Goal: Task Accomplishment & Management: Use online tool/utility

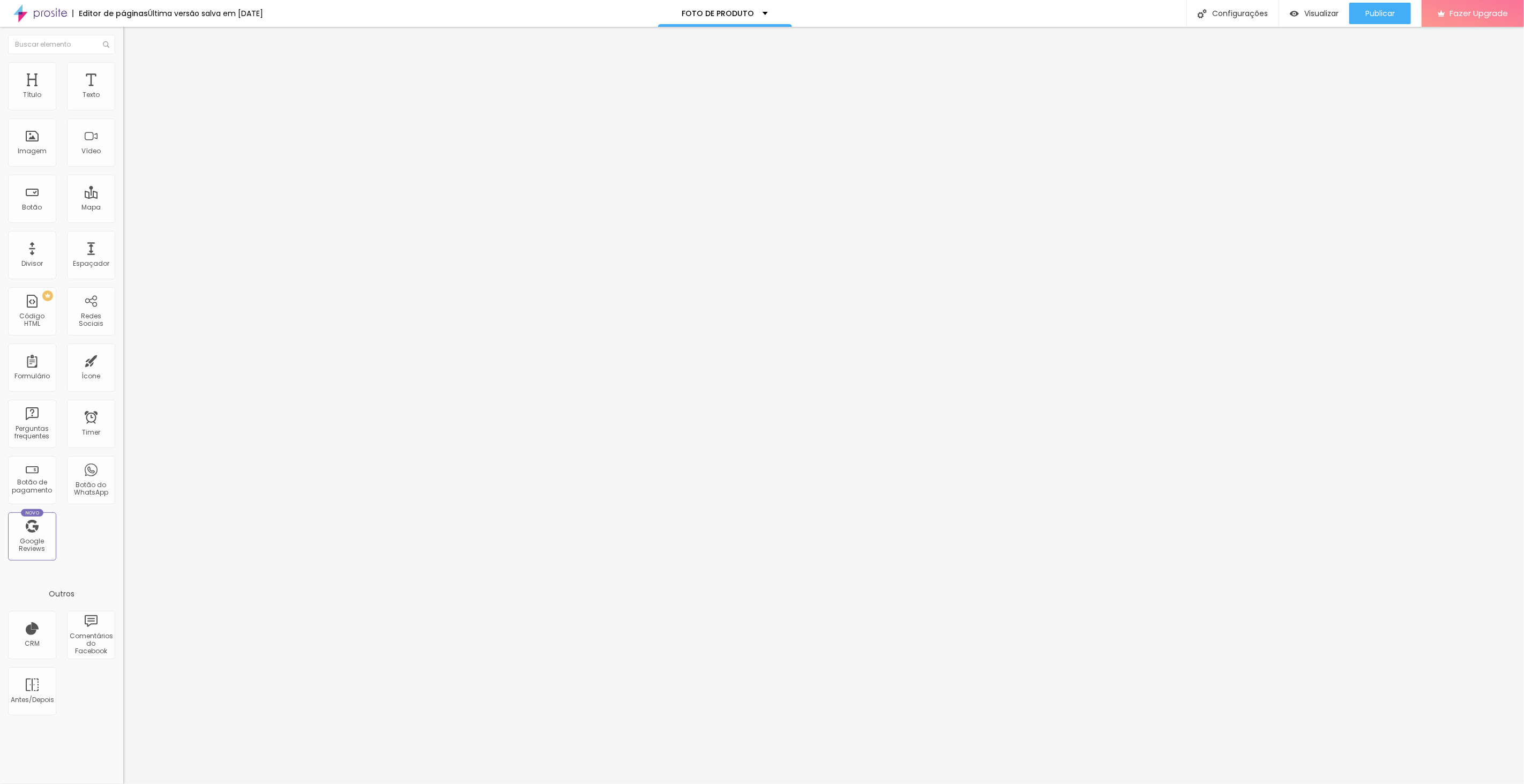
drag, startPoint x: 113, startPoint y: 304, endPoint x: 98, endPoint y: 100, distance: 204.6
click at [123, 98] on span "Encaixotado" at bounding box center [144, 92] width 42 height 9
click at [123, 114] on span "Completo" at bounding box center [139, 109] width 32 height 9
click at [123, 104] on span "Encaixotado" at bounding box center [144, 99] width 42 height 9
click at [123, 114] on span "Completo" at bounding box center [139, 109] width 32 height 9
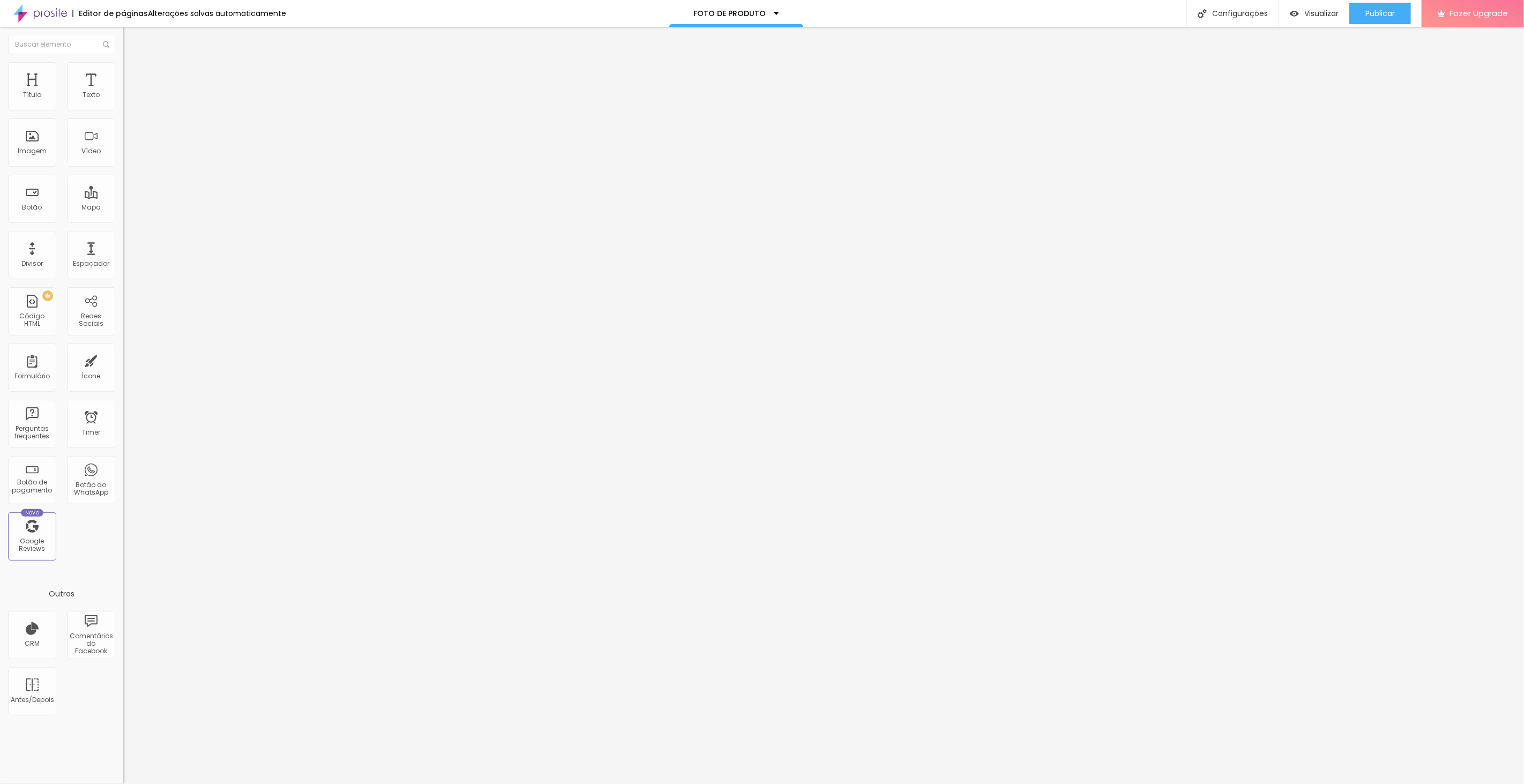
click at [123, 104] on span "Encaixotado" at bounding box center [144, 99] width 42 height 9
click at [123, 73] on img at bounding box center [128, 78] width 10 height 10
click at [133, 63] on span "Conteúdo" at bounding box center [149, 58] width 33 height 9
click at [131, 37] on img "button" at bounding box center [135, 39] width 9 height 9
click at [773, 12] on div "FOTO DE PRODUTO" at bounding box center [737, 13] width 134 height 27
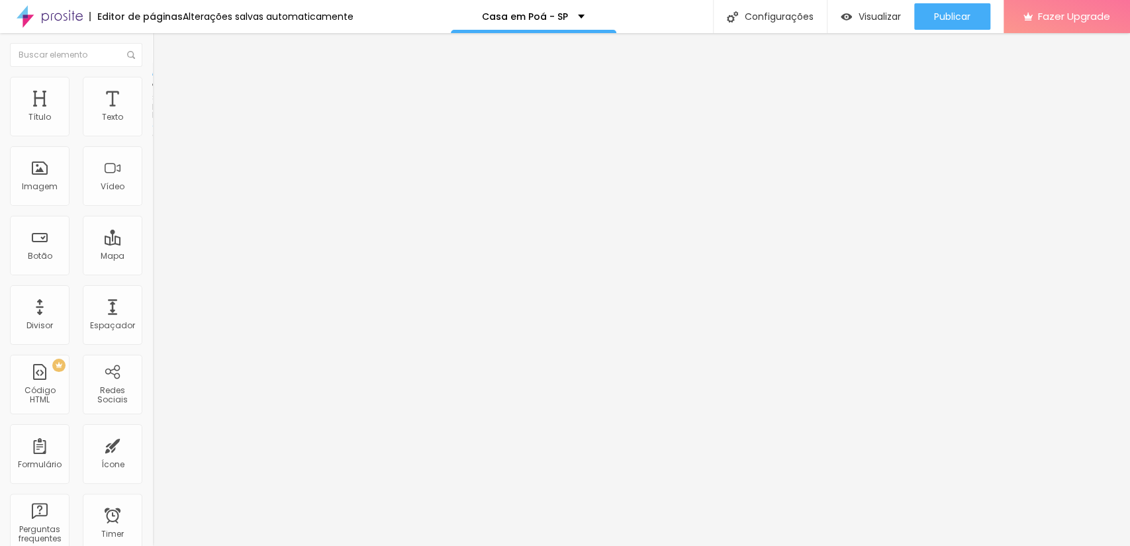
click at [164, 89] on span "Estilo" at bounding box center [174, 85] width 21 height 11
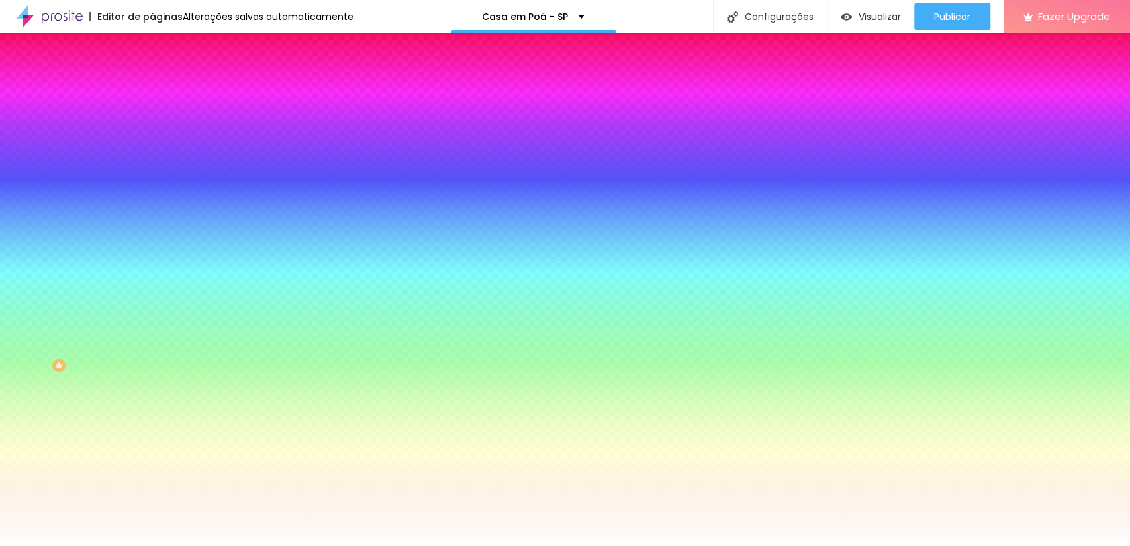
click at [152, 122] on span "Trocar imagem" at bounding box center [188, 116] width 72 height 11
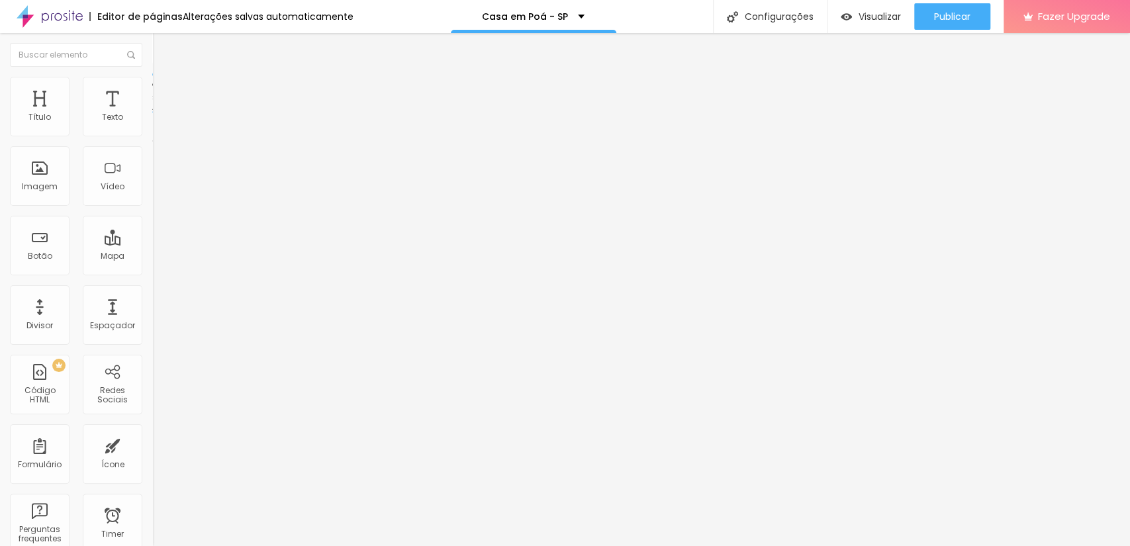
click at [152, 136] on img at bounding box center [156, 136] width 9 height 9
click at [164, 91] on span "Estilo" at bounding box center [174, 85] width 21 height 11
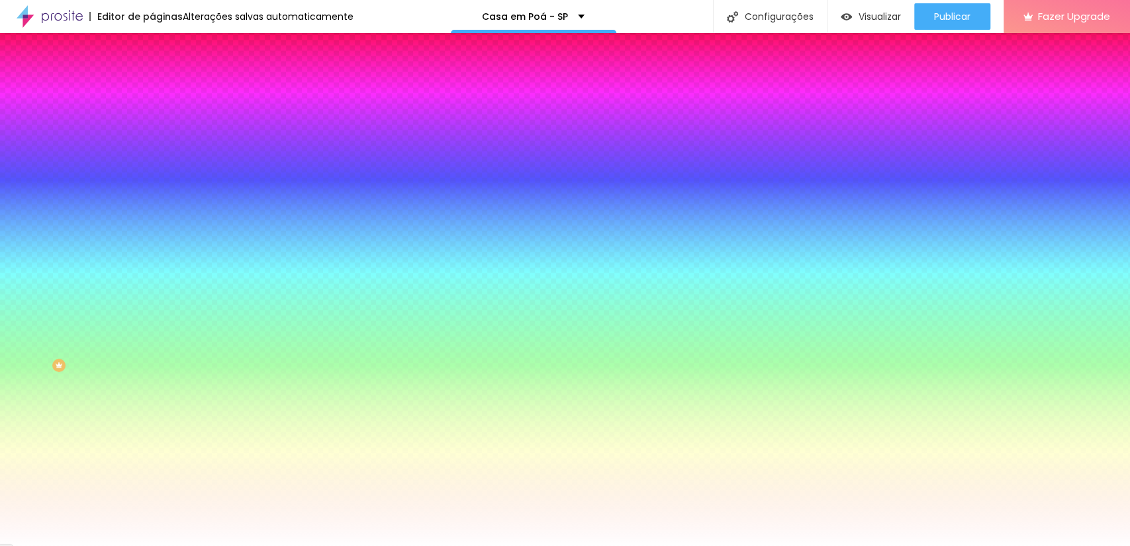
click at [164, 93] on span "Avançado" at bounding box center [186, 98] width 44 height 11
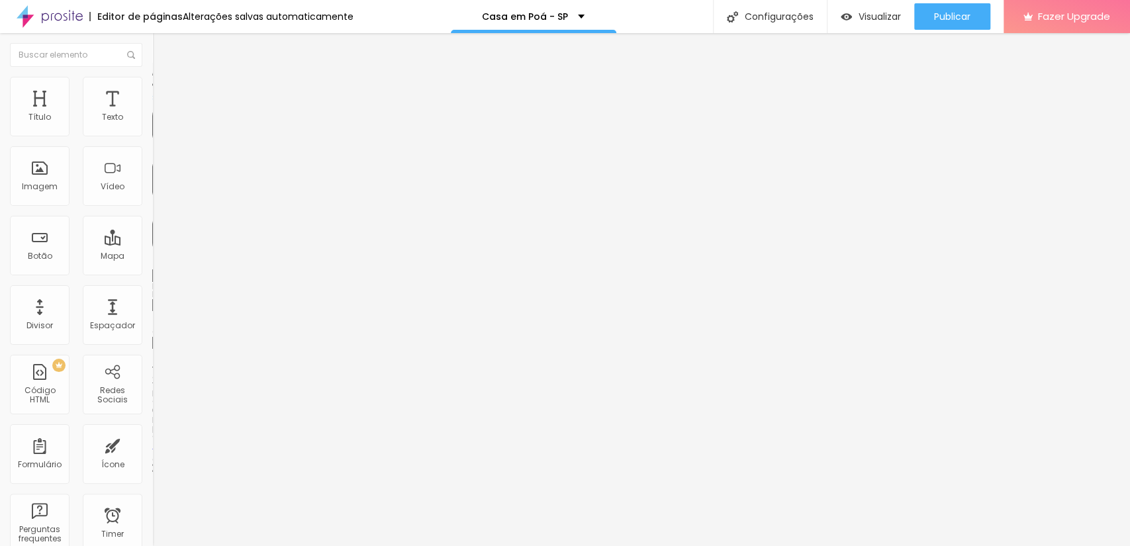
type input "15"
type input "10"
type input "5"
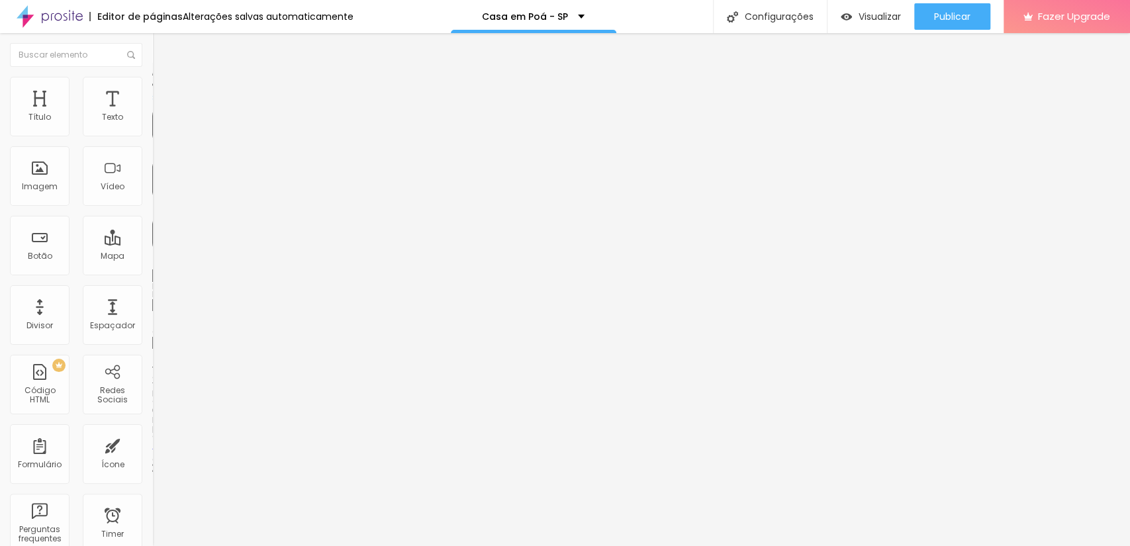
type input "5"
type input "0"
drag, startPoint x: 53, startPoint y: 130, endPoint x: 25, endPoint y: 130, distance: 27.8
click at [152, 257] on input "range" at bounding box center [194, 262] width 85 height 11
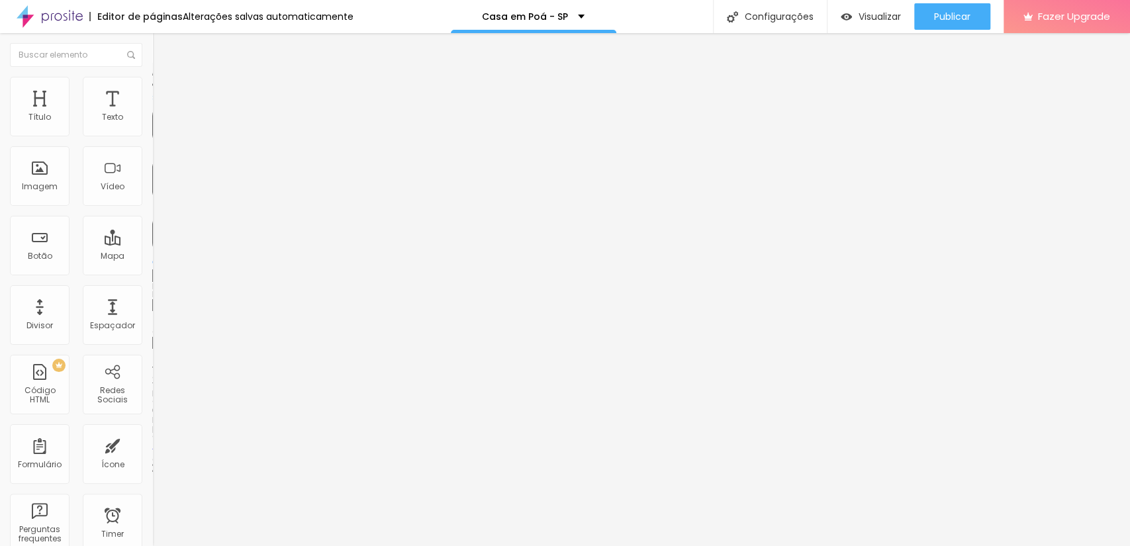
type input "5"
type input "10"
type input "15"
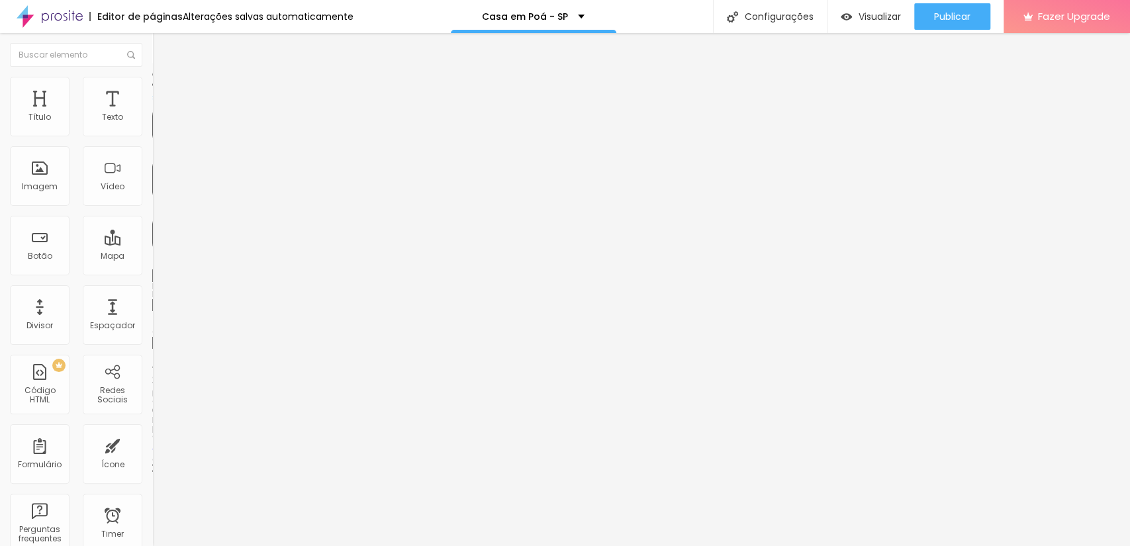
type input "15"
type input "20"
type input "25"
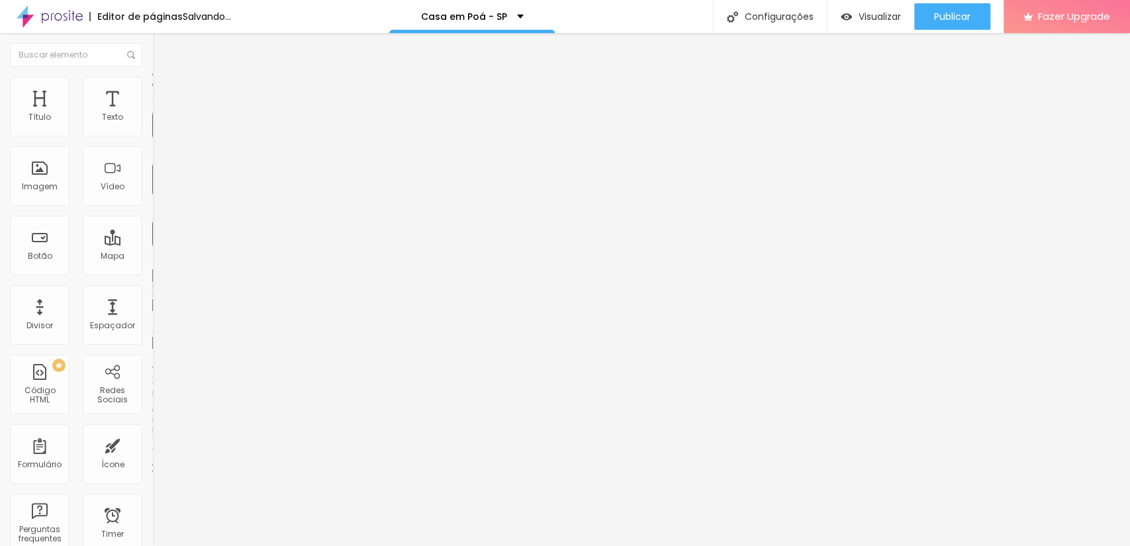
type input "30"
type input "25"
type input "20"
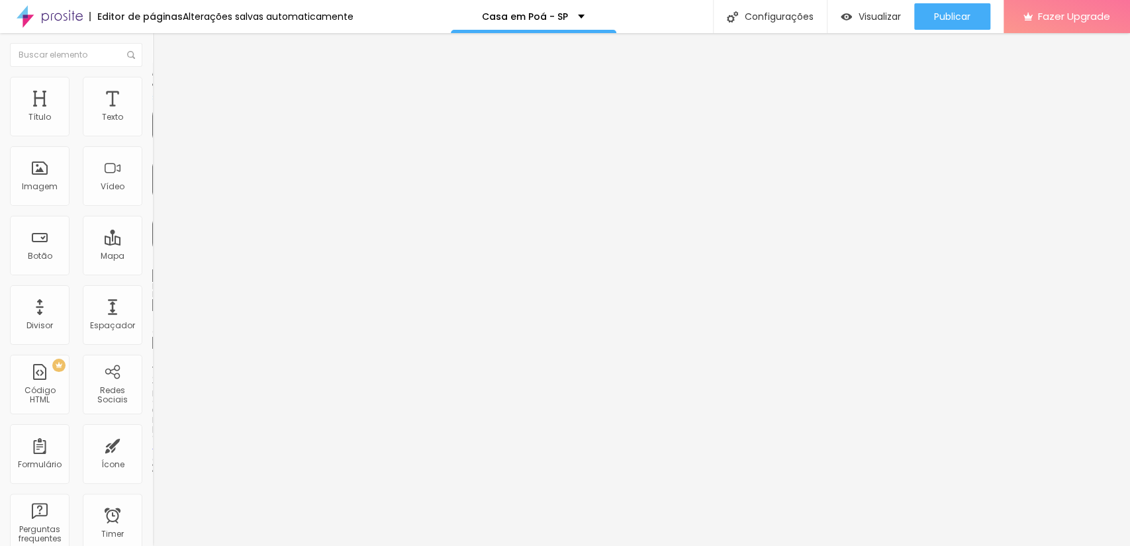
type input "20"
drag, startPoint x: 28, startPoint y: 131, endPoint x: 55, endPoint y: 132, distance: 27.2
type input "20"
click at [152, 257] on input "range" at bounding box center [194, 262] width 85 height 11
click at [152, 87] on li "Estilo" at bounding box center [228, 83] width 152 height 13
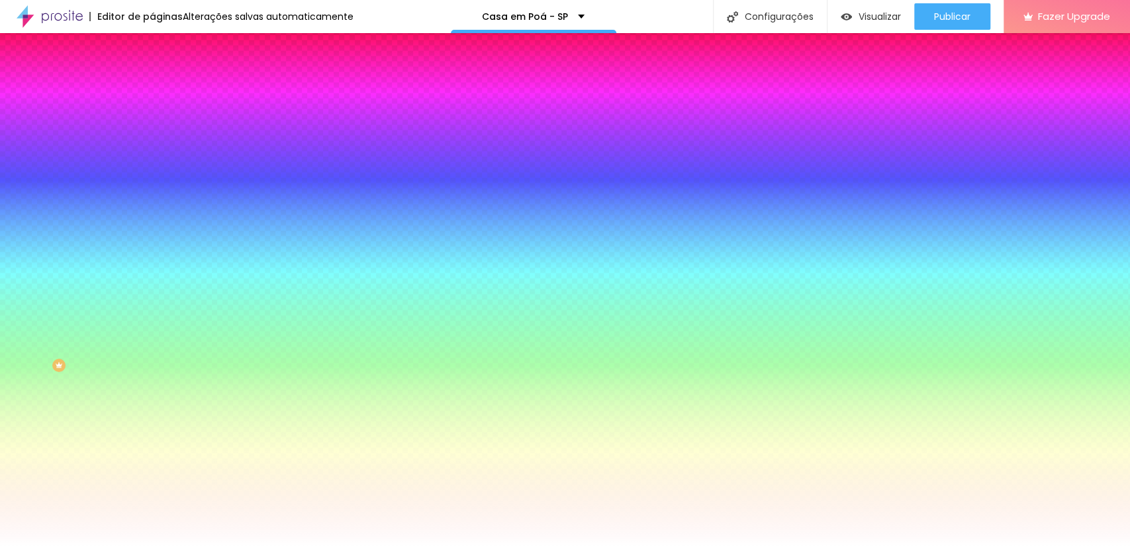
click at [152, 121] on div "Trocar imagem" at bounding box center [228, 115] width 152 height 9
click at [152, 122] on span "Trocar imagem" at bounding box center [188, 116] width 72 height 11
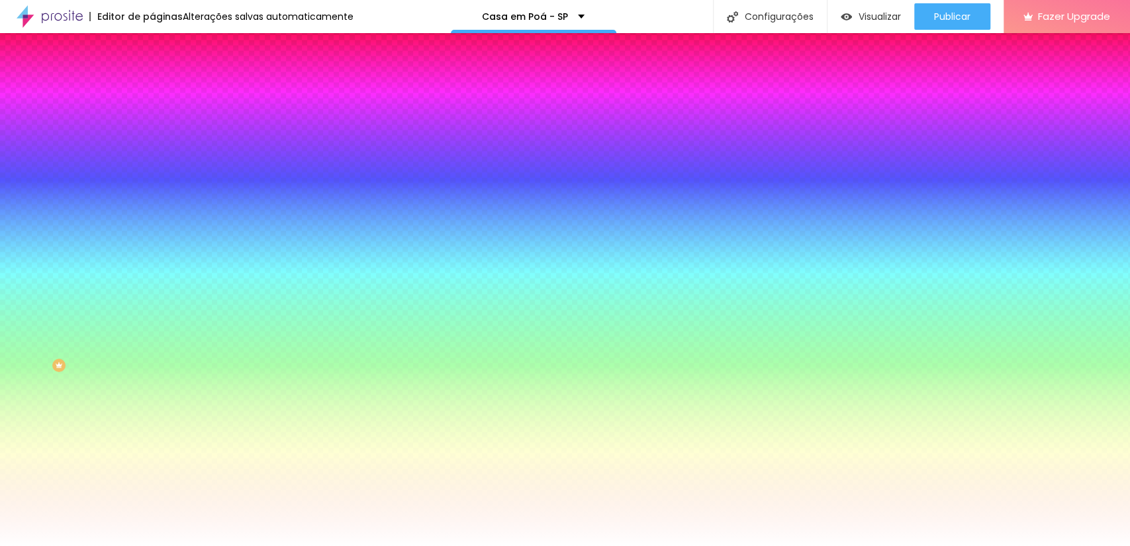
click at [162, 45] on img "button" at bounding box center [167, 48] width 11 height 11
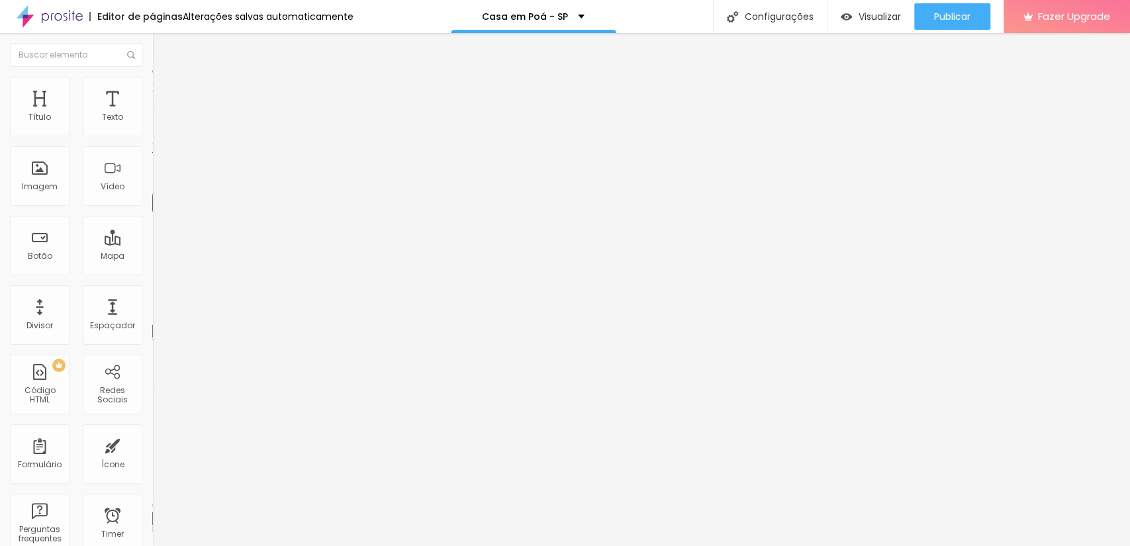
click at [164, 91] on span "Avançado" at bounding box center [186, 85] width 44 height 11
type input "14"
type input "21"
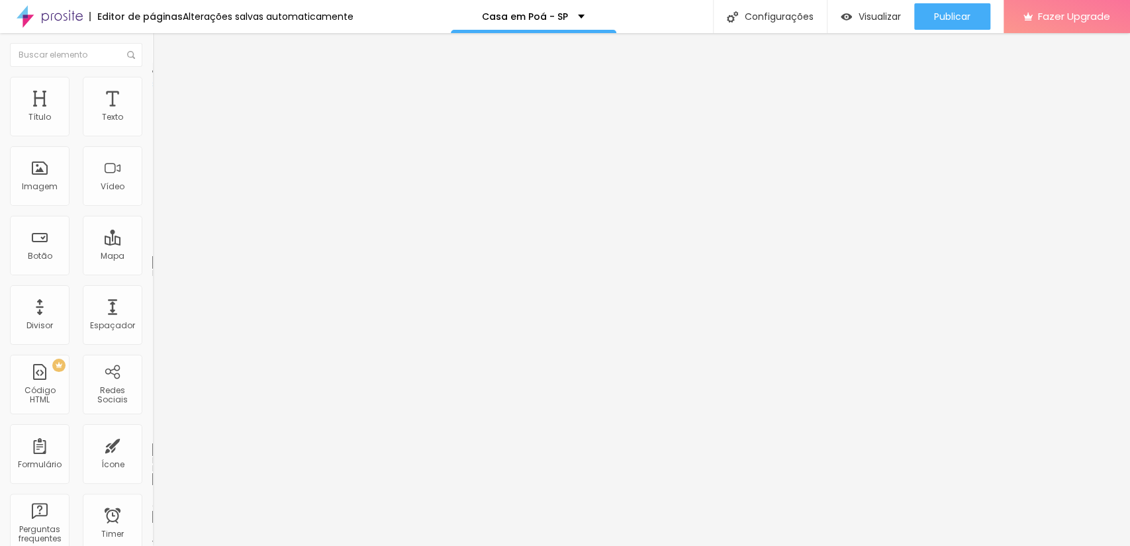
type input "23"
type input "26"
type input "28"
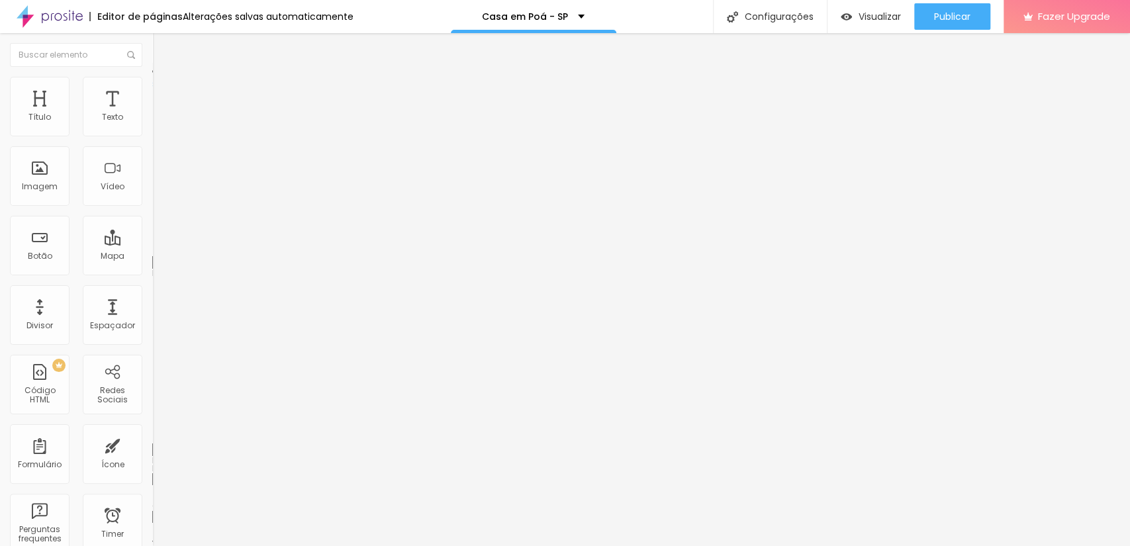
type input "28"
type input "31"
type input "32"
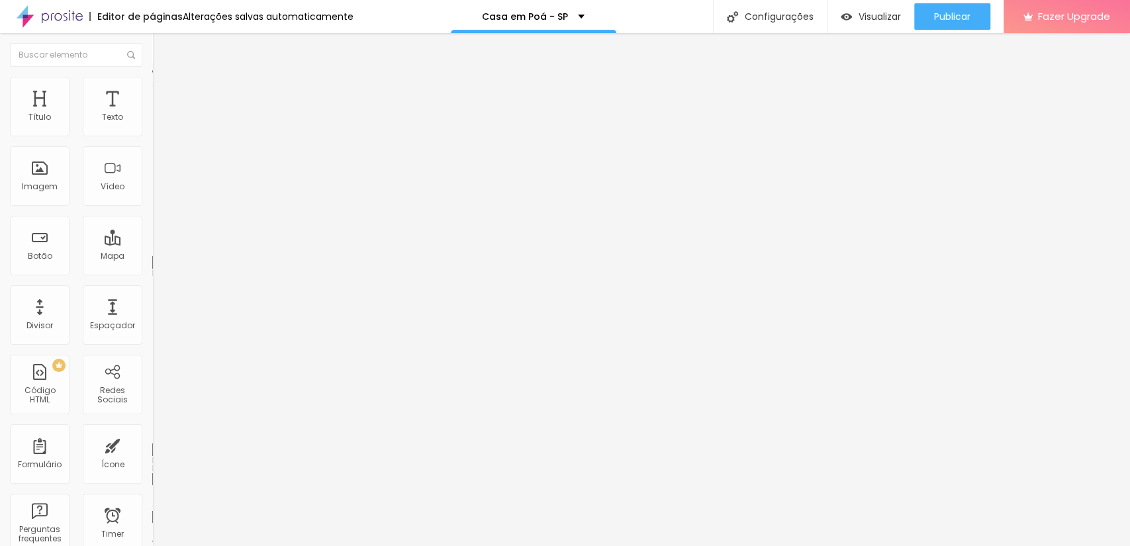
type input "34"
type input "37"
type input "40"
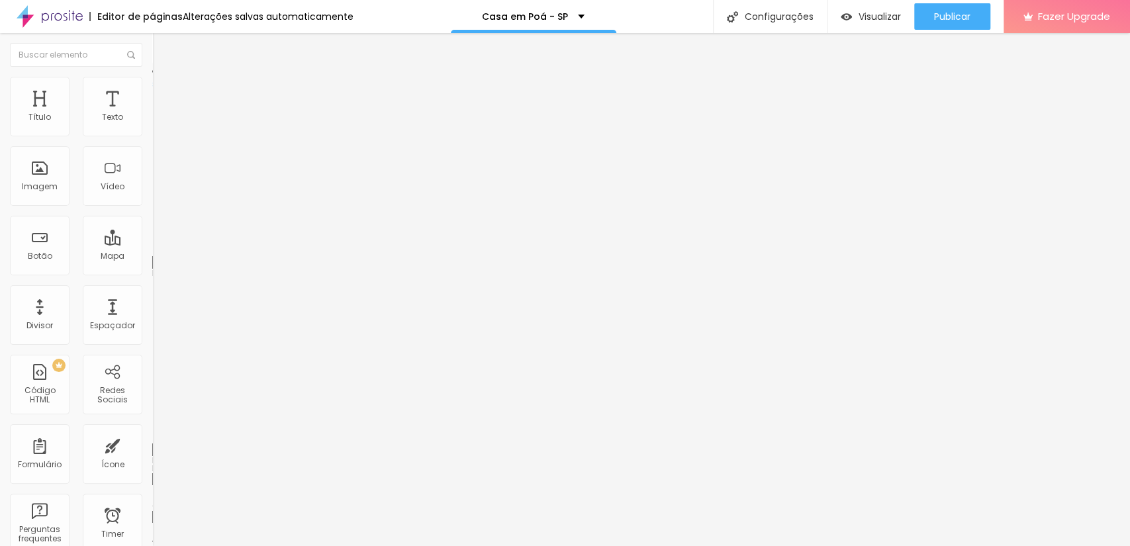
type input "40"
type input "41"
type input "43"
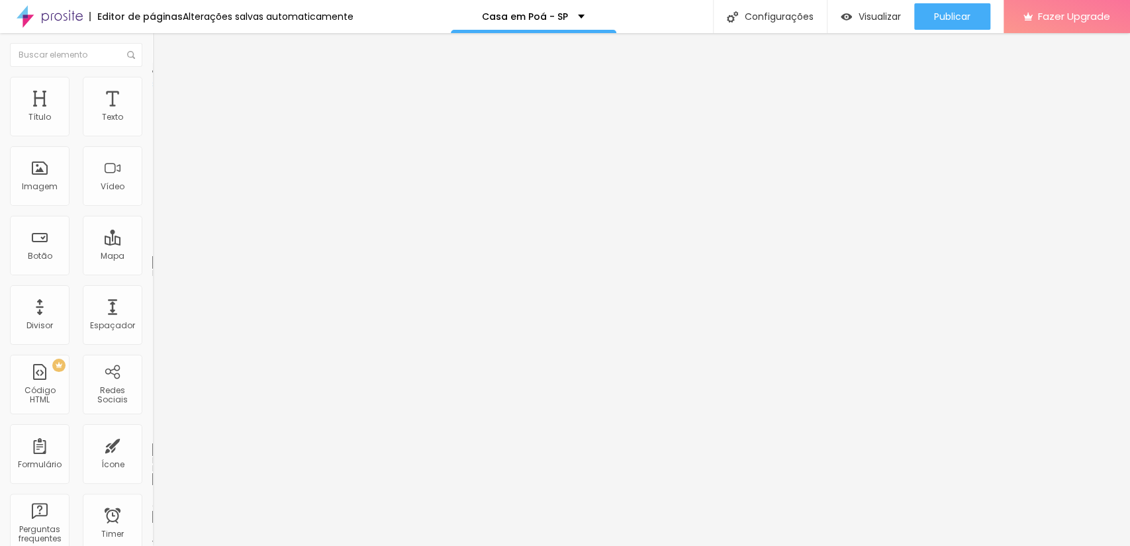
type input "45"
type input "46"
type input "49"
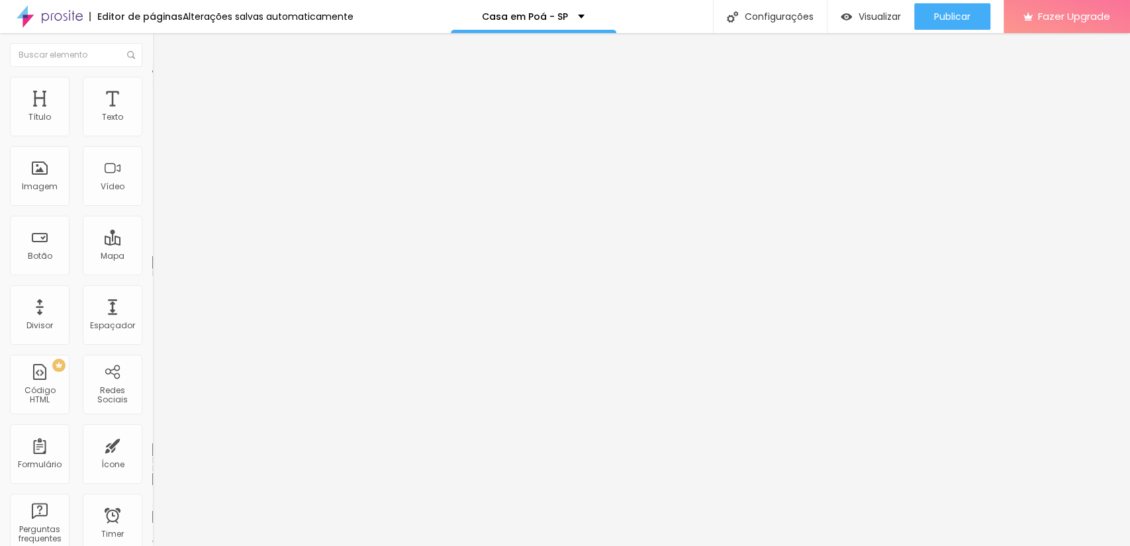
type input "49"
type input "52"
type input "56"
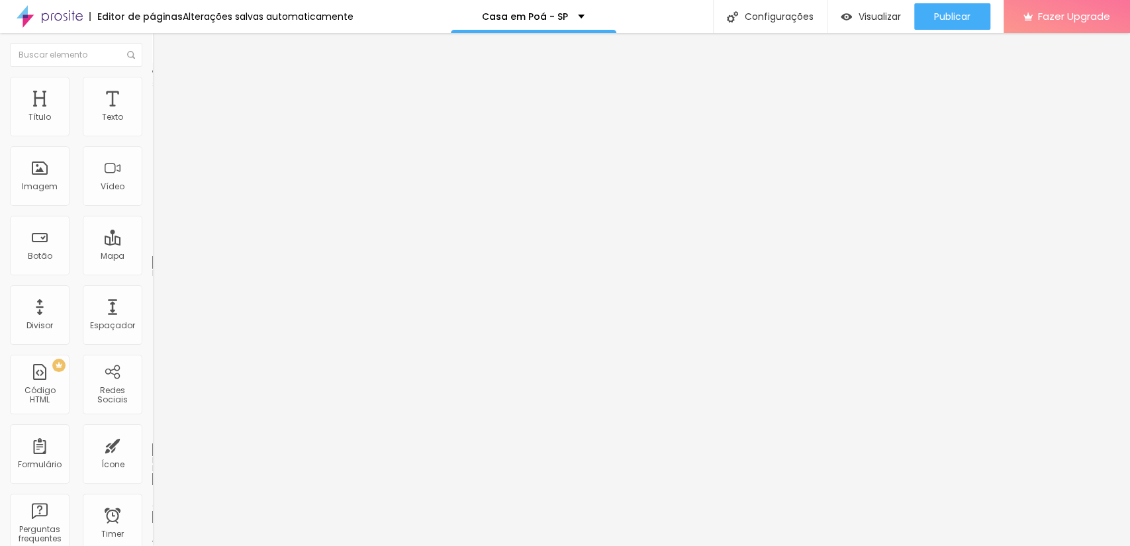
type input "59"
type input "60"
type input "63"
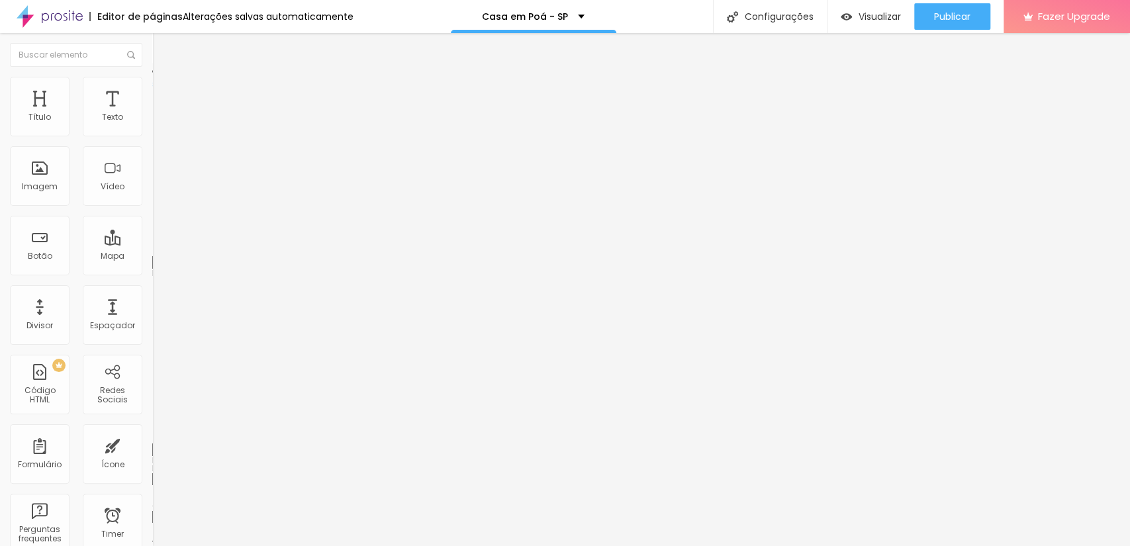
type input "63"
type input "65"
type input "69"
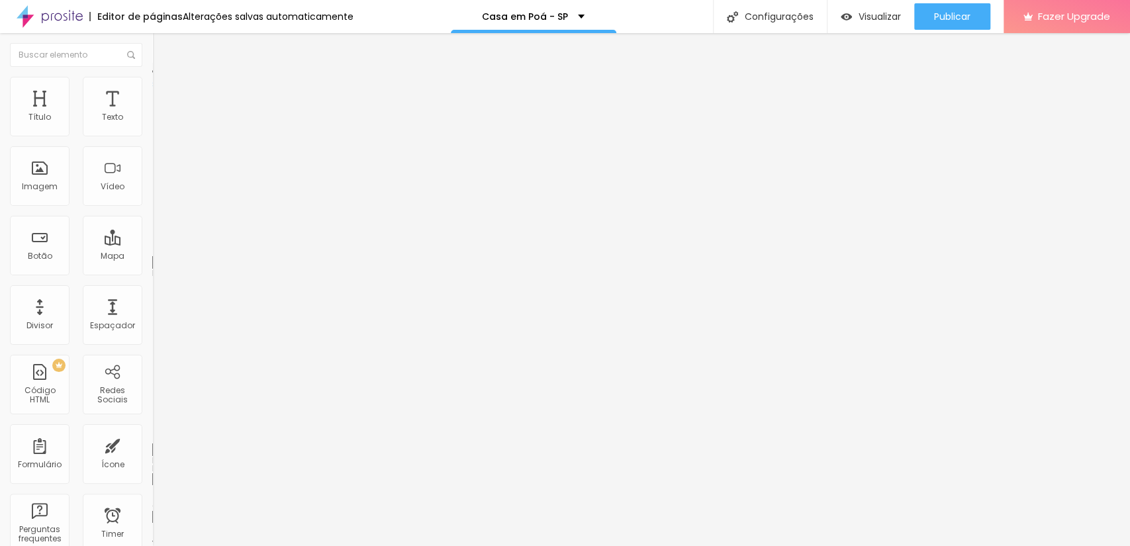
type input "73"
type input "77"
type input "78"
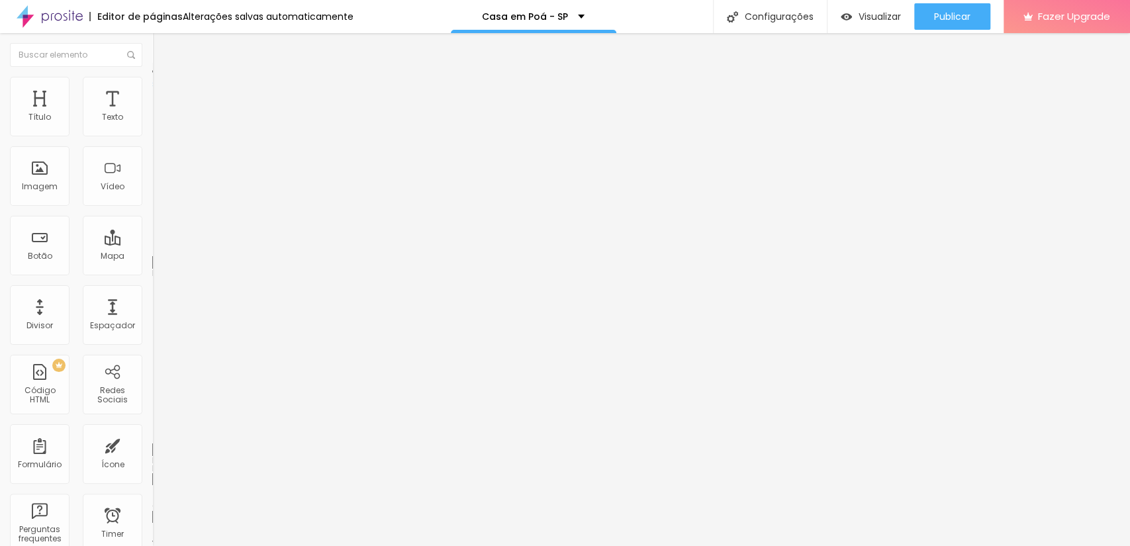
type input "78"
type input "81"
type input "83"
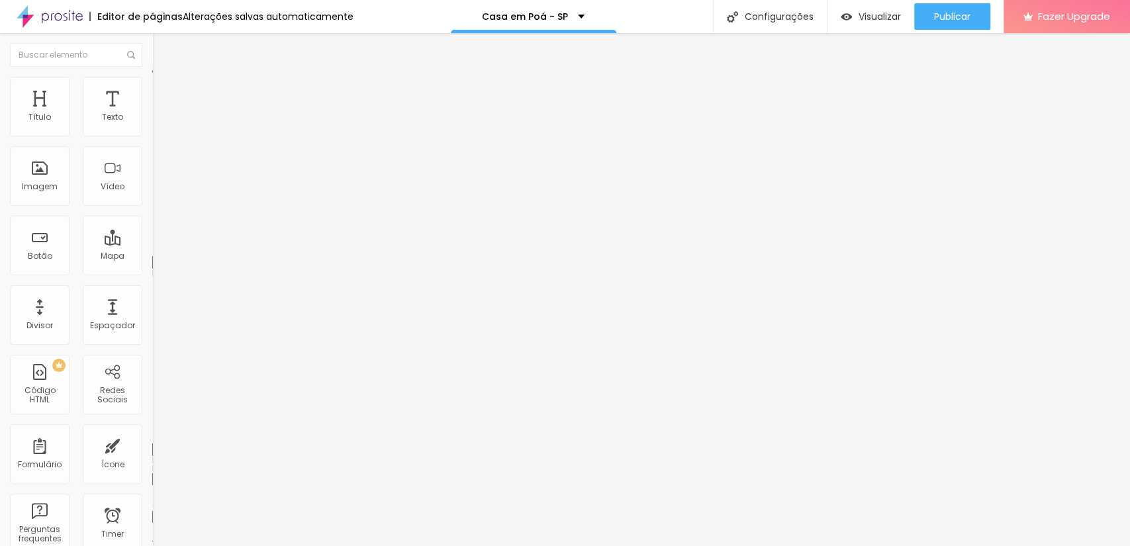
type input "84"
type input "86"
type input "87"
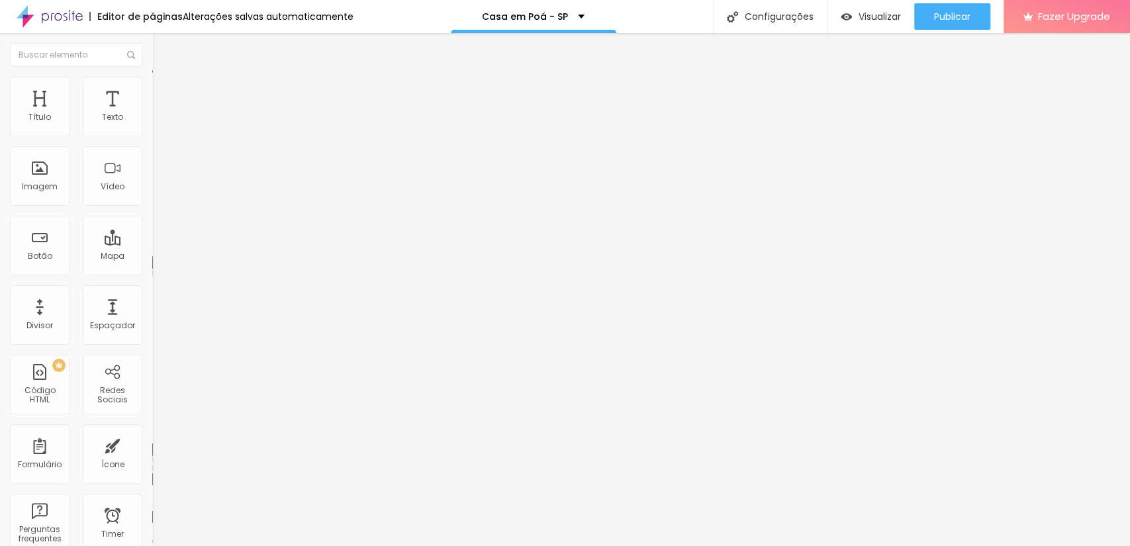
type input "87"
type input "90"
type input "92"
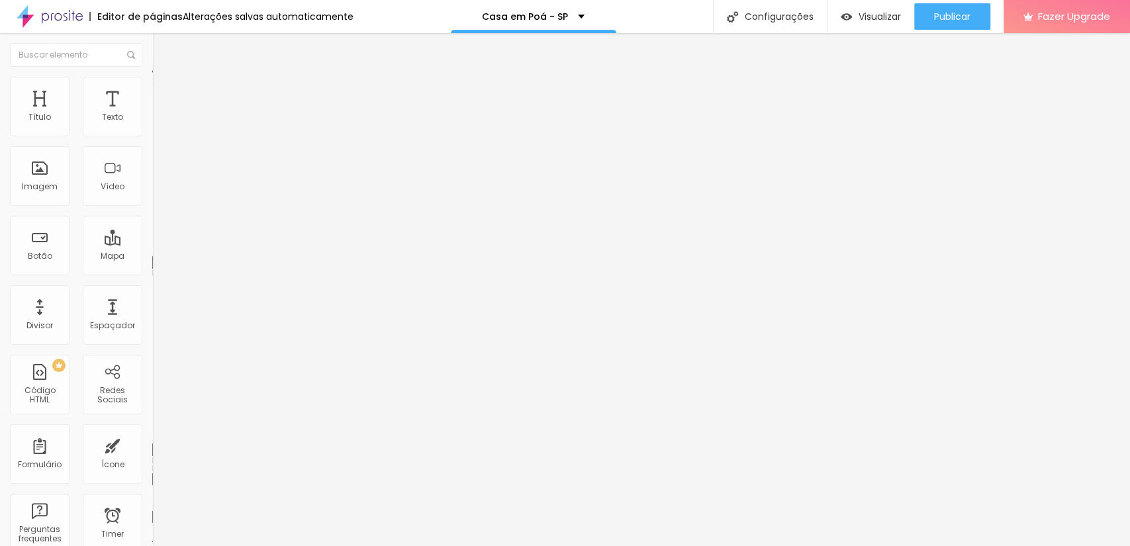
type input "93"
type input "94"
type input "95"
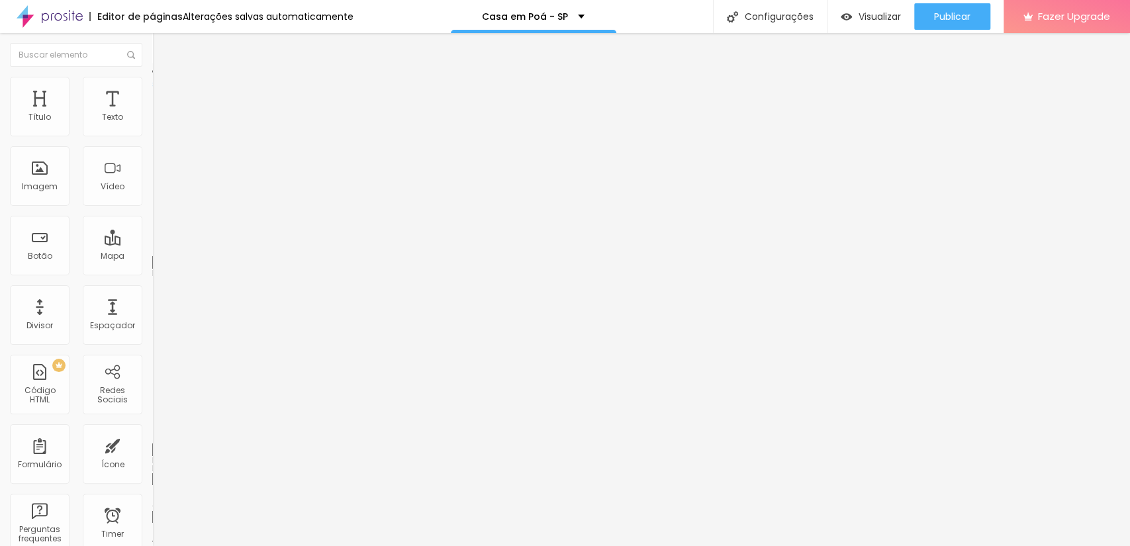
type input "95"
type input "100"
drag, startPoint x: 36, startPoint y: 127, endPoint x: 121, endPoint y: 143, distance: 86.2
type input "100"
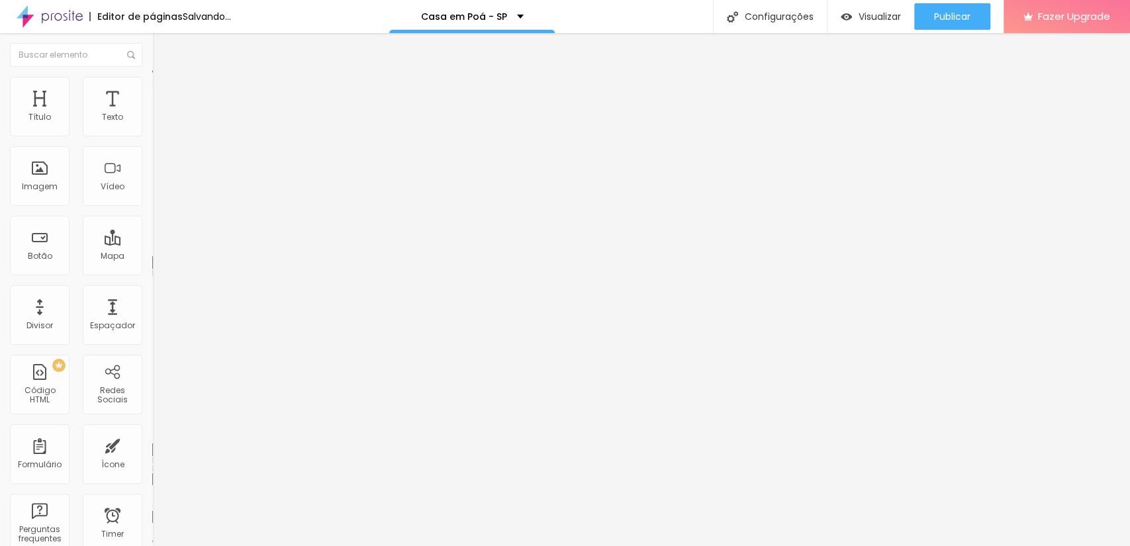
click at [152, 244] on input "range" at bounding box center [194, 249] width 85 height 11
type input "7"
type input "6"
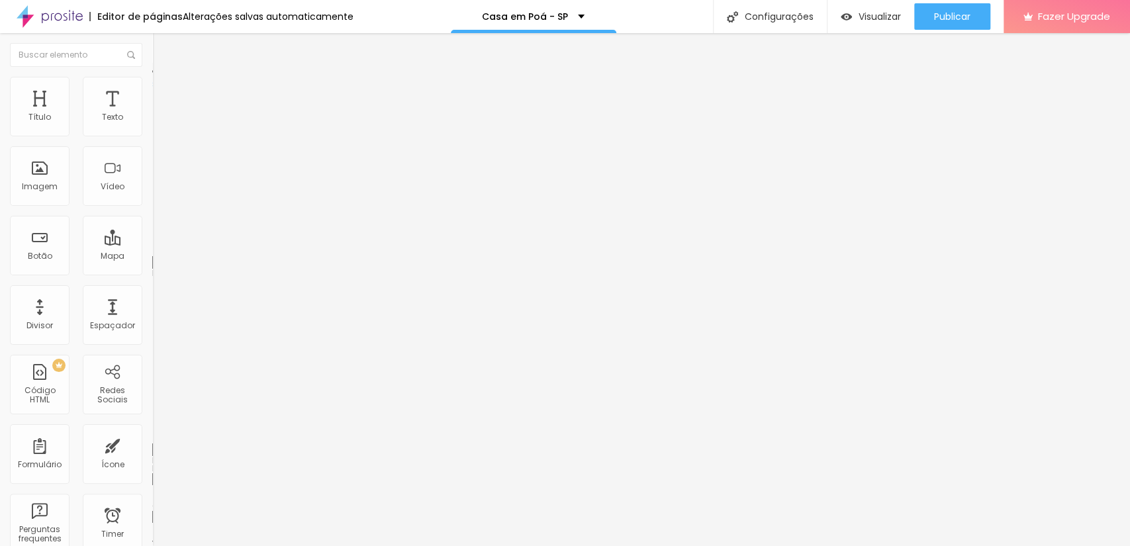
type input "4"
type input "2"
type input "0"
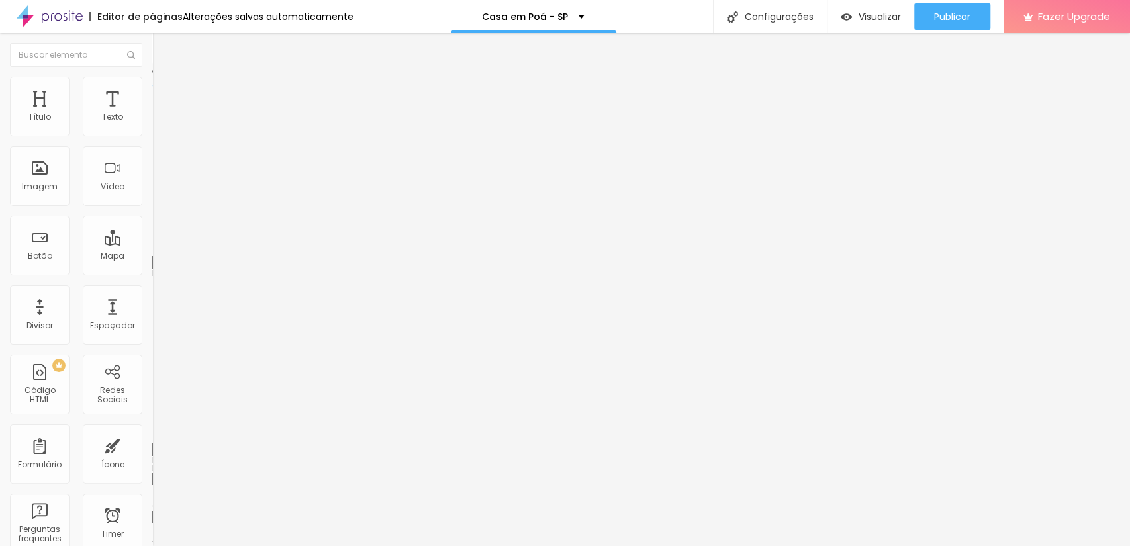
type input "0"
drag, startPoint x: 40, startPoint y: 152, endPoint x: 0, endPoint y: 163, distance: 41.1
type input "0"
click at [152, 431] on input "range" at bounding box center [194, 436] width 85 height 11
click at [152, 75] on img at bounding box center [158, 70] width 12 height 12
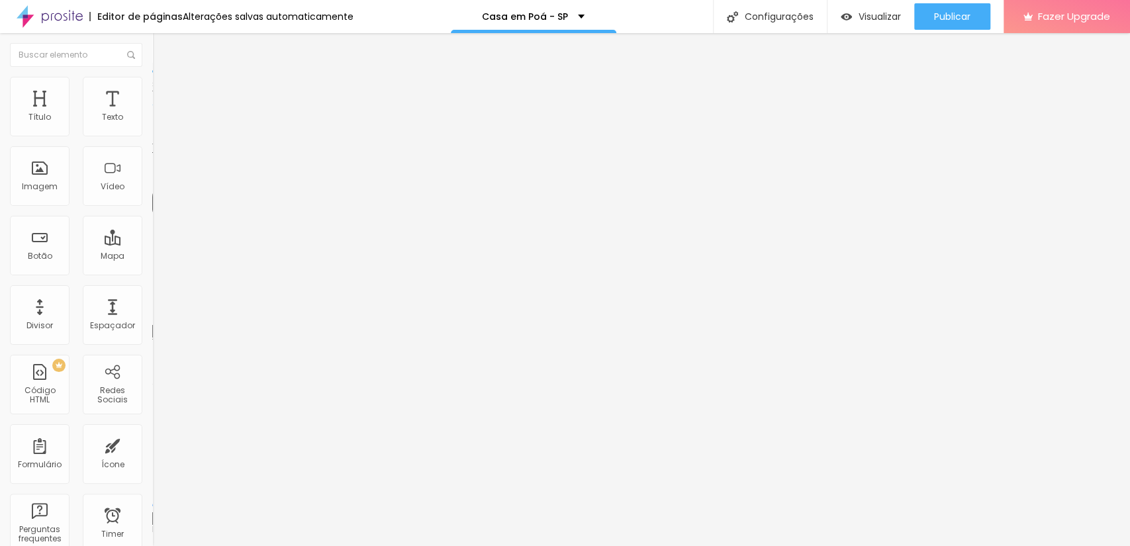
type input "1.2"
type input "1.1"
type input "1"
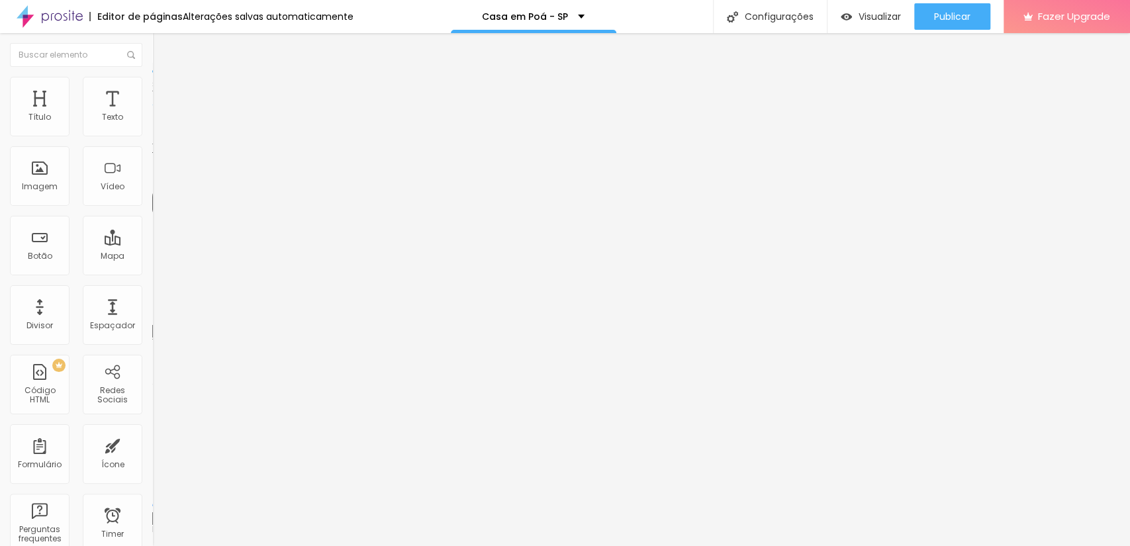
type input "1"
type input "0.9"
type input "1"
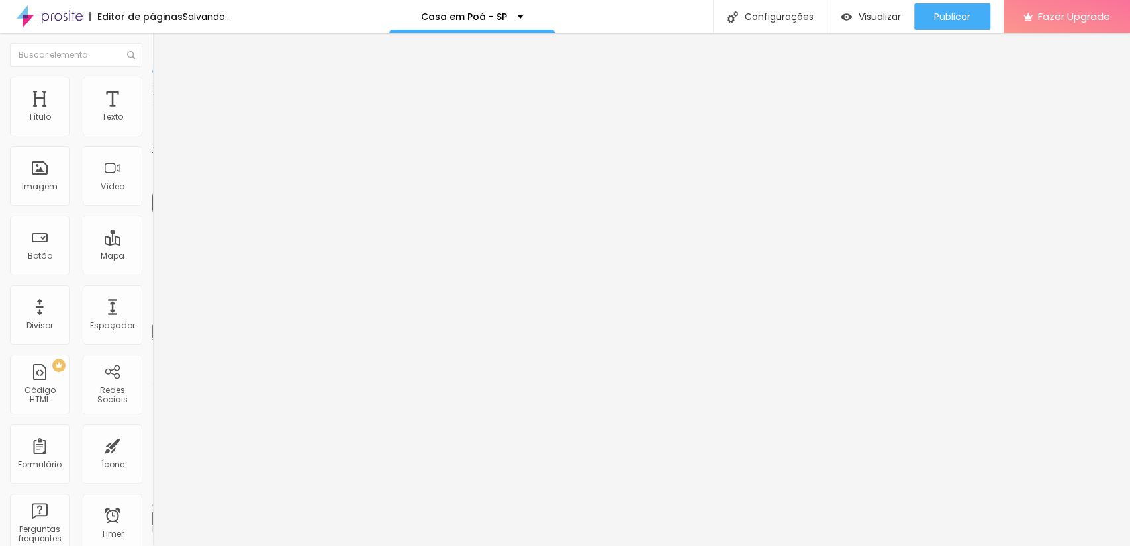
drag, startPoint x: 74, startPoint y: 329, endPoint x: 58, endPoint y: 328, distance: 15.3
type input "1"
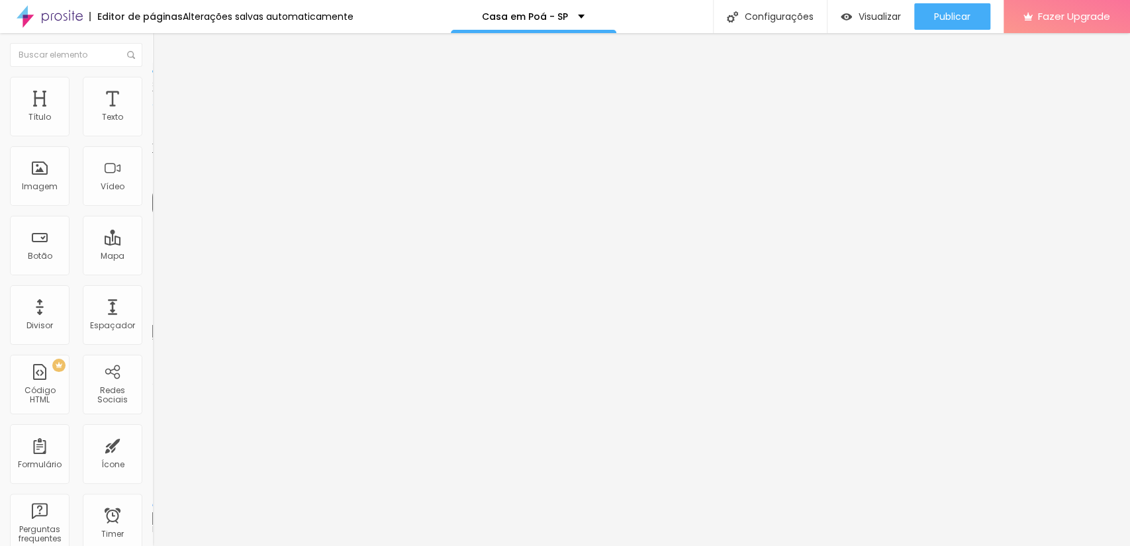
type input "2"
type input "3"
type input "4"
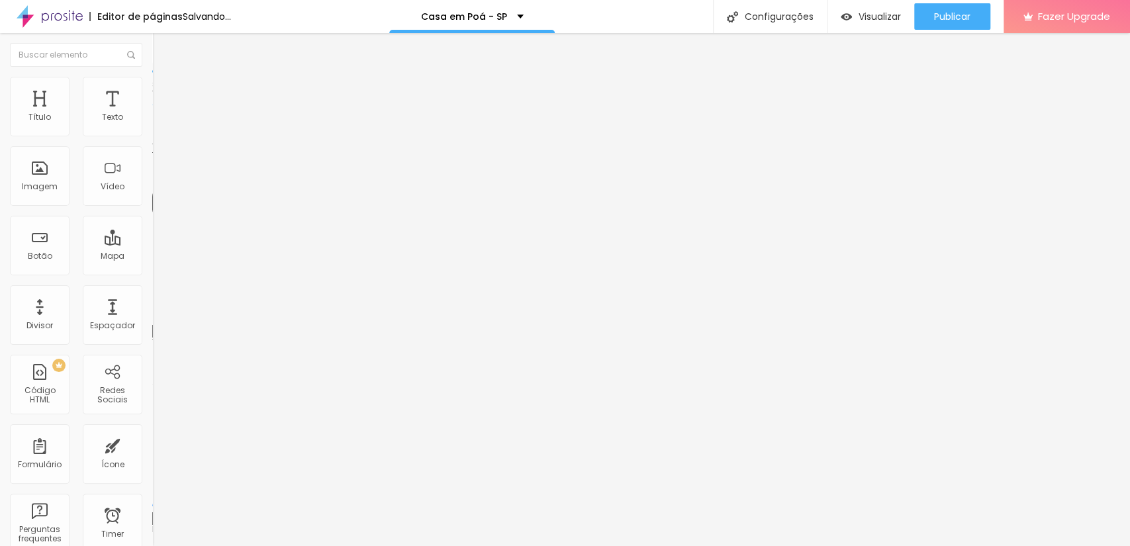
type input "4"
type input "5"
type input "11"
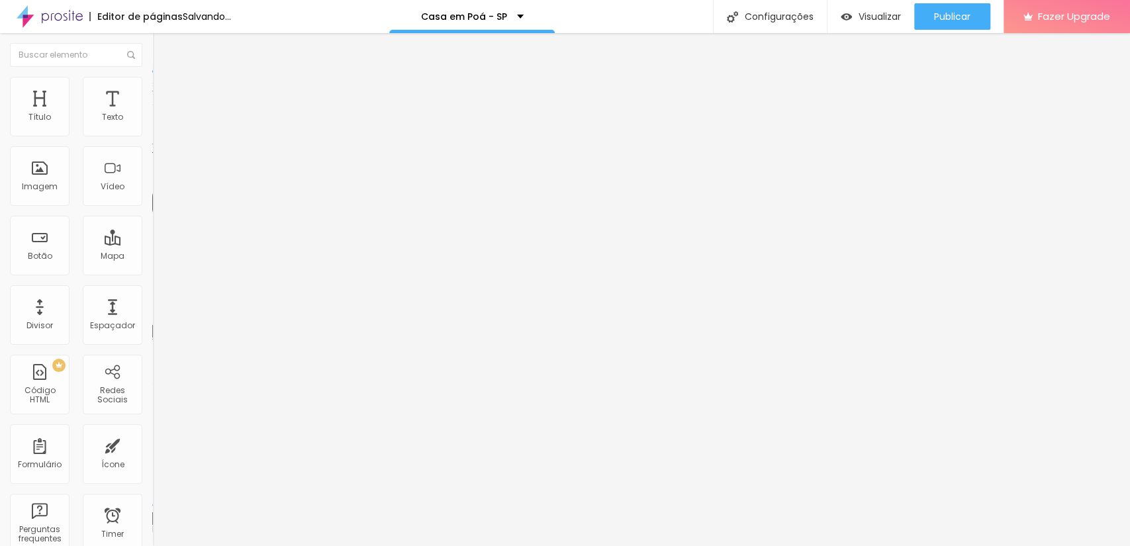
type input "12"
type input "13"
type input "14"
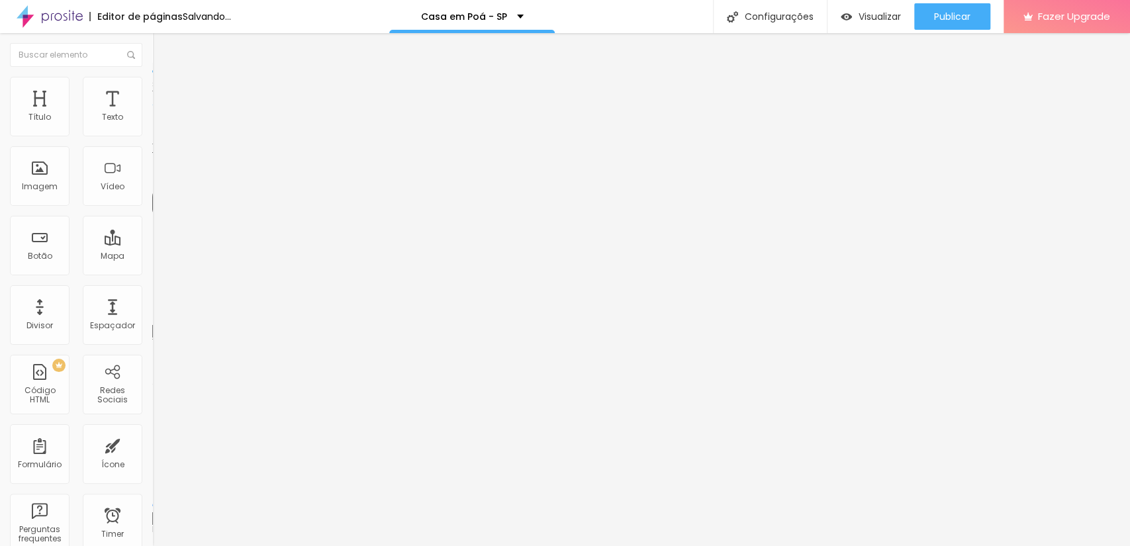
type input "14"
type input "16"
type input "18"
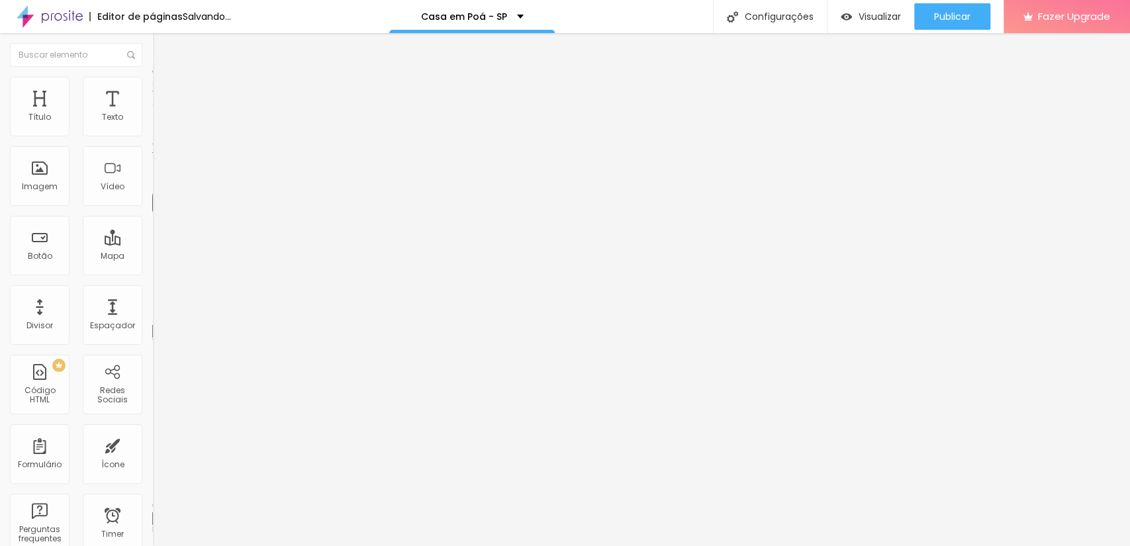
type input "19"
type input "20"
type input "21"
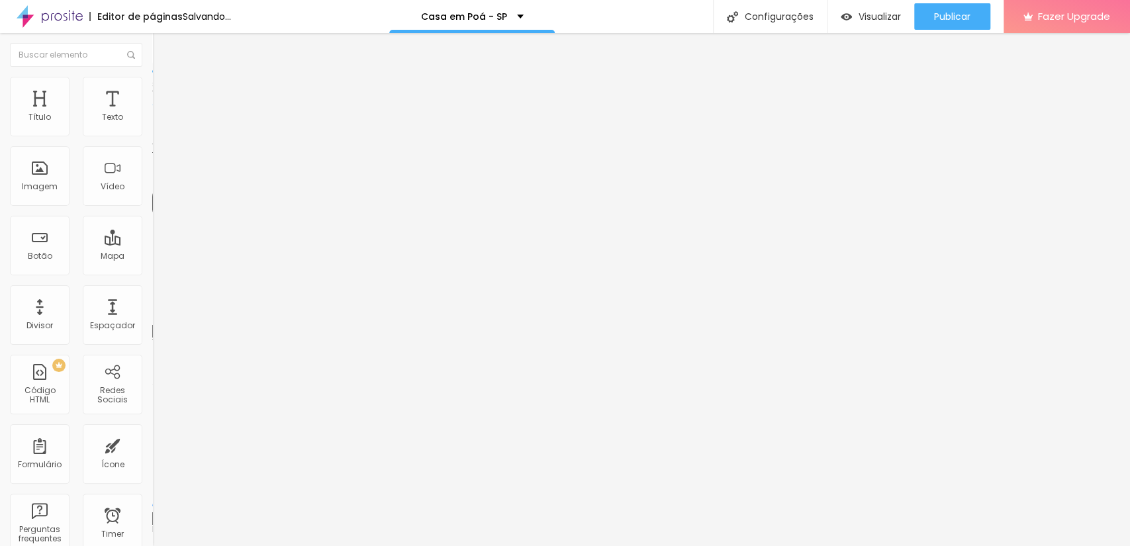
type input "21"
type input "22"
type input "23"
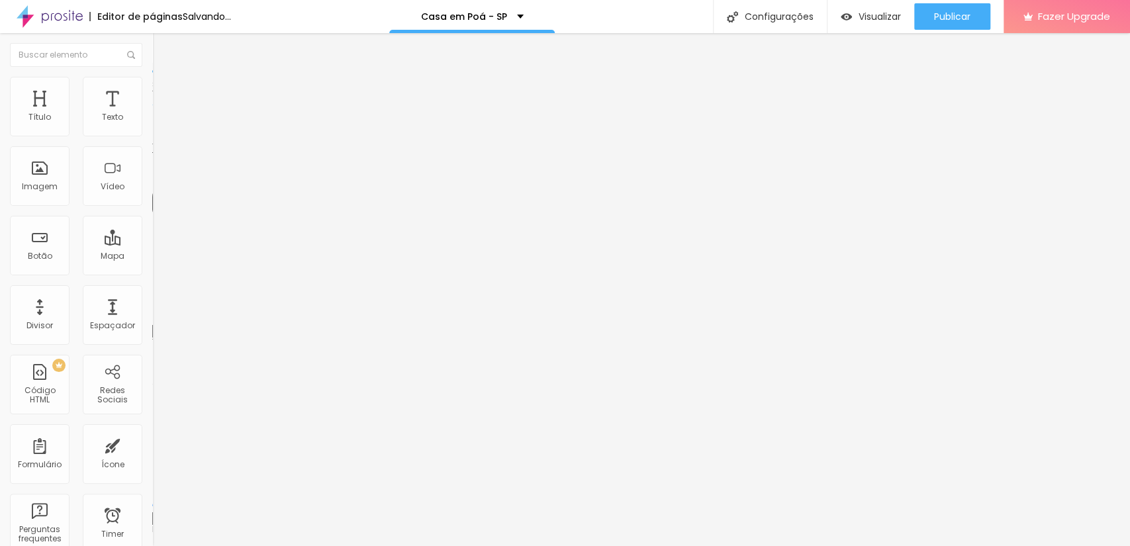
type input "24"
type input "26"
type input "28"
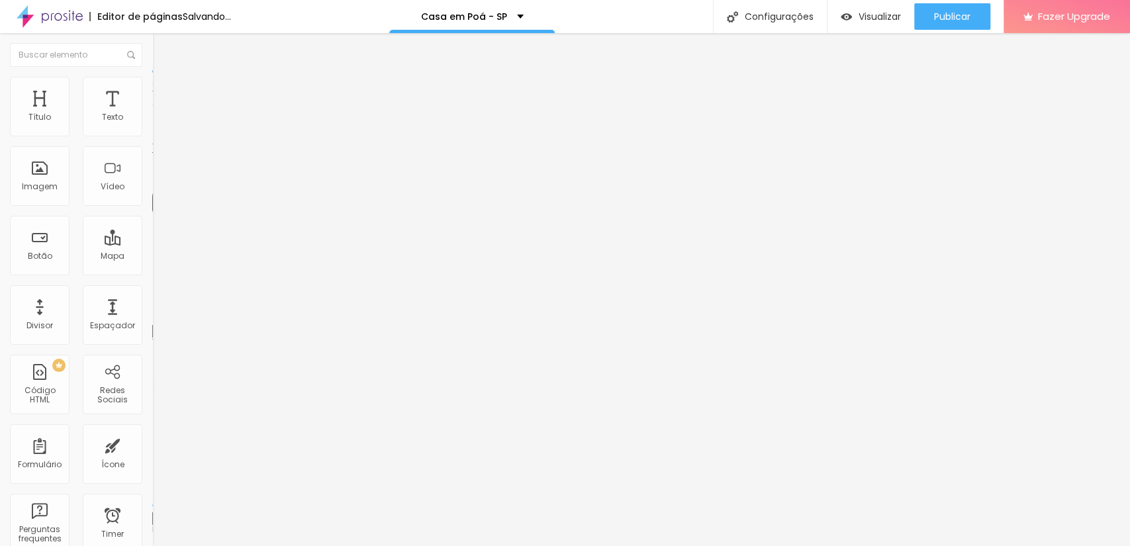
type input "28"
type input "29"
type input "30"
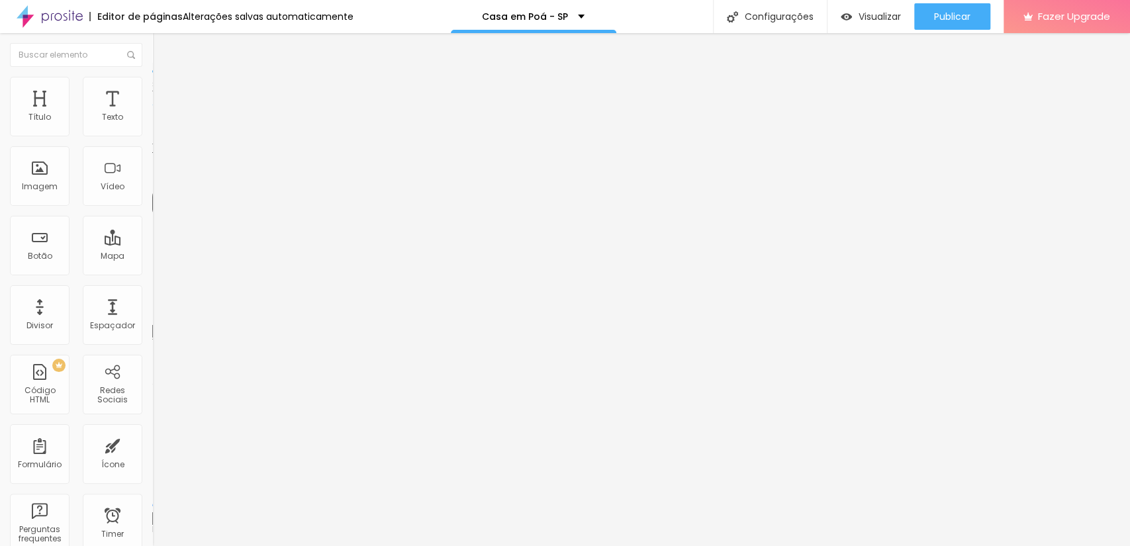
type input "29"
type input "25"
type input "24"
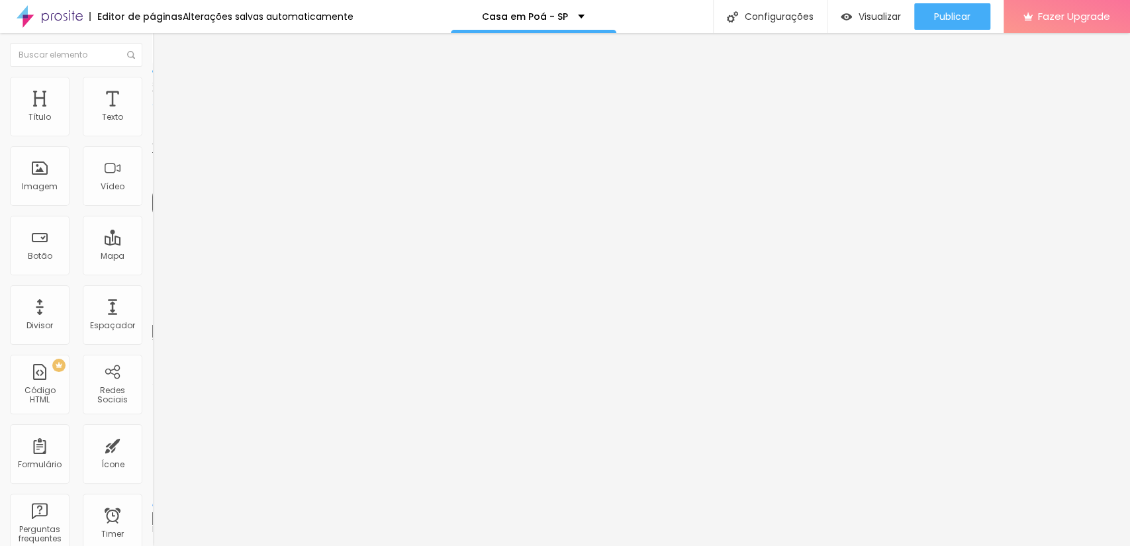
type input "24"
type input "23"
type input "22"
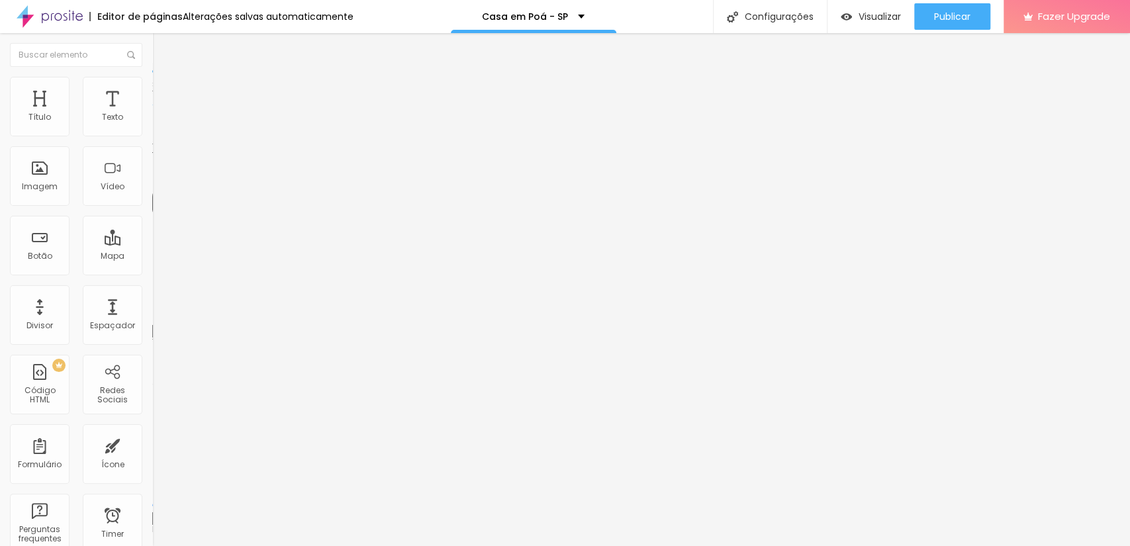
type input "21"
type input "20"
type input "21"
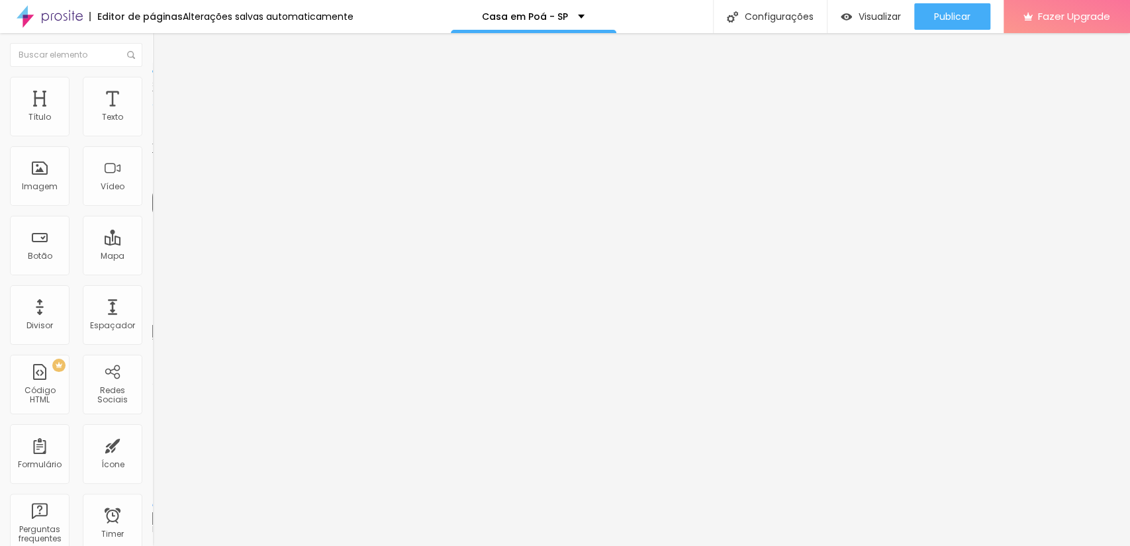
type input "21"
type input "23"
type input "24"
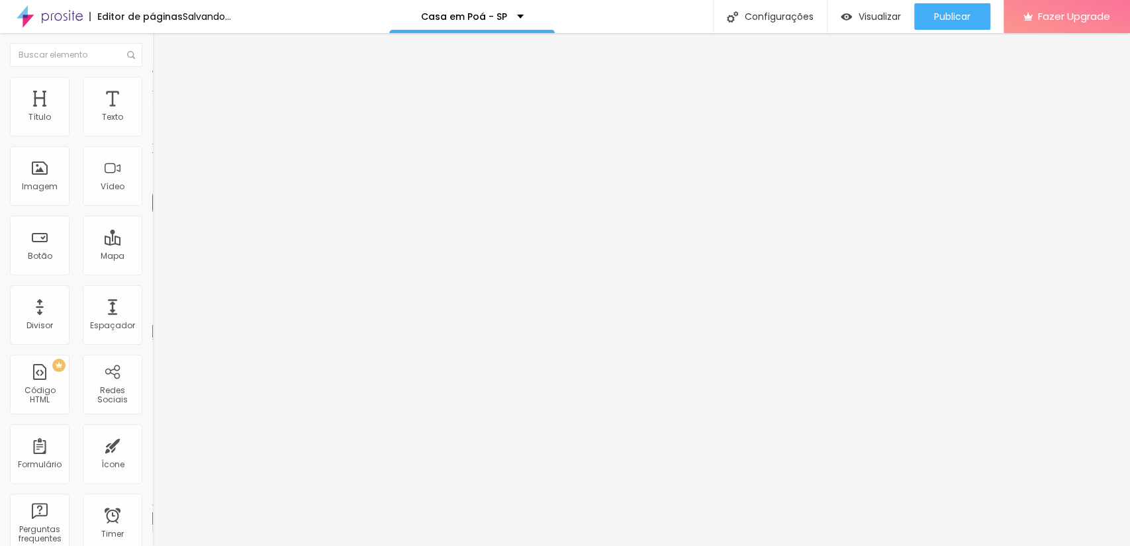
type input "25"
type input "24"
type input "25"
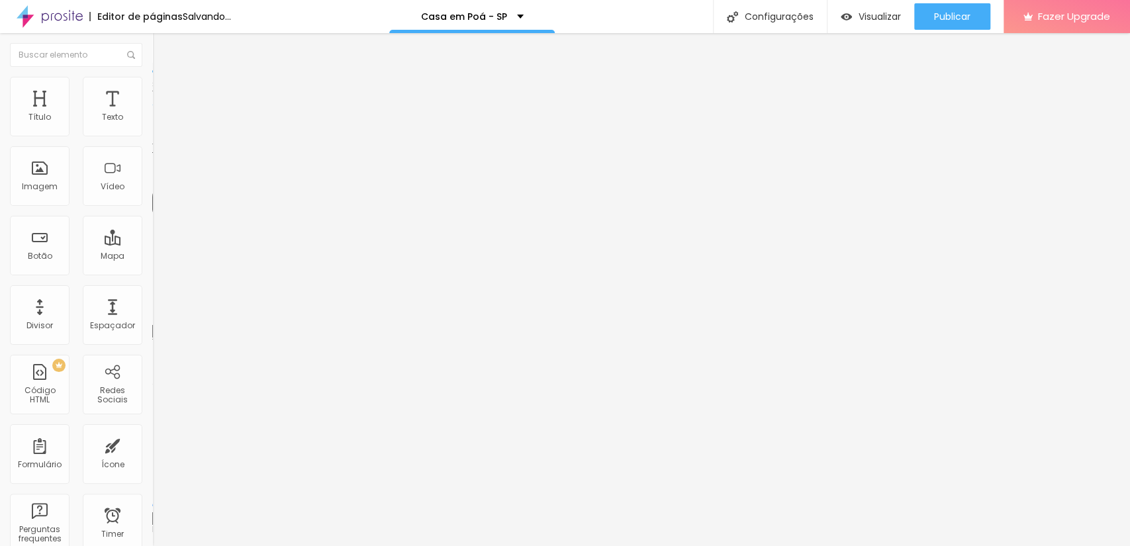
type input "25"
type input "26"
drag, startPoint x: 28, startPoint y: 352, endPoint x: 101, endPoint y: 352, distance: 72.8
type input "26"
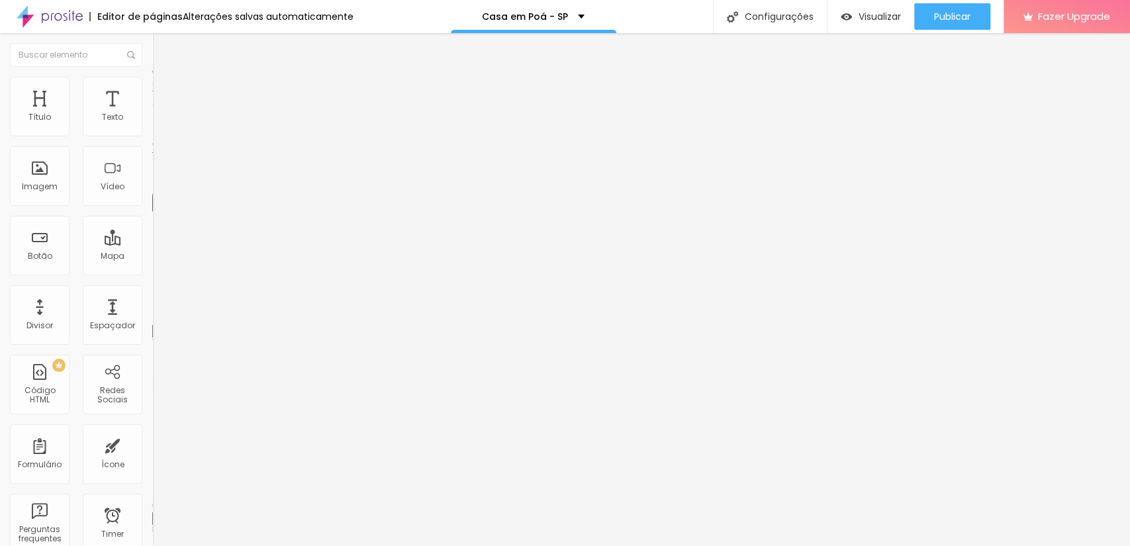
click at [162, 50] on img "button" at bounding box center [167, 48] width 11 height 11
click at [164, 91] on span "Estilo" at bounding box center [174, 85] width 21 height 11
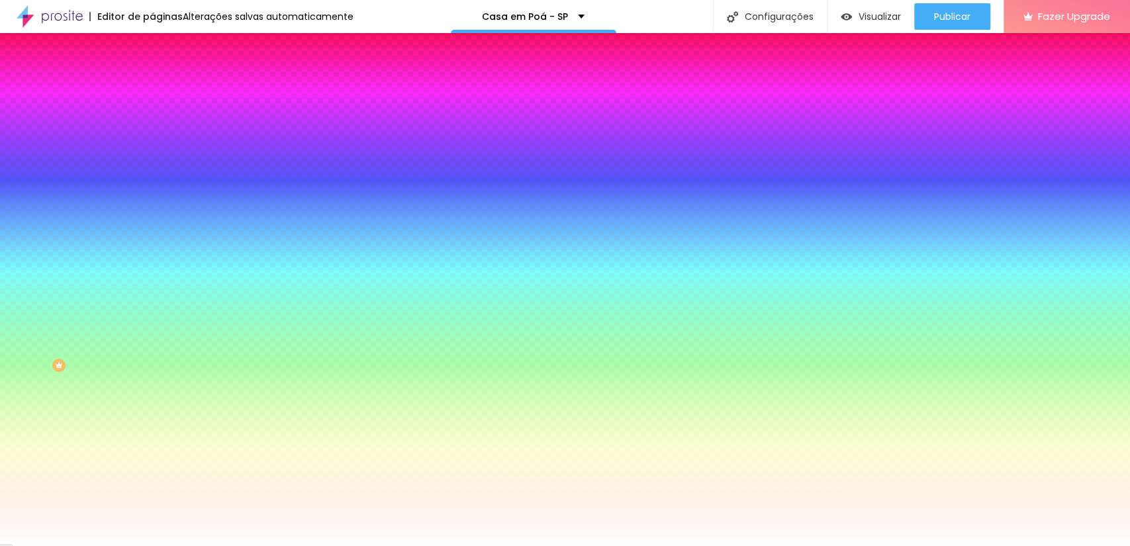
click at [152, 90] on img at bounding box center [158, 96] width 12 height 12
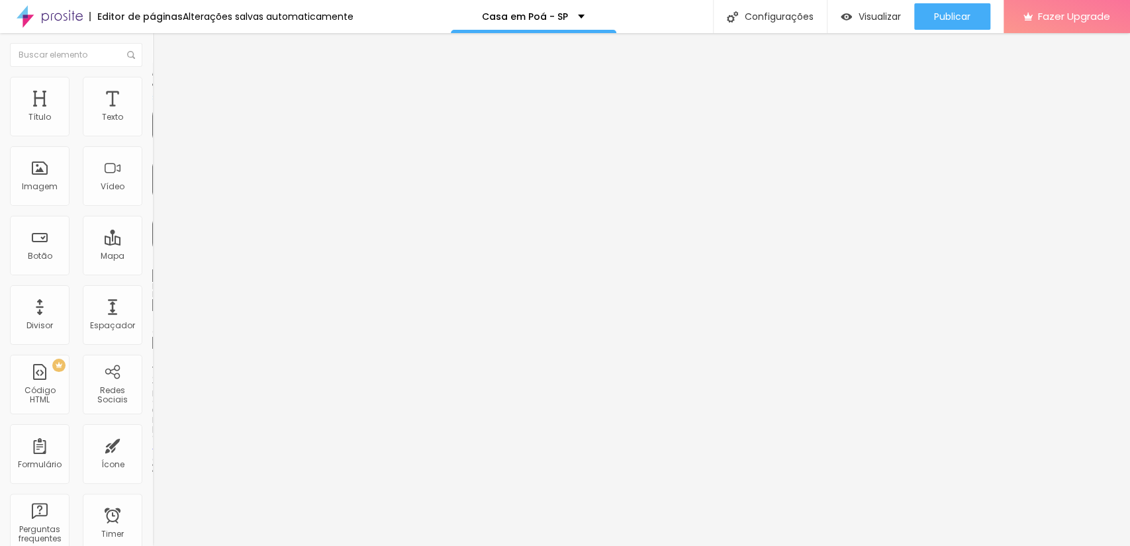
type input "15"
type input "5"
type input "0"
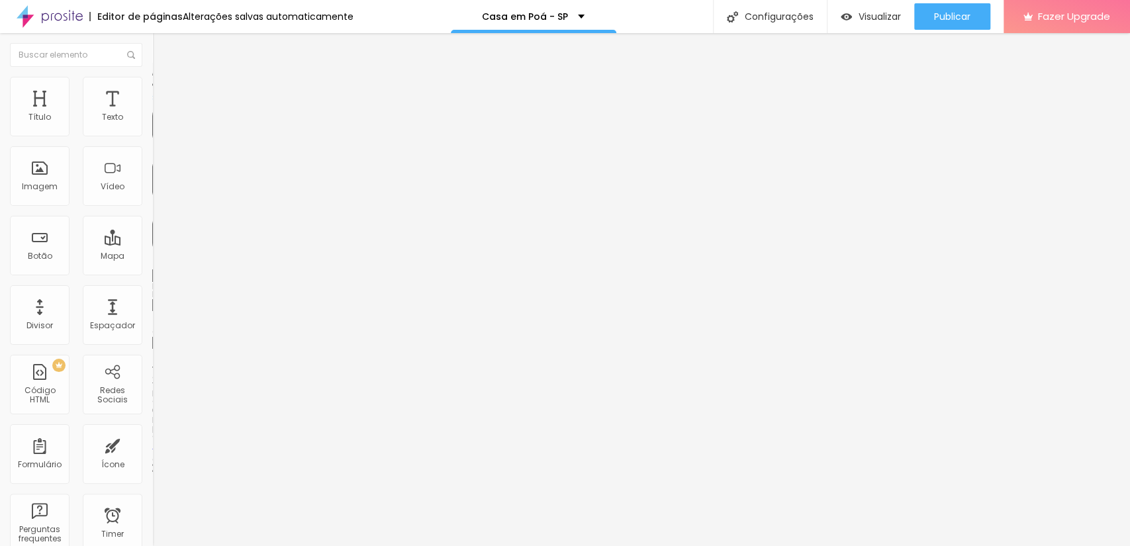
type input "0"
drag, startPoint x: 52, startPoint y: 130, endPoint x: 0, endPoint y: 130, distance: 52.3
type input "0"
click at [152, 257] on input "range" at bounding box center [194, 262] width 85 height 11
type input "28"
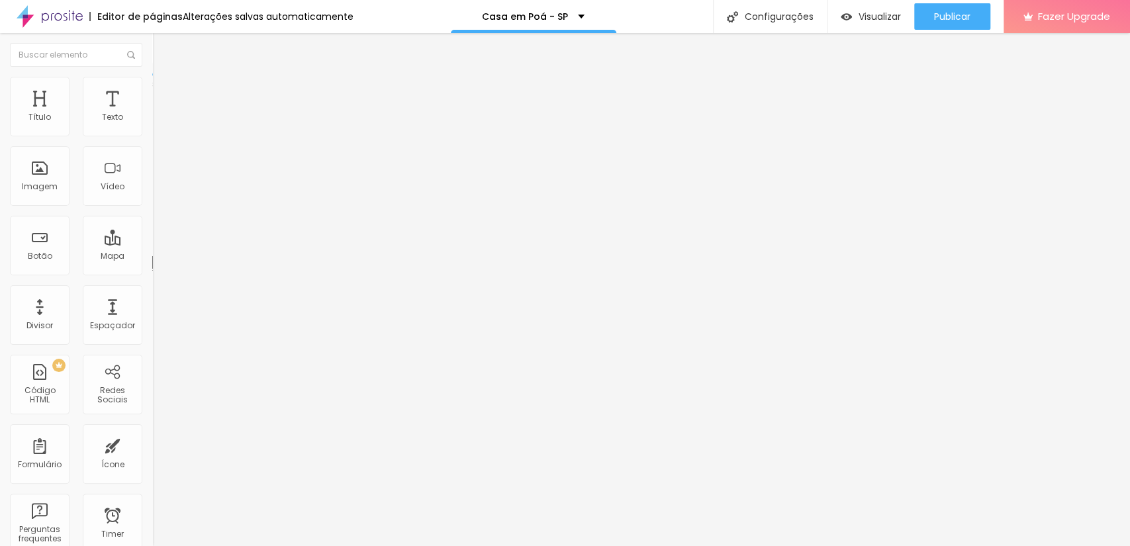
type input "28"
drag, startPoint x: 31, startPoint y: 128, endPoint x: 67, endPoint y: 128, distance: 35.8
click at [152, 244] on input "range" at bounding box center [194, 249] width 85 height 11
click at [164, 89] on span "Avançado" at bounding box center [186, 85] width 44 height 11
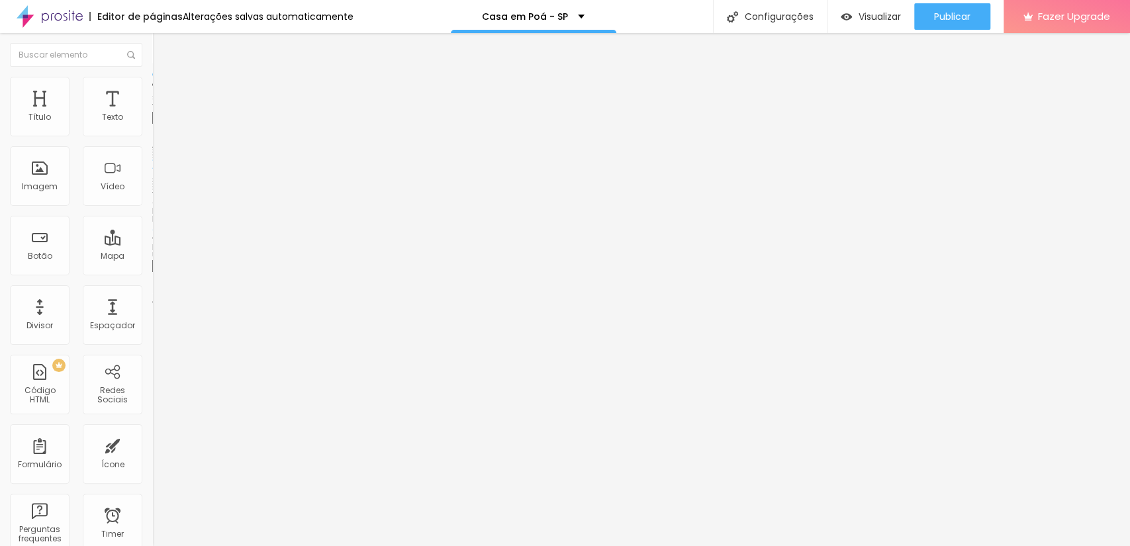
drag, startPoint x: 71, startPoint y: 151, endPoint x: 0, endPoint y: 150, distance: 70.9
click at [152, 150] on div "Texto Fale conosco Alinhamento Tamanho Grande Pequeno Normal Grande Link URL ht…" at bounding box center [228, 203] width 152 height 201
click at [152, 124] on input "Fale conosco" at bounding box center [231, 117] width 159 height 13
drag, startPoint x: 36, startPoint y: 153, endPoint x: 76, endPoint y: 151, distance: 40.4
click at [152, 124] on input "Fale conosco" at bounding box center [231, 117] width 159 height 13
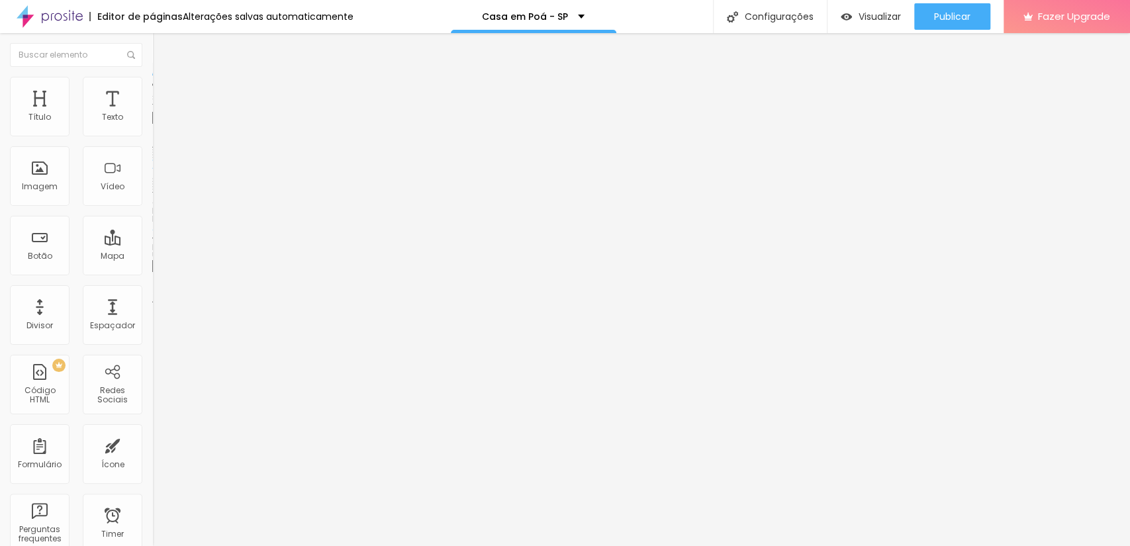
click at [152, 124] on input "Fale conosco" at bounding box center [231, 117] width 159 height 13
drag, startPoint x: 32, startPoint y: 151, endPoint x: 0, endPoint y: 142, distance: 33.1
click at [152, 142] on div "Texto Fale conosco Alinhamento Tamanho Grande Pequeno Normal Grande Link URL ht…" at bounding box center [228, 203] width 152 height 201
click at [152, 124] on input "Fale conosco" at bounding box center [231, 117] width 159 height 13
drag, startPoint x: 70, startPoint y: 149, endPoint x: 12, endPoint y: 139, distance: 59.1
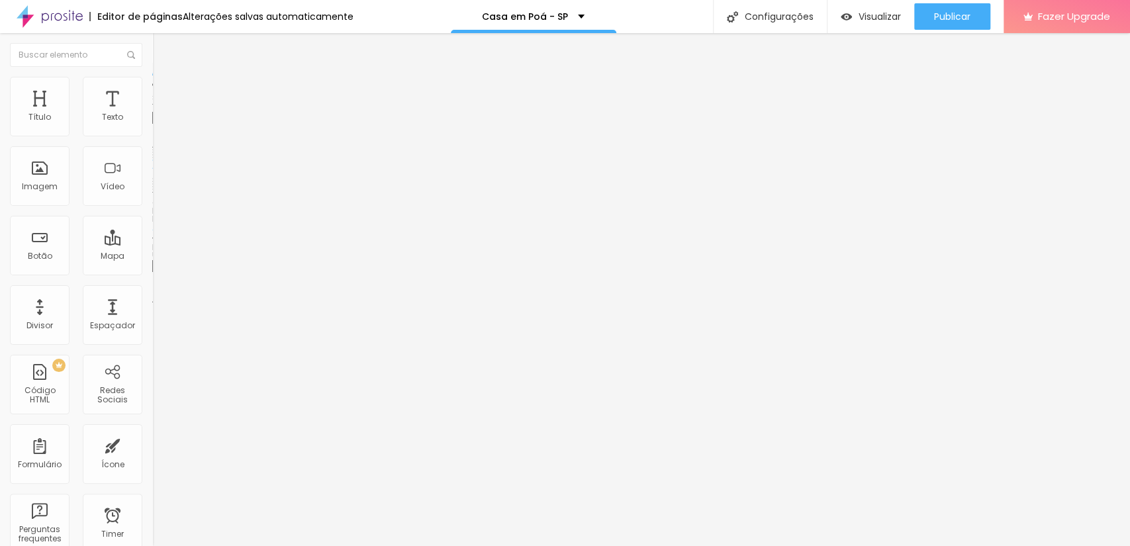
click at [152, 124] on input "Fale conosco" at bounding box center [231, 117] width 159 height 13
drag, startPoint x: 18, startPoint y: 147, endPoint x: 134, endPoint y: 147, distance: 116.5
click at [152, 124] on input "AGENDE AGORA 10% DESCONTO" at bounding box center [231, 117] width 159 height 13
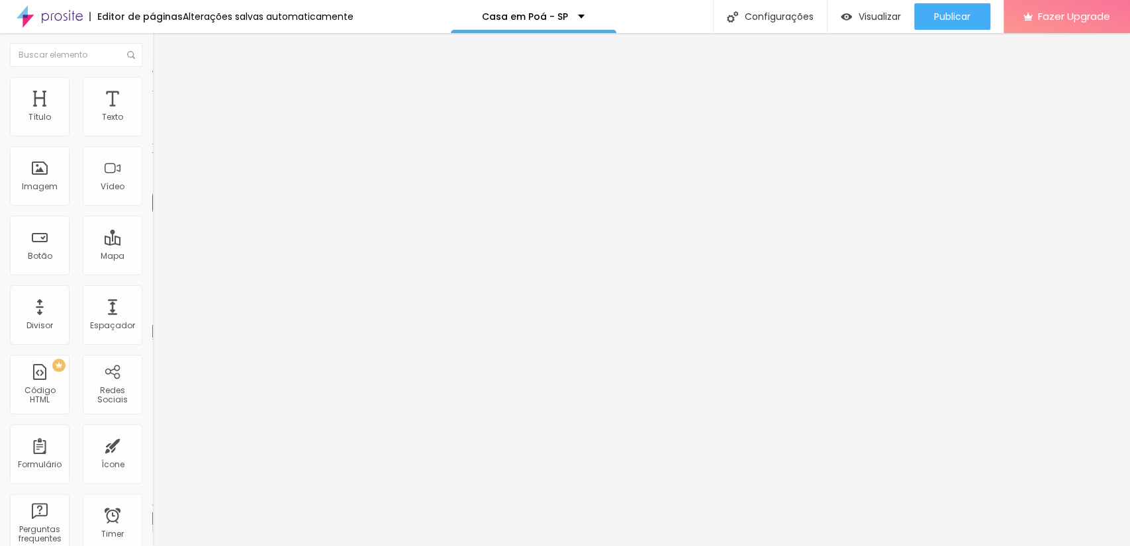
click at [152, 125] on span "Titulo 2" at bounding box center [173, 117] width 43 height 17
click at [152, 137] on span "Titulo 3" at bounding box center [170, 129] width 37 height 15
click at [152, 148] on span "Titulo 4" at bounding box center [169, 140] width 35 height 13
click at [152, 136] on span "Titulo 3" at bounding box center [170, 128] width 37 height 15
click at [152, 163] on span "Titulo 6" at bounding box center [164, 158] width 25 height 10
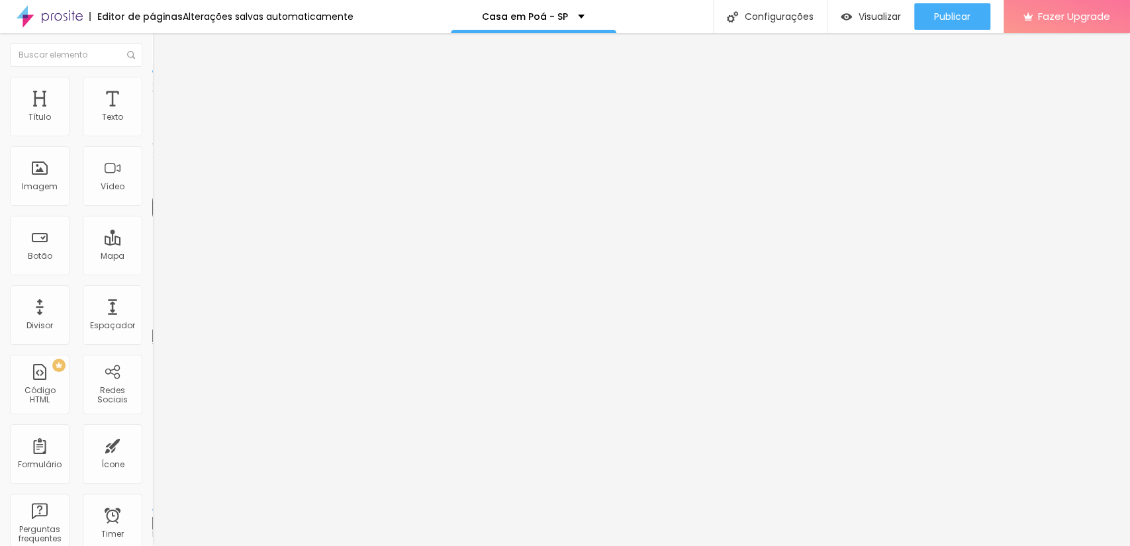
click at [152, 125] on span "Titulo 2" at bounding box center [173, 117] width 43 height 17
click at [152, 114] on span "Titulo 1" at bounding box center [173, 104] width 43 height 19
click at [164, 91] on span "Avançado" at bounding box center [186, 85] width 44 height 11
click at [152, 77] on li "Estilo" at bounding box center [228, 70] width 152 height 13
click at [162, 48] on div "Editar Título" at bounding box center [199, 48] width 75 height 11
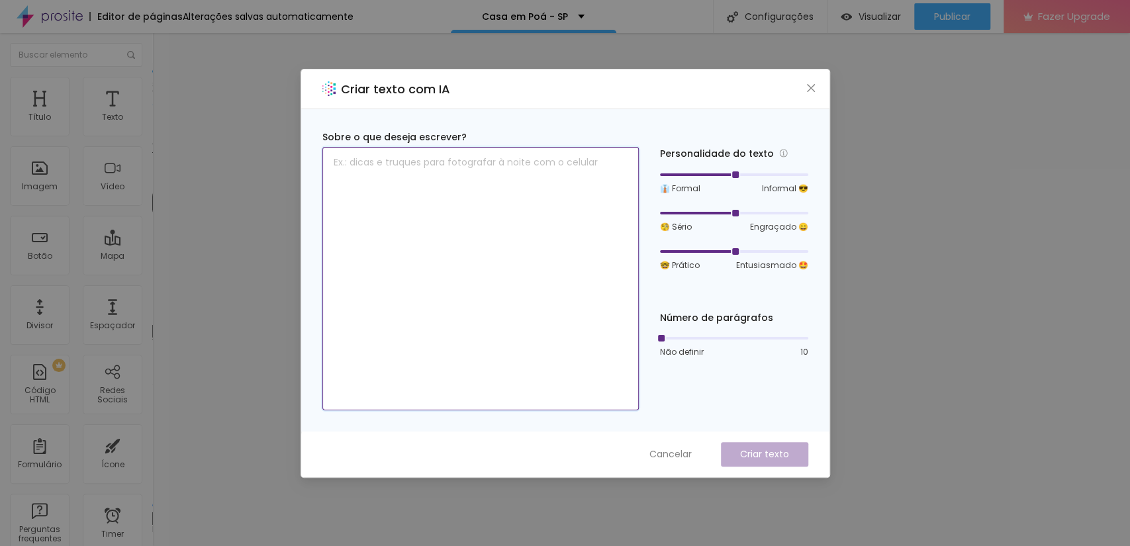
click at [509, 194] on textarea at bounding box center [480, 279] width 317 height 264
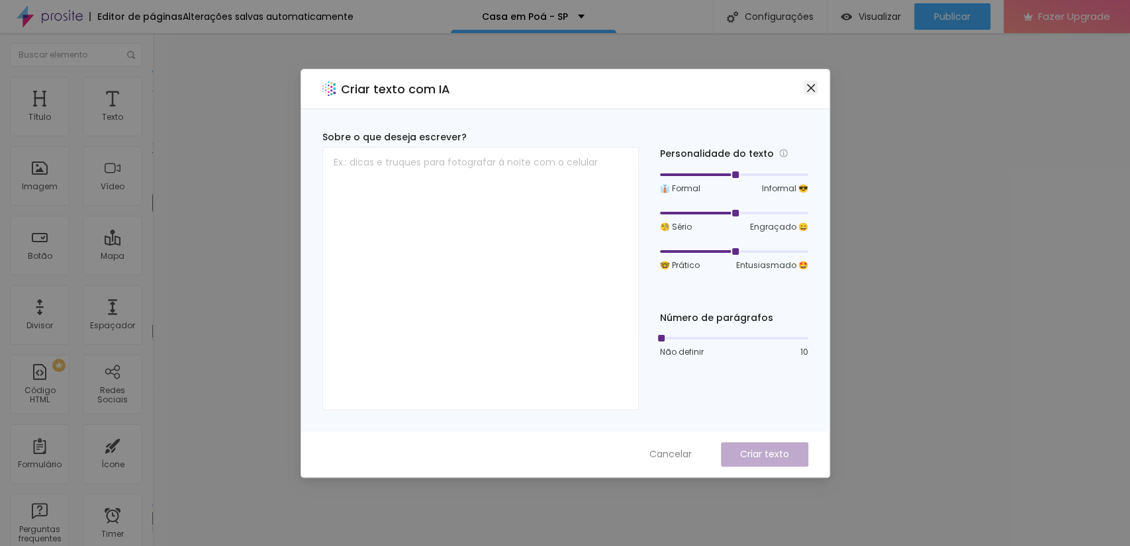
click at [814, 88] on icon "close" at bounding box center [811, 88] width 11 height 11
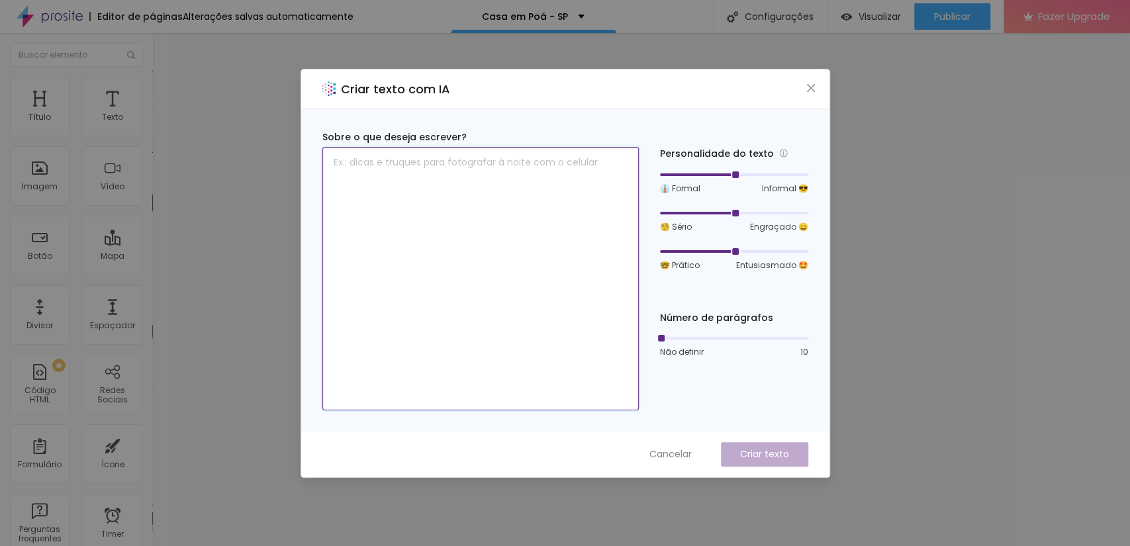
click at [424, 203] on textarea at bounding box center [480, 279] width 317 height 264
paste textarea "Oportunidade Casa 120m² com Quintal Ótima Localização"
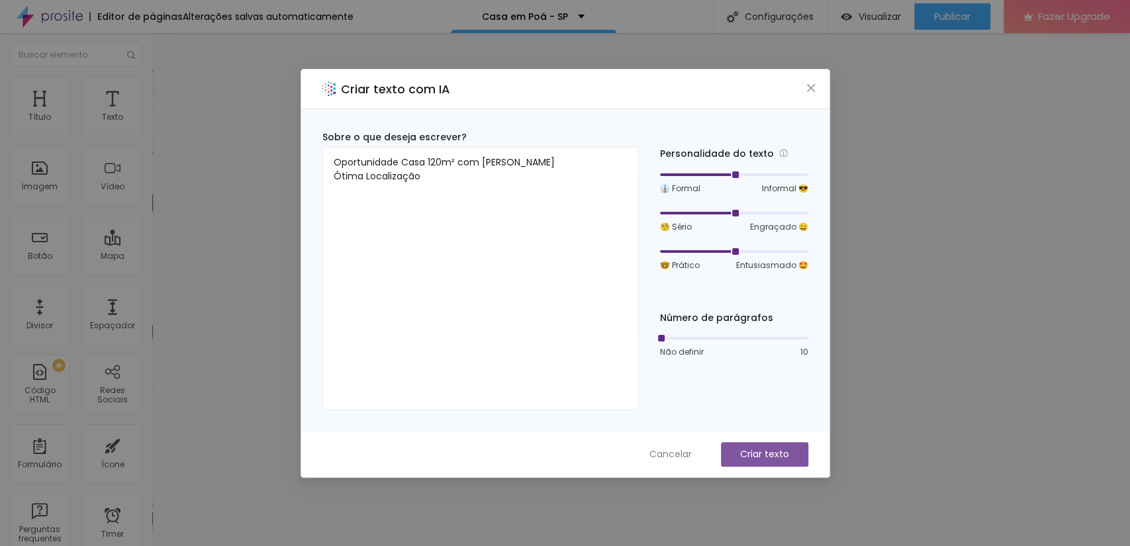
click at [761, 452] on p "Criar texto" at bounding box center [764, 455] width 49 height 14
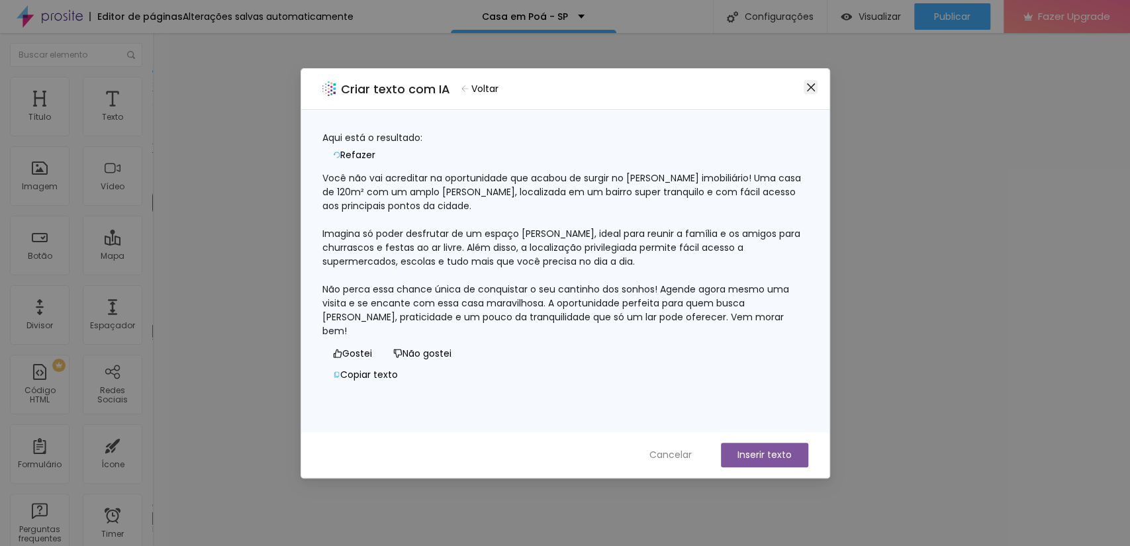
click at [813, 89] on icon "close" at bounding box center [811, 87] width 11 height 11
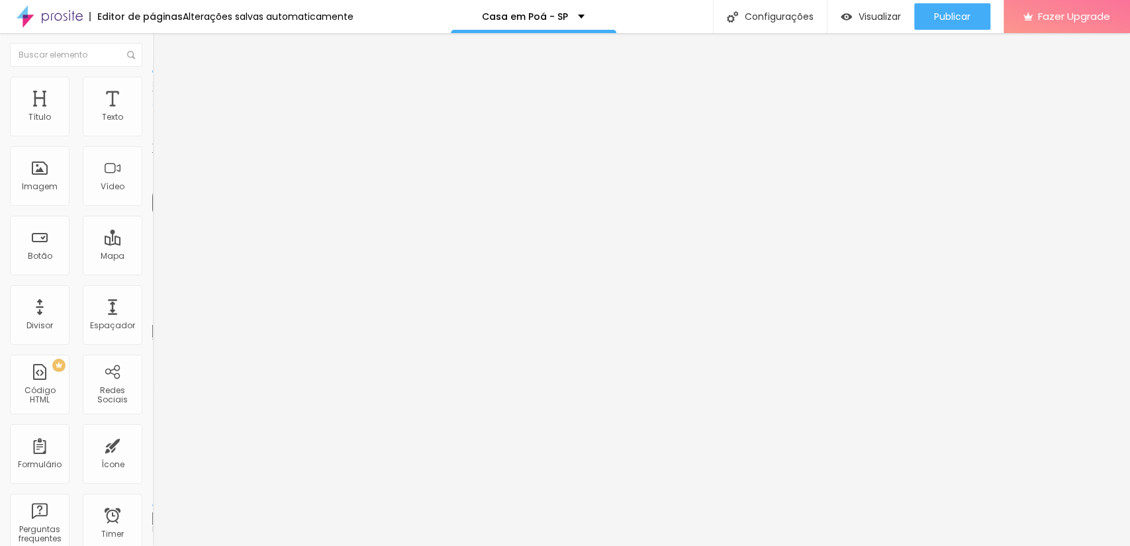
click at [164, 91] on span "Avançado" at bounding box center [186, 85] width 44 height 11
drag, startPoint x: 110, startPoint y: 126, endPoint x: 19, endPoint y: 158, distance: 97.0
click at [152, 244] on input "range" at bounding box center [194, 249] width 85 height 11
click at [164, 91] on span "Estilo" at bounding box center [174, 85] width 21 height 11
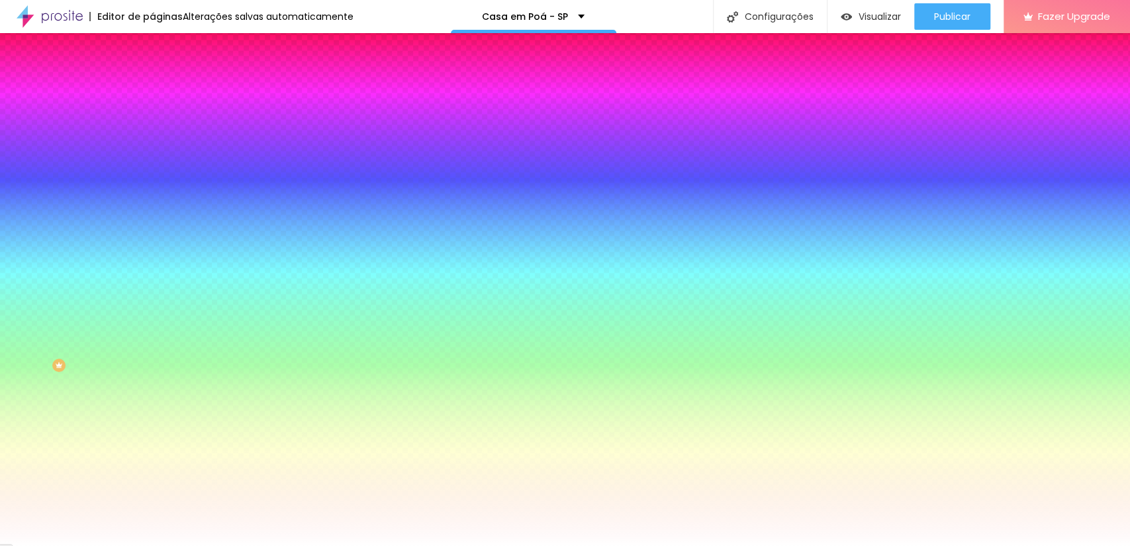
click at [152, 126] on div at bounding box center [228, 126] width 152 height 0
drag, startPoint x: 132, startPoint y: 248, endPoint x: 136, endPoint y: 141, distance: 107.3
click at [152, 140] on div "Cor de fundo Voltar ao padrão #FFFFFF" at bounding box center [228, 121] width 152 height 36
click at [164, 93] on span "Avançado" at bounding box center [186, 98] width 44 height 11
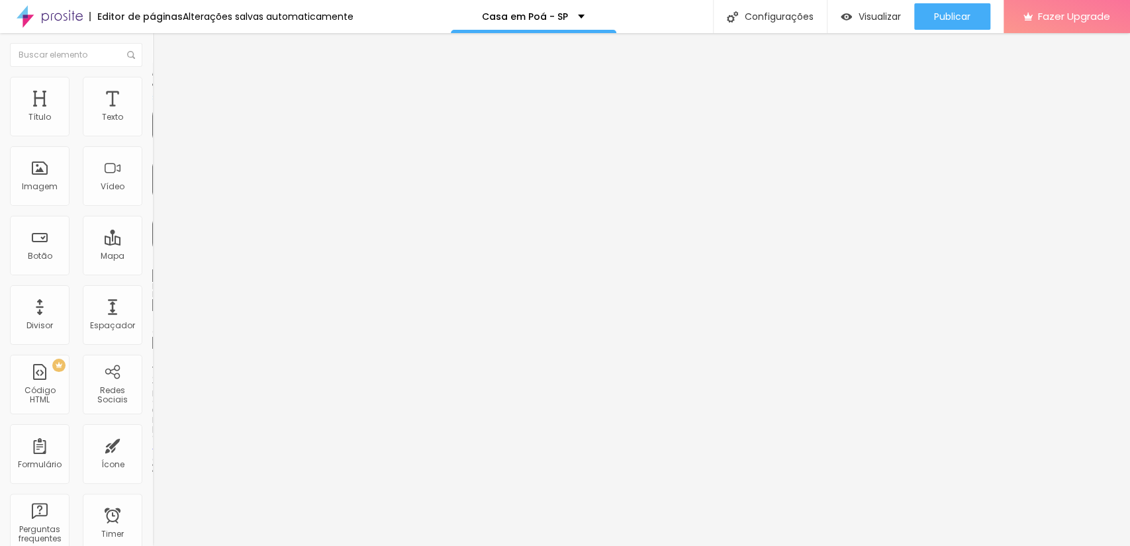
click at [164, 91] on span "Estilo" at bounding box center [174, 85] width 21 height 11
click at [152, 125] on span "Titulo 2" at bounding box center [173, 117] width 43 height 17
drag, startPoint x: 80, startPoint y: 275, endPoint x: 63, endPoint y: 275, distance: 17.2
click at [152, 314] on input "range" at bounding box center [194, 319] width 85 height 11
click at [164, 89] on span "Estilo" at bounding box center [174, 85] width 21 height 11
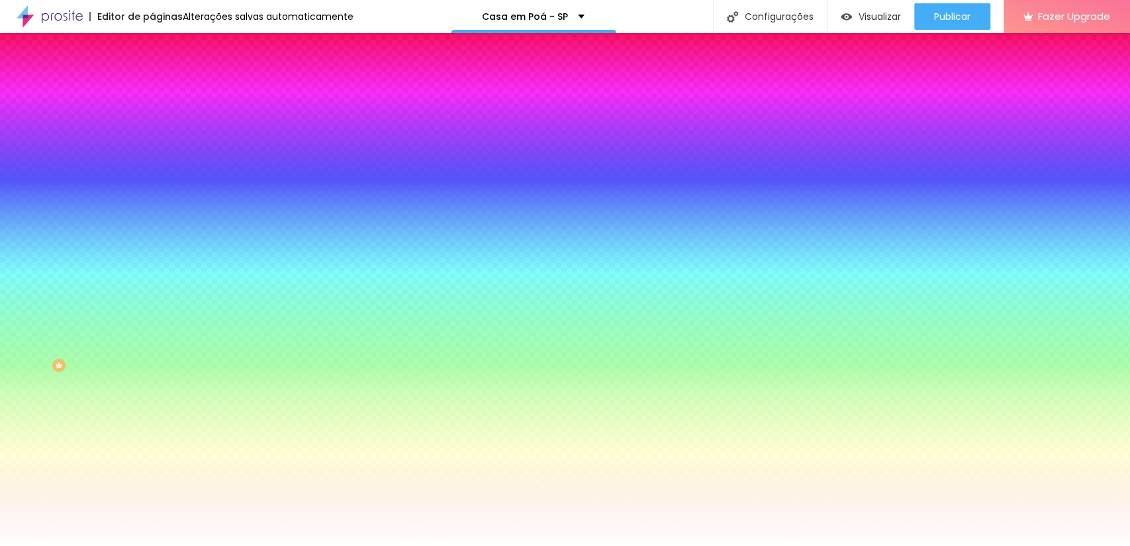
click at [164, 95] on span "Avançado" at bounding box center [186, 98] width 44 height 11
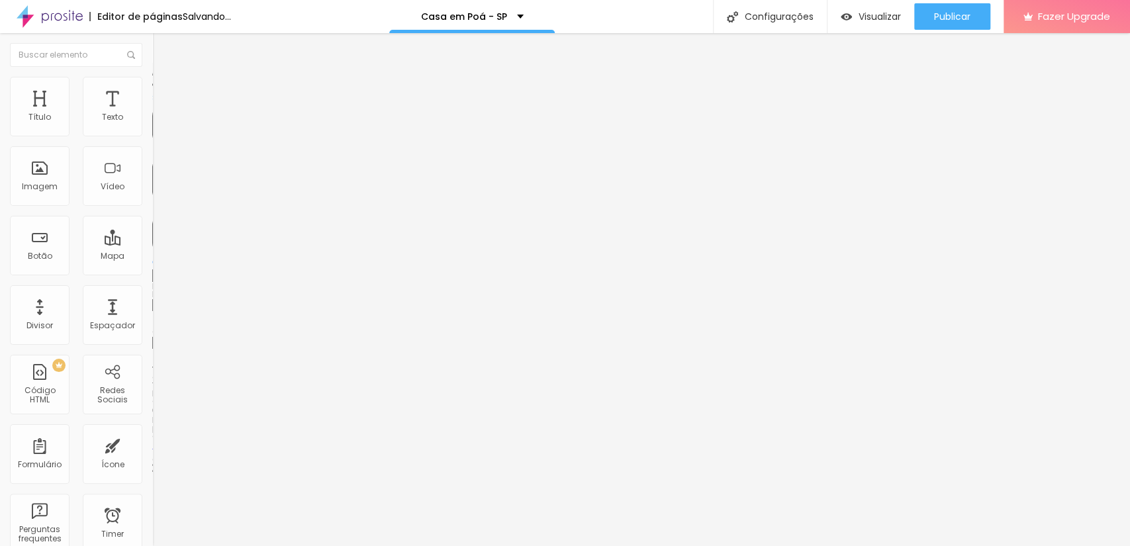
drag, startPoint x: 57, startPoint y: 130, endPoint x: 2, endPoint y: 140, distance: 55.9
click at [152, 257] on input "range" at bounding box center [194, 262] width 85 height 11
click at [164, 91] on span "Estilo" at bounding box center [174, 85] width 21 height 11
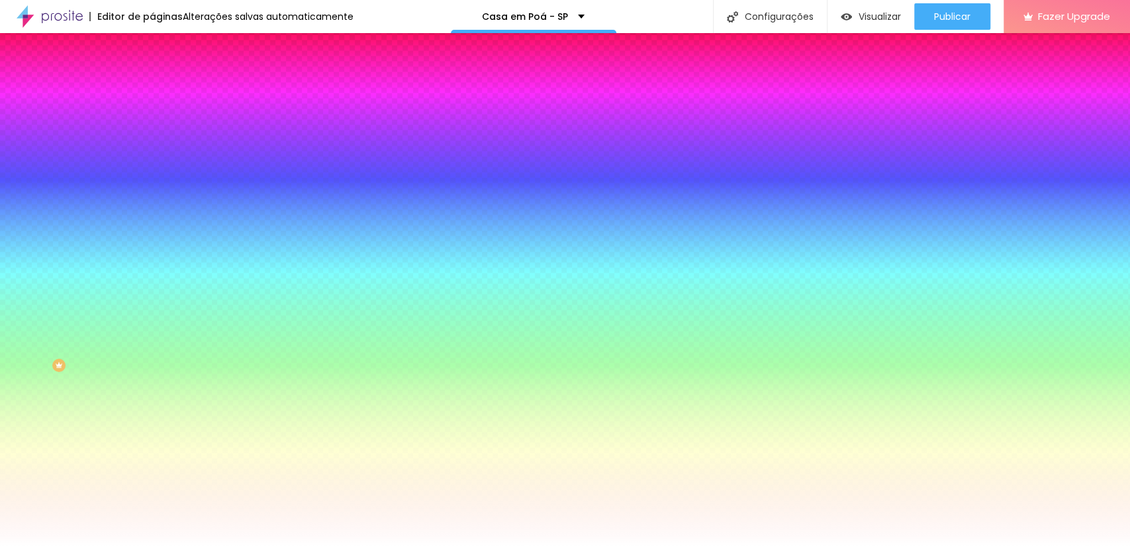
click at [152, 131] on input "#FFFFFF" at bounding box center [231, 132] width 159 height 13
click at [152, 266] on div "Editar Coluna Conteúdo Estilo Avançado Cor de fundo Voltar ao padrão # Sombra D…" at bounding box center [228, 289] width 152 height 513
click at [152, 126] on div at bounding box center [228, 126] width 152 height 0
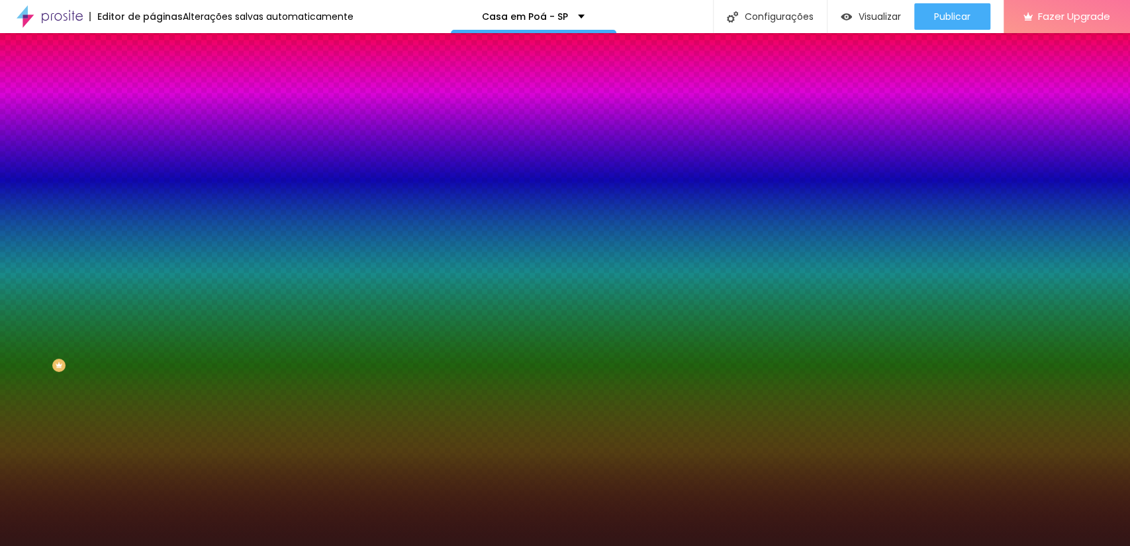
drag, startPoint x: 21, startPoint y: 150, endPoint x: 68, endPoint y: 230, distance: 93.2
click at [622, 440] on div at bounding box center [623, 441] width 3 height 3
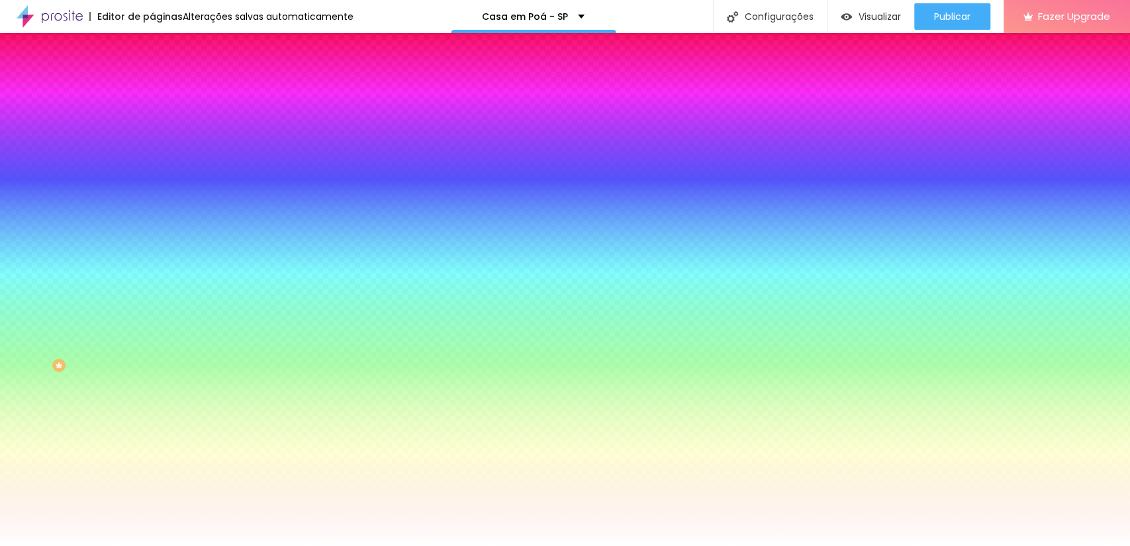
drag, startPoint x: 68, startPoint y: 230, endPoint x: 11, endPoint y: 131, distance: 113.9
click at [152, 131] on div "Cor de fundo Voltar ao padrão #FFFFFF" at bounding box center [228, 121] width 152 height 36
click at [152, 111] on div "Cor de fundo" at bounding box center [228, 107] width 152 height 8
click at [152, 126] on div at bounding box center [228, 126] width 152 height 0
click at [158, 123] on icon "button" at bounding box center [162, 117] width 9 height 9
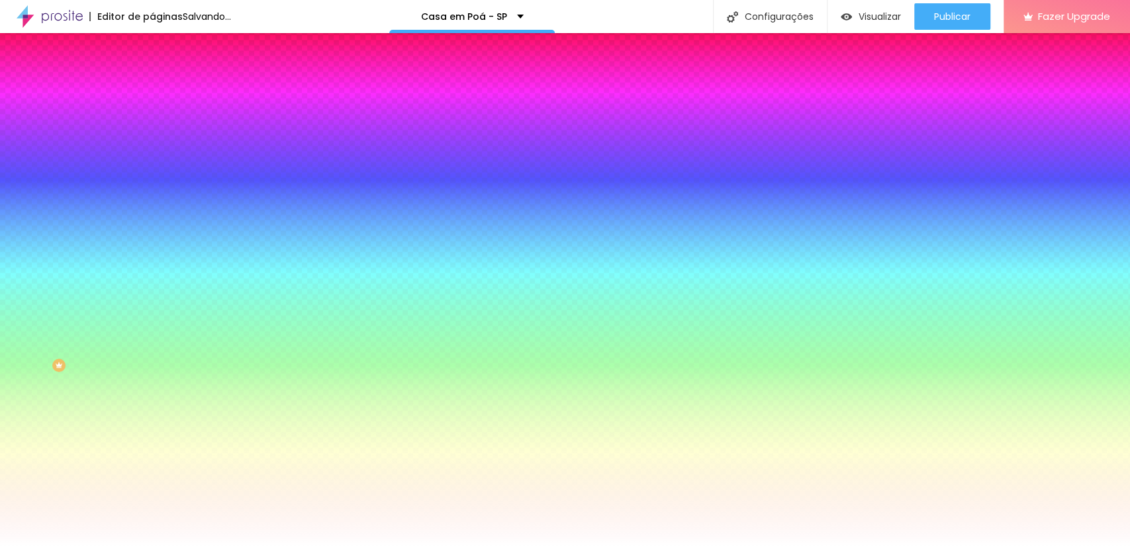
click at [152, 126] on button "Voltar ao padrão" at bounding box center [197, 118] width 90 height 15
click at [158, 123] on icon "button" at bounding box center [162, 117] width 9 height 9
click at [152, 126] on div at bounding box center [228, 126] width 152 height 0
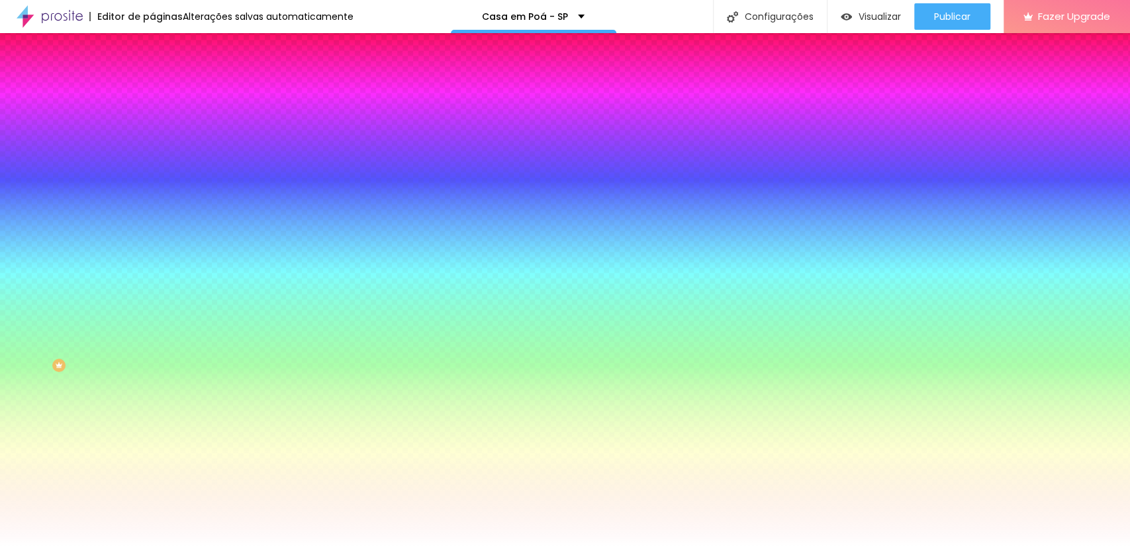
click at [152, 126] on div at bounding box center [228, 126] width 152 height 0
click at [164, 78] on span "Conteúdo" at bounding box center [184, 72] width 41 height 11
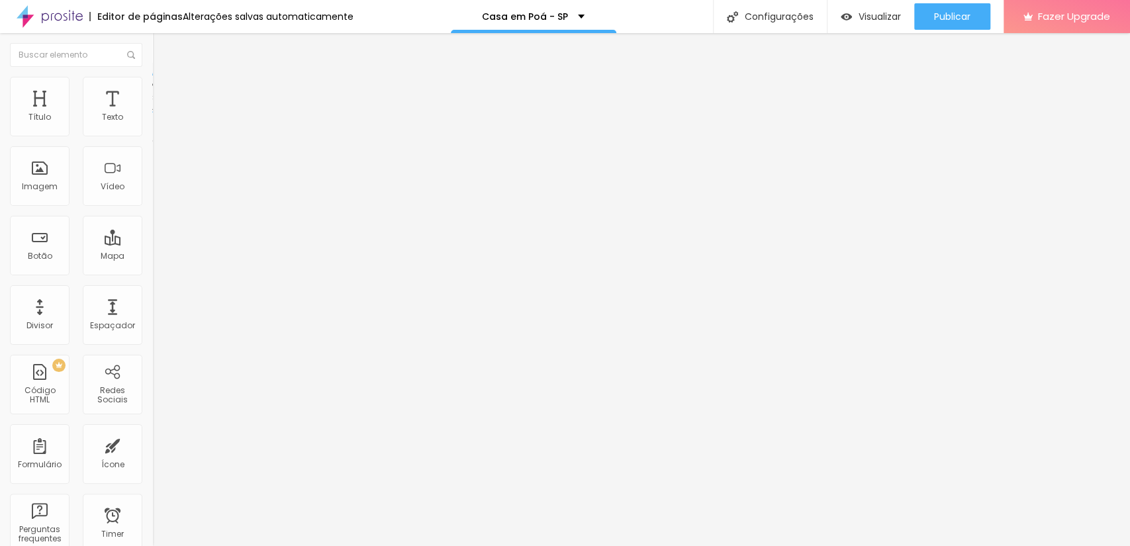
click at [152, 131] on img at bounding box center [156, 126] width 9 height 9
click at [152, 134] on img at bounding box center [156, 136] width 9 height 9
click at [152, 131] on img at bounding box center [156, 126] width 9 height 9
drag, startPoint x: 64, startPoint y: 277, endPoint x: 52, endPoint y: 277, distance: 11.9
click at [152, 314] on input "range" at bounding box center [194, 319] width 85 height 11
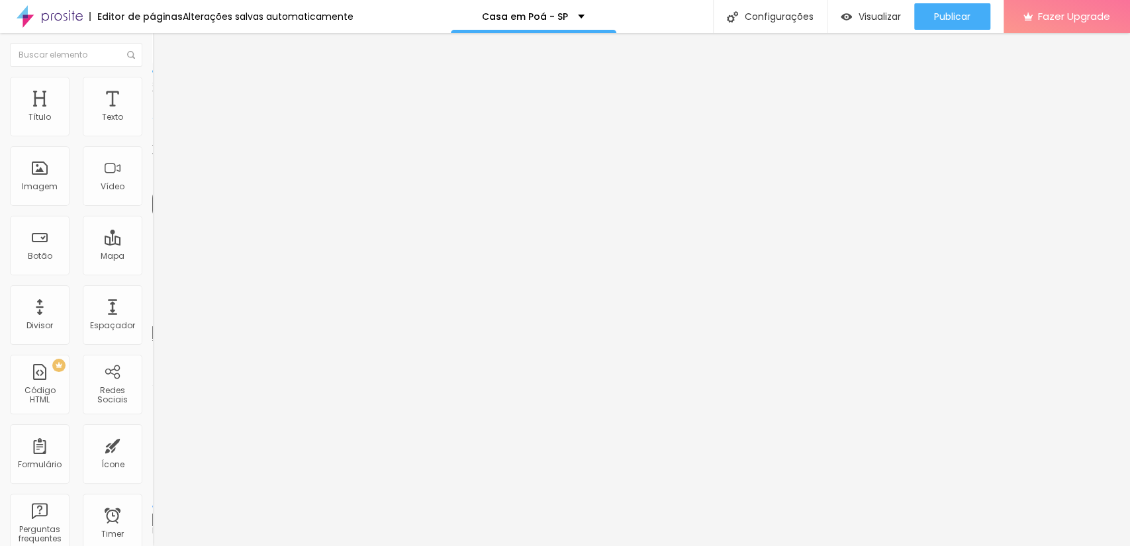
click at [152, 114] on span "Titulo 1" at bounding box center [173, 104] width 43 height 19
click at [164, 114] on span "Titulo 1" at bounding box center [185, 104] width 43 height 19
click at [152, 124] on input "Duvidas" at bounding box center [231, 117] width 159 height 13
drag, startPoint x: 54, startPoint y: 151, endPoint x: 1, endPoint y: 142, distance: 53.1
click at [152, 142] on div "Texto Duvidas Alinhamento Tamanho Grande Pequeno Normal Grande Link URL https:/…" at bounding box center [228, 203] width 152 height 201
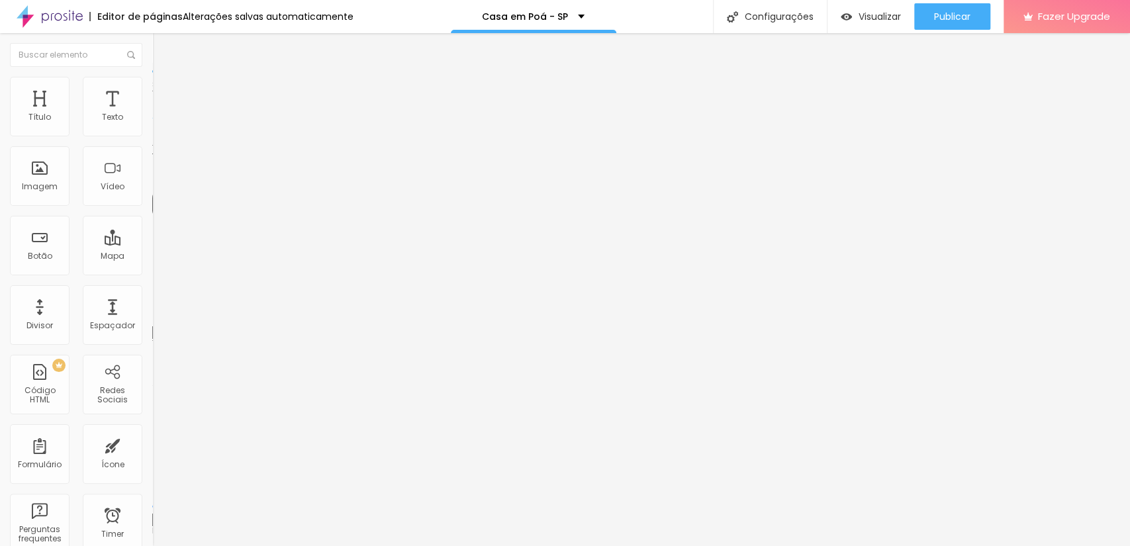
click at [164, 89] on span "Avançado" at bounding box center [186, 85] width 44 height 11
click at [164, 78] on span "Estilo" at bounding box center [174, 72] width 21 height 11
drag, startPoint x: 35, startPoint y: 276, endPoint x: 48, endPoint y: 276, distance: 13.2
click at [152, 314] on input "range" at bounding box center [194, 319] width 85 height 11
click at [224, 111] on img at bounding box center [228, 107] width 8 height 8
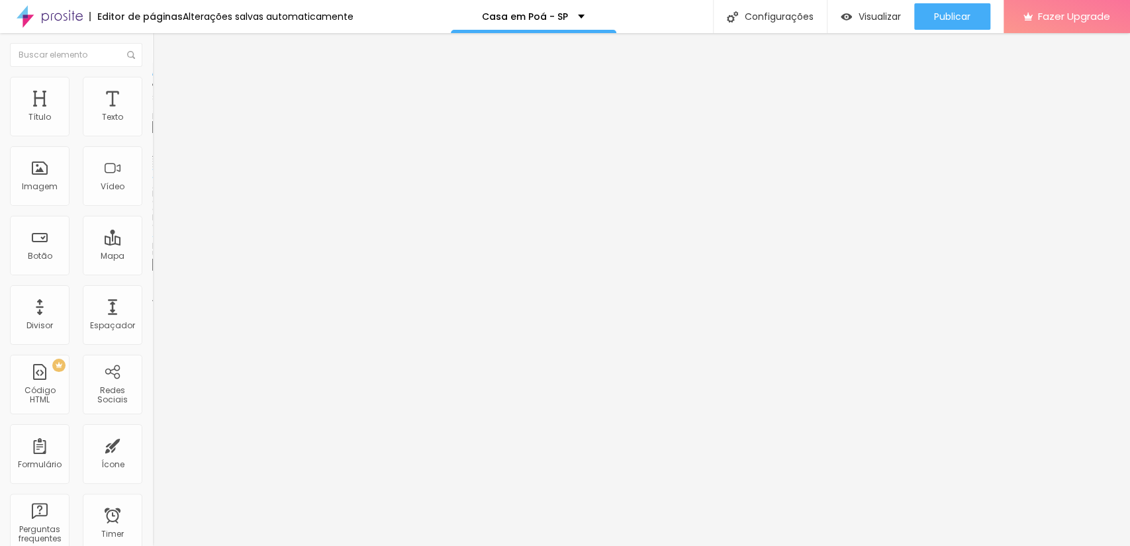
click at [152, 114] on span "Adicionar imagem" at bounding box center [194, 108] width 85 height 11
click at [164, 89] on span "Estilo" at bounding box center [174, 85] width 21 height 11
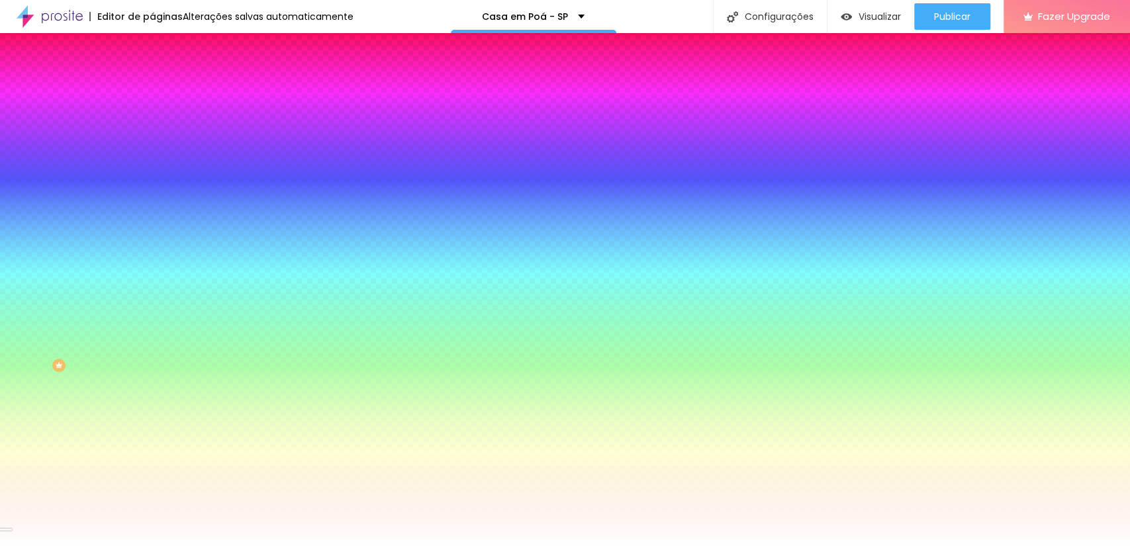
click at [152, 90] on img at bounding box center [158, 96] width 12 height 12
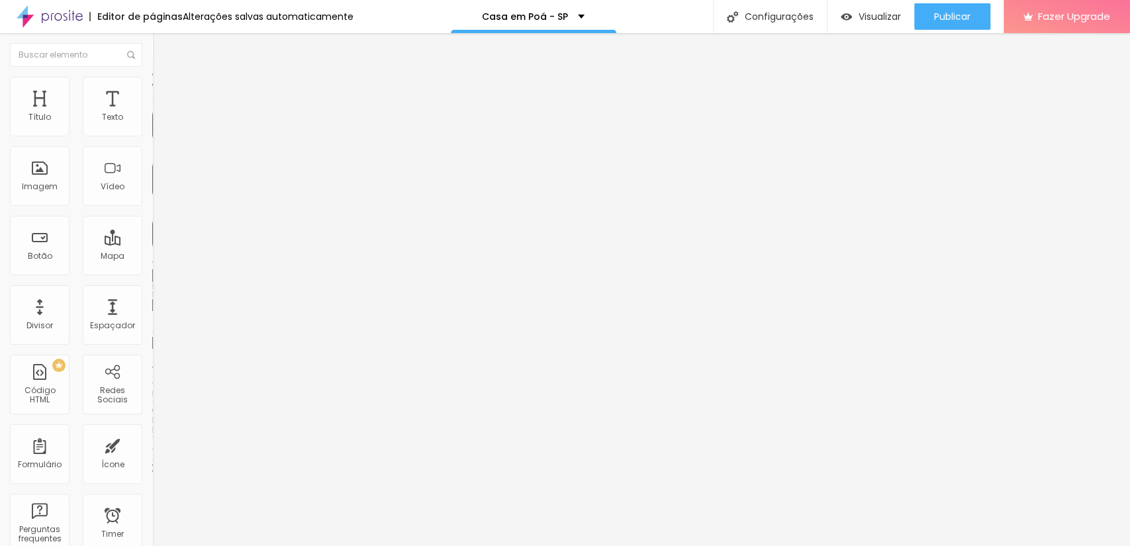
click at [164, 78] on span "Conteúdo" at bounding box center [184, 72] width 41 height 11
click at [152, 42] on button "Editar Coluna" at bounding box center [228, 48] width 152 height 30
click at [27, 184] on div "Imagem" at bounding box center [40, 186] width 36 height 9
click at [164, 89] on span "Estilo" at bounding box center [174, 85] width 21 height 11
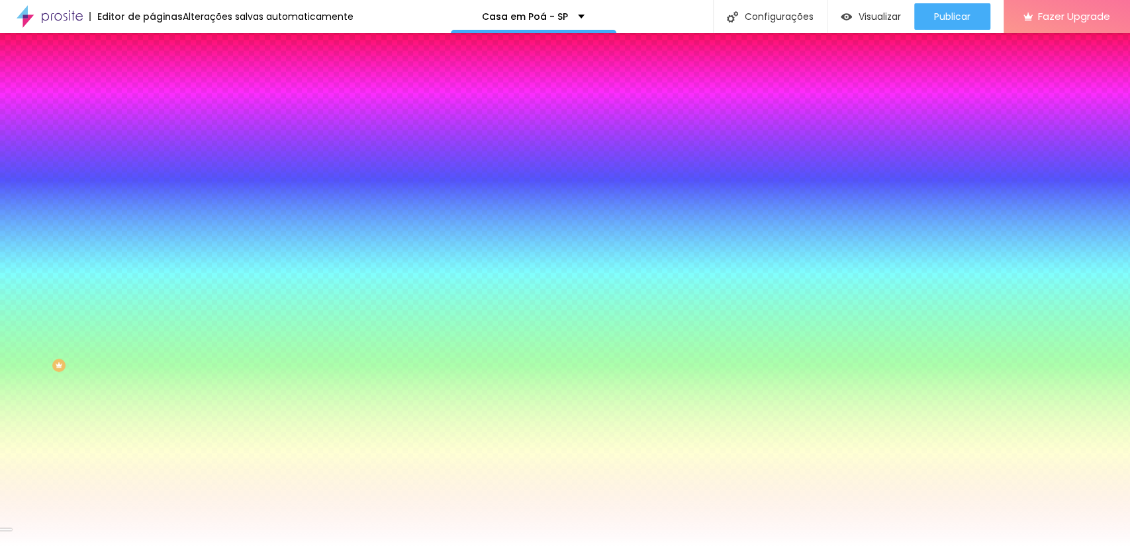
click at [164, 93] on span "Avançado" at bounding box center [186, 98] width 44 height 11
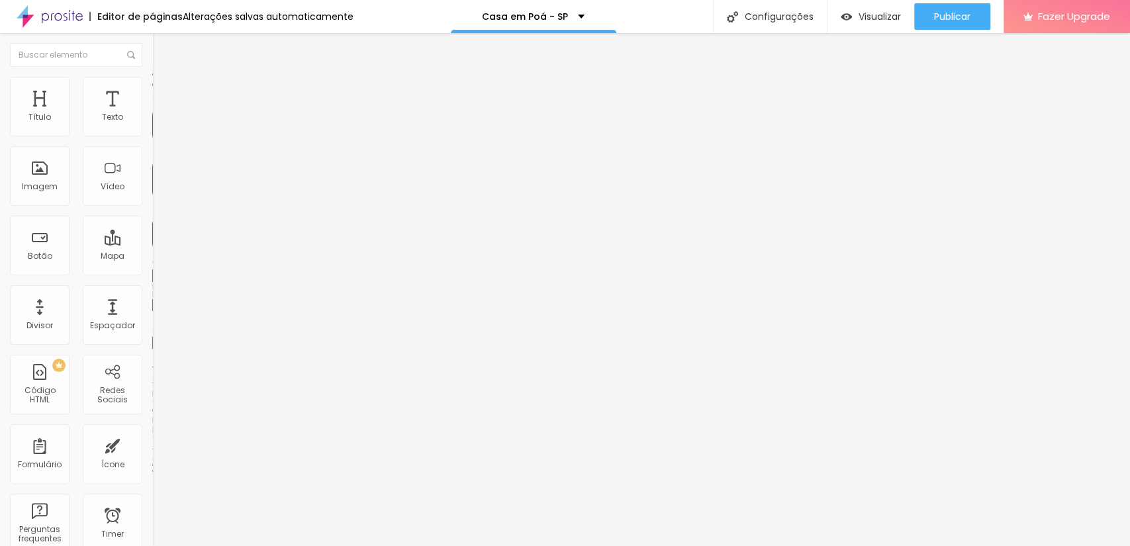
click at [164, 78] on span "Conteúdo" at bounding box center [184, 72] width 41 height 11
click at [162, 48] on img "button" at bounding box center [167, 48] width 11 height 11
click at [152, 114] on span "Adicionar imagem" at bounding box center [194, 108] width 85 height 11
drag, startPoint x: 703, startPoint y: 36, endPoint x: 701, endPoint y: 302, distance: 265.5
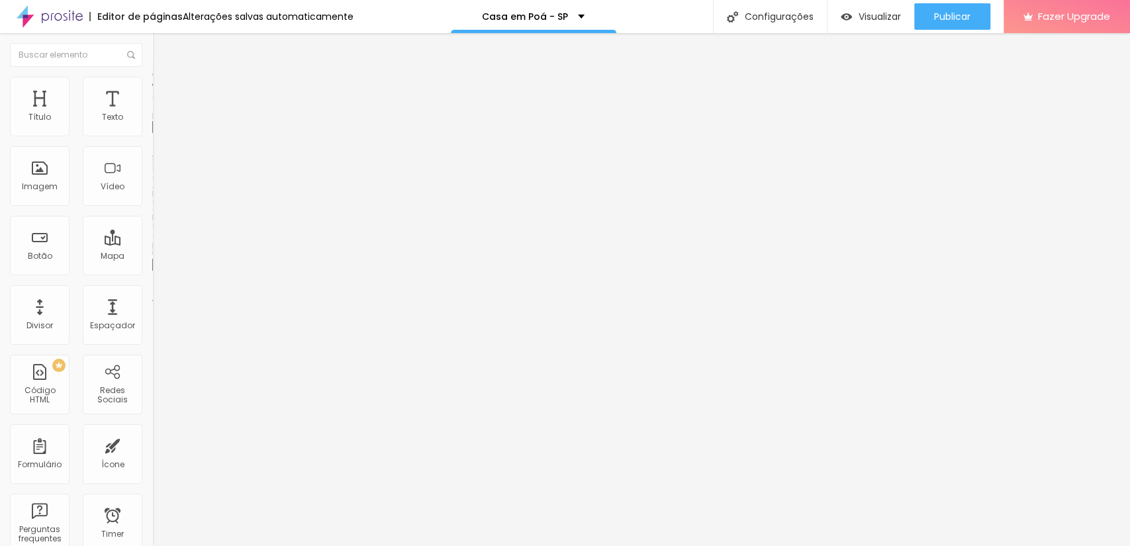
click at [162, 49] on img "button" at bounding box center [167, 48] width 11 height 11
click at [152, 114] on span "Adicionar imagem" at bounding box center [194, 108] width 85 height 11
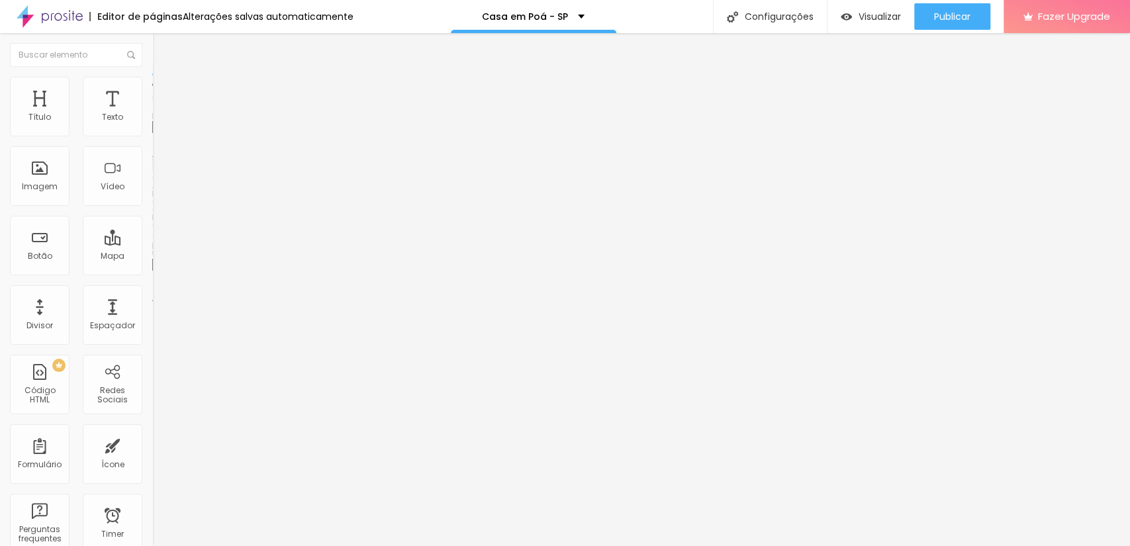
click at [164, 91] on span "Avançado" at bounding box center [186, 85] width 44 height 11
click at [164, 78] on span "Estilo" at bounding box center [174, 72] width 21 height 11
click at [158, 123] on icon "button" at bounding box center [162, 119] width 8 height 8
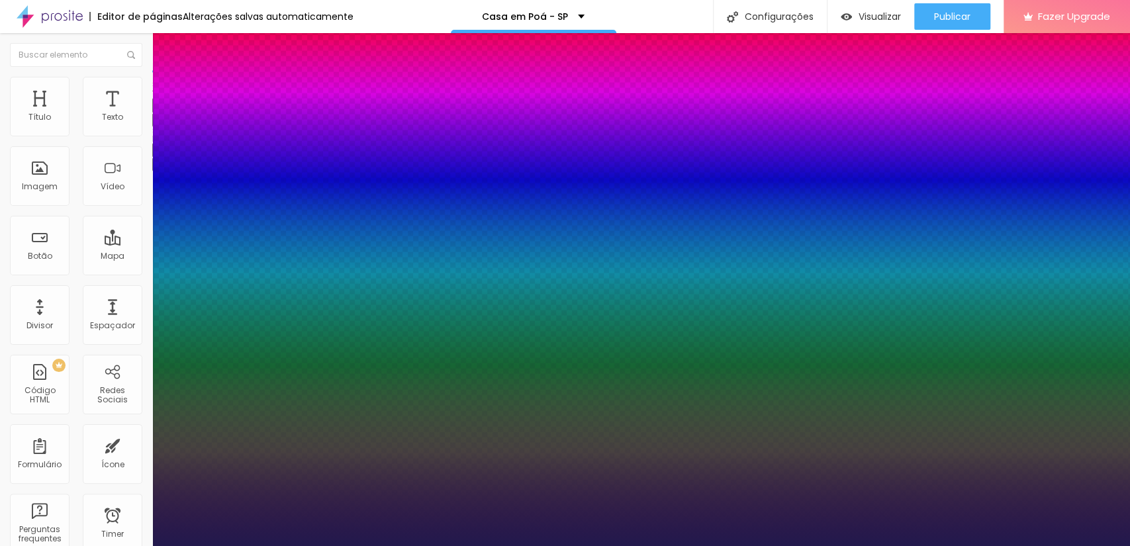
type input "1"
type input "17"
type input "1"
type input "19"
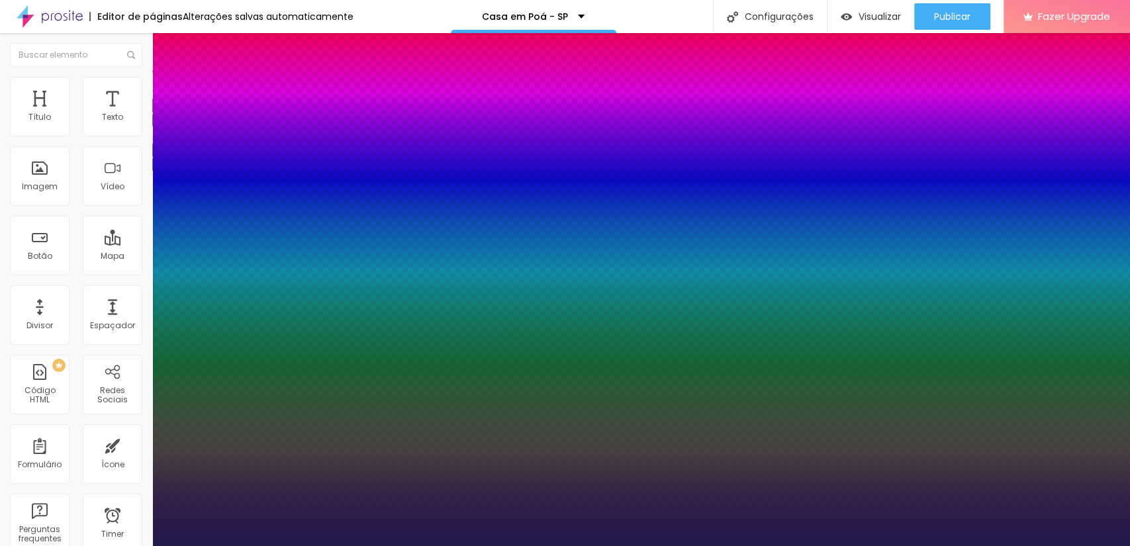
type input "19"
type input "1"
type input "25"
type input "1"
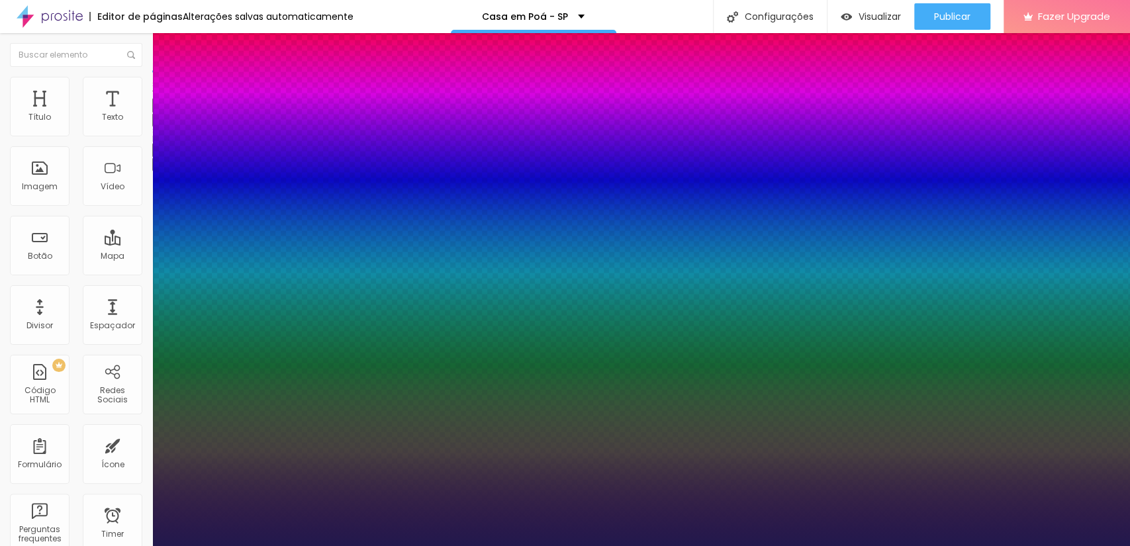
type input "26"
type input "1"
type input "27"
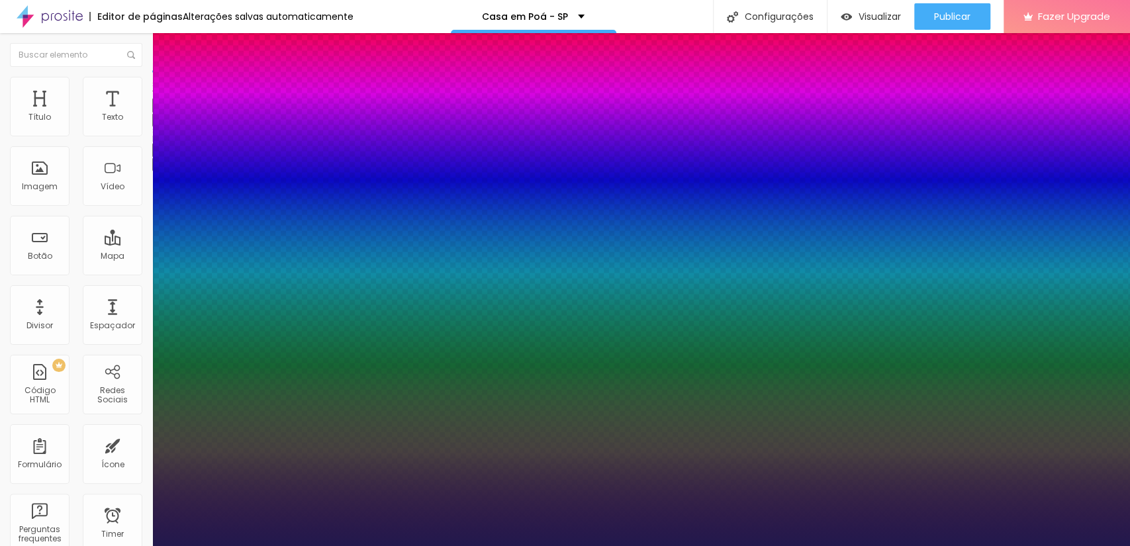
type input "1"
type input "28"
type input "1"
type input "29"
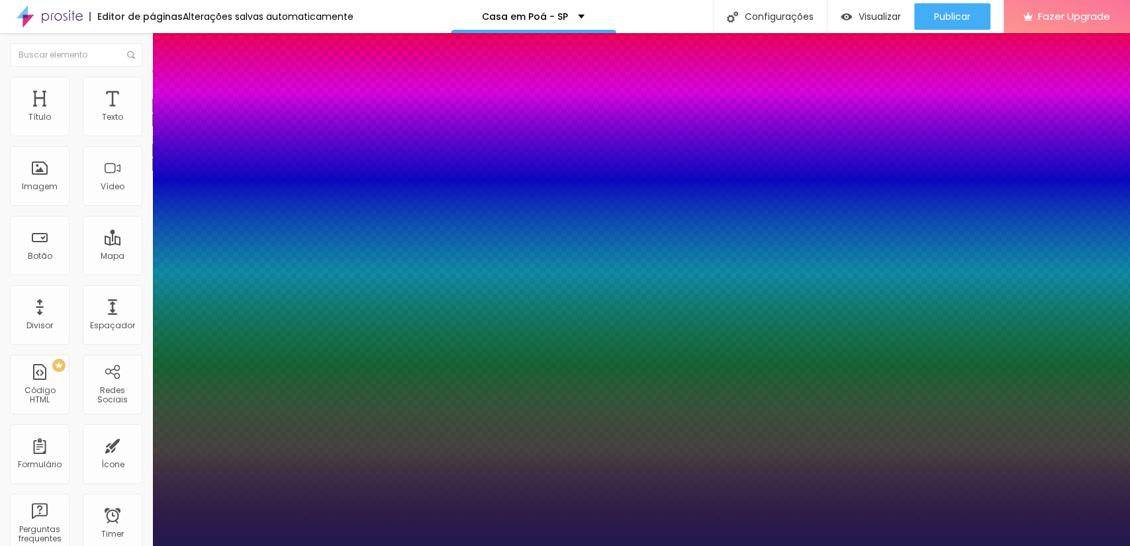
type input "29"
type input "1"
type input "31"
type input "1"
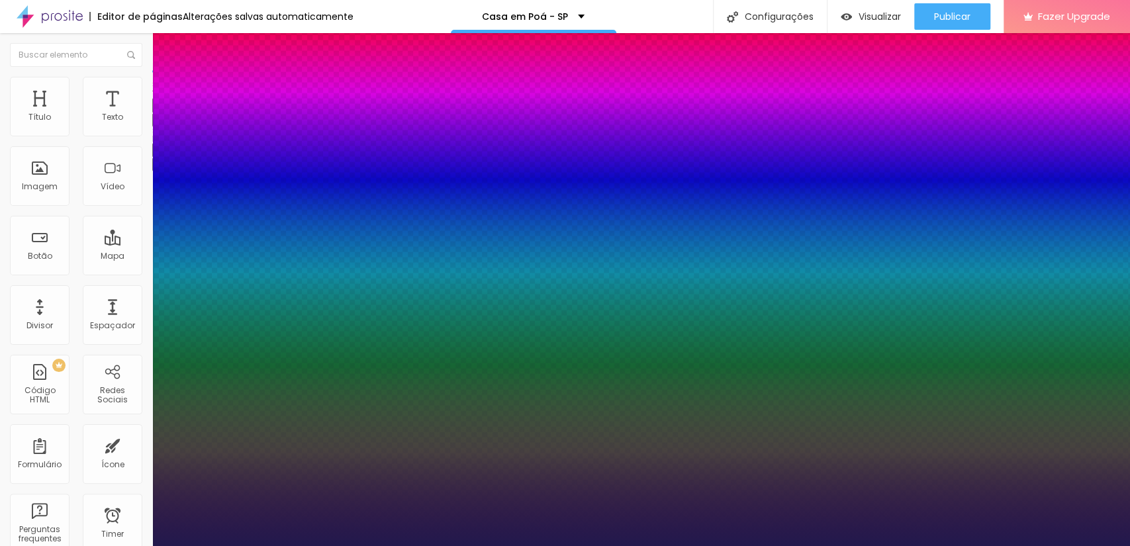
type input "34"
type input "1"
type input "35"
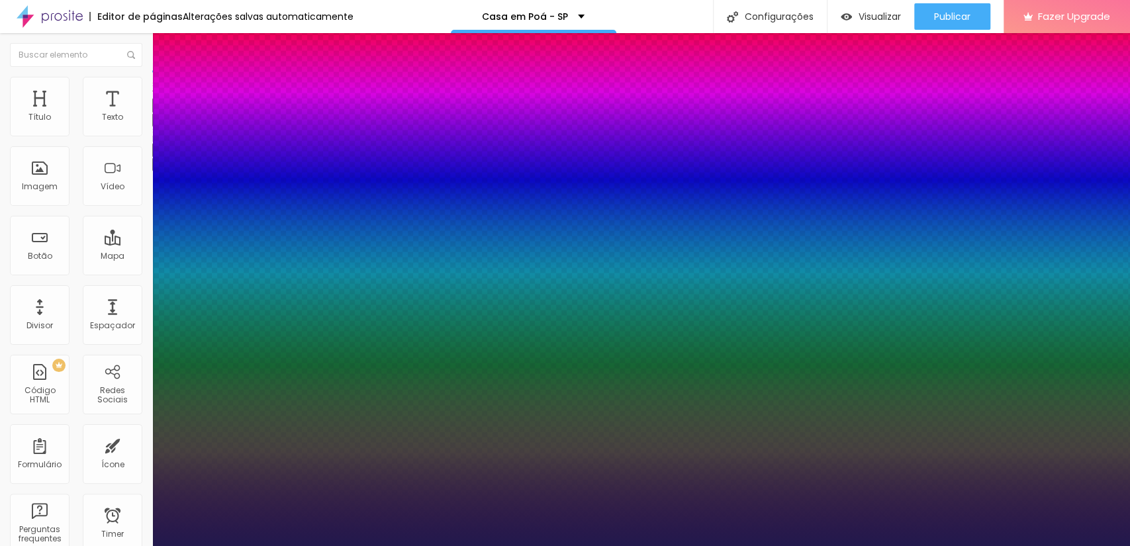
type input "1"
type input "36"
type input "1"
type input "37"
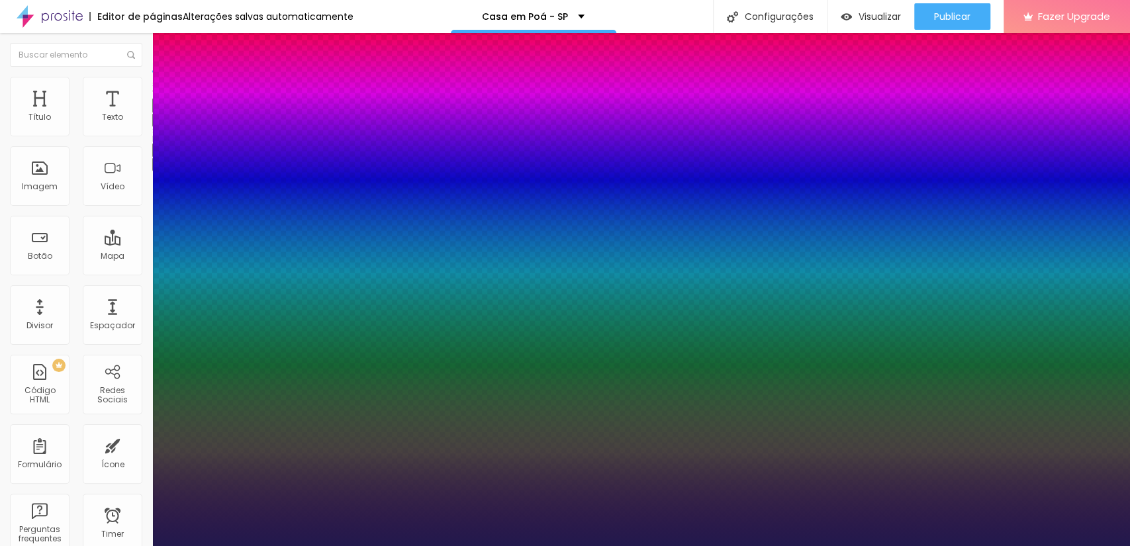
type input "37"
type input "1"
type input "38"
type input "1"
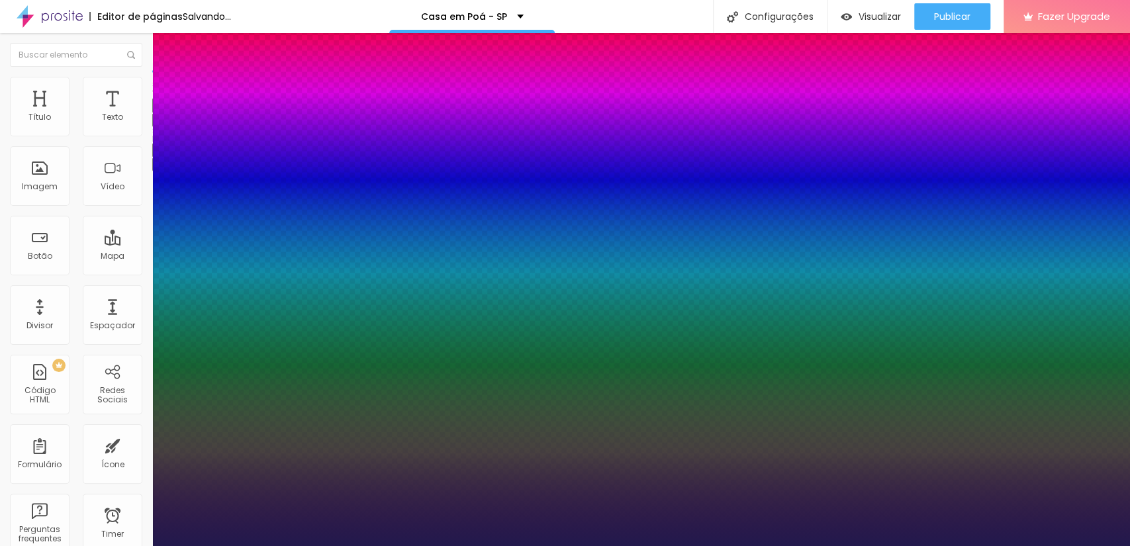
type input "39"
type input "1"
type input "40"
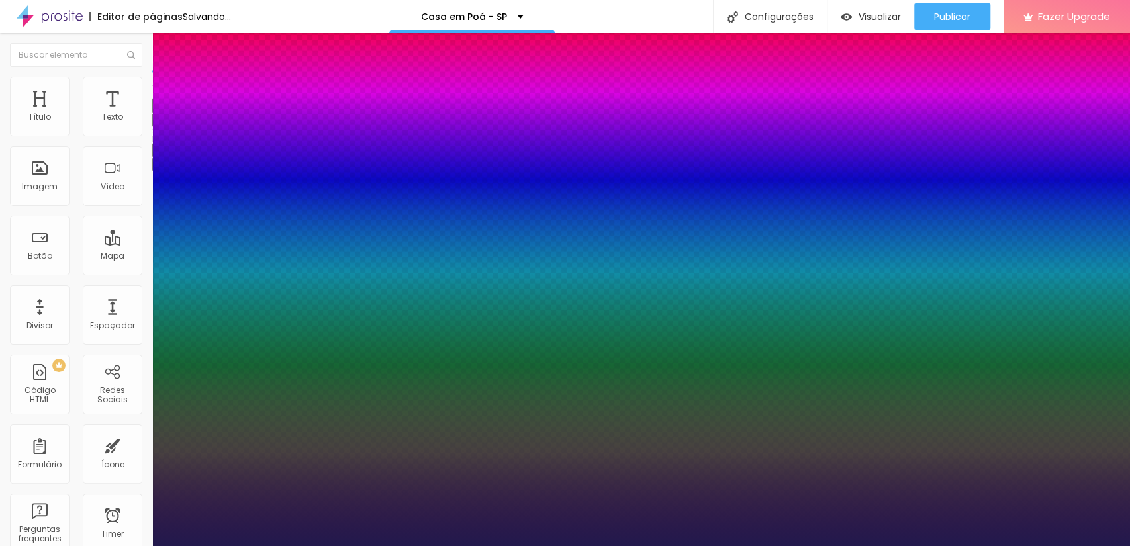
type input "1"
type input "42"
type input "1"
type input "36"
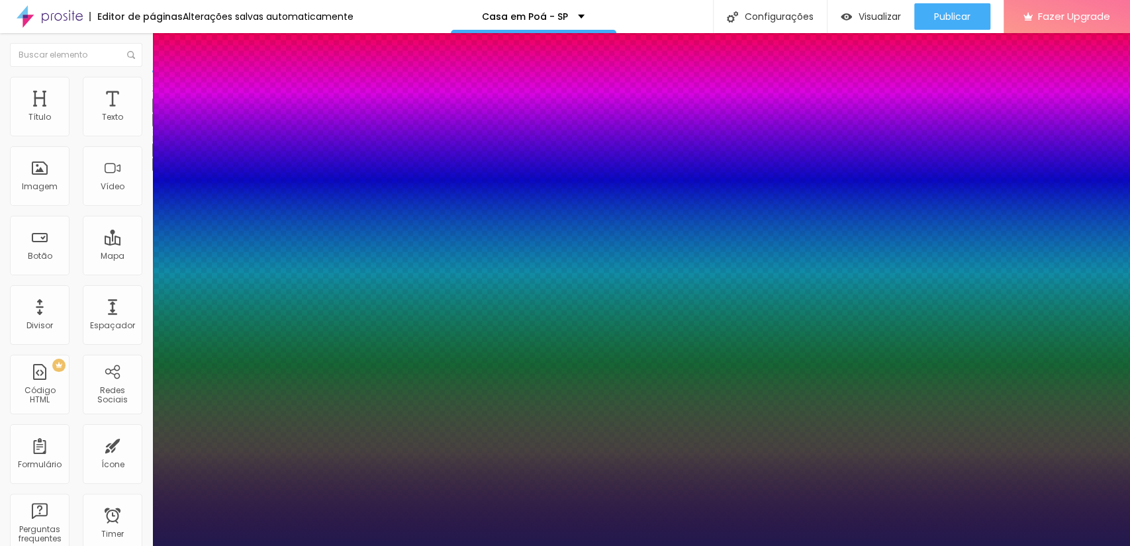
type input "36"
type input "1"
type input "35"
type input "1"
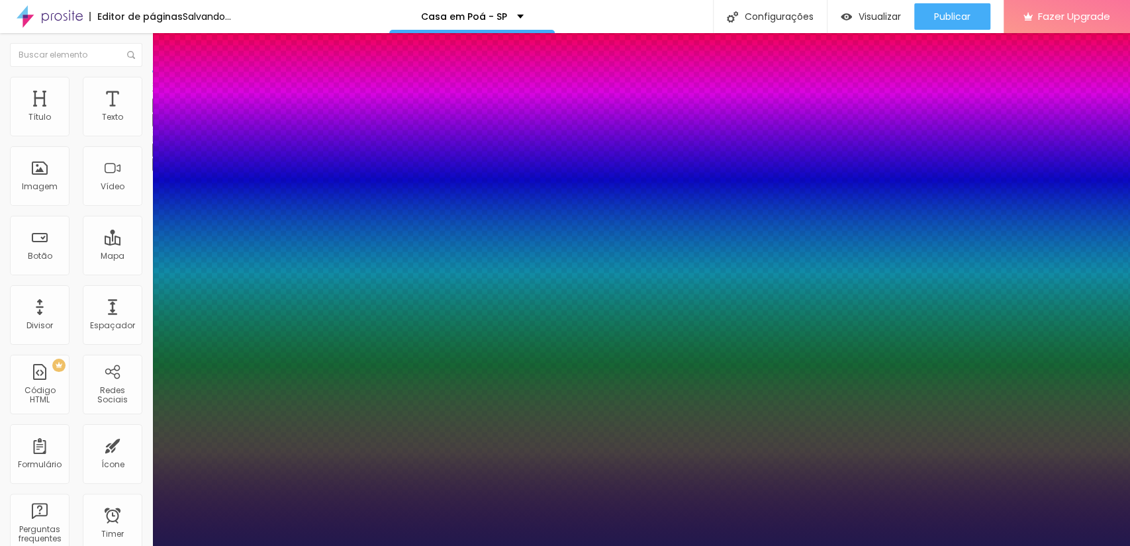
type input "33"
type input "1"
type input "31"
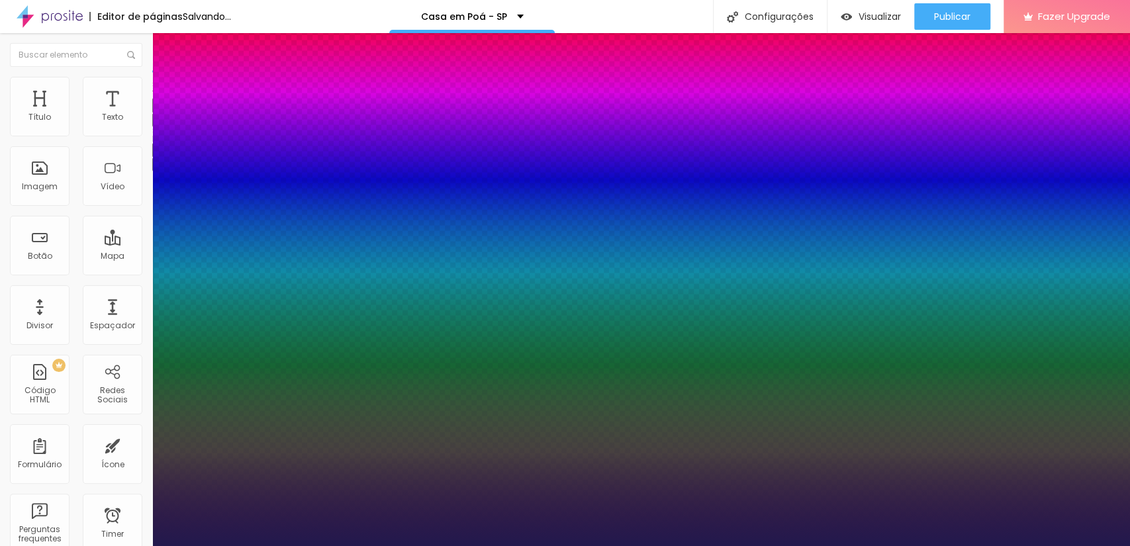
type input "1"
type input "29"
type input "1"
type input "28"
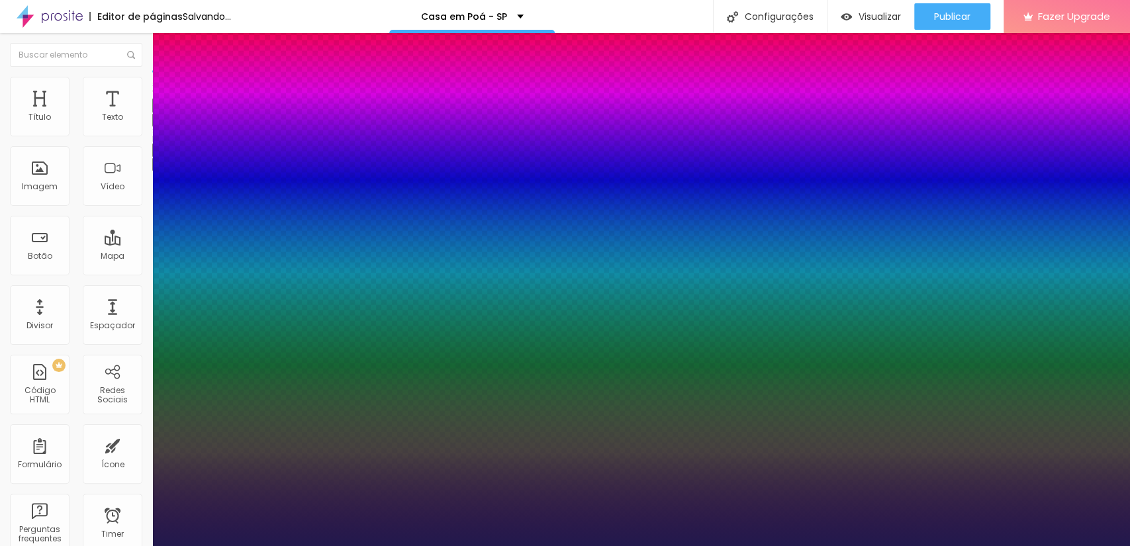
type input "28"
type input "1"
type input "29"
type input "1"
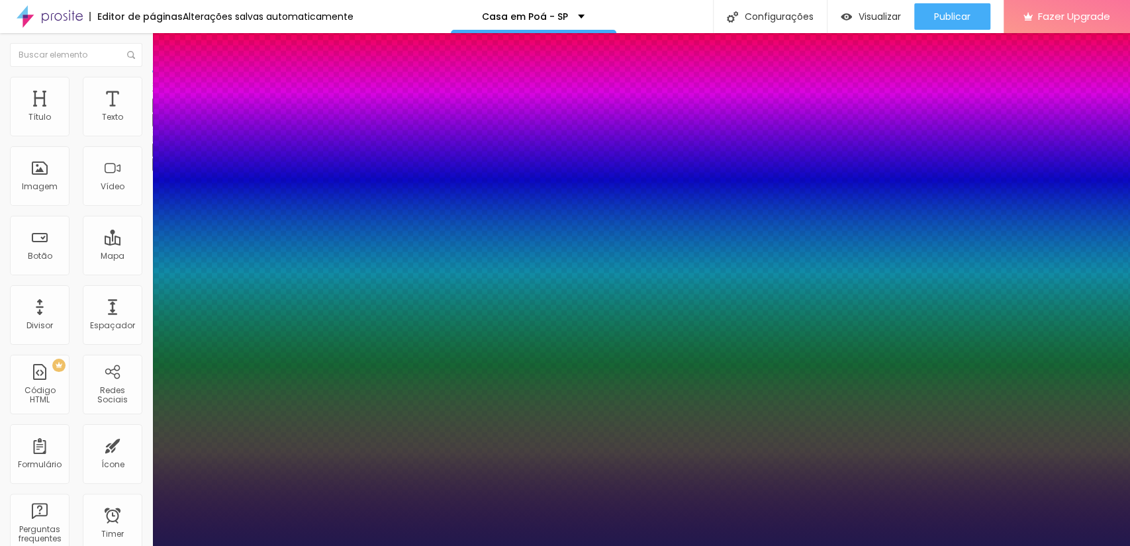
type input "31"
type input "1"
type input "32"
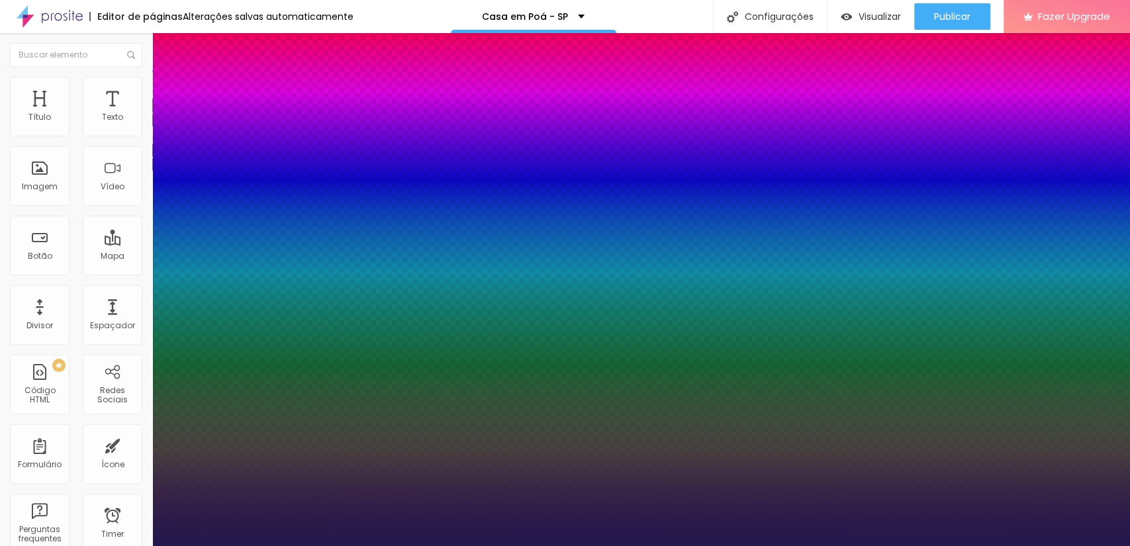
type input "1"
type input "34"
type input "1"
drag, startPoint x: 179, startPoint y: 228, endPoint x: 197, endPoint y: 230, distance: 18.0
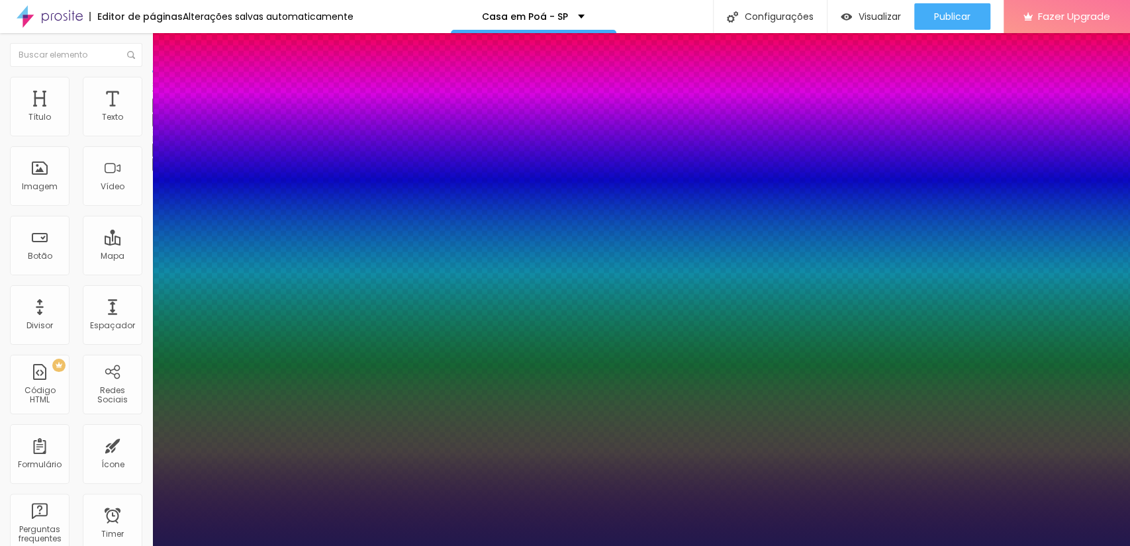
type input "34"
type input "1"
click at [272, 546] on div at bounding box center [565, 546] width 1130 height 0
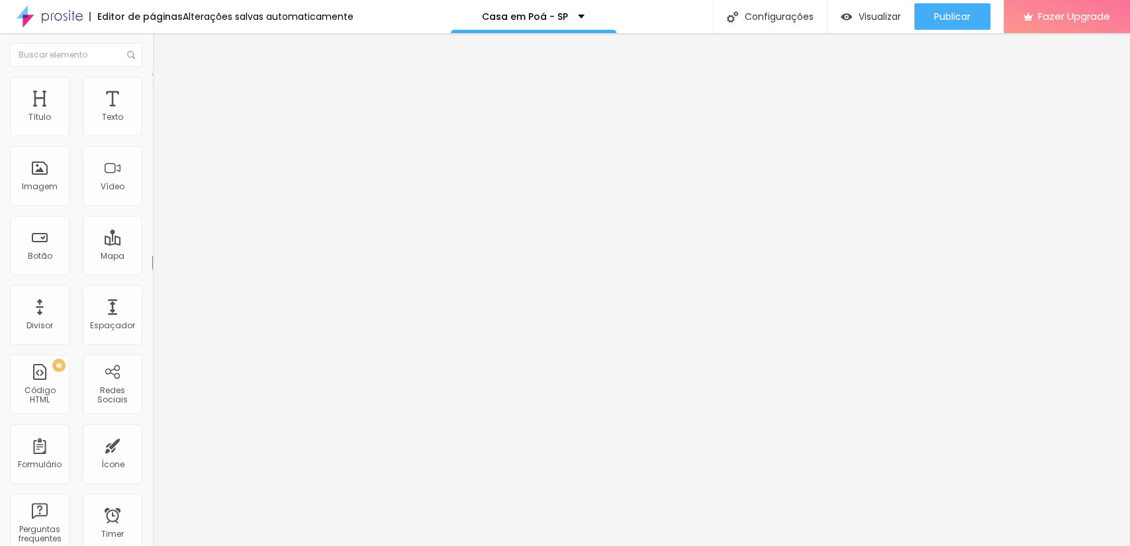
type input "60"
type input "64"
type input "69"
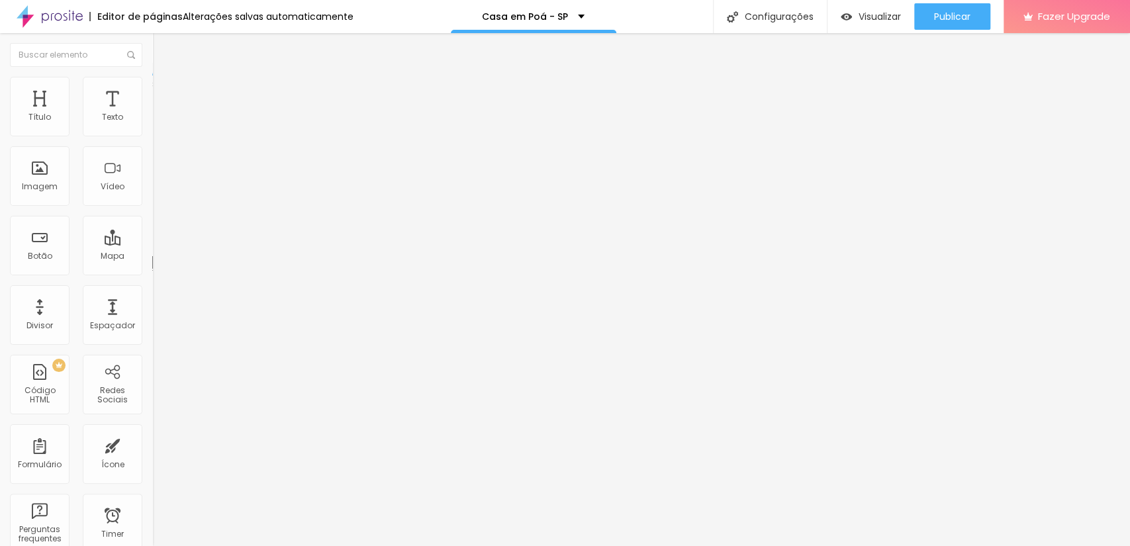
type input "69"
type input "64"
type input "60"
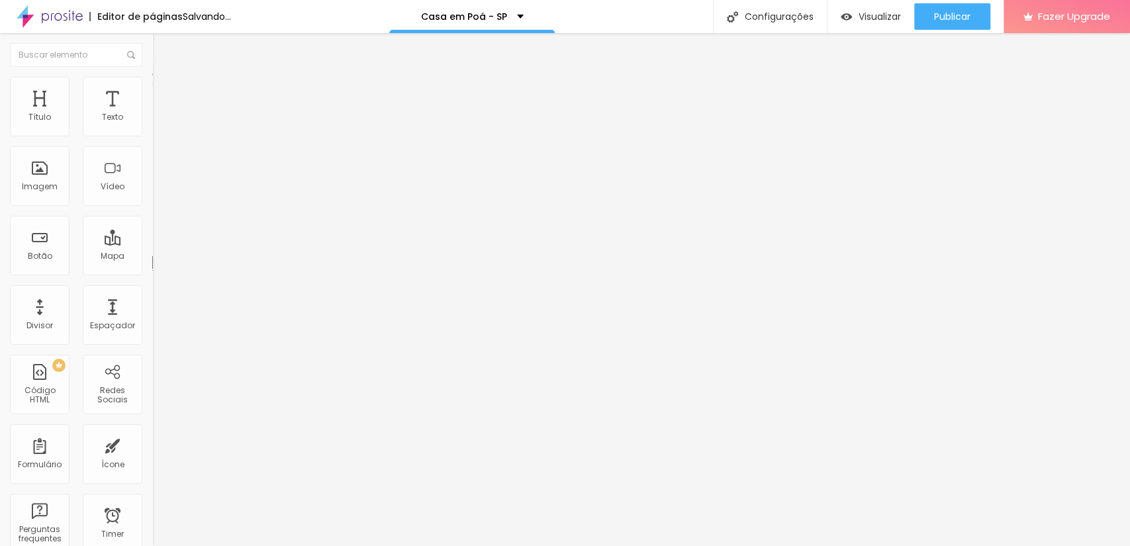
type input "55"
type input "64"
type input "78"
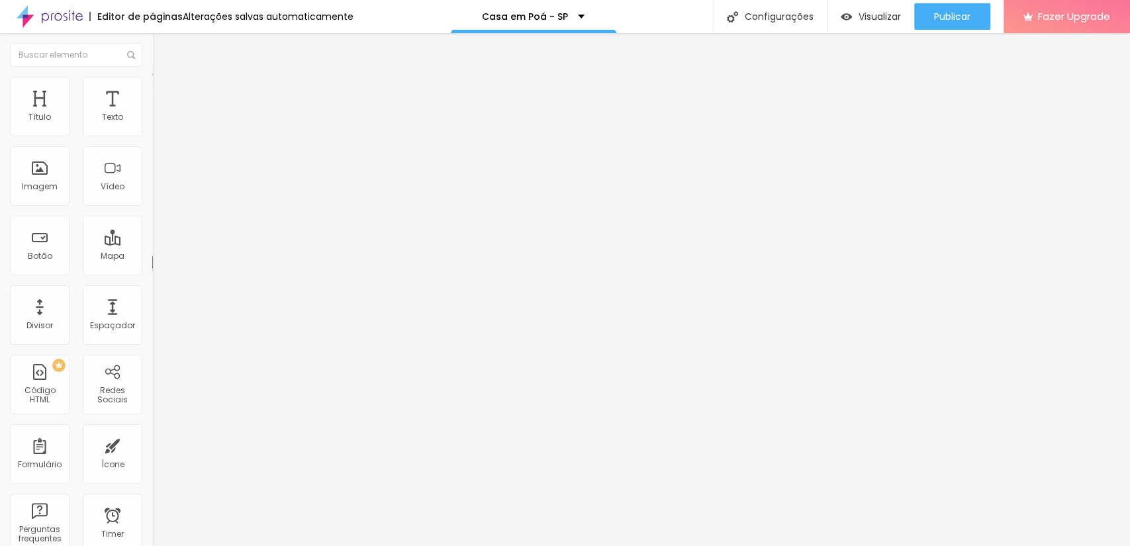
type input "78"
type input "69"
type input "64"
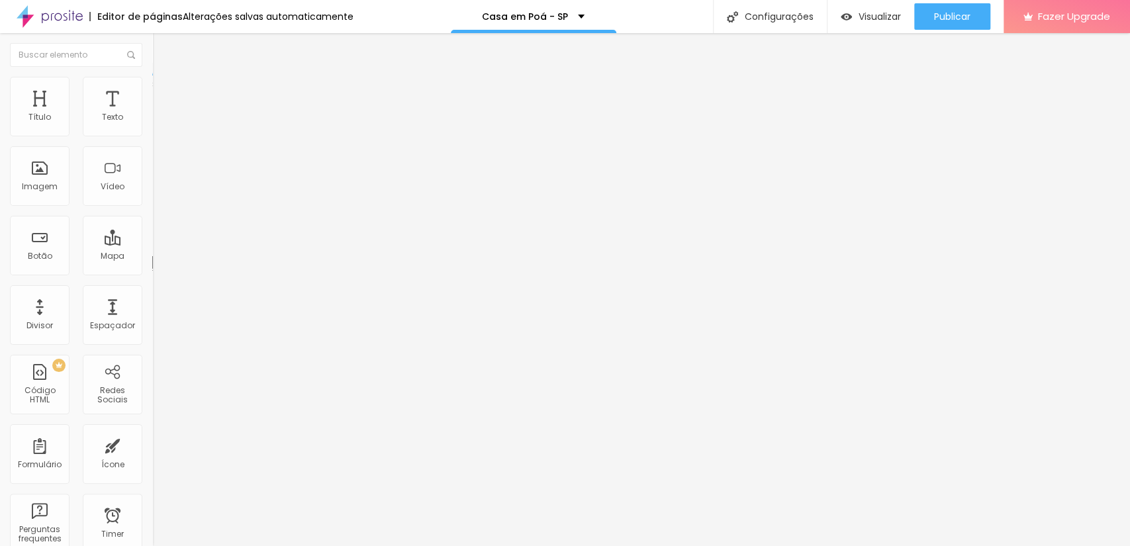
type input "64"
click at [152, 244] on input "range" at bounding box center [194, 249] width 85 height 11
type input "10"
type input "23"
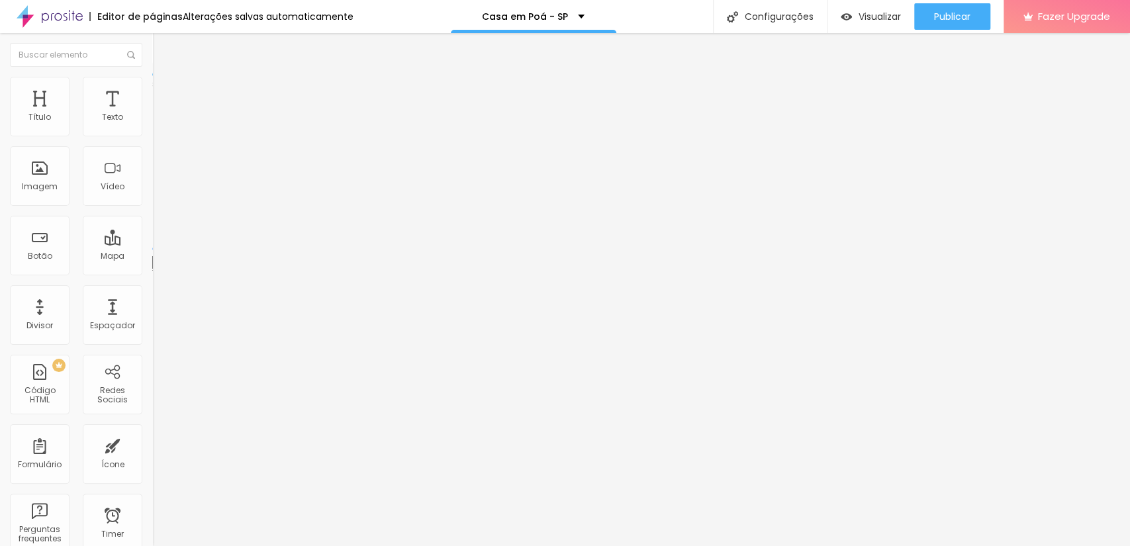
type input "23"
type input "28"
type input "32"
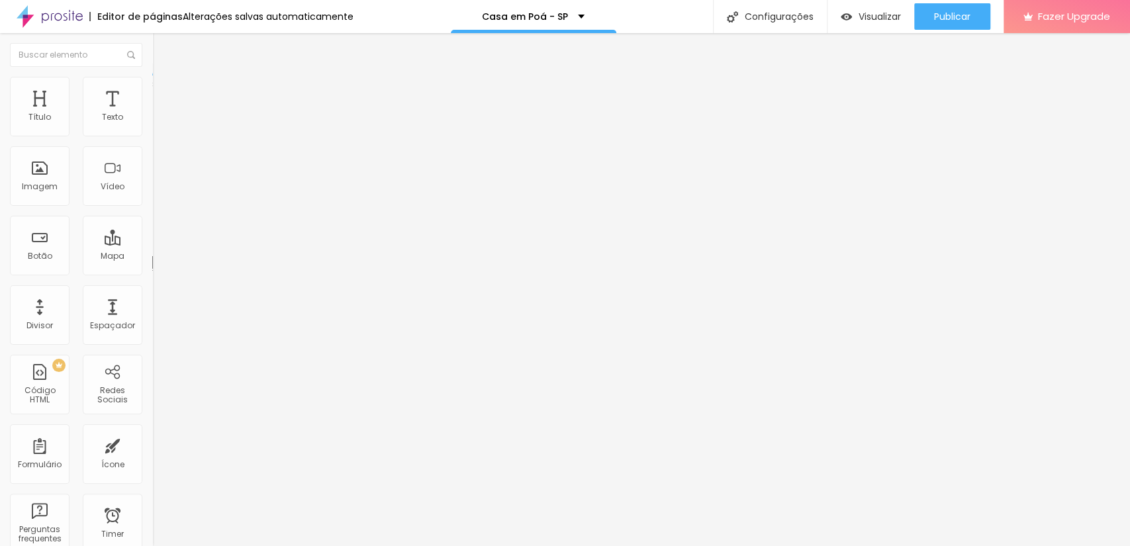
type input "37"
type input "46"
type input "51"
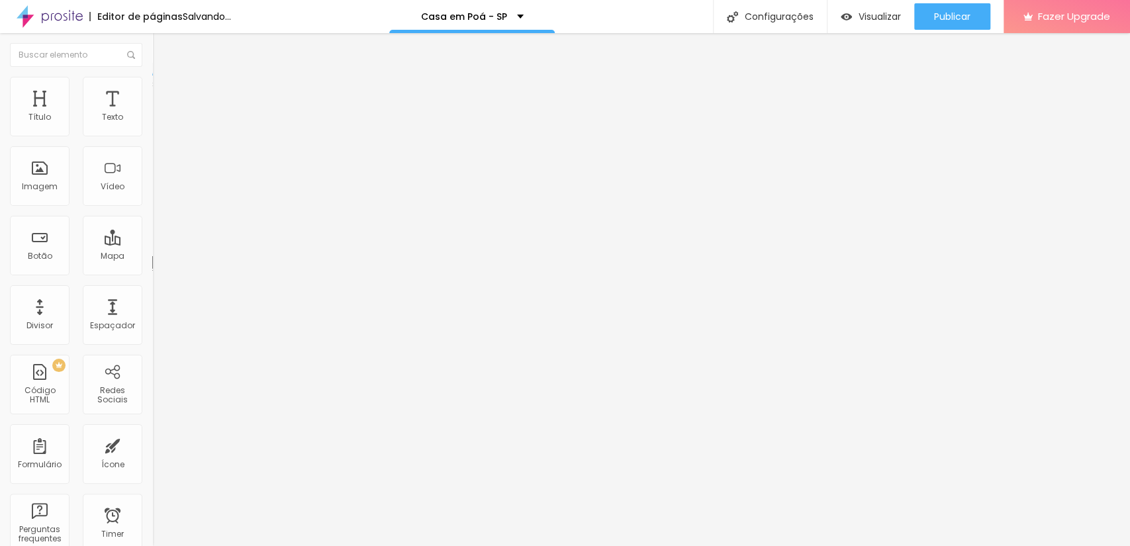
type input "51"
type input "55"
type input "69"
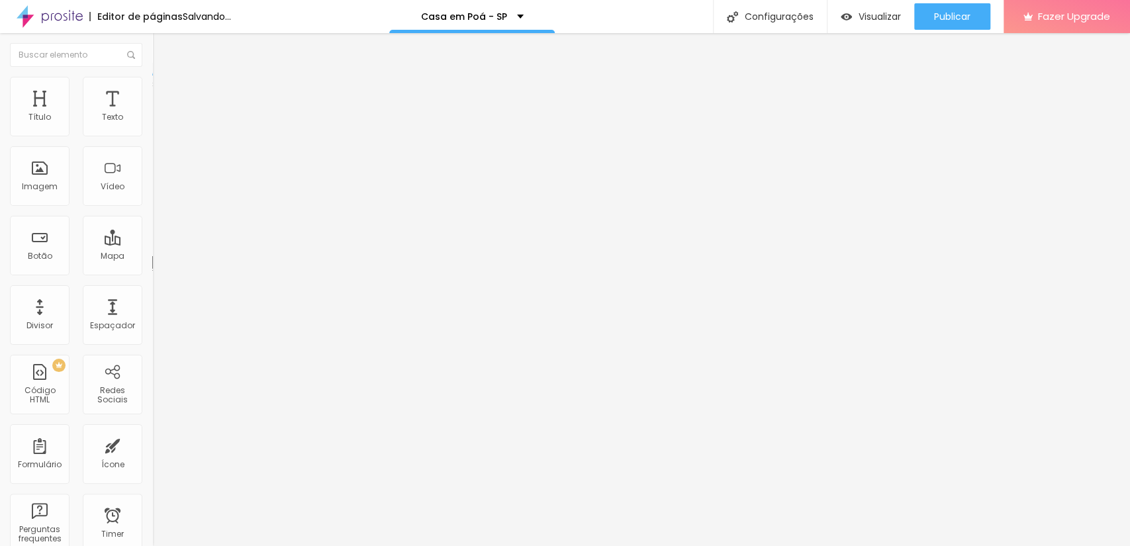
type input "78"
type input "73"
type input "60"
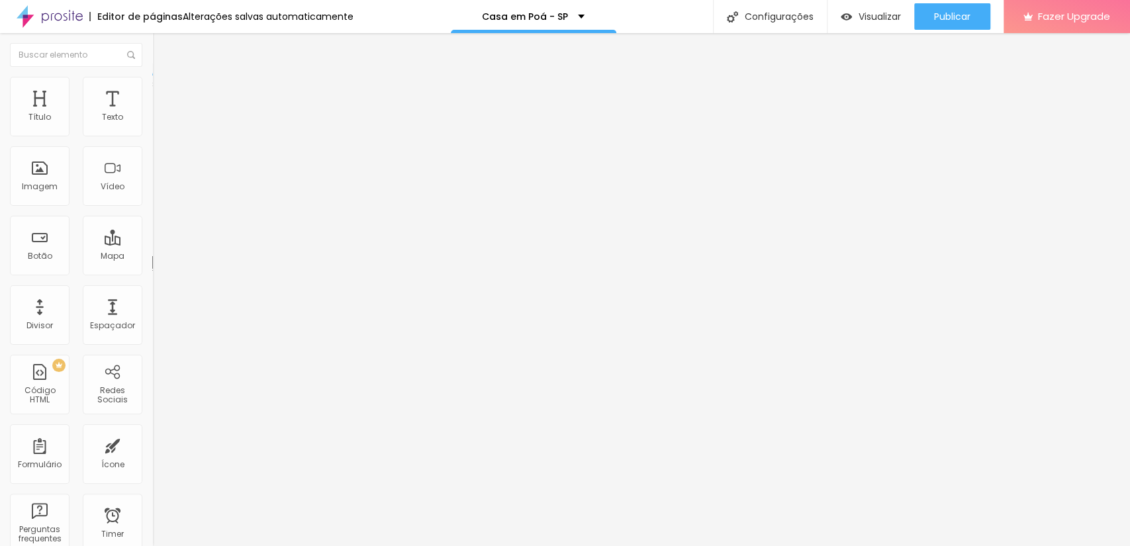
type input "60"
type input "51"
type input "46"
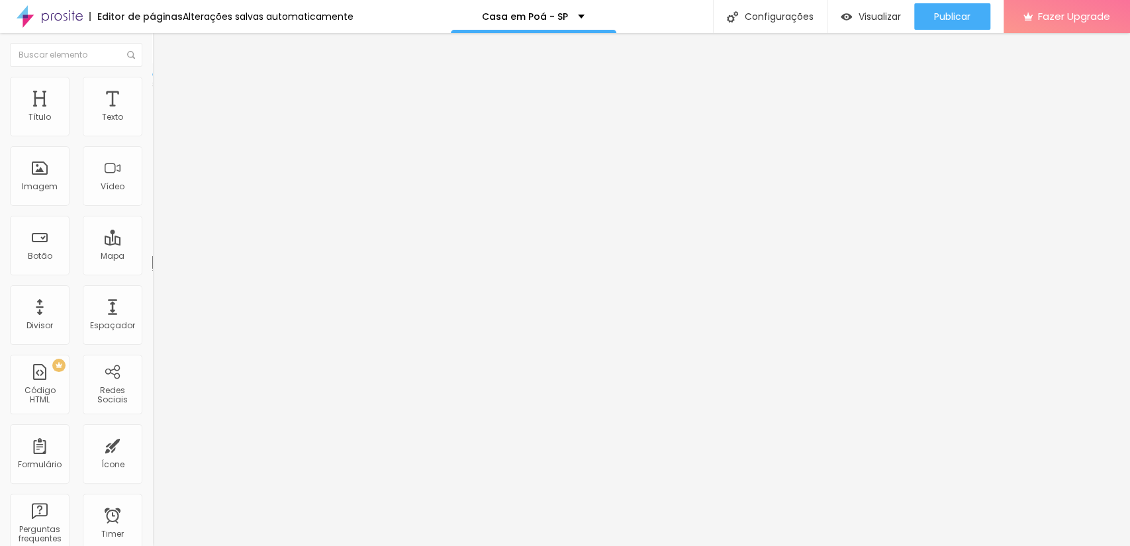
type input "41"
type input "46"
type input "51"
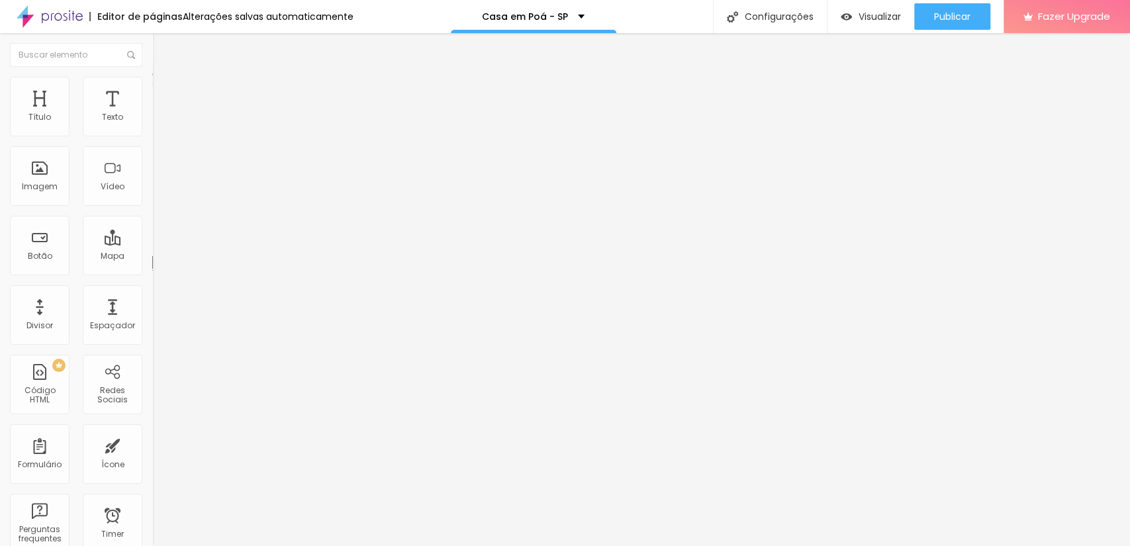
type input "51"
type input "55"
type input "60"
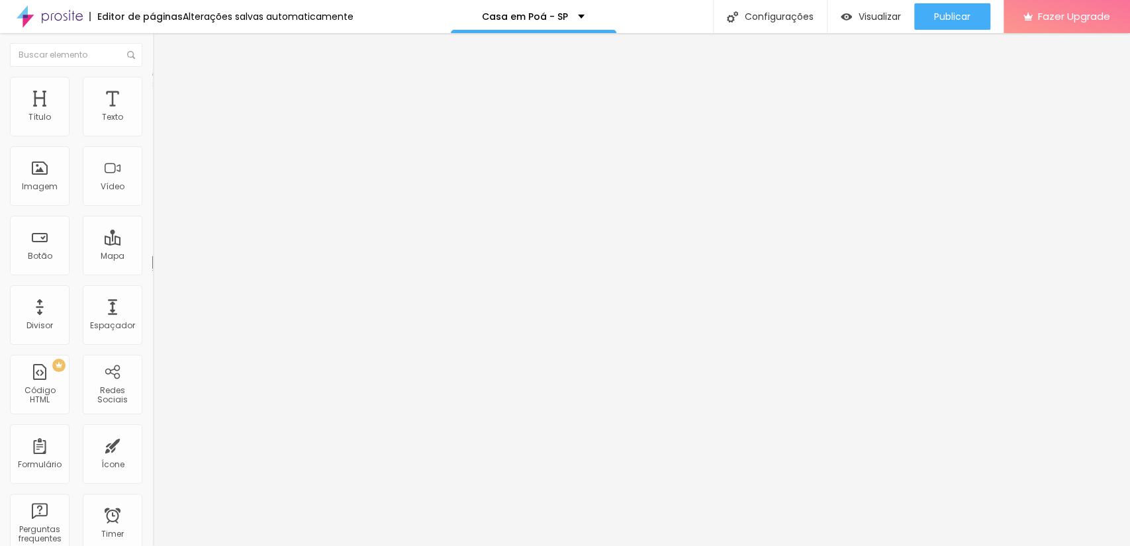
type input "64"
type input "69"
type input "60"
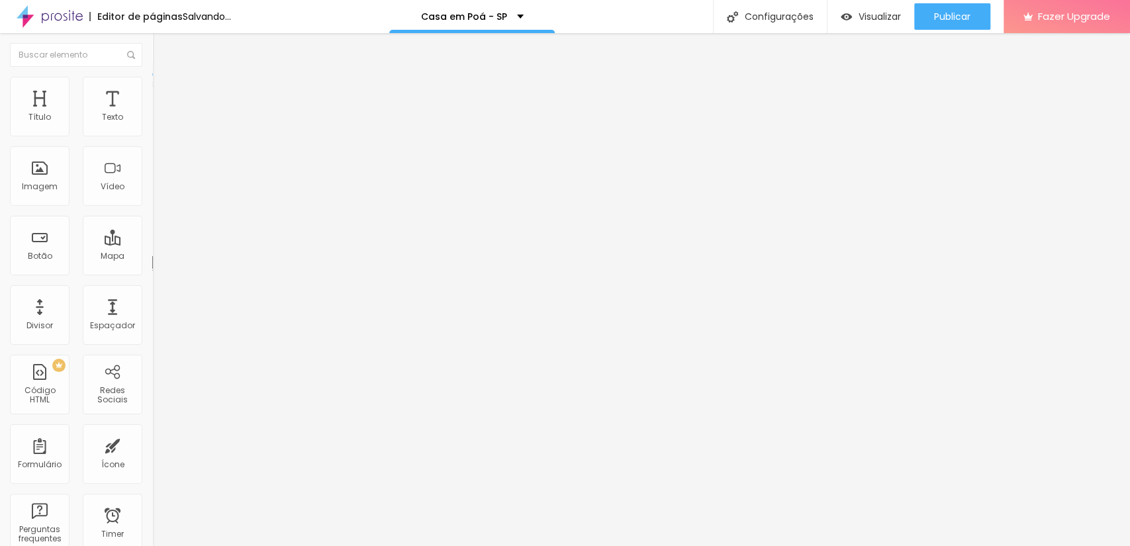
type input "60"
type input "55"
type input "64"
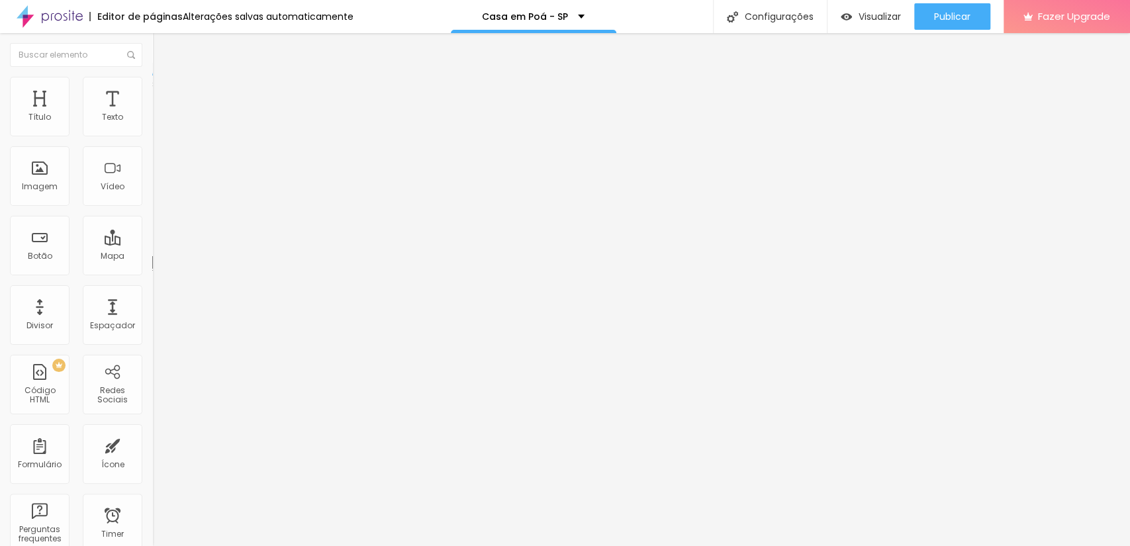
type input "69"
type input "60"
drag, startPoint x: 28, startPoint y: 129, endPoint x: 36, endPoint y: 129, distance: 7.9
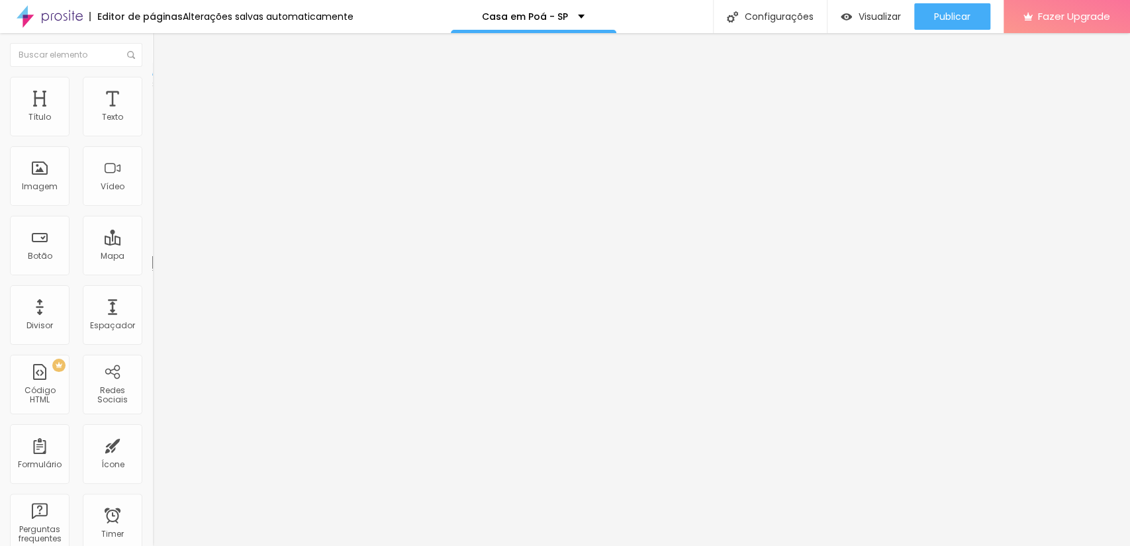
type input "60"
click at [152, 244] on input "range" at bounding box center [194, 249] width 85 height 11
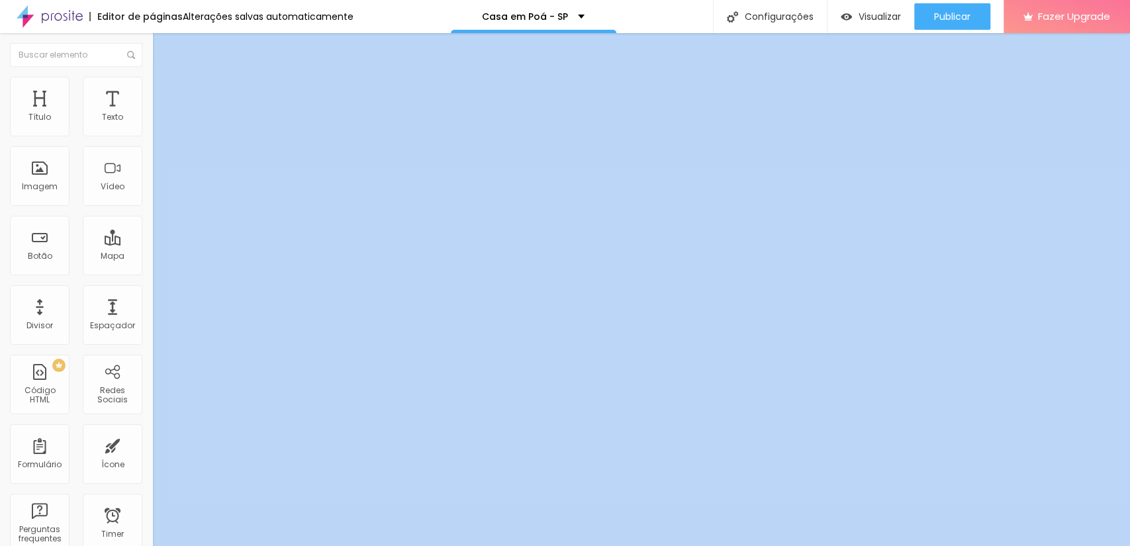
drag, startPoint x: 175, startPoint y: 392, endPoint x: 139, endPoint y: 295, distance: 103.1
click at [139, 295] on body "Editor de páginas Alterações salvas automaticamente Casa em Poá - SP Configuraç…" at bounding box center [565, 273] width 1130 height 546
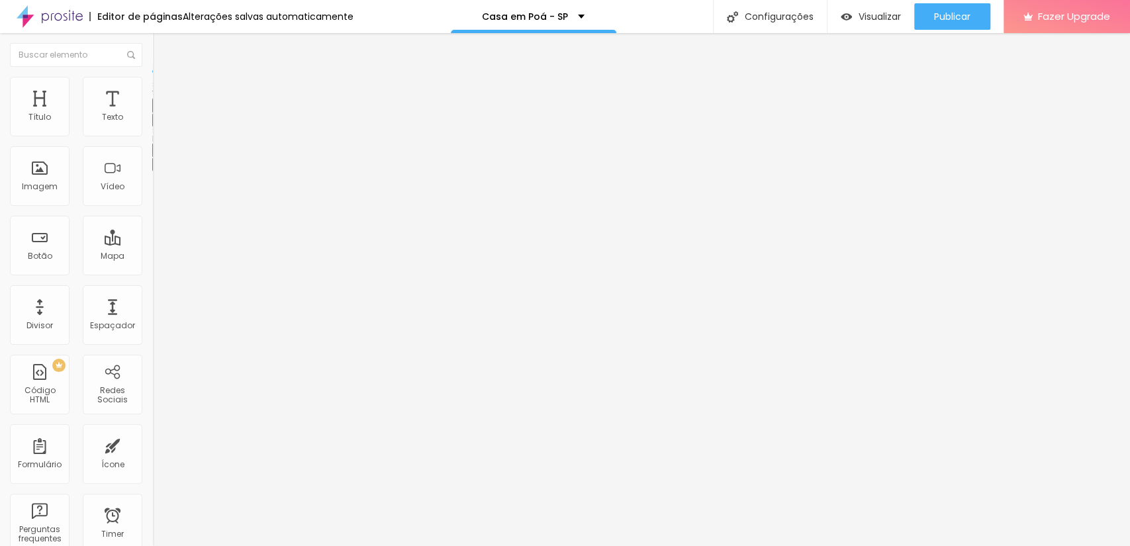
click at [152, 98] on div "Tipografia" at bounding box center [228, 94] width 152 height 8
click at [152, 127] on button "button" at bounding box center [161, 120] width 19 height 14
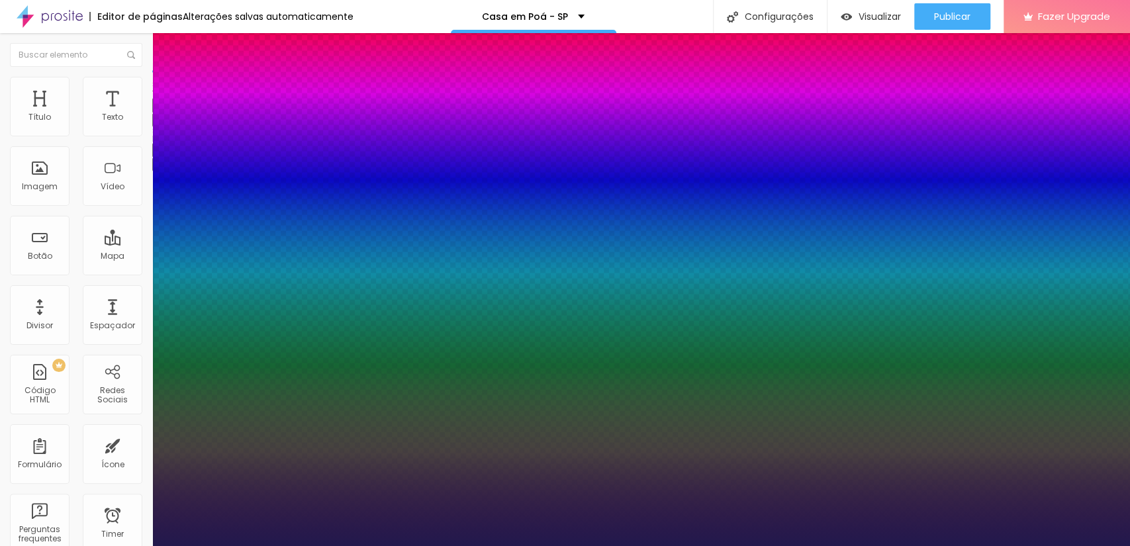
type input "1"
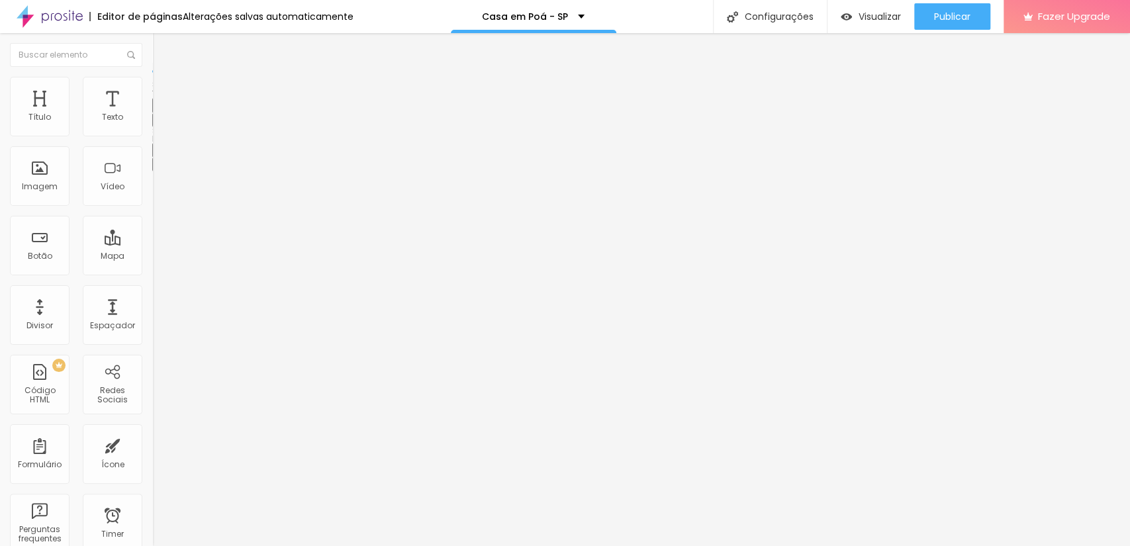
click at [158, 123] on icon "button" at bounding box center [162, 119] width 8 height 8
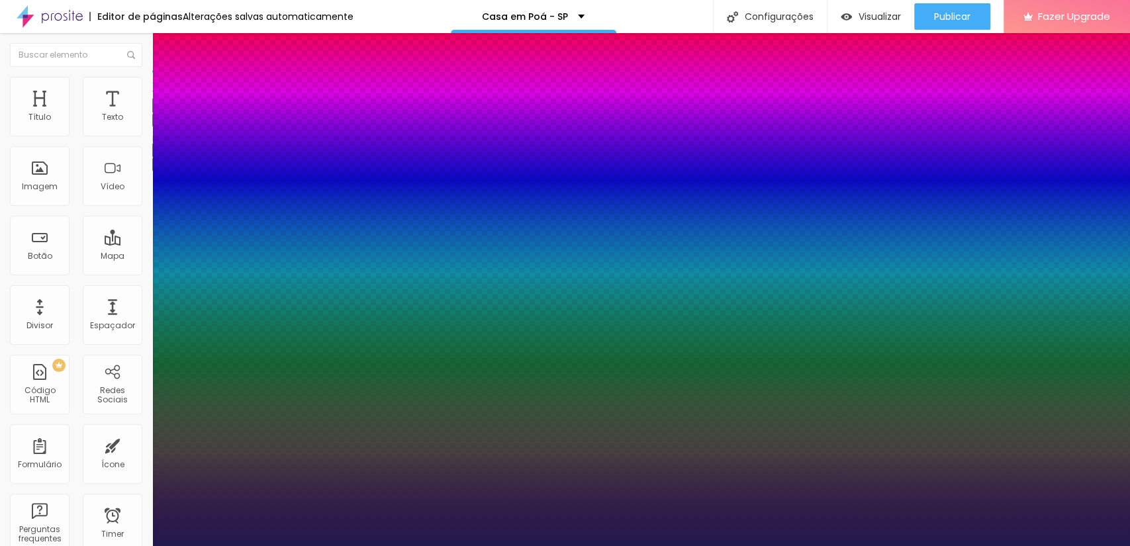
type input "1"
type input "17"
type input "1"
type input "19"
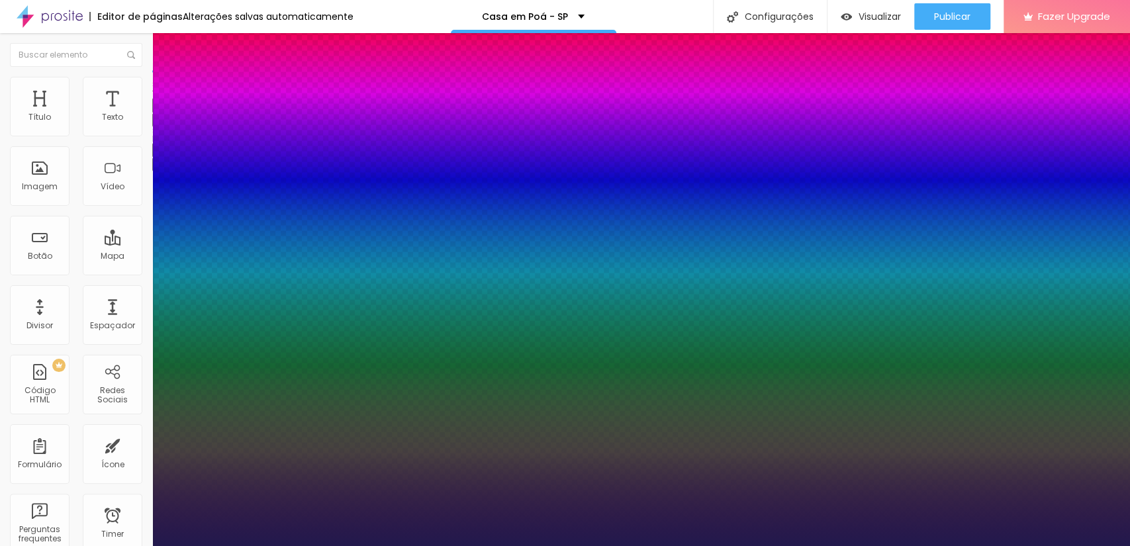
type input "19"
type input "1"
type input "20"
type input "1"
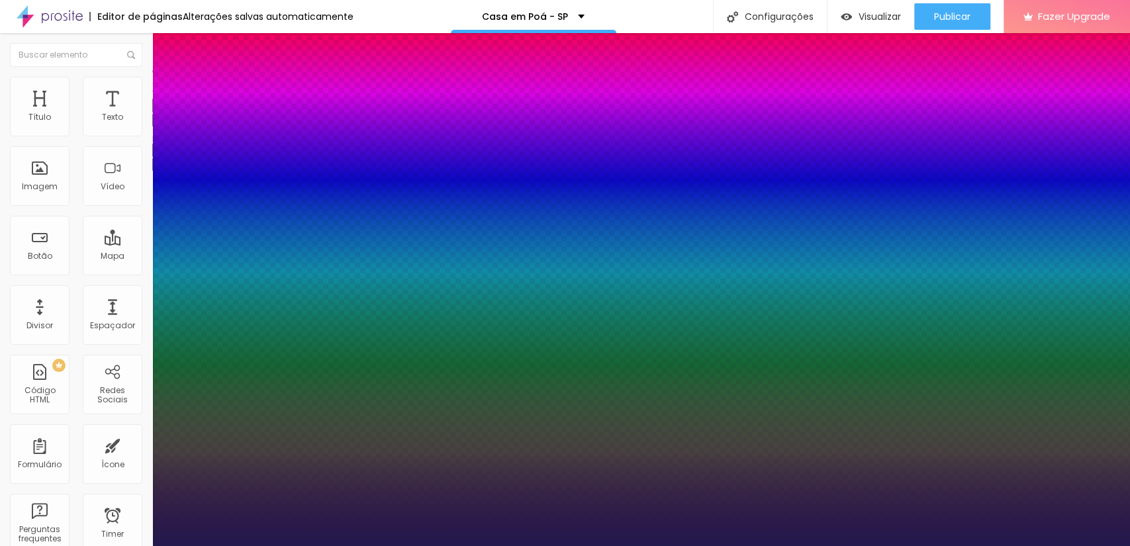
type input "21"
type input "1"
type input "22"
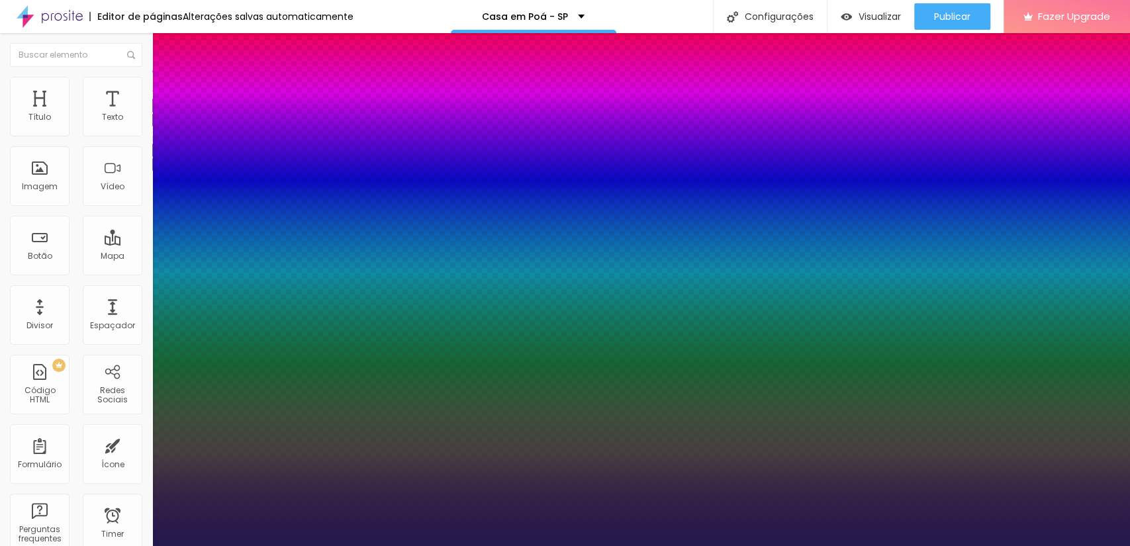
type input "1"
type input "23"
type input "1"
type input "24"
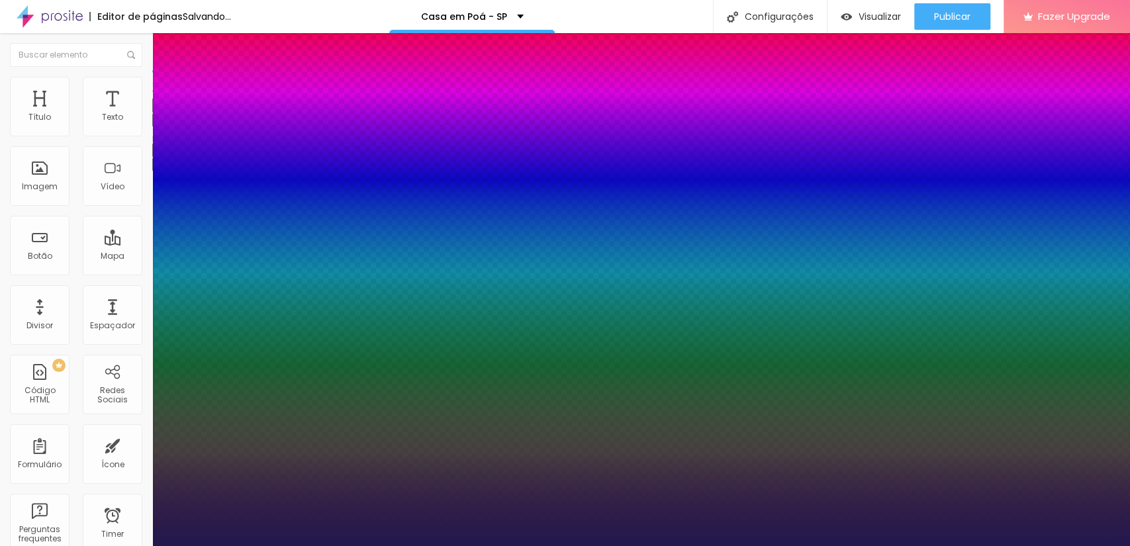
type input "24"
type input "1"
type input "26"
type input "1"
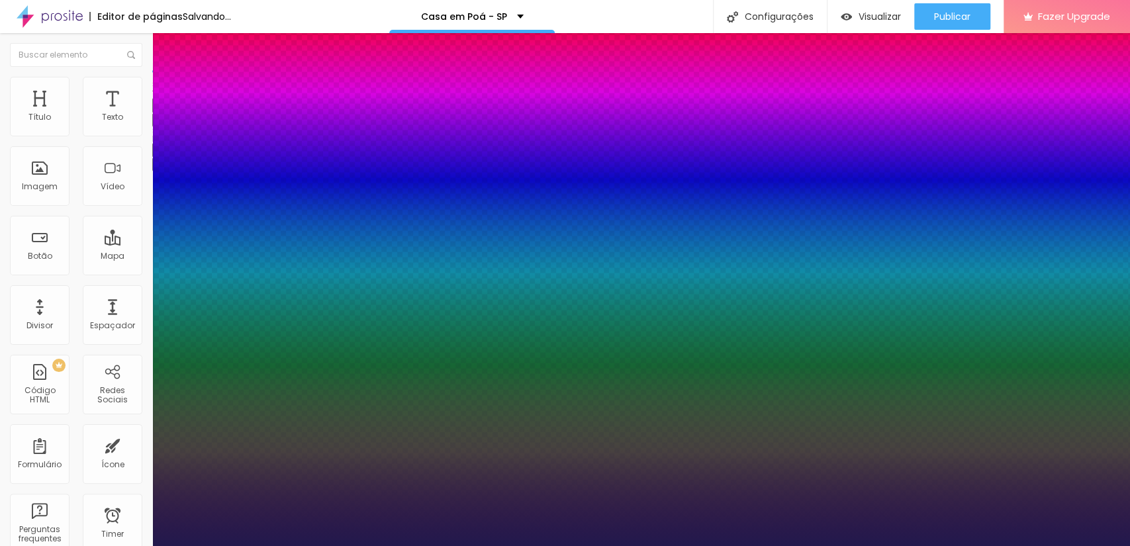
type input "27"
type input "1"
type input "28"
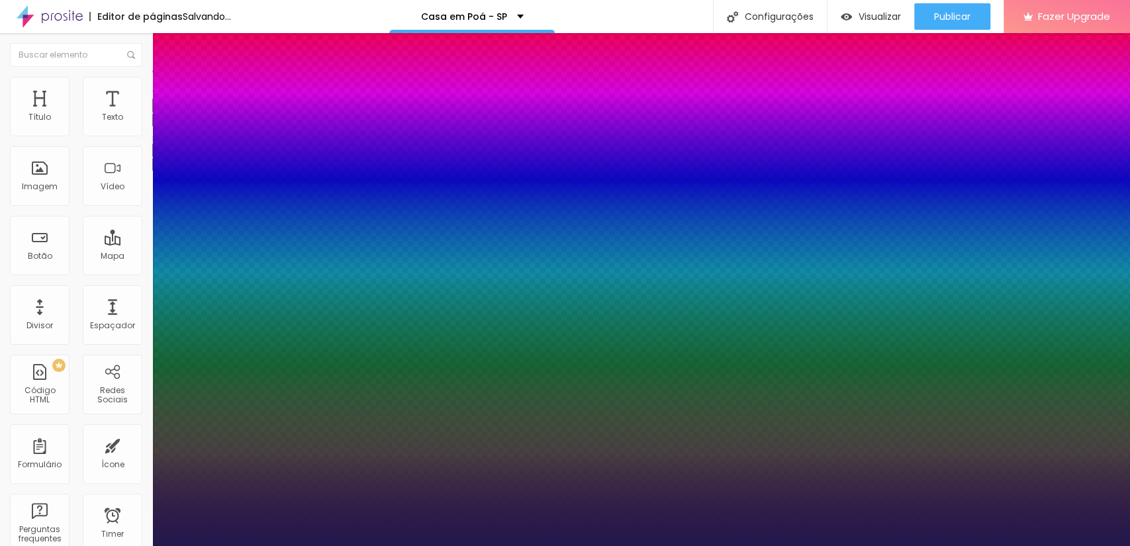
type input "1"
type input "29"
type input "1"
type input "30"
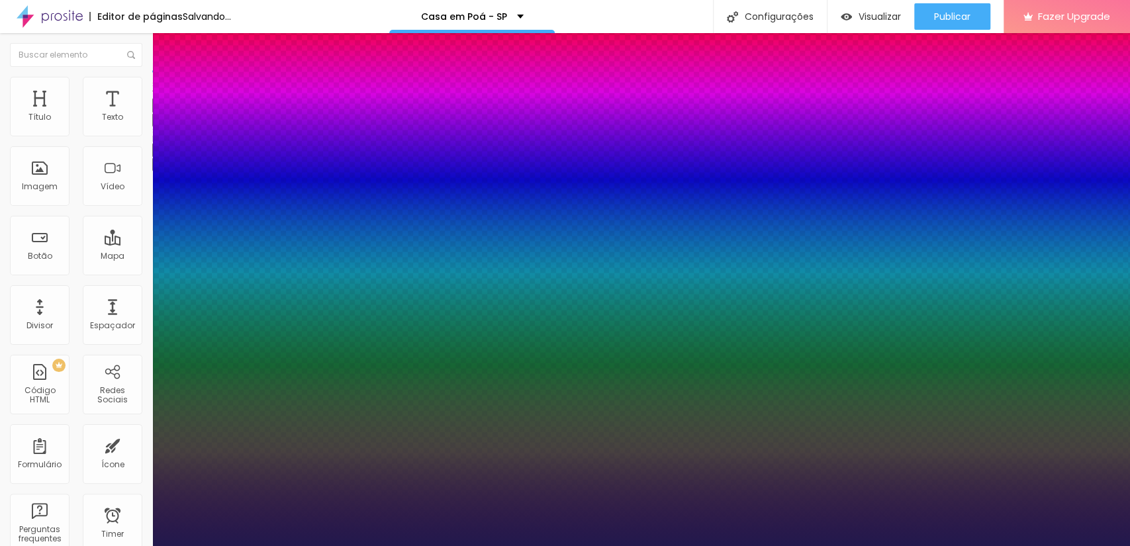
type input "30"
type input "1"
type input "31"
type input "1"
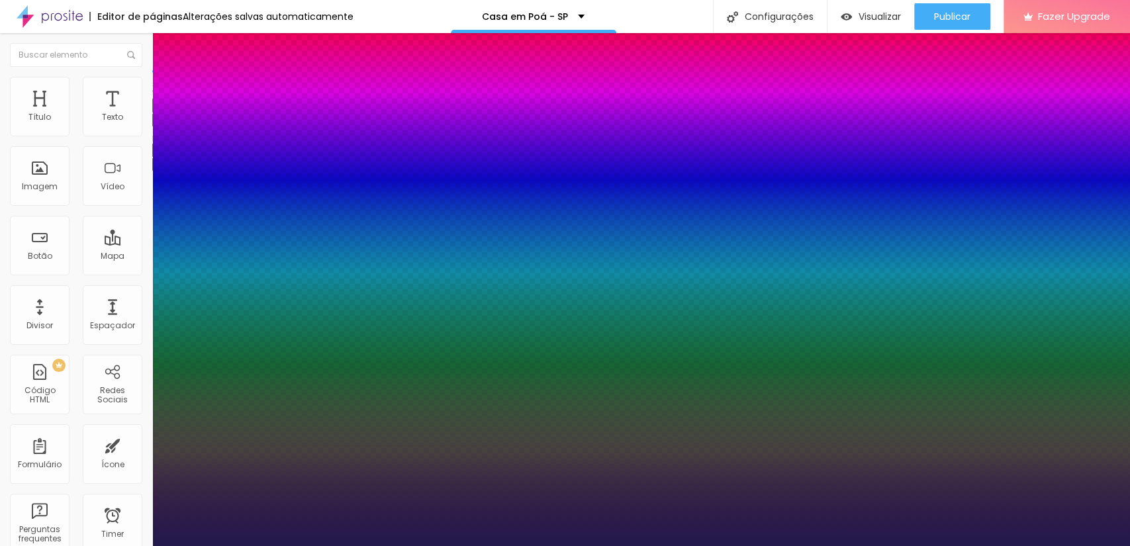
type input "32"
type input "1"
type input "33"
drag, startPoint x: 179, startPoint y: 222, endPoint x: 197, endPoint y: 222, distance: 18.5
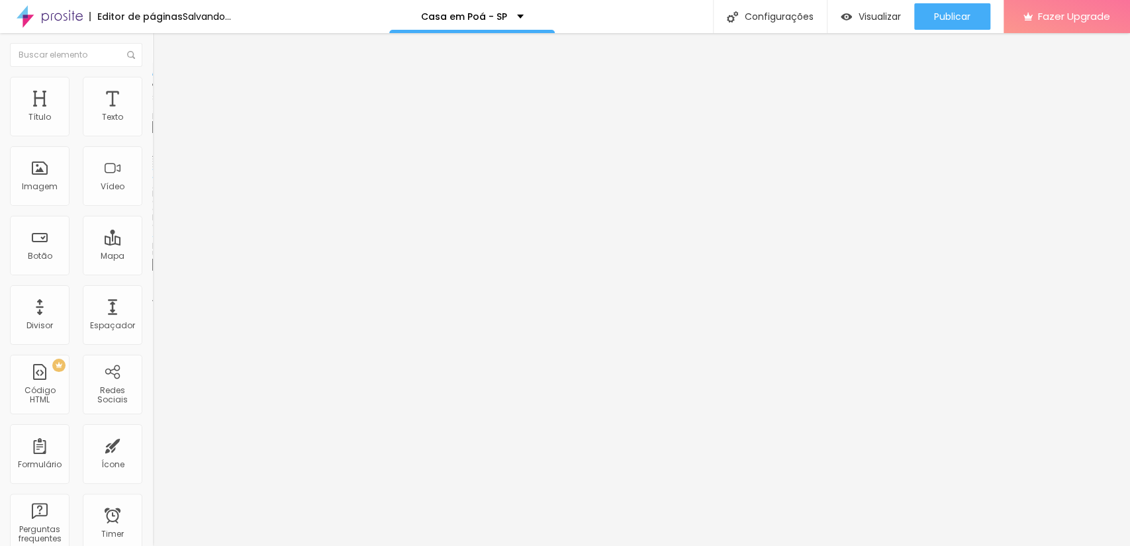
click at [164, 91] on span "Estilo" at bounding box center [174, 85] width 21 height 11
click at [164, 94] on span "Avançado" at bounding box center [186, 98] width 44 height 11
type input "2"
type input "0"
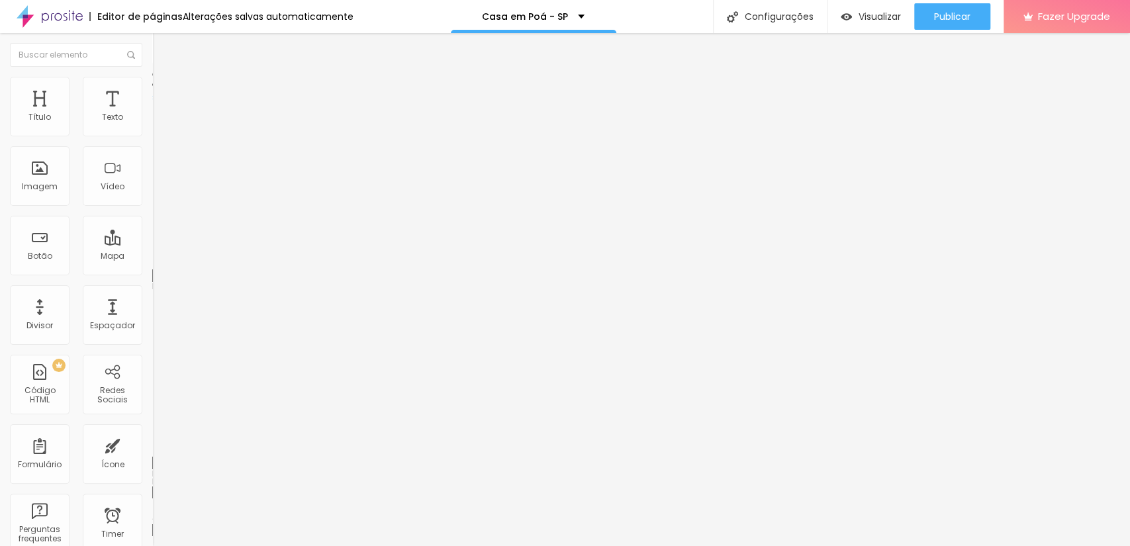
type input "0"
drag, startPoint x: 40, startPoint y: 130, endPoint x: 5, endPoint y: 136, distance: 35.1
type input "0"
click at [152, 257] on input "range" at bounding box center [194, 262] width 85 height 11
type input "0"
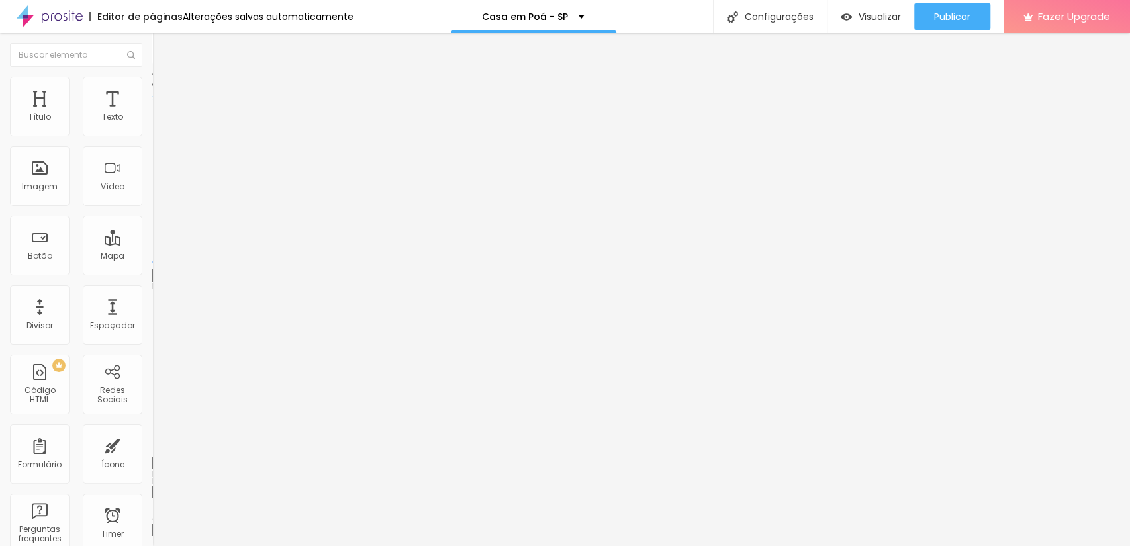
type input "0"
drag, startPoint x: 35, startPoint y: 157, endPoint x: 0, endPoint y: 160, distance: 35.3
type input "0"
click at [152, 444] on input "range" at bounding box center [194, 449] width 85 height 11
click at [152, 87] on li "Estilo" at bounding box center [228, 83] width 152 height 13
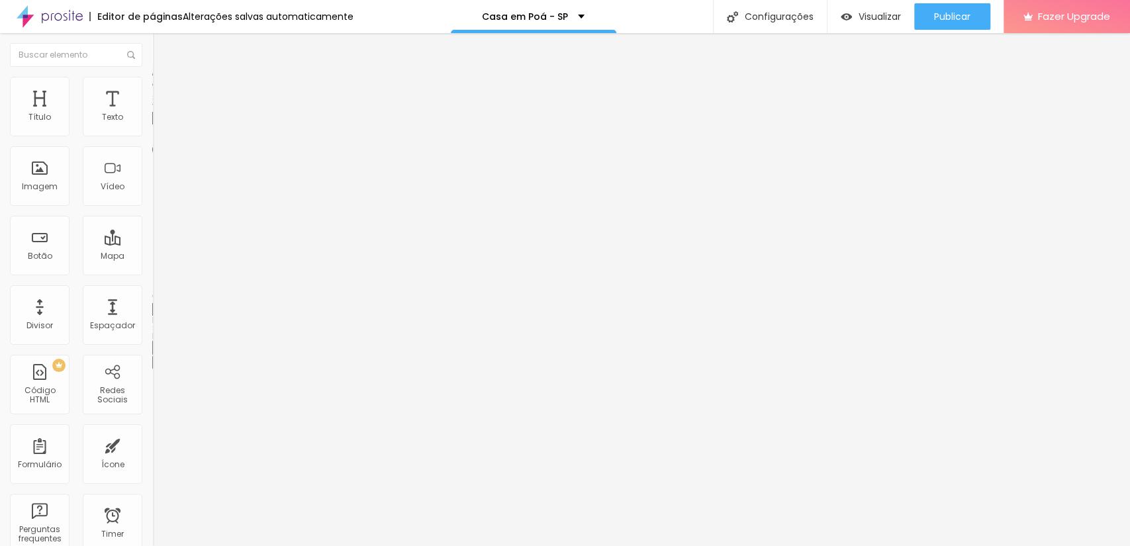
drag, startPoint x: 31, startPoint y: 168, endPoint x: 9, endPoint y: 170, distance: 22.6
click at [152, 291] on input "range" at bounding box center [194, 296] width 85 height 11
click at [152, 77] on li "Conteúdo" at bounding box center [228, 70] width 152 height 13
click at [152, 131] on img at bounding box center [156, 126] width 9 height 9
click at [164, 90] on span "Estilo" at bounding box center [174, 85] width 21 height 11
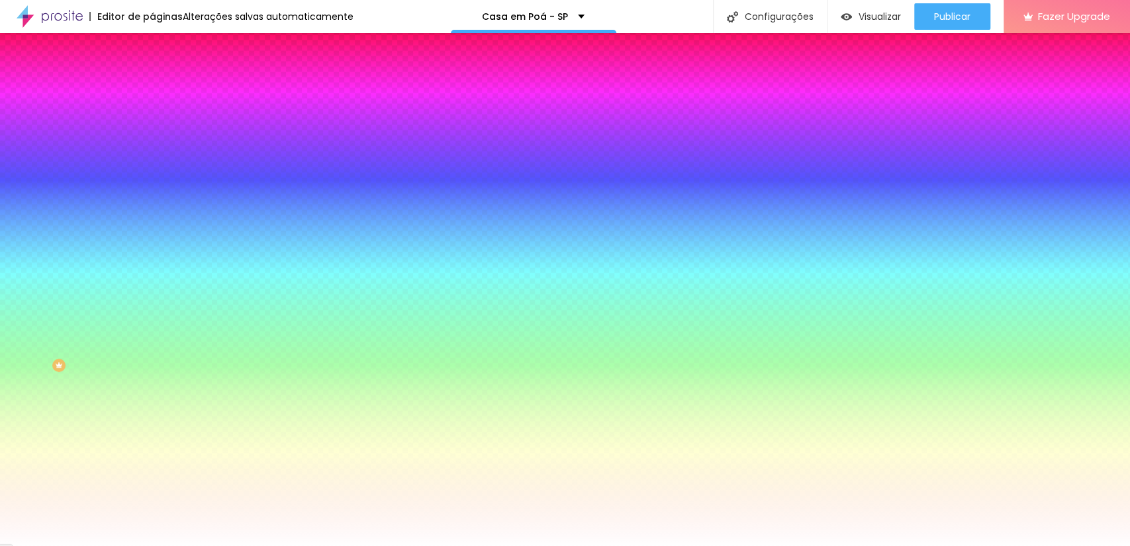
click at [164, 93] on span "Avançado" at bounding box center [186, 98] width 44 height 11
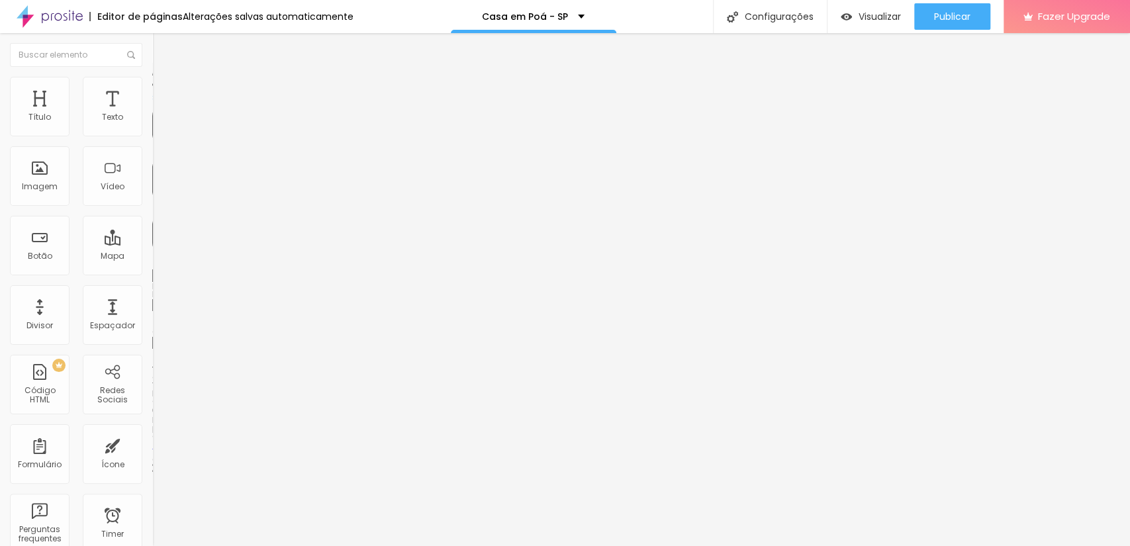
type input "15"
type input "0"
drag, startPoint x: 57, startPoint y: 130, endPoint x: 0, endPoint y: 147, distance: 59.3
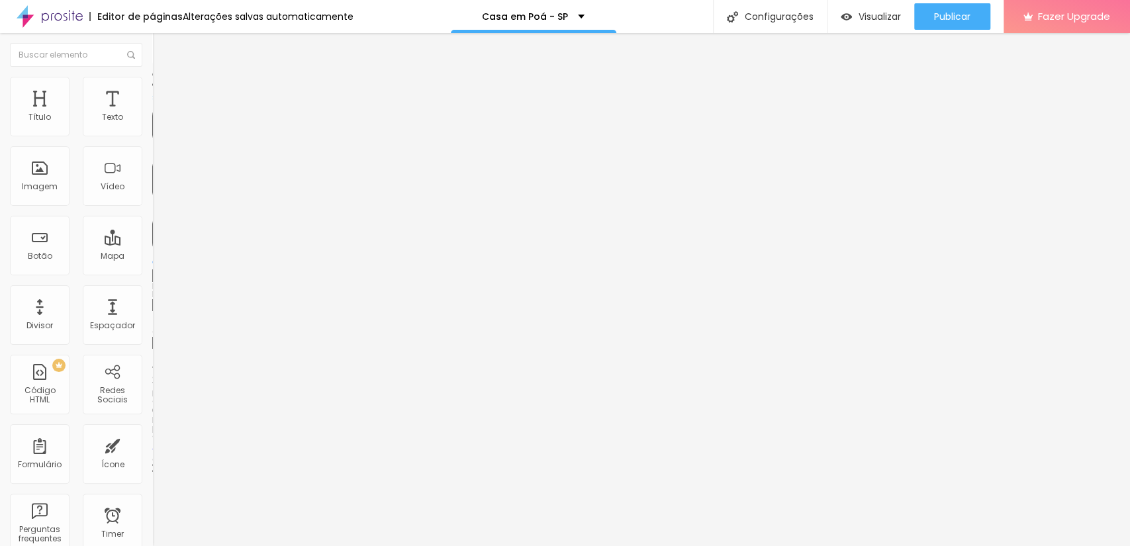
type input "0"
click at [152, 257] on input "range" at bounding box center [194, 262] width 85 height 11
click at [164, 93] on span "Avançado" at bounding box center [186, 98] width 44 height 11
drag, startPoint x: 111, startPoint y: 130, endPoint x: 125, endPoint y: 132, distance: 14.0
click at [152, 269] on div "0 px" at bounding box center [228, 276] width 152 height 14
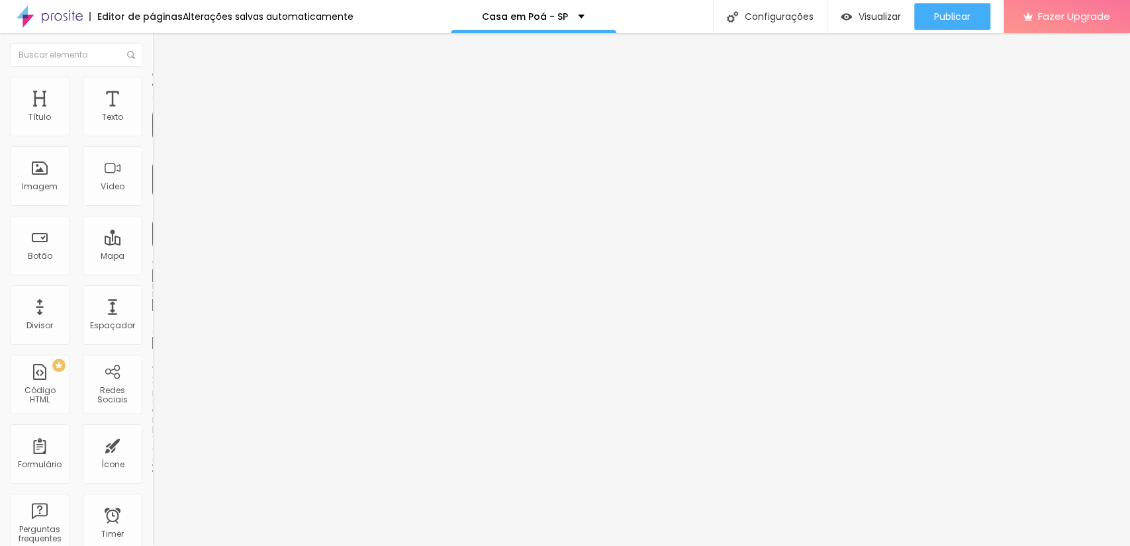
type input "5"
click at [164, 93] on span "Avançado" at bounding box center [186, 98] width 44 height 11
drag, startPoint x: 119, startPoint y: 135, endPoint x: 101, endPoint y: 134, distance: 18.6
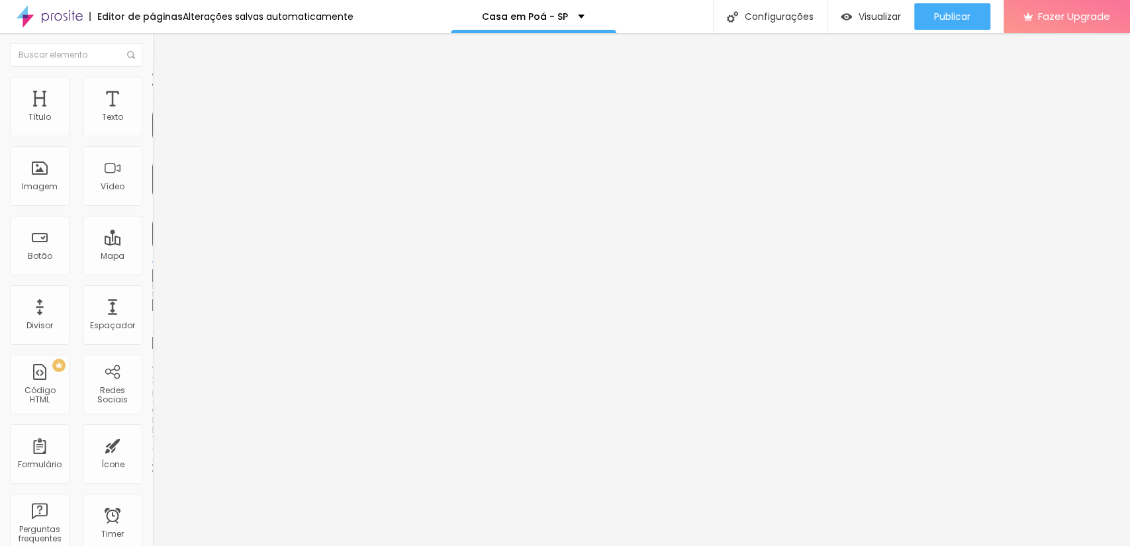
click at [152, 269] on input "0" at bounding box center [177, 276] width 50 height 14
type input "5"
click at [152, 90] on img at bounding box center [158, 96] width 12 height 12
drag, startPoint x: 116, startPoint y: 132, endPoint x: 124, endPoint y: 140, distance: 11.2
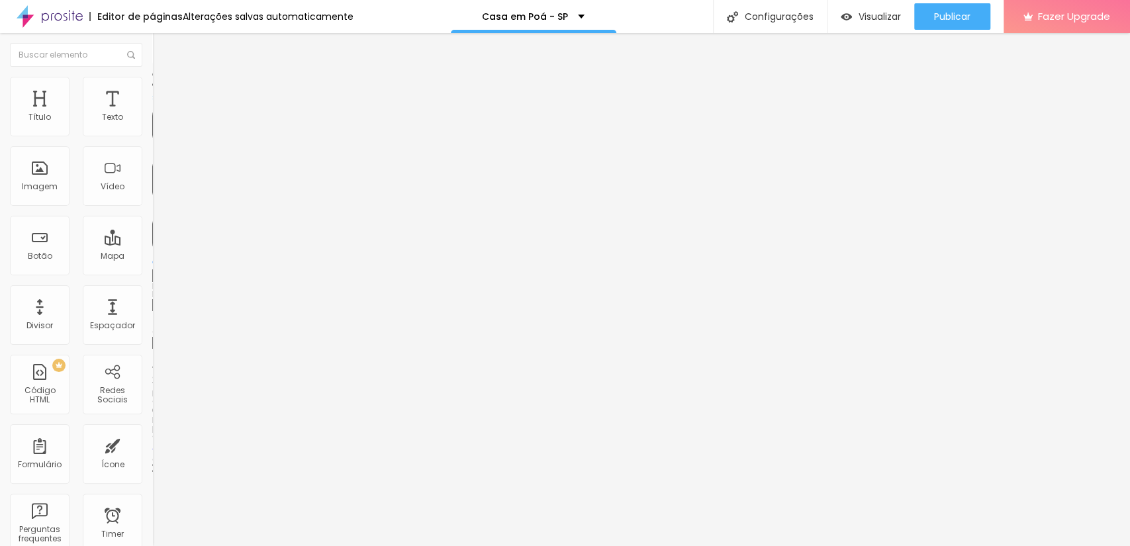
click at [152, 140] on div "0 px Espaçamento Interno" at bounding box center [228, 196] width 152 height 187
type input "5"
click at [152, 90] on li "Avançado" at bounding box center [228, 96] width 152 height 13
click at [152, 269] on input "0" at bounding box center [177, 276] width 50 height 14
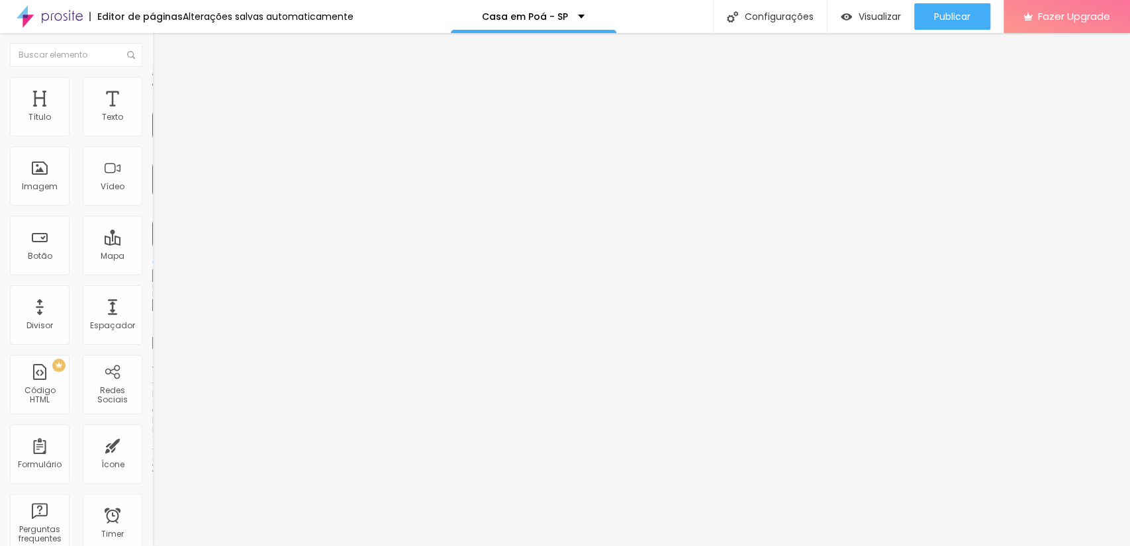
type input "5"
click at [152, 90] on li "Avançado" at bounding box center [228, 96] width 152 height 13
click at [152, 269] on input "0" at bounding box center [177, 276] width 50 height 14
type input "5"
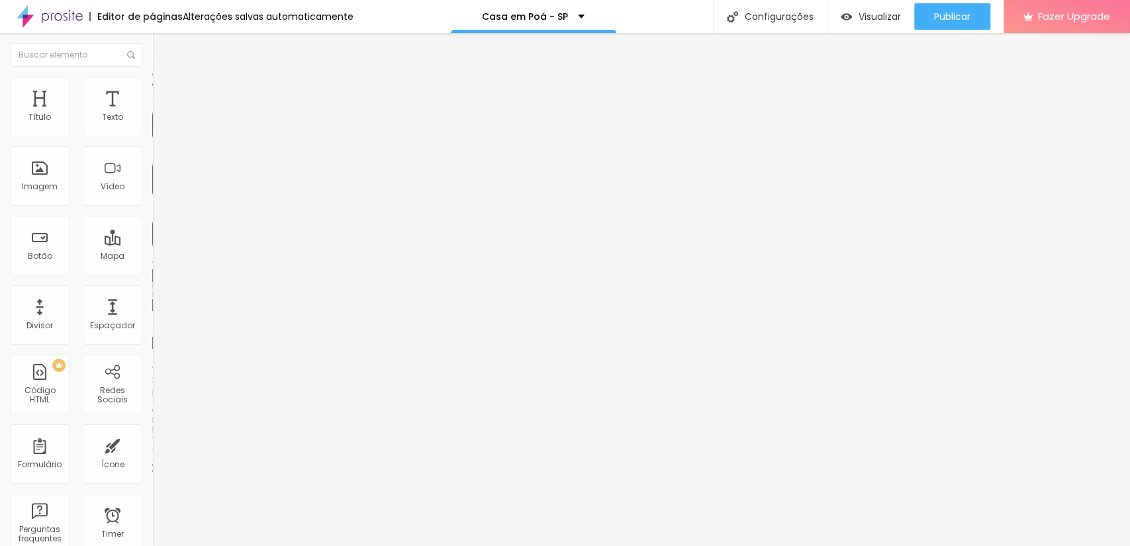
type input "5"
click at [152, 90] on li "Avançado" at bounding box center [228, 96] width 152 height 13
click at [152, 269] on input "0" at bounding box center [177, 276] width 50 height 14
type input "5"
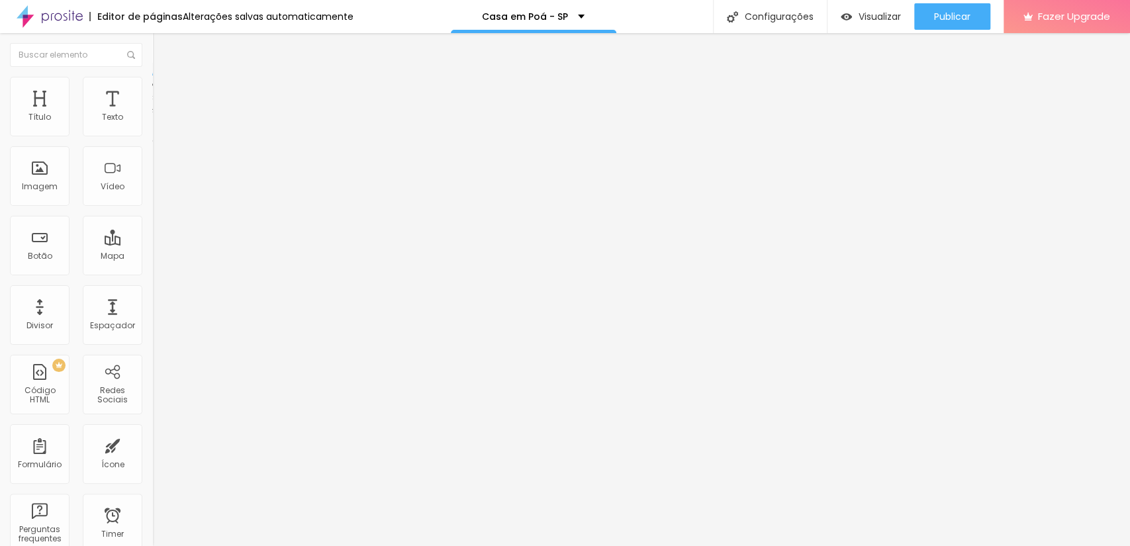
click at [152, 90] on li "Avançado" at bounding box center [228, 96] width 152 height 13
drag, startPoint x: 111, startPoint y: 130, endPoint x: 120, endPoint y: 130, distance: 8.6
click at [152, 269] on input "0" at bounding box center [177, 276] width 50 height 14
type input "5"
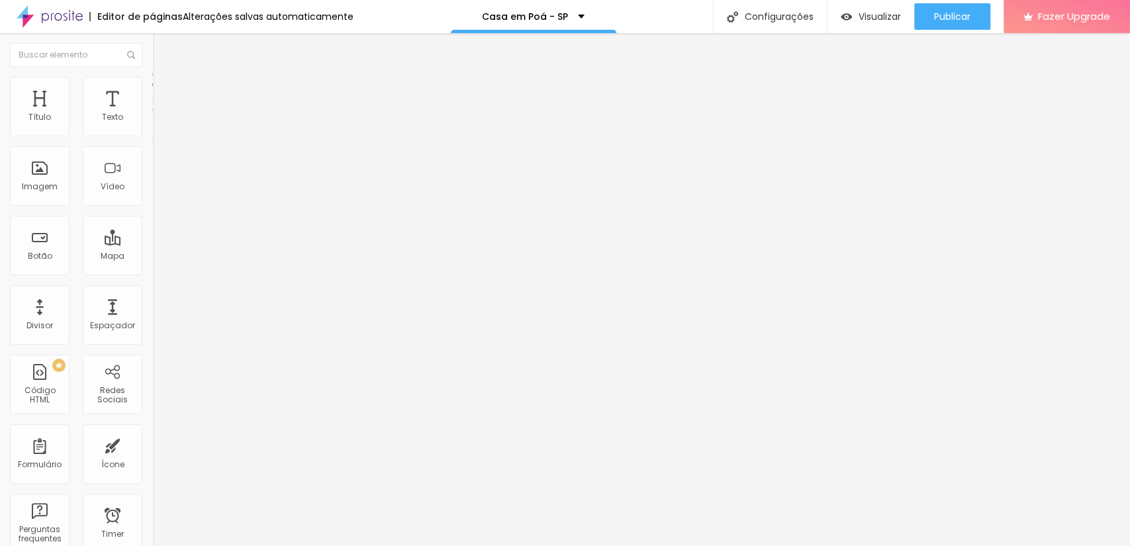
click at [152, 90] on li "Avançado" at bounding box center [228, 96] width 152 height 13
click at [152, 269] on input "0" at bounding box center [177, 276] width 50 height 14
type input "5"
click at [152, 90] on img at bounding box center [158, 96] width 12 height 12
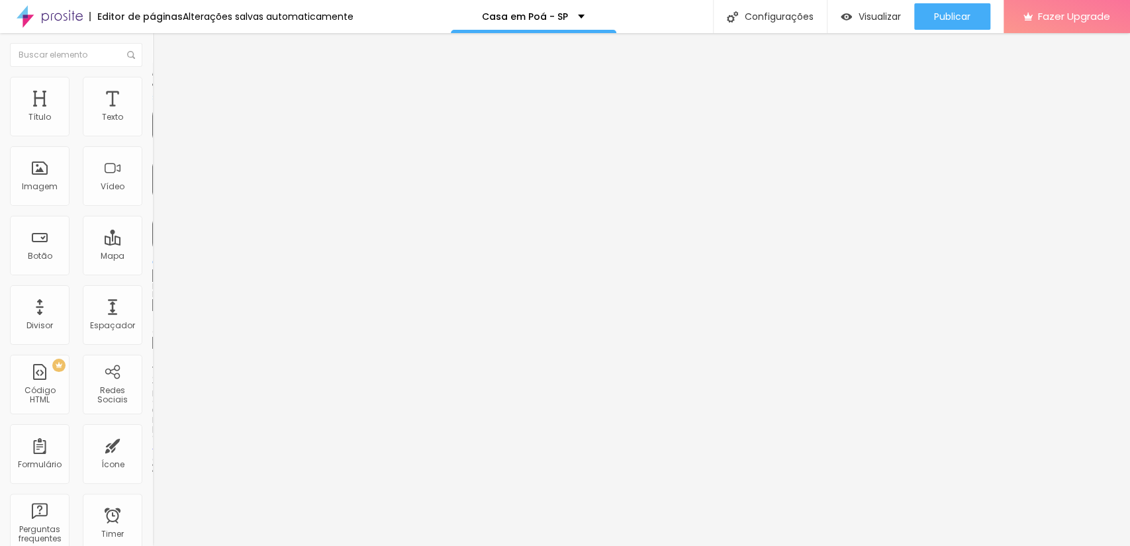
drag, startPoint x: 117, startPoint y: 130, endPoint x: 124, endPoint y: 132, distance: 8.2
click at [152, 269] on div "0 px" at bounding box center [228, 276] width 152 height 14
type input "5"
click at [152, 90] on li "Avançado" at bounding box center [228, 96] width 152 height 13
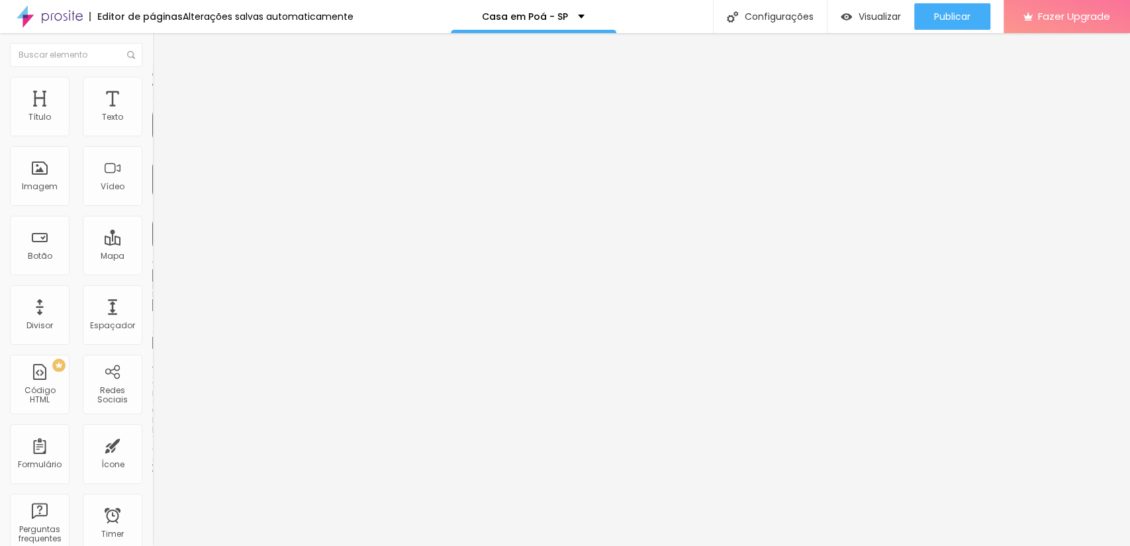
drag, startPoint x: 113, startPoint y: 124, endPoint x: 124, endPoint y: 130, distance: 12.7
click at [152, 269] on div "0 px" at bounding box center [228, 276] width 152 height 14
type input "5"
click at [164, 93] on span "Avançado" at bounding box center [186, 98] width 44 height 11
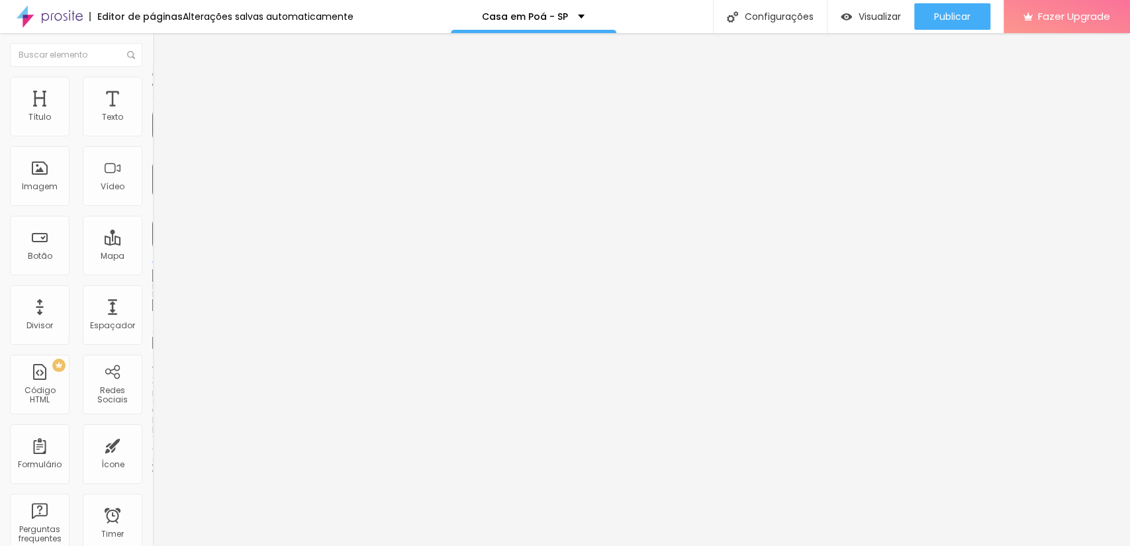
drag, startPoint x: 111, startPoint y: 131, endPoint x: 123, endPoint y: 131, distance: 11.3
click at [152, 269] on div "0 px" at bounding box center [228, 276] width 152 height 14
type input "5"
click at [164, 93] on span "Avançado" at bounding box center [186, 98] width 44 height 11
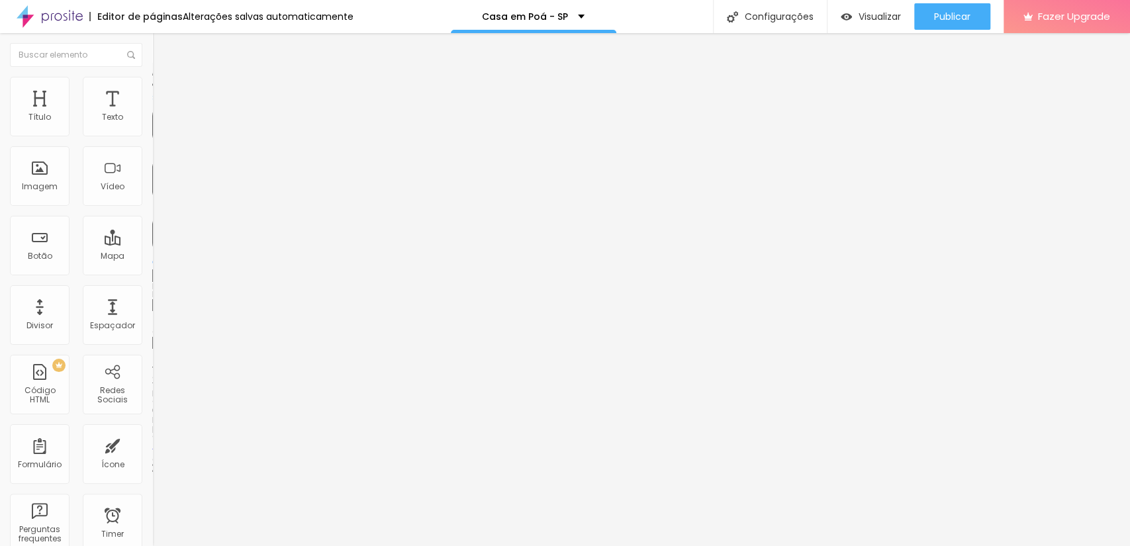
drag, startPoint x: 115, startPoint y: 128, endPoint x: 126, endPoint y: 131, distance: 11.7
click at [152, 269] on div "0 px" at bounding box center [228, 276] width 152 height 14
type input "5"
click at [152, 90] on li "Avançado" at bounding box center [228, 96] width 152 height 13
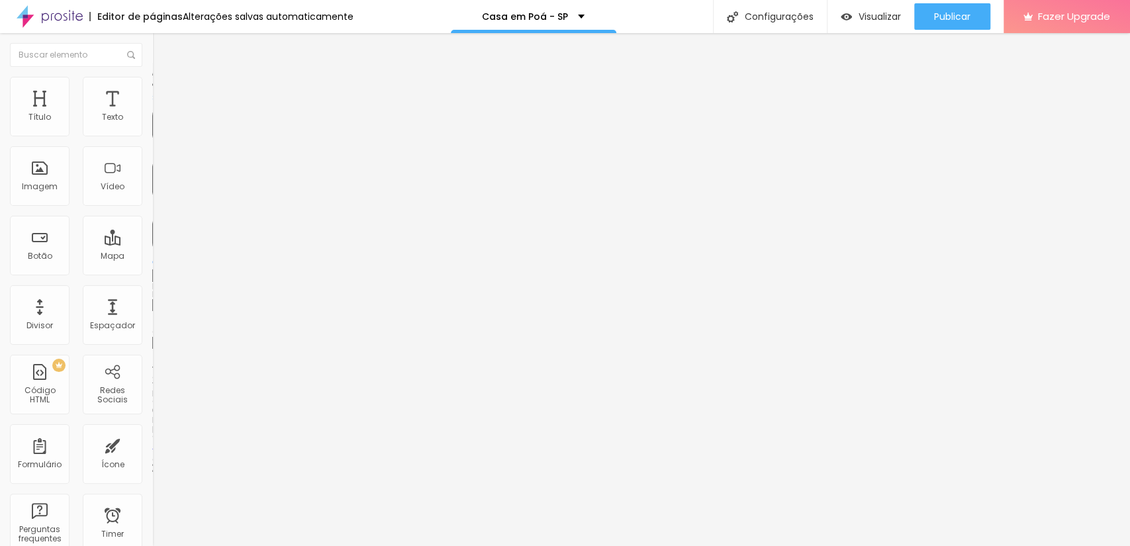
drag, startPoint x: 117, startPoint y: 130, endPoint x: 123, endPoint y: 133, distance: 7.1
click at [152, 269] on div "0 px" at bounding box center [228, 276] width 152 height 14
type input "5"
click at [152, 90] on img at bounding box center [158, 96] width 12 height 12
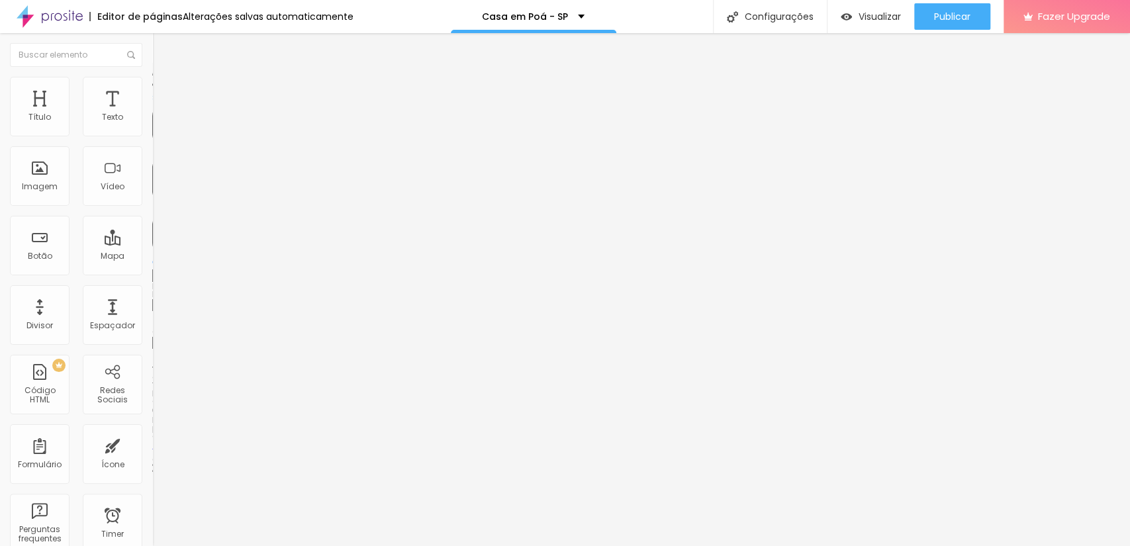
drag, startPoint x: 114, startPoint y: 134, endPoint x: 123, endPoint y: 136, distance: 9.5
click at [152, 136] on div "0 px Espaçamento Interno" at bounding box center [228, 196] width 152 height 187
type input "5"
click at [152, 90] on img at bounding box center [158, 96] width 12 height 12
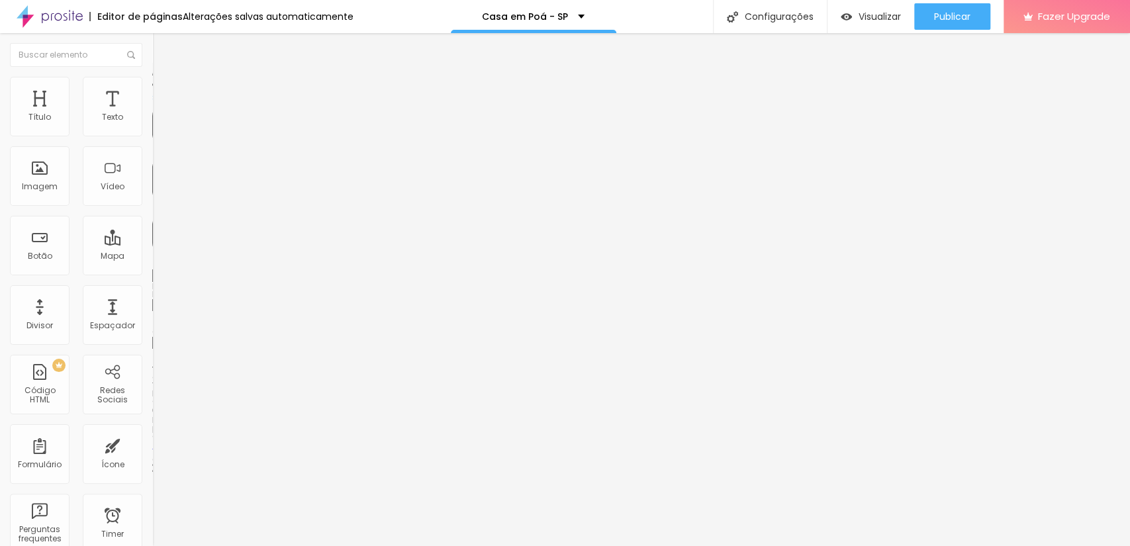
click at [164, 91] on span "Estilo" at bounding box center [174, 85] width 21 height 11
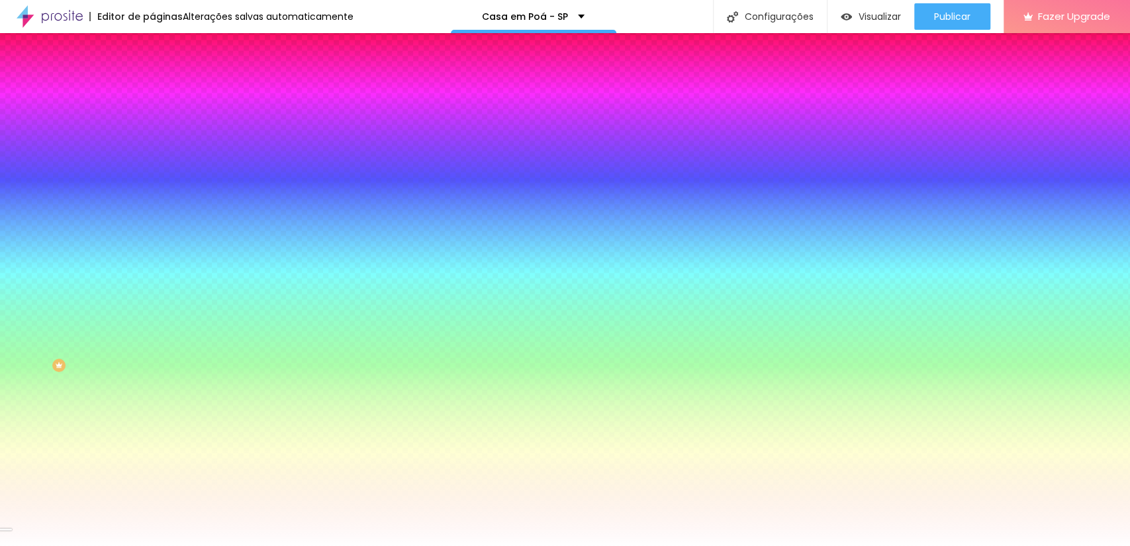
click at [152, 126] on div at bounding box center [228, 126] width 152 height 0
drag, startPoint x: 132, startPoint y: 244, endPoint x: 138, endPoint y: 135, distance: 109.4
click at [152, 136] on div "Cor de fundo Voltar ao padrão #FFFFFF" at bounding box center [228, 121] width 152 height 36
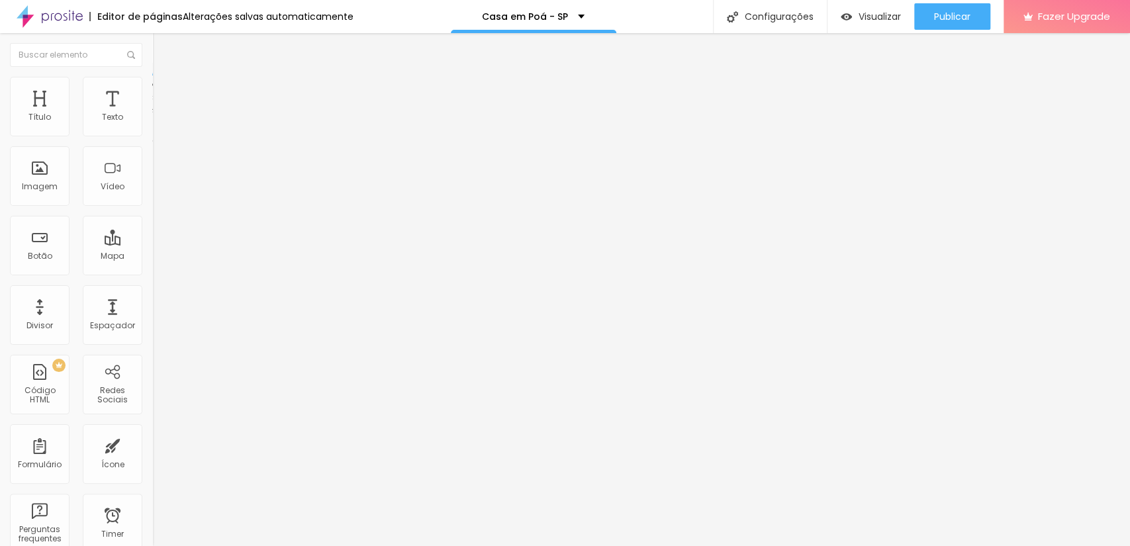
click at [152, 90] on li "Avançado" at bounding box center [228, 96] width 152 height 13
click at [152, 81] on ul "Conteúdo Estilo Avançado" at bounding box center [228, 84] width 152 height 40
click at [152, 87] on li "Estilo" at bounding box center [228, 83] width 152 height 13
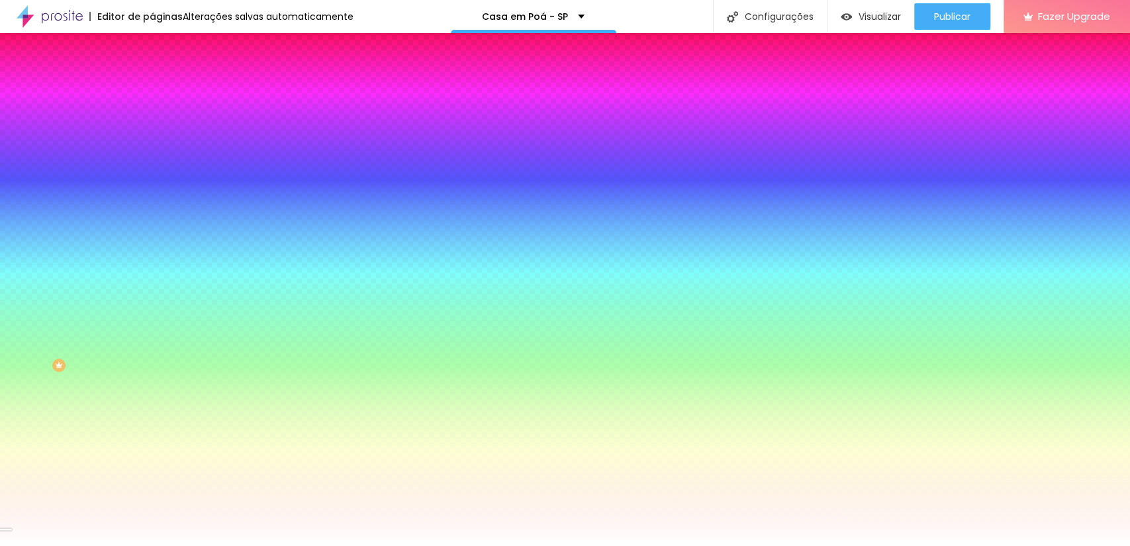
click at [152, 126] on div at bounding box center [228, 126] width 152 height 0
drag, startPoint x: 130, startPoint y: 245, endPoint x: 133, endPoint y: 136, distance: 108.6
click at [152, 136] on div "Cor de fundo Voltar ao padrão #FFFFFF" at bounding box center [228, 121] width 152 height 36
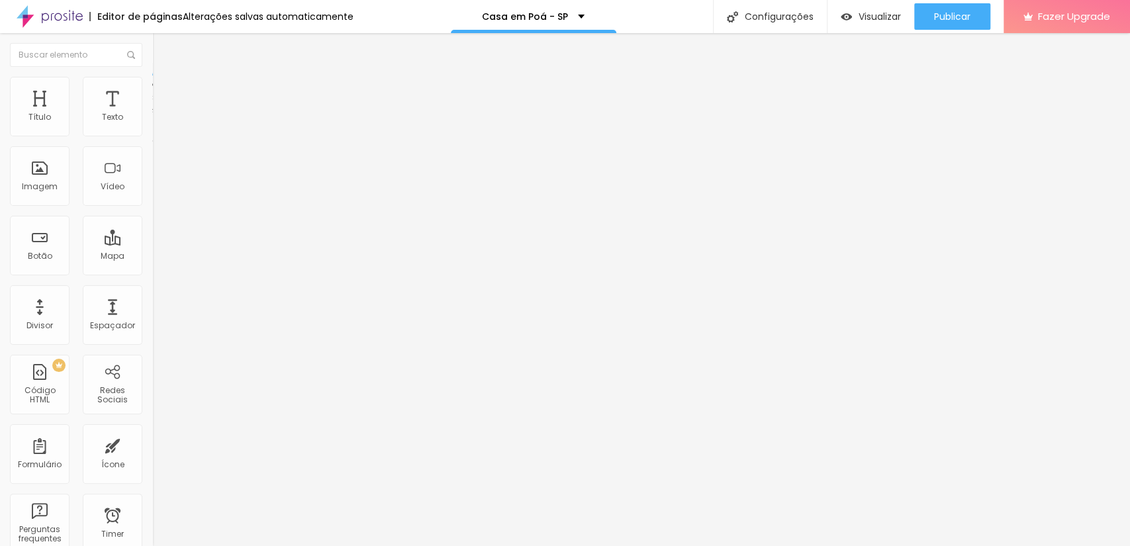
click at [152, 90] on li "Avançado" at bounding box center [228, 96] width 152 height 13
click at [164, 89] on span "Estilo" at bounding box center [174, 85] width 21 height 11
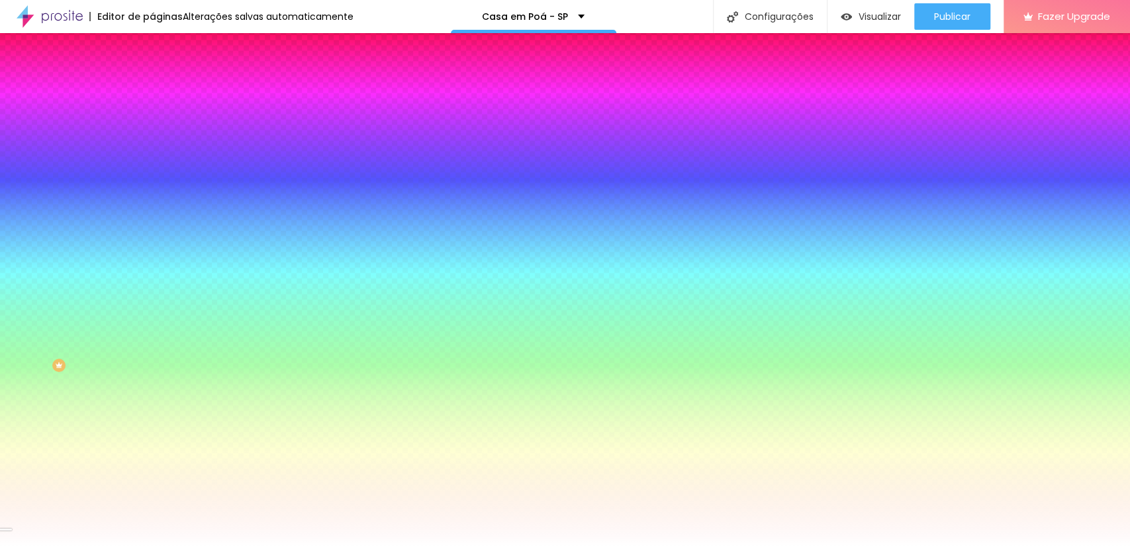
click at [152, 126] on div at bounding box center [228, 126] width 152 height 0
drag, startPoint x: 132, startPoint y: 246, endPoint x: 137, endPoint y: 131, distance: 115.3
click at [152, 131] on div "Cor de fundo Voltar ao padrão #FFFFFF" at bounding box center [228, 121] width 152 height 36
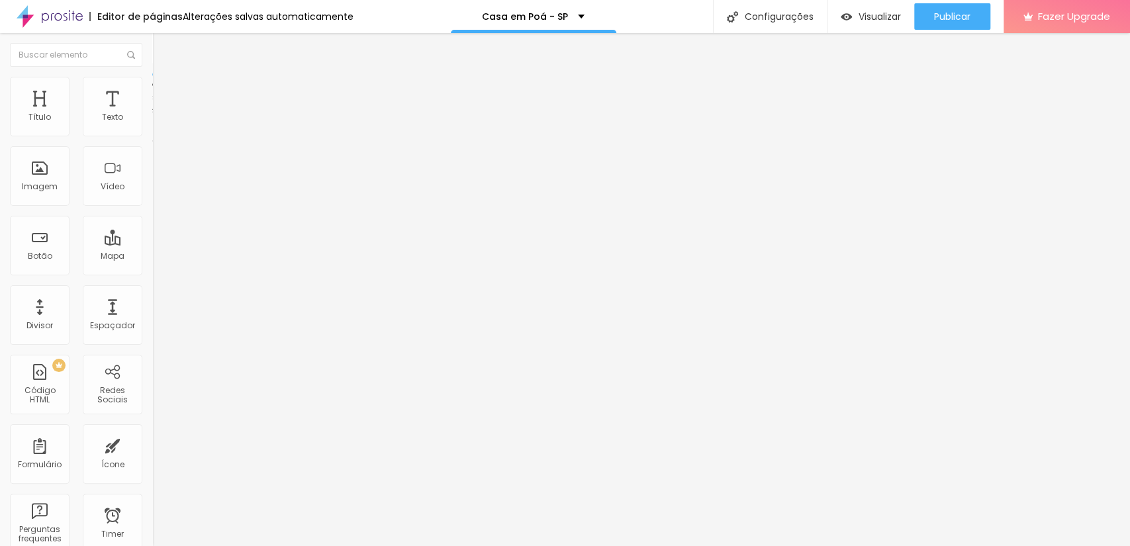
click at [164, 93] on span "Avançado" at bounding box center [186, 98] width 44 height 11
click at [164, 89] on span "Estilo" at bounding box center [174, 85] width 21 height 11
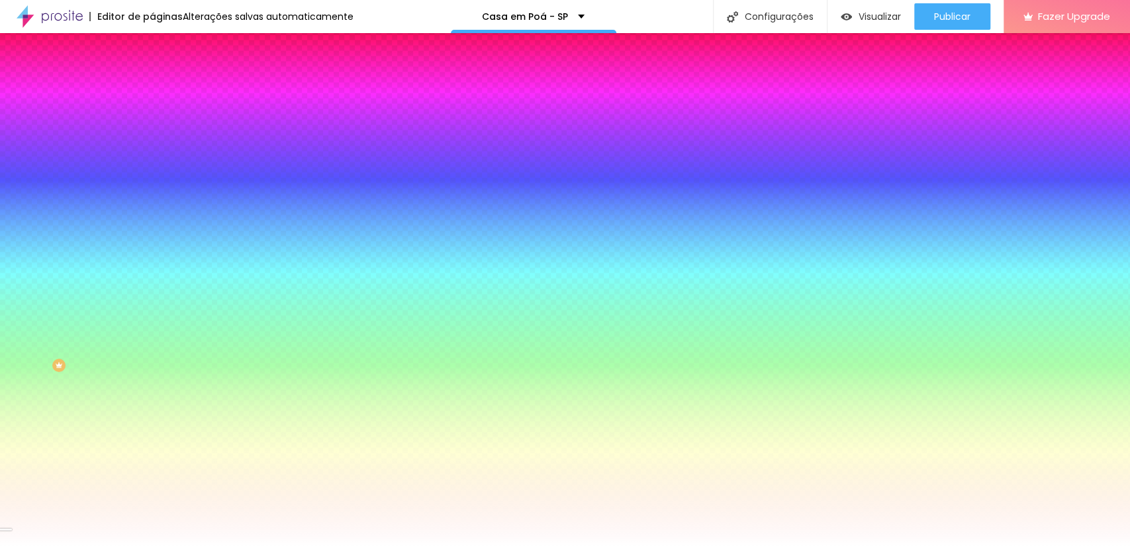
click at [152, 126] on div at bounding box center [228, 126] width 152 height 0
drag, startPoint x: 135, startPoint y: 246, endPoint x: 140, endPoint y: 132, distance: 114.0
click at [152, 132] on div "Cor de fundo Voltar ao padrão #FFFFFF" at bounding box center [228, 121] width 152 height 36
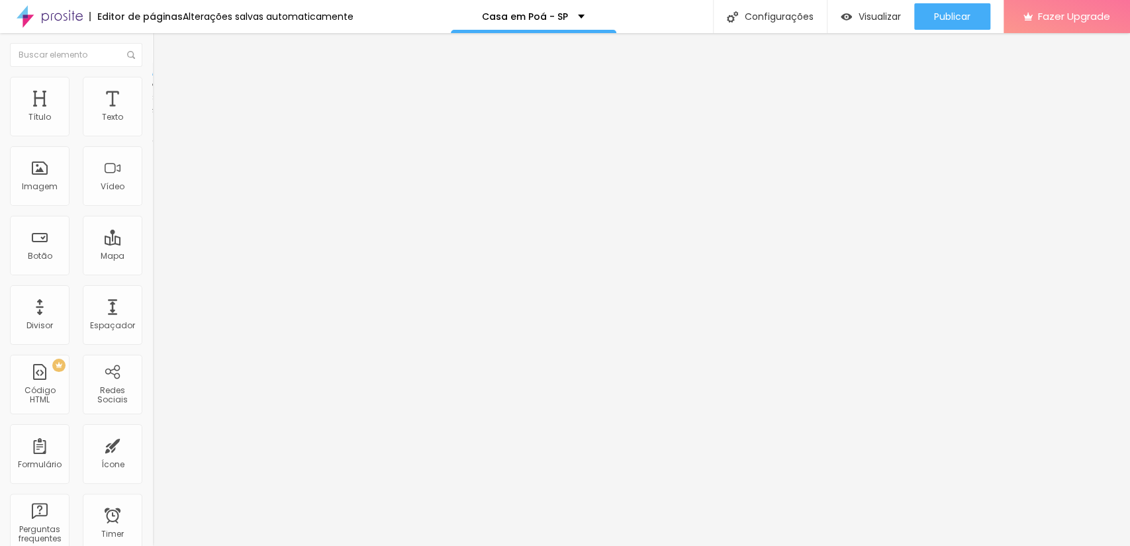
click at [152, 77] on img at bounding box center [158, 83] width 12 height 12
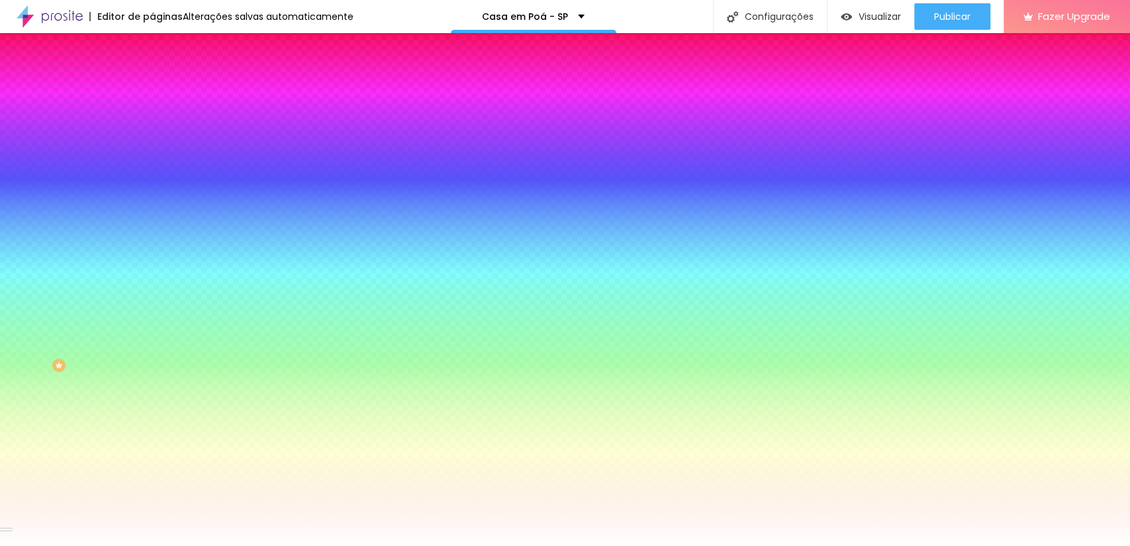
click at [152, 126] on div at bounding box center [228, 126] width 152 height 0
drag, startPoint x: 133, startPoint y: 246, endPoint x: 135, endPoint y: 140, distance: 106.0
click at [152, 140] on div "Cor de fundo Voltar ao padrão #FFFFFF" at bounding box center [228, 121] width 152 height 36
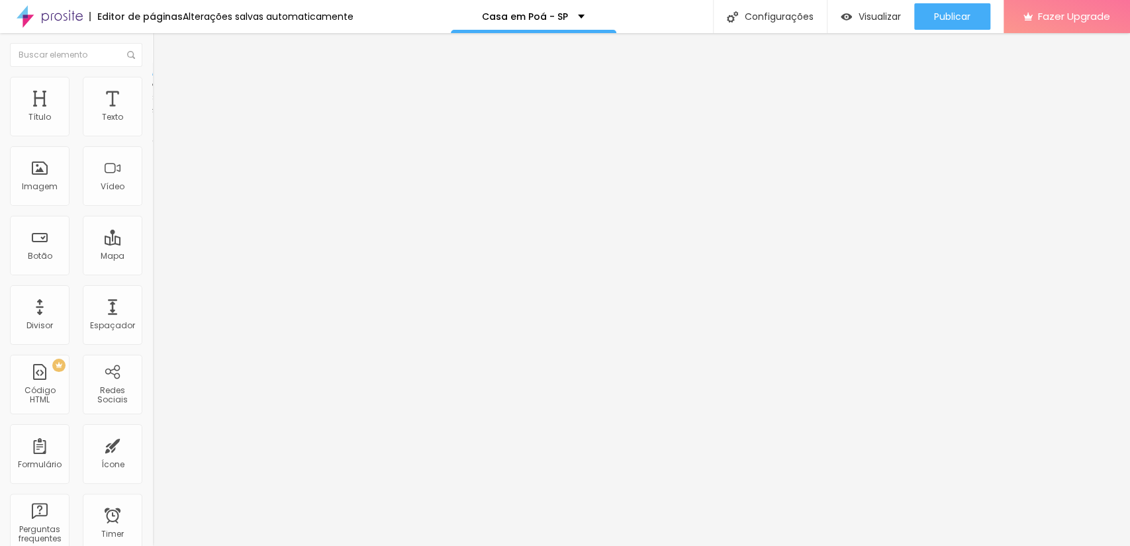
click at [164, 90] on span "Estilo" at bounding box center [174, 85] width 21 height 11
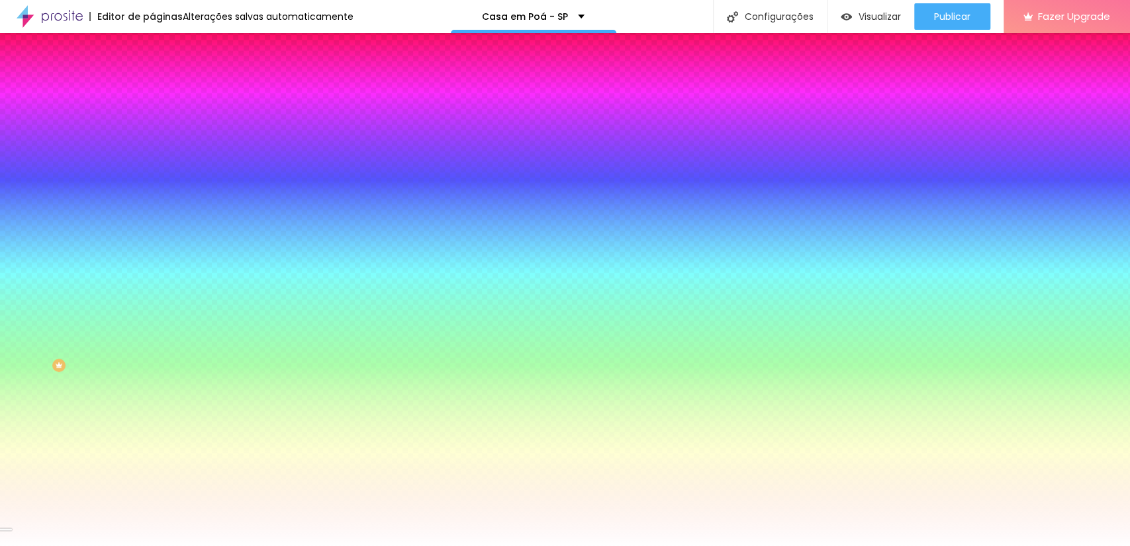
click at [152, 126] on div at bounding box center [228, 126] width 152 height 0
drag, startPoint x: 130, startPoint y: 246, endPoint x: 130, endPoint y: 136, distance: 109.3
click at [152, 136] on div "Cor de fundo Voltar ao padrão #FFFFFF" at bounding box center [228, 121] width 152 height 36
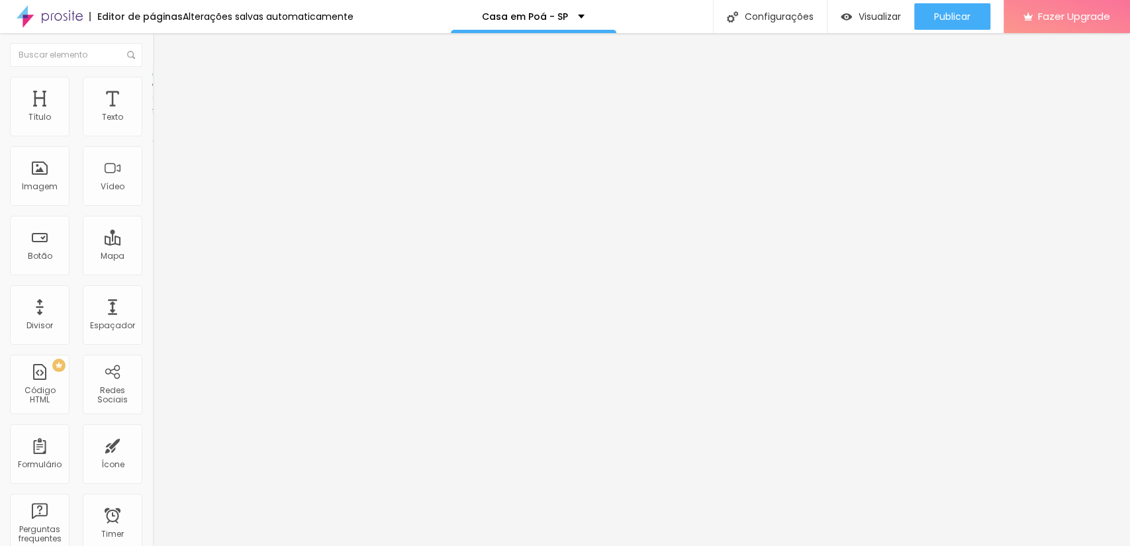
click at [164, 91] on span "Estilo" at bounding box center [174, 85] width 21 height 11
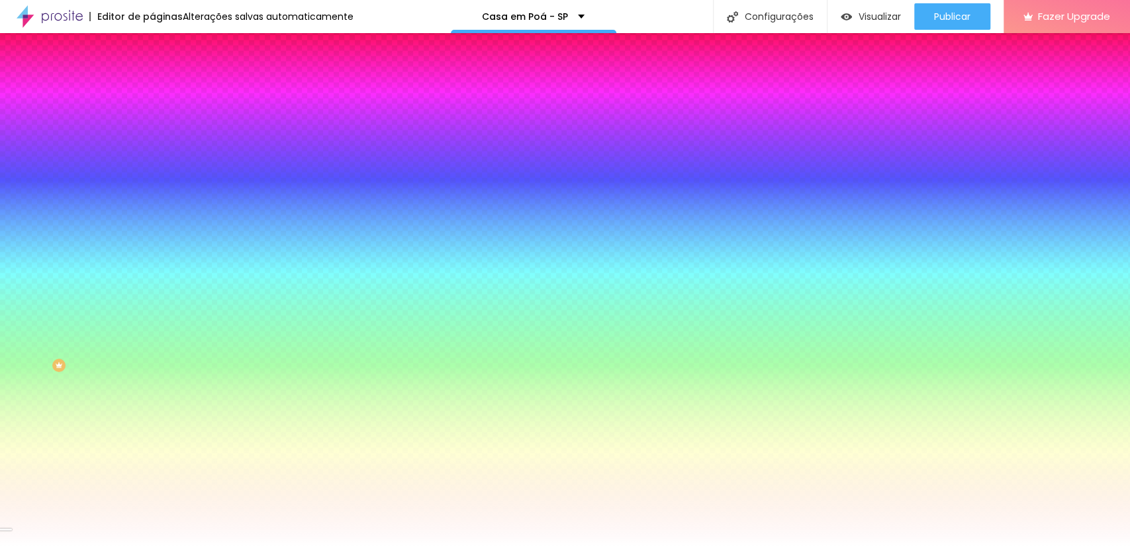
click at [152, 126] on div at bounding box center [228, 126] width 152 height 0
drag, startPoint x: 130, startPoint y: 248, endPoint x: 138, endPoint y: 136, distance: 112.2
click at [152, 136] on div "Cor de fundo Voltar ao padrão #FFFFFF" at bounding box center [228, 121] width 152 height 36
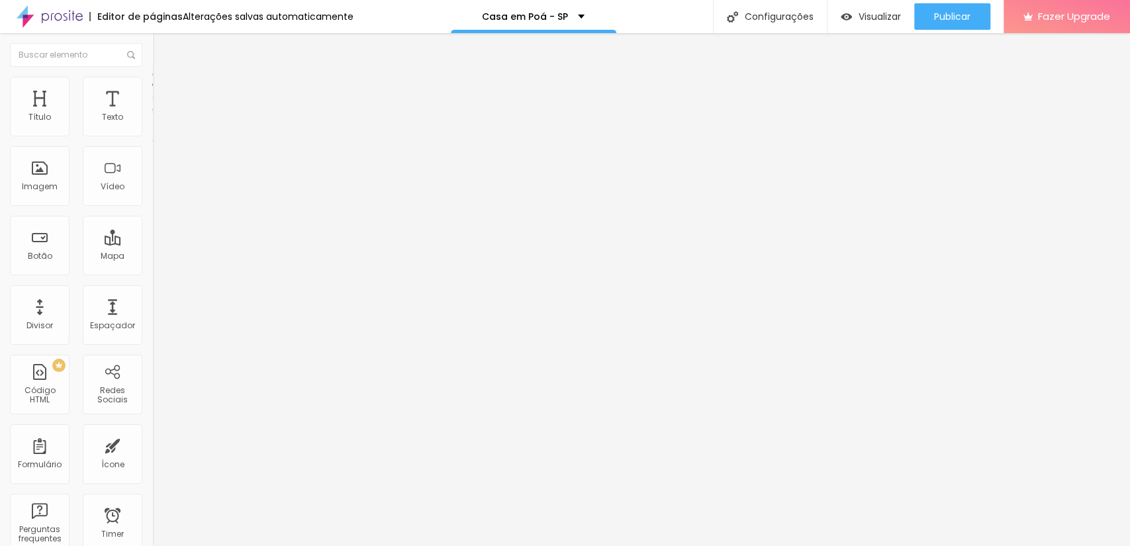
click at [164, 93] on span "Avançado" at bounding box center [186, 98] width 44 height 11
click at [164, 91] on span "Estilo" at bounding box center [174, 85] width 21 height 11
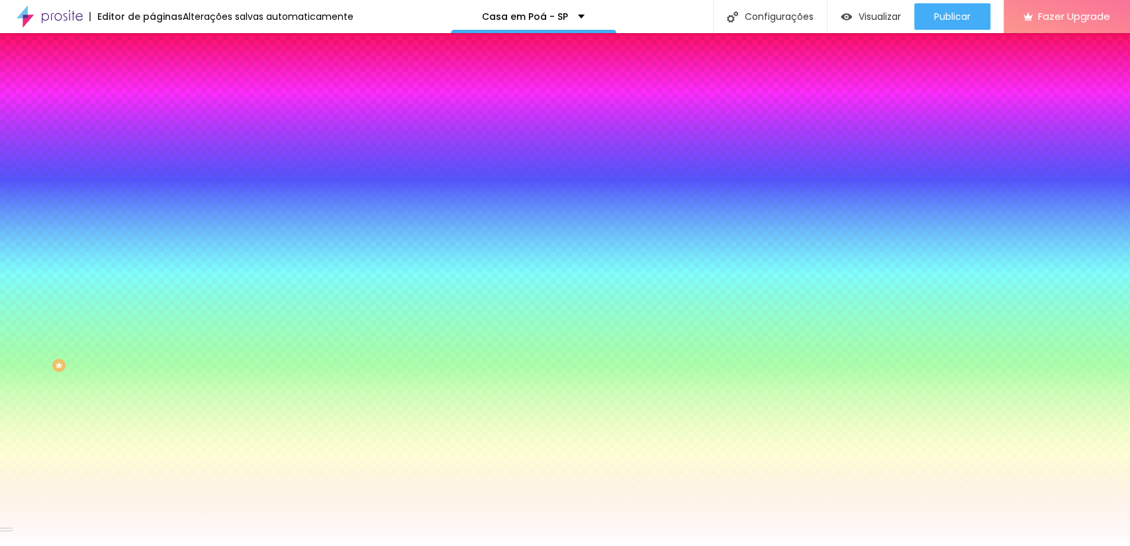
click at [152, 126] on div at bounding box center [228, 126] width 152 height 0
drag, startPoint x: 138, startPoint y: 164, endPoint x: 144, endPoint y: 135, distance: 29.1
click at [152, 136] on div "Cor de fundo Voltar ao padrão #FFFFFF 0 Borda arredondada" at bounding box center [228, 215] width 152 height 224
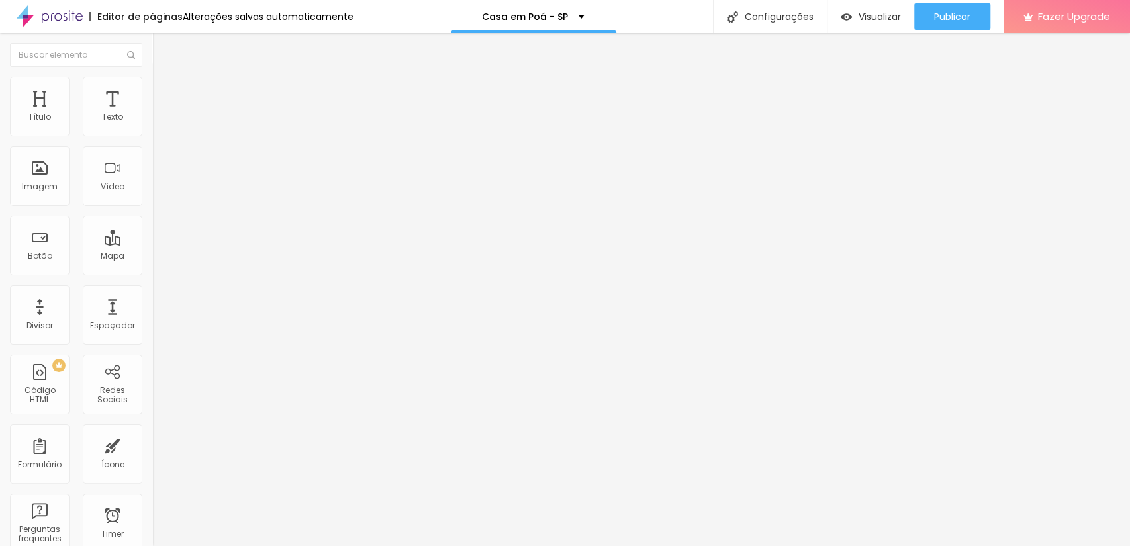
click at [226, 546] on div at bounding box center [565, 554] width 1130 height 0
type input "17"
type input "18"
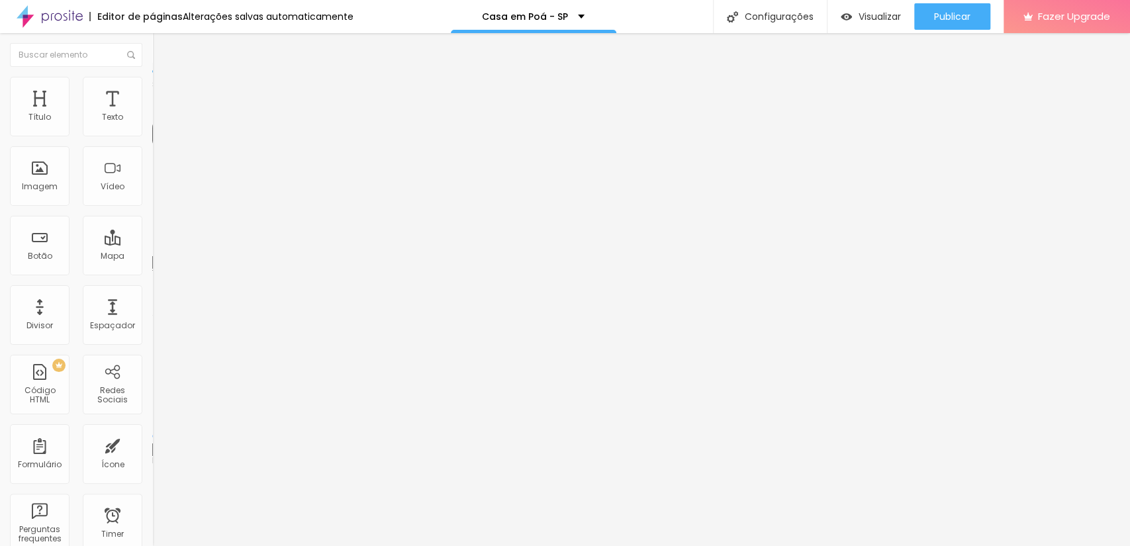
type input "17"
type input "16"
click at [152, 244] on input "range" at bounding box center [194, 249] width 85 height 11
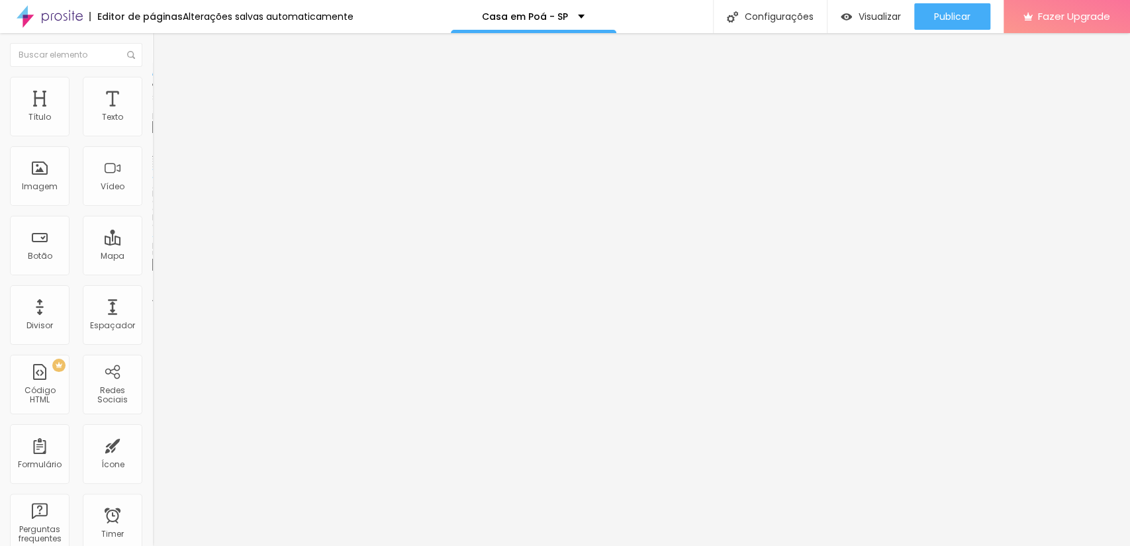
click at [152, 114] on span "Trocar imagem" at bounding box center [188, 108] width 72 height 11
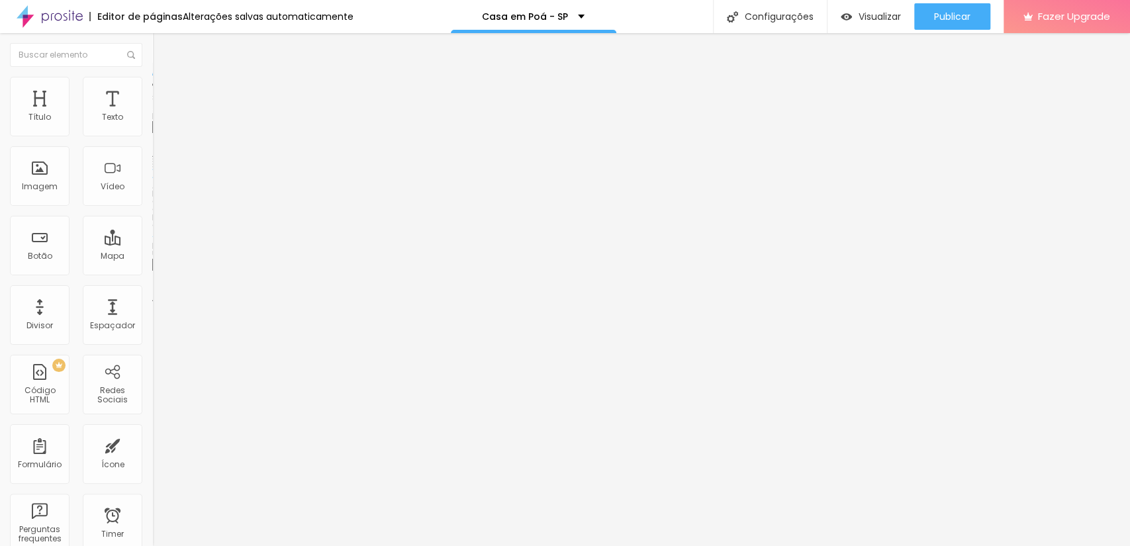
click at [152, 114] on span "Trocar imagem" at bounding box center [188, 108] width 72 height 11
click at [59, 544] on span "Alboom Cloud" at bounding box center [29, 549] width 59 height 11
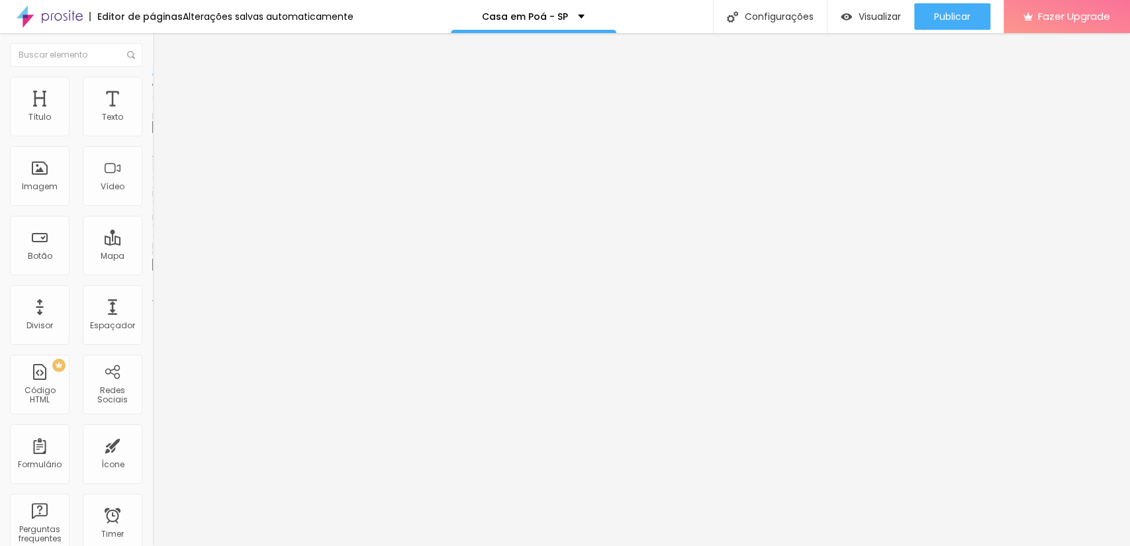
click at [152, 114] on span "Trocar imagem" at bounding box center [188, 108] width 72 height 11
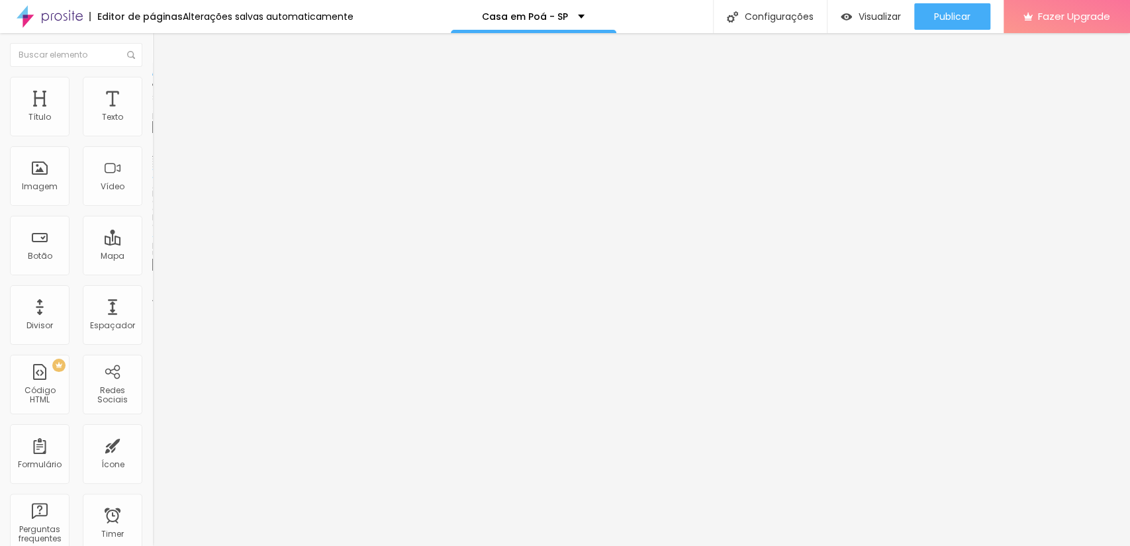
click at [164, 91] on span "Estilo" at bounding box center [174, 85] width 21 height 11
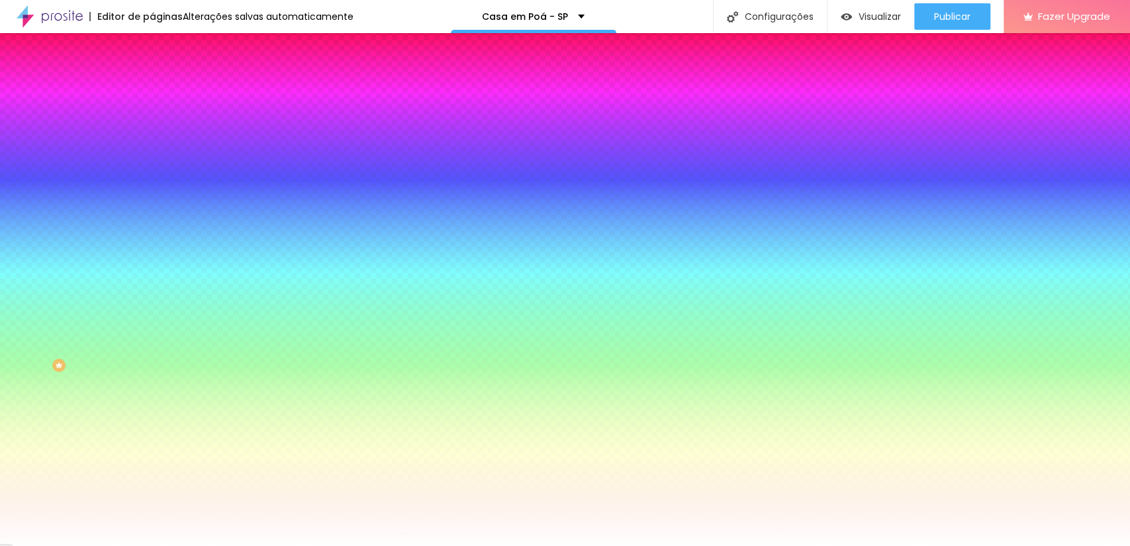
click at [152, 90] on img at bounding box center [158, 96] width 12 height 12
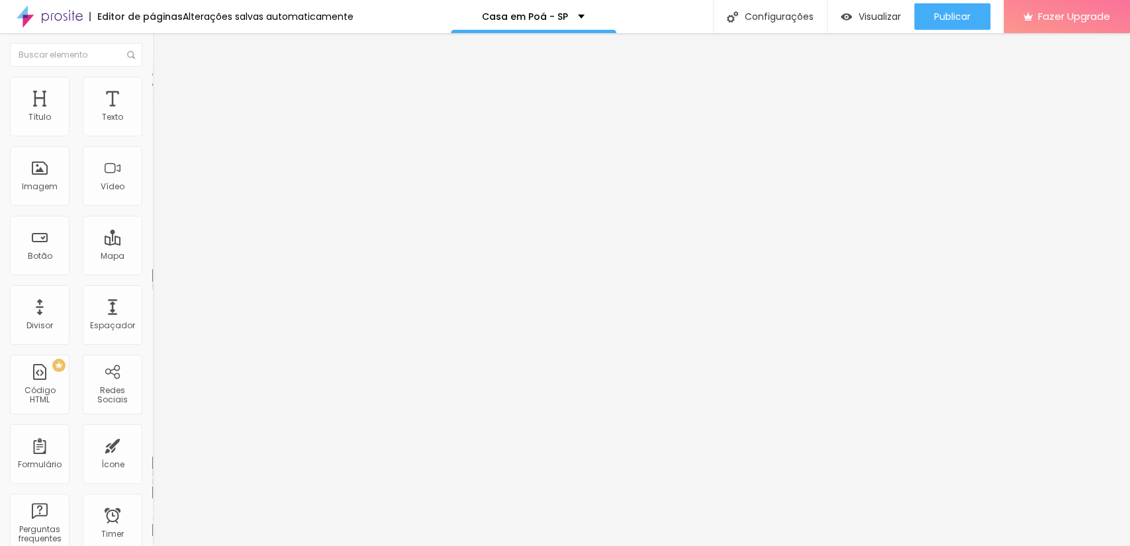
type input "5"
type input "0"
drag, startPoint x: 85, startPoint y: 132, endPoint x: 0, endPoint y: 138, distance: 85.7
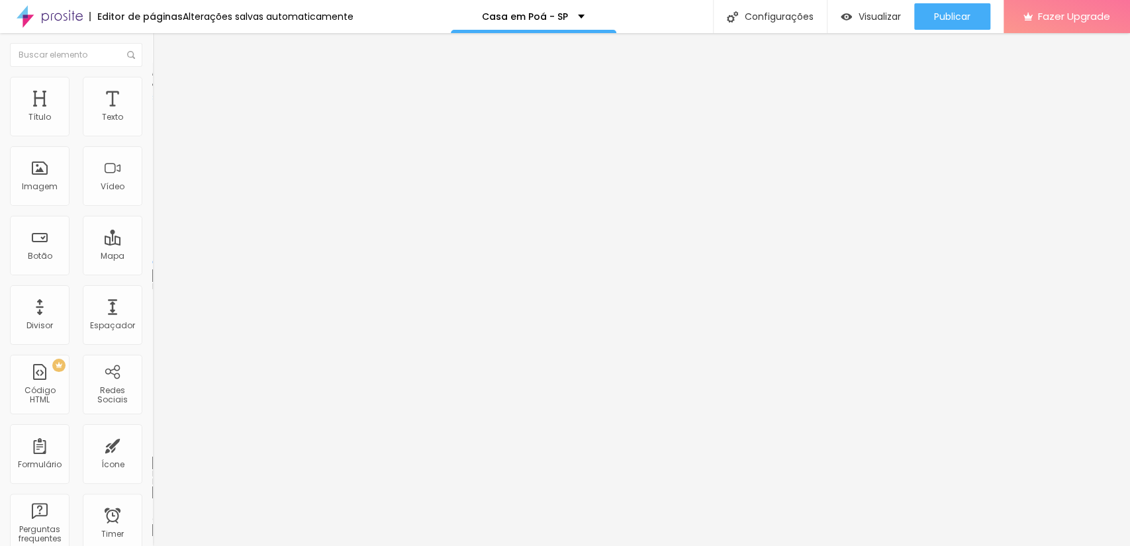
type input "0"
click at [152, 257] on input "range" at bounding box center [194, 262] width 85 height 11
type input "0"
drag, startPoint x: 28, startPoint y: 152, endPoint x: 0, endPoint y: 157, distance: 28.8
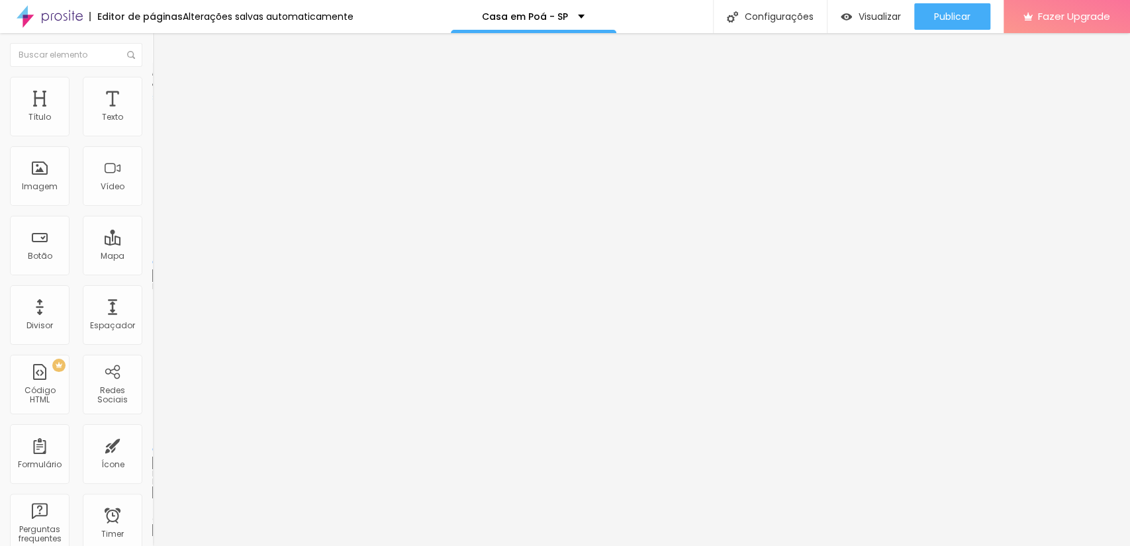
type input "0"
click at [152, 444] on input "range" at bounding box center [194, 449] width 85 height 11
type input "23"
type input "24"
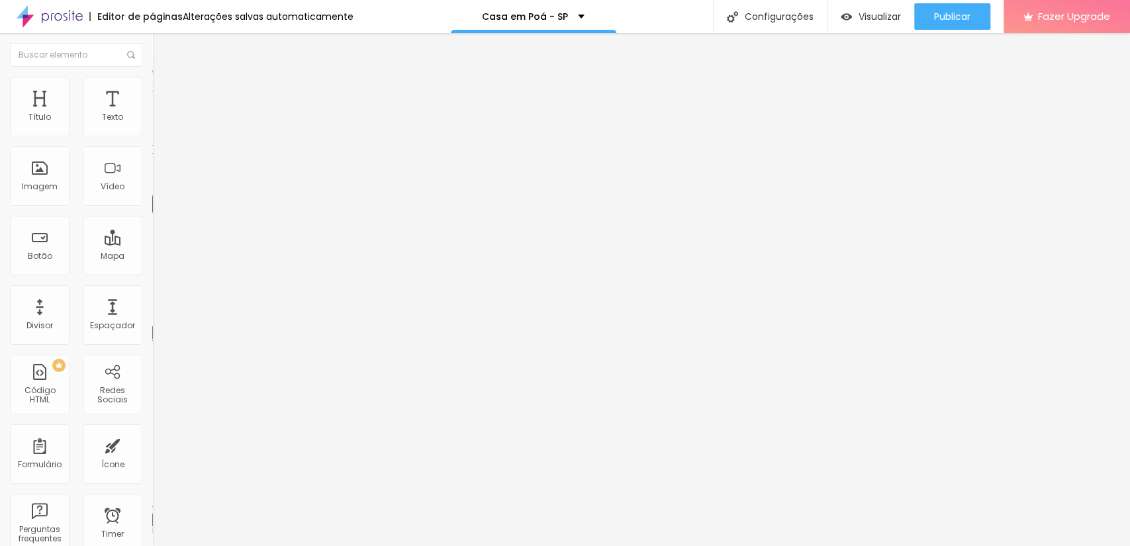
type input "24"
type input "25"
type input "26"
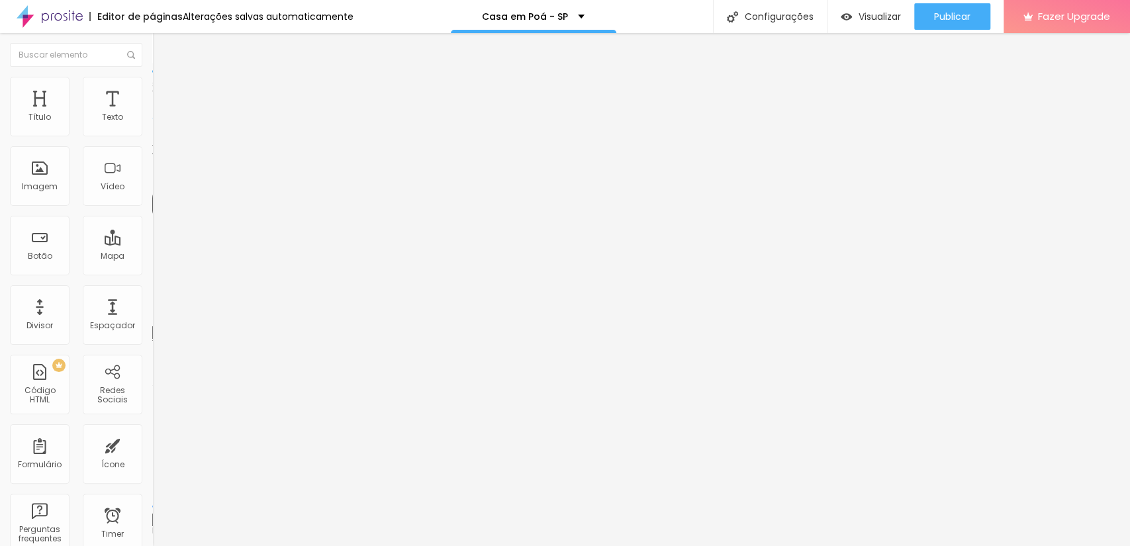
type input "27"
type input "28"
type input "29"
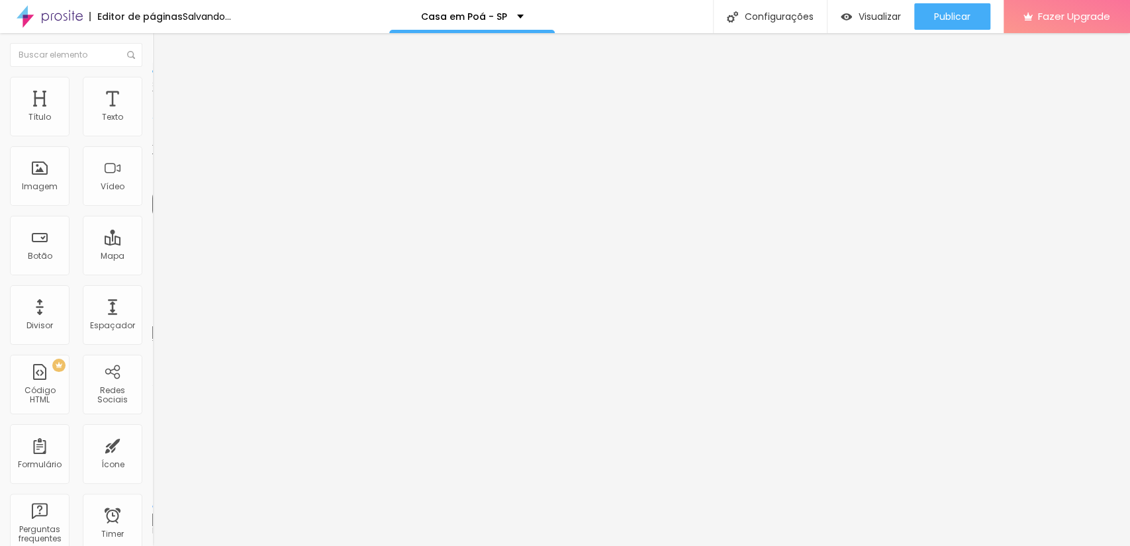
type input "29"
type input "30"
type input "31"
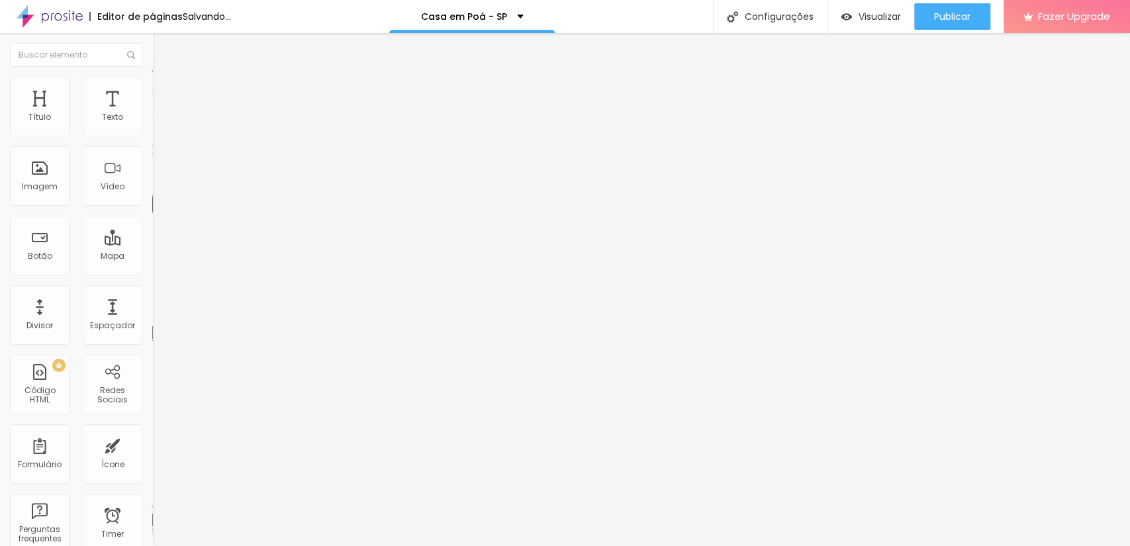
type input "32"
type input "33"
type input "34"
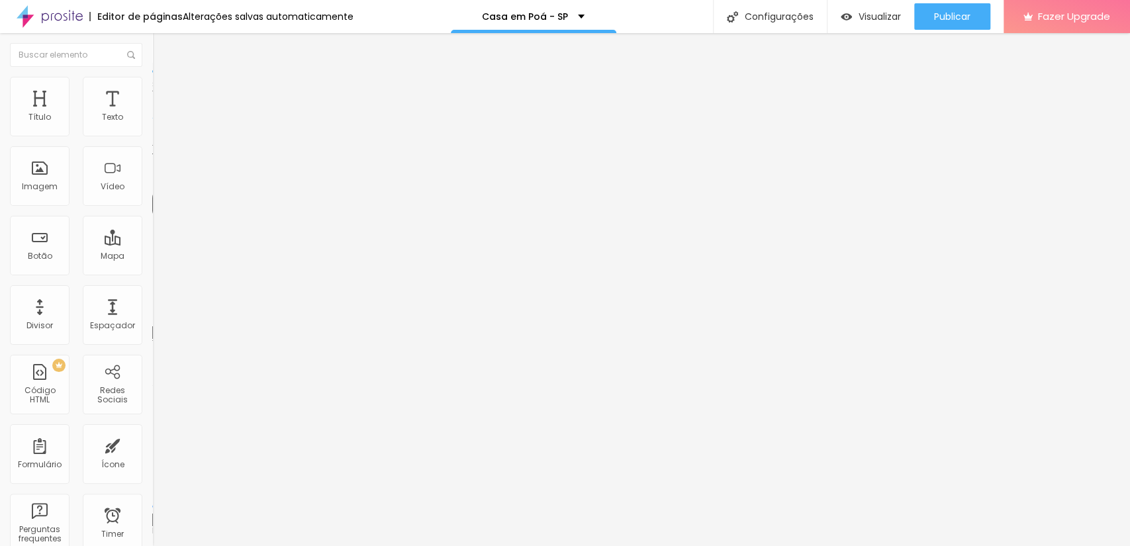
type input "34"
type input "35"
type input "34"
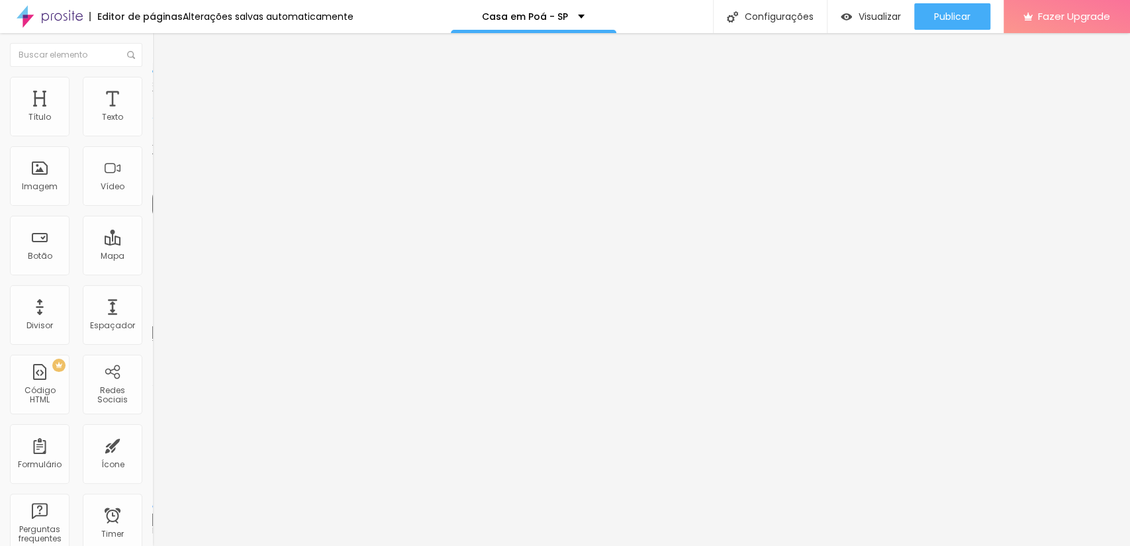
type input "33"
type input "35"
type input "34"
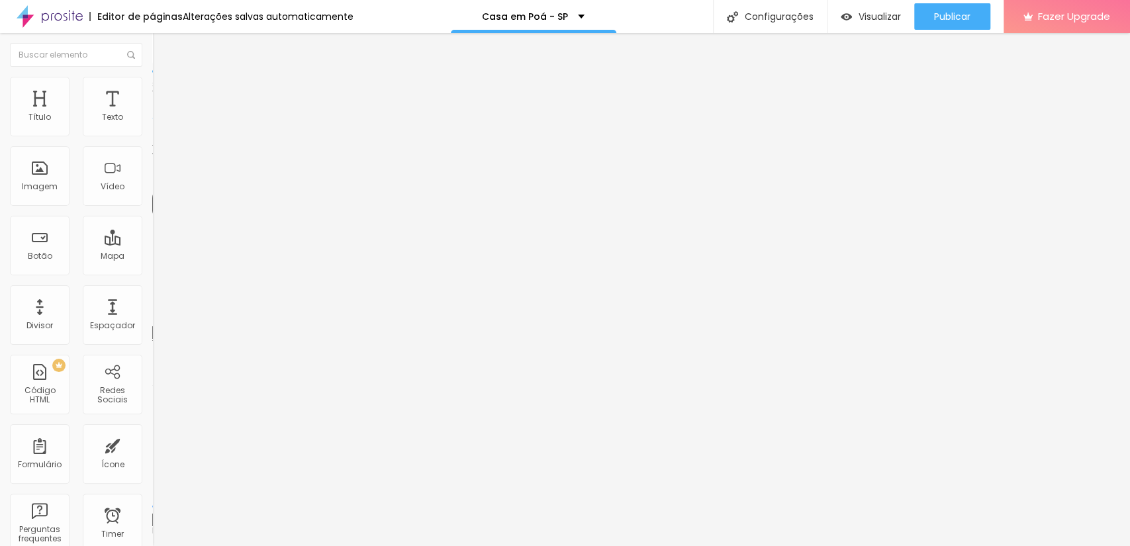
type input "34"
drag, startPoint x: 37, startPoint y: 277, endPoint x: 50, endPoint y: 277, distance: 12.6
type input "34"
click at [152, 314] on input "range" at bounding box center [194, 319] width 85 height 11
click at [164, 91] on span "Estilo" at bounding box center [174, 85] width 21 height 11
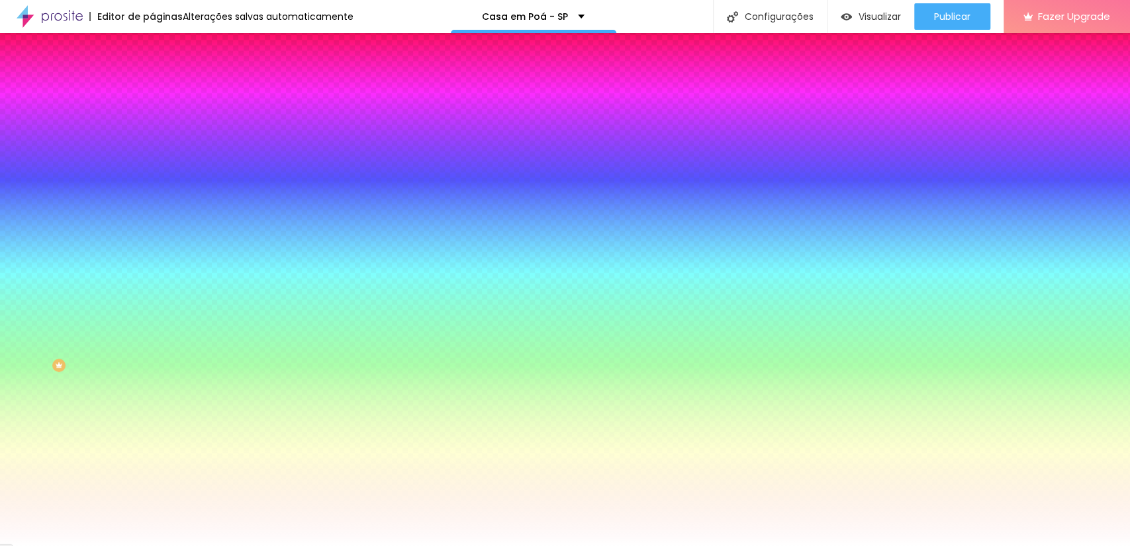
click at [164, 94] on span "Avançado" at bounding box center [186, 98] width 44 height 11
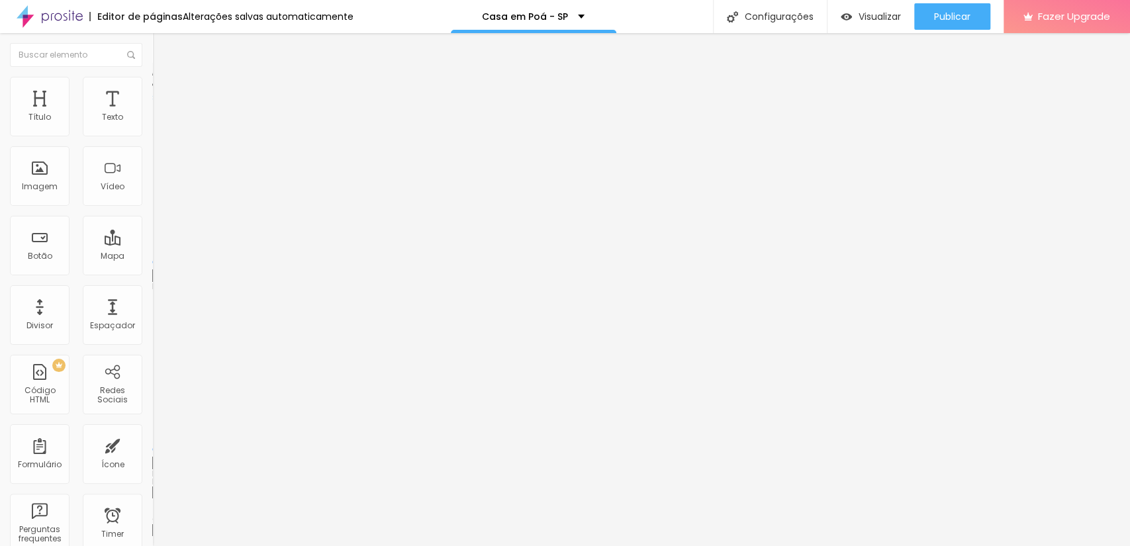
type input "5"
drag, startPoint x: 32, startPoint y: 130, endPoint x: 42, endPoint y: 130, distance: 9.9
type input "5"
click at [152, 257] on input "range" at bounding box center [194, 262] width 85 height 11
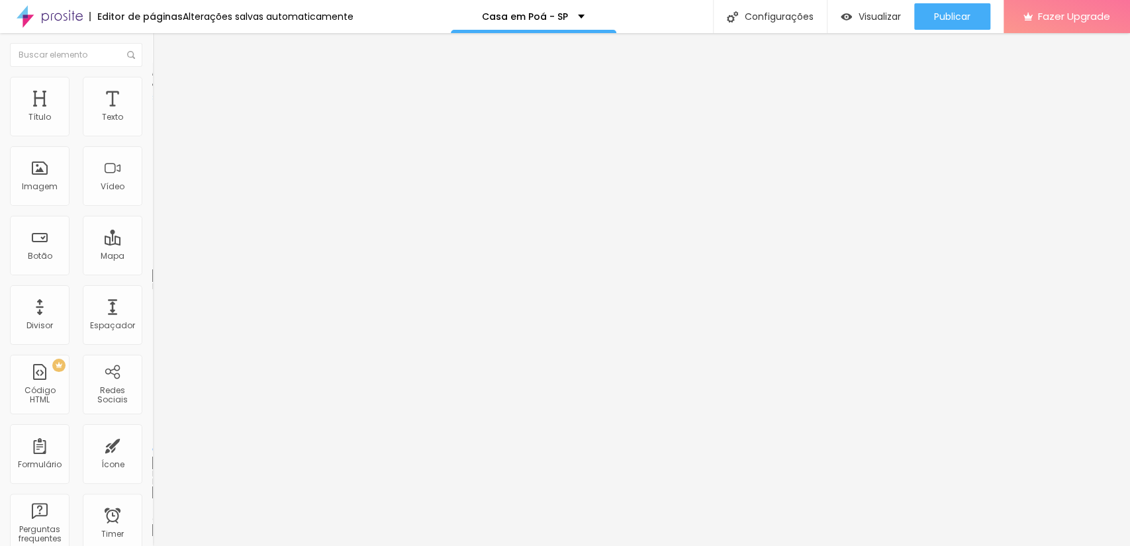
type input "9"
type input "18"
type input "37"
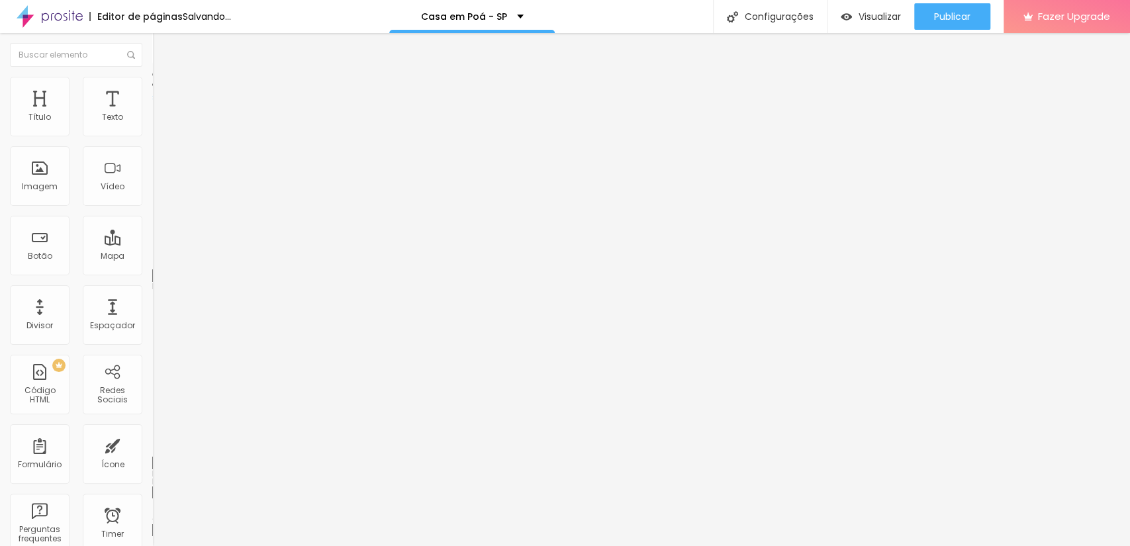
type input "37"
type input "41"
type input "32"
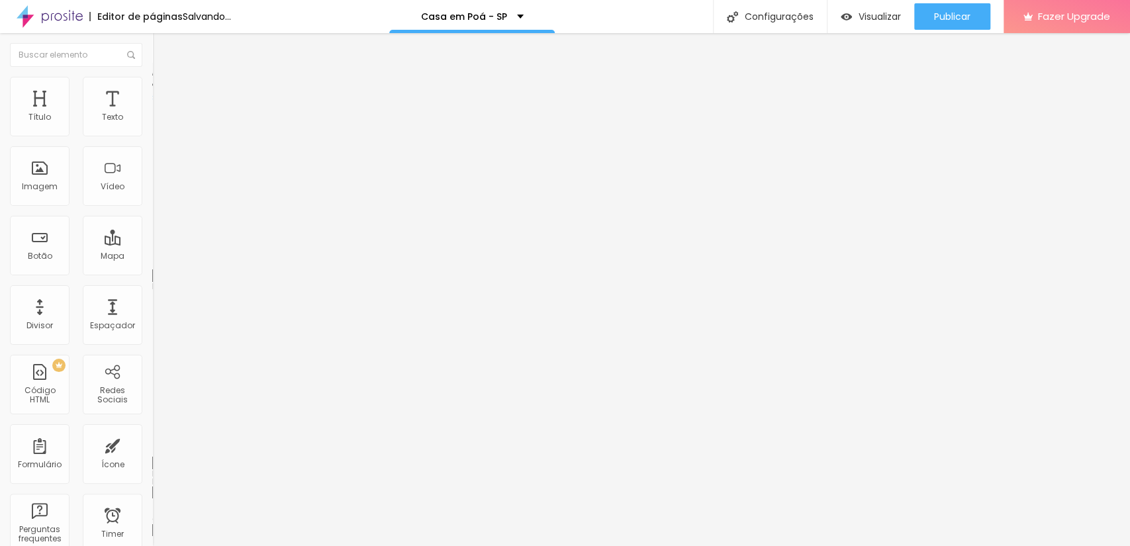
type input "23"
type input "18"
type input "13"
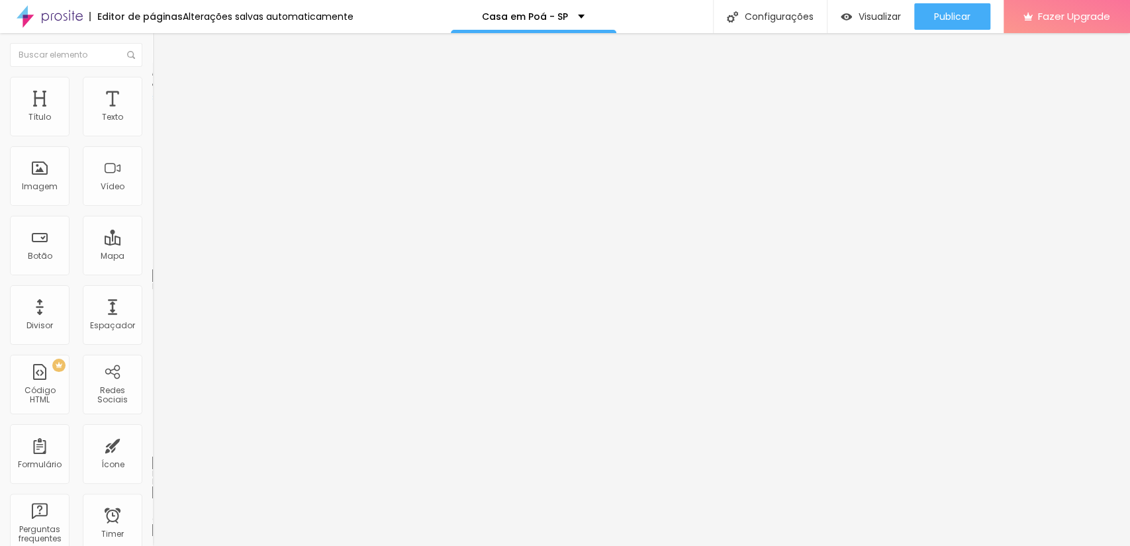
type input "13"
type input "9"
type input "0"
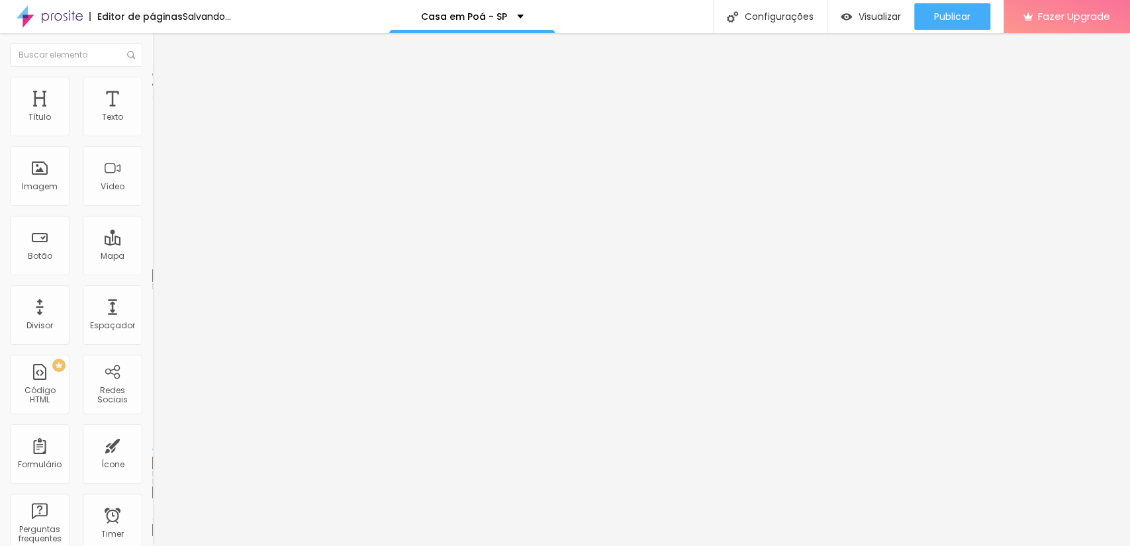
type input "9"
type input "13"
type input "0"
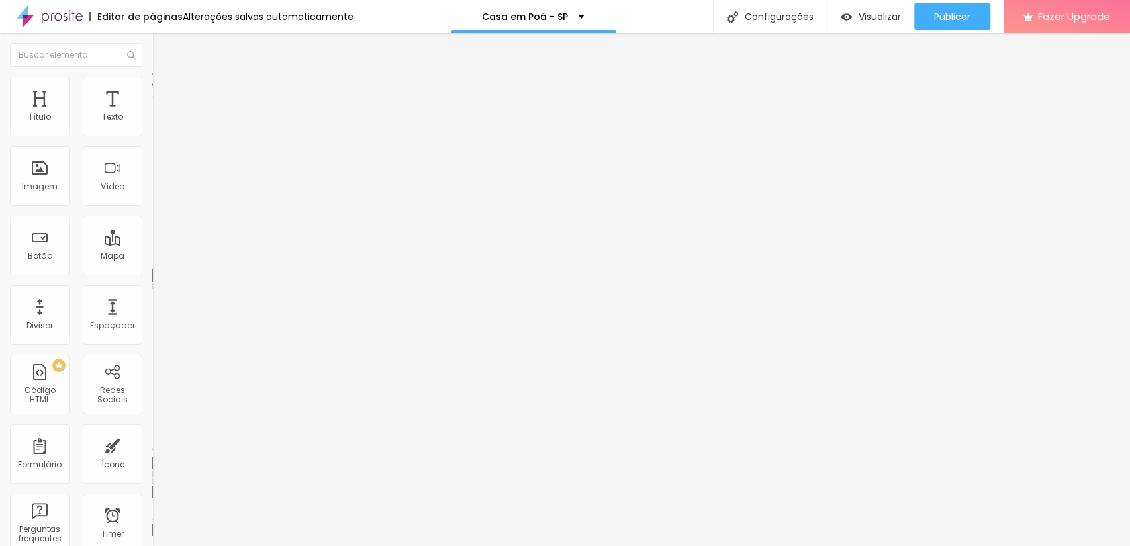
click at [152, 444] on input "range" at bounding box center [194, 449] width 85 height 11
drag, startPoint x: 107, startPoint y: 152, endPoint x: 123, endPoint y: 152, distance: 16.6
click at [152, 456] on div "0 px" at bounding box center [228, 463] width 152 height 14
type input "5"
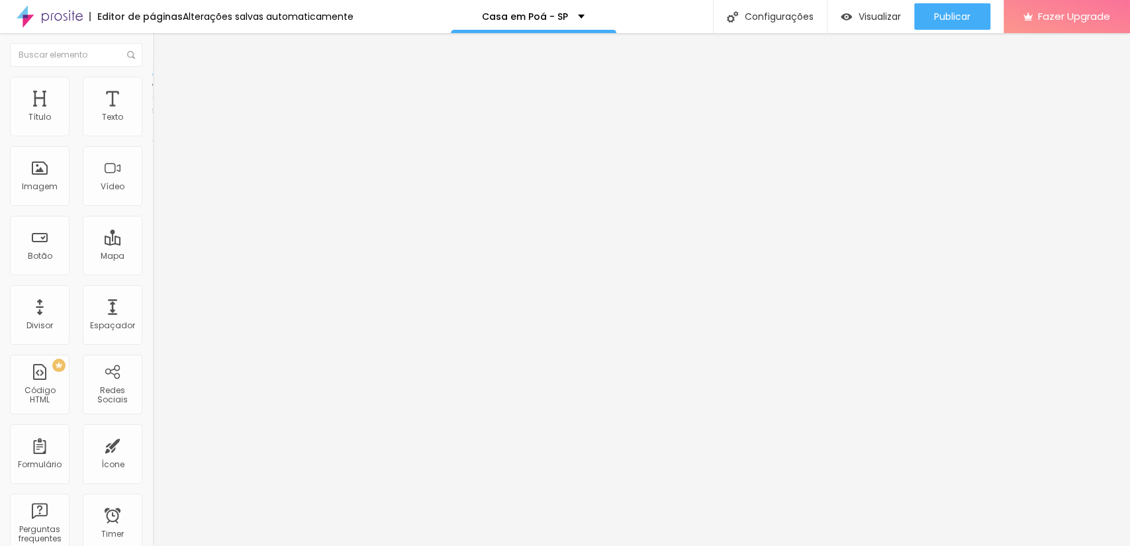
click at [152, 131] on img at bounding box center [156, 126] width 9 height 9
click at [152, 121] on img at bounding box center [156, 115] width 9 height 9
click at [164, 91] on span "Estilo" at bounding box center [174, 85] width 21 height 11
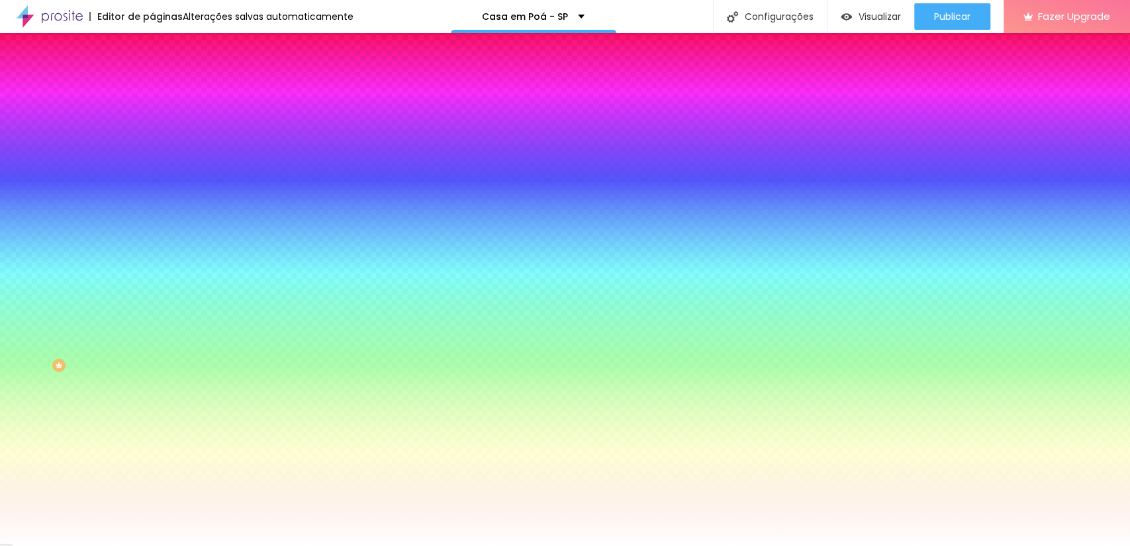
click at [164, 93] on span "Avançado" at bounding box center [186, 98] width 44 height 11
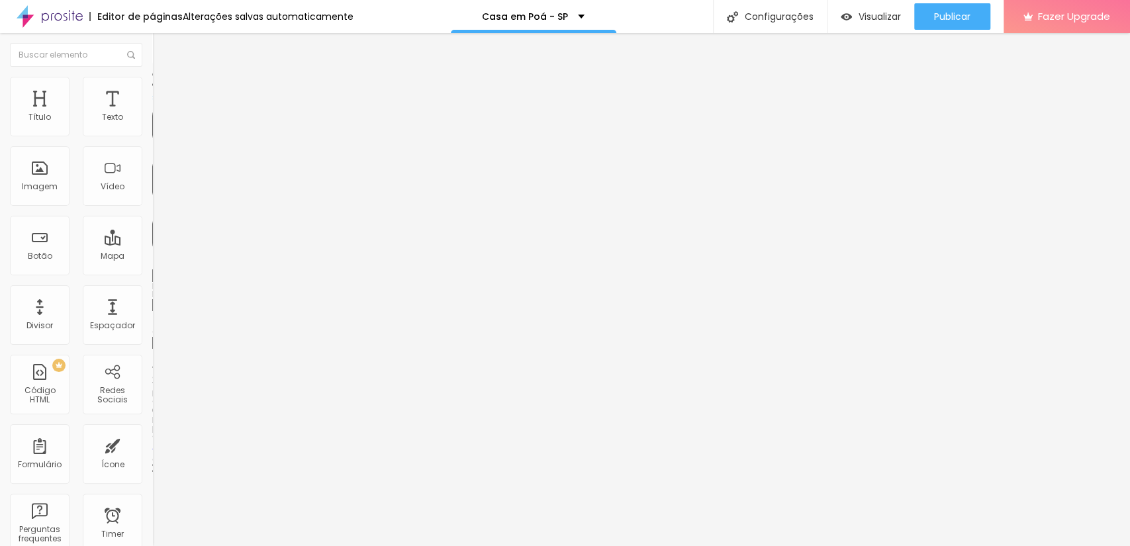
type input "15"
type input "10"
type input "5"
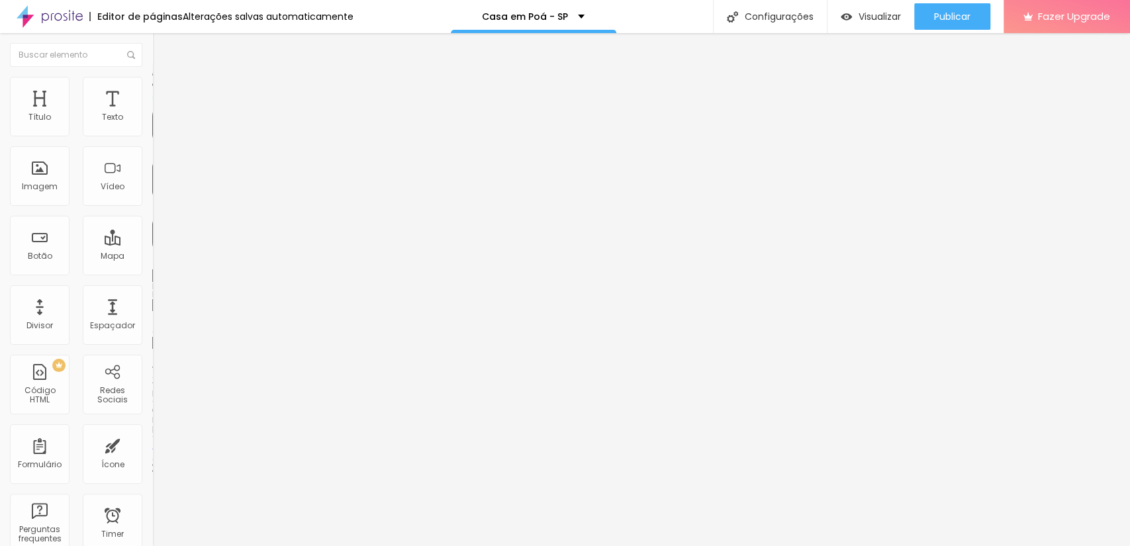
type input "5"
type input "0"
type input "10"
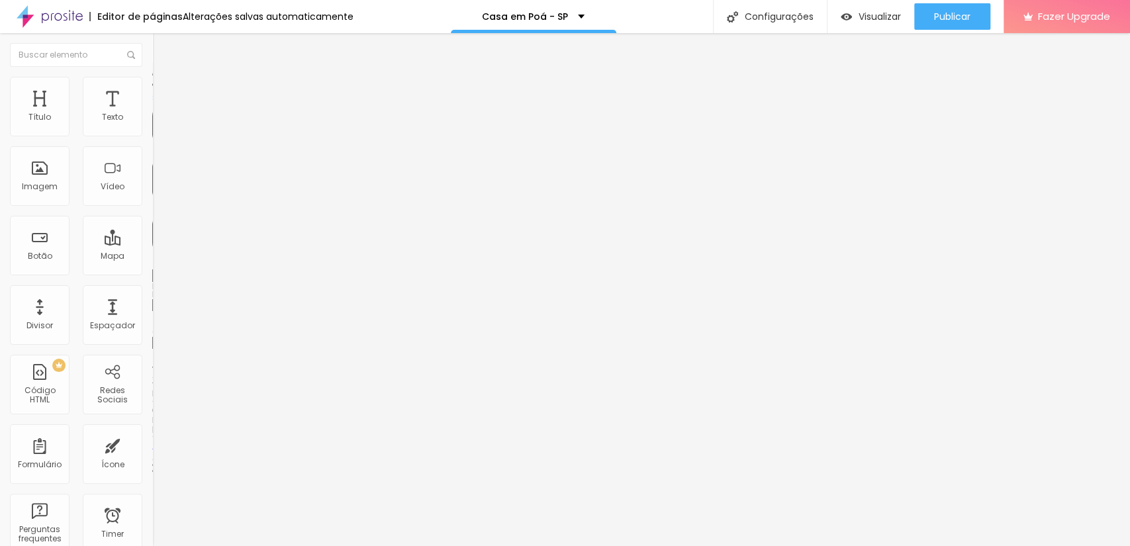
type input "15"
type input "20"
drag, startPoint x: 56, startPoint y: 130, endPoint x: 52, endPoint y: 147, distance: 17.7
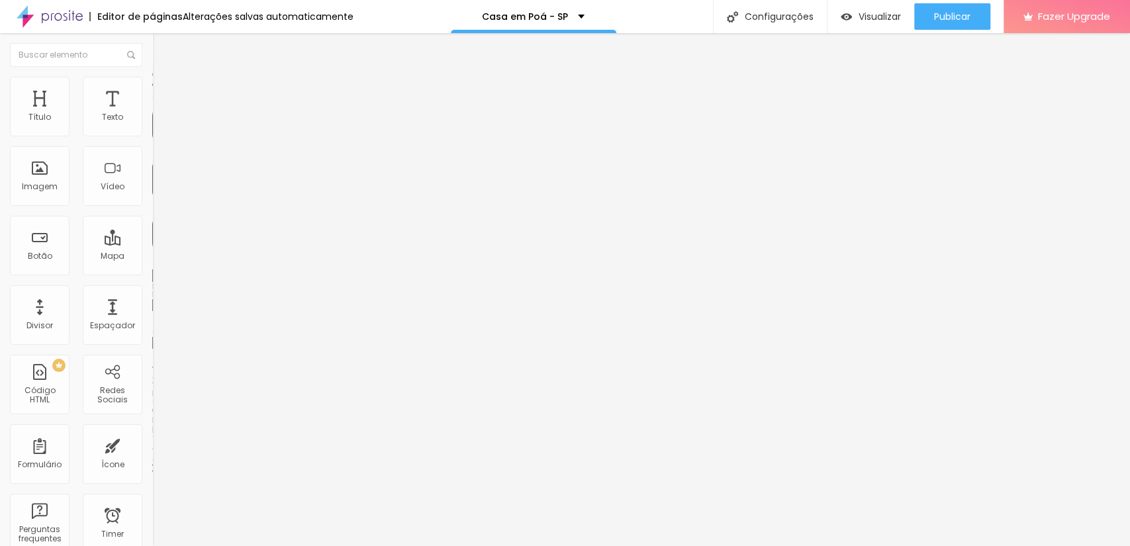
click at [152, 257] on input "range" at bounding box center [194, 262] width 85 height 11
click at [164, 89] on span "Estilo" at bounding box center [174, 85] width 21 height 11
click at [164, 91] on span "Avançado" at bounding box center [186, 85] width 44 height 11
type input "0"
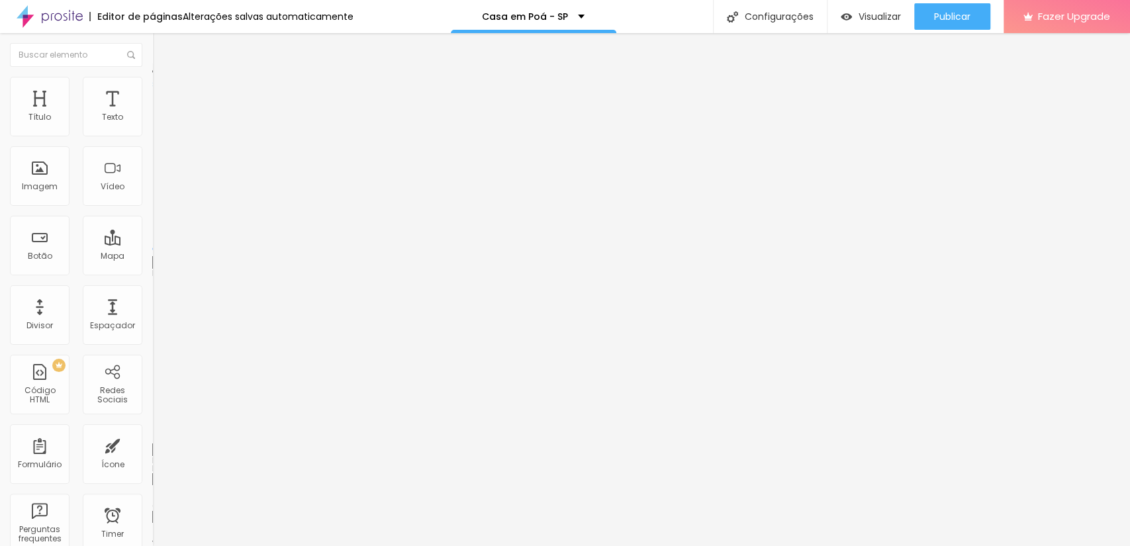
drag, startPoint x: 37, startPoint y: 128, endPoint x: 0, endPoint y: 142, distance: 39.4
type input "0"
click at [152, 244] on input "range" at bounding box center [194, 249] width 85 height 11
type input "0"
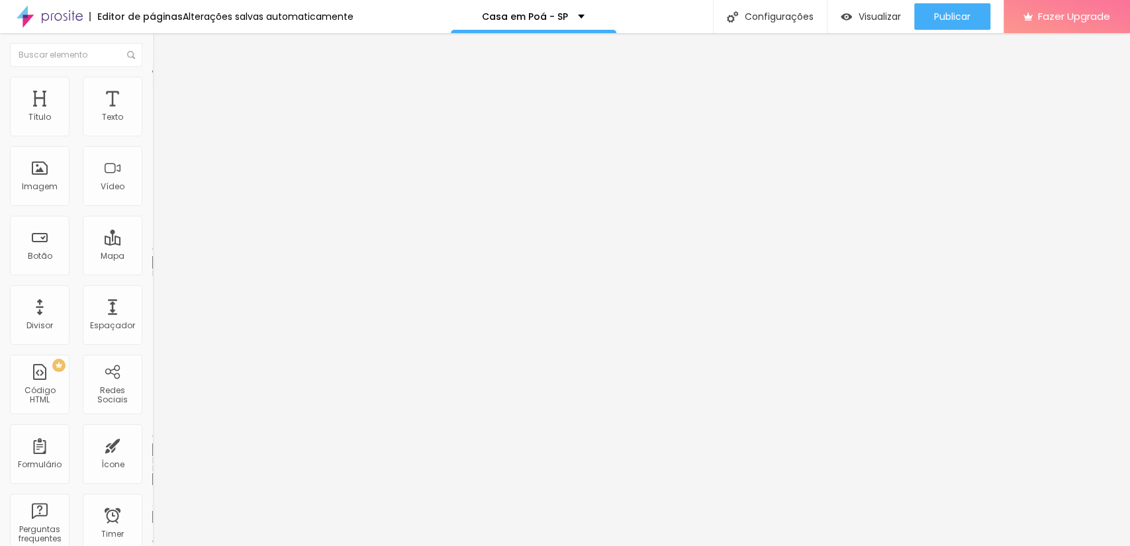
drag, startPoint x: 37, startPoint y: 152, endPoint x: 0, endPoint y: 163, distance: 38.6
type input "0"
click at [152, 431] on input "range" at bounding box center [194, 436] width 85 height 11
click at [164, 78] on span "Estilo" at bounding box center [174, 72] width 21 height 11
type input "1.2"
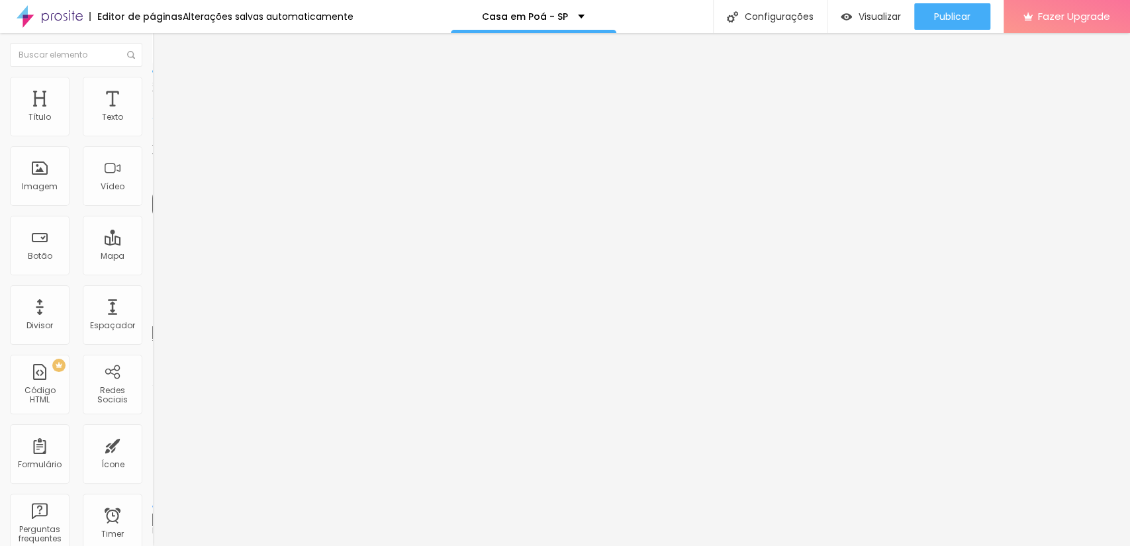
type input "1.2"
type input "1.1"
type input "1"
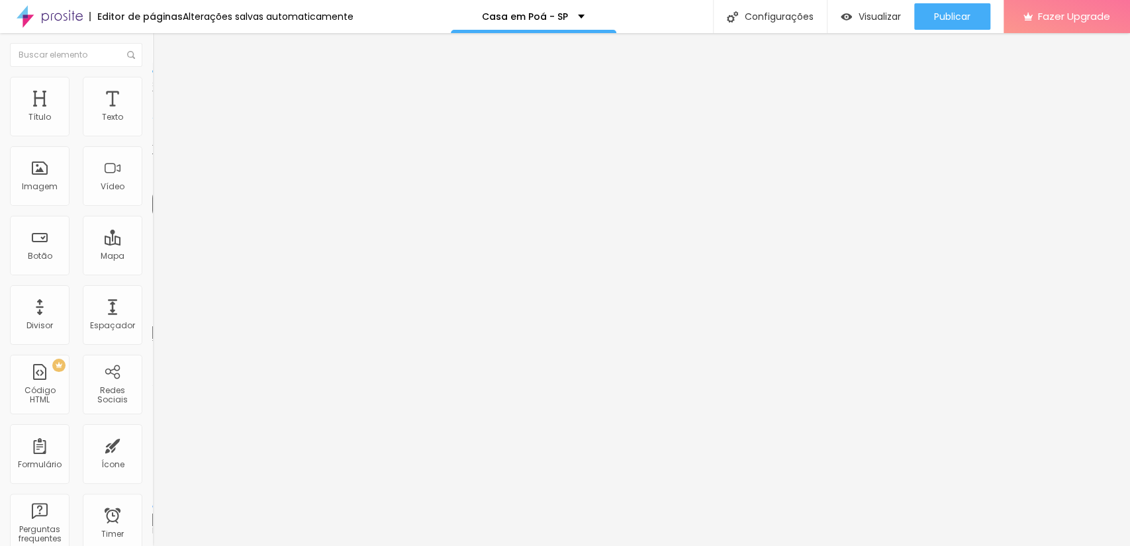
type input "0.9"
type input "0.8"
type input "0.7"
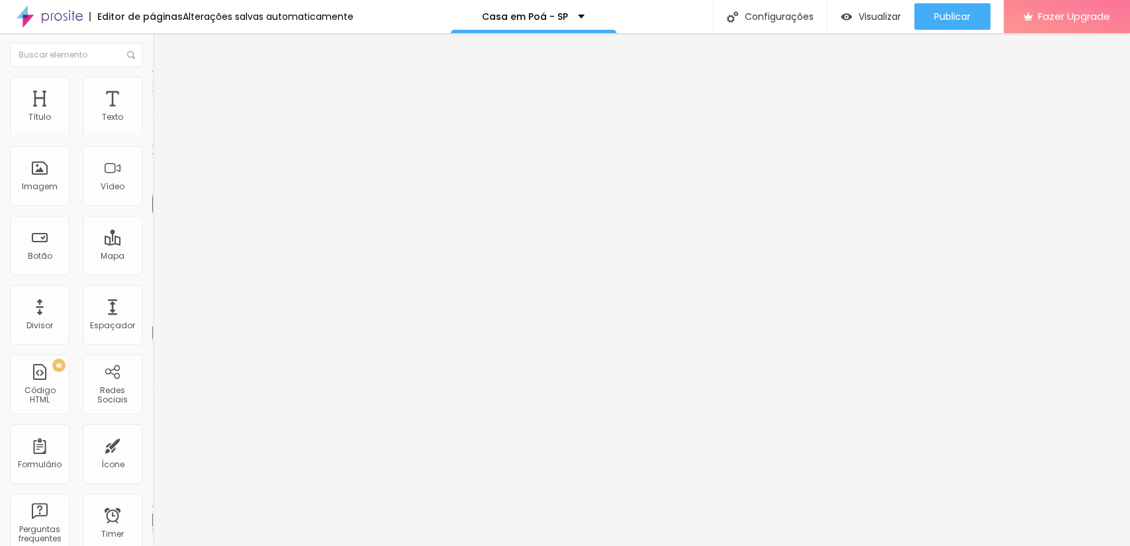
type input "0.7"
type input "0.6"
type input "0.7"
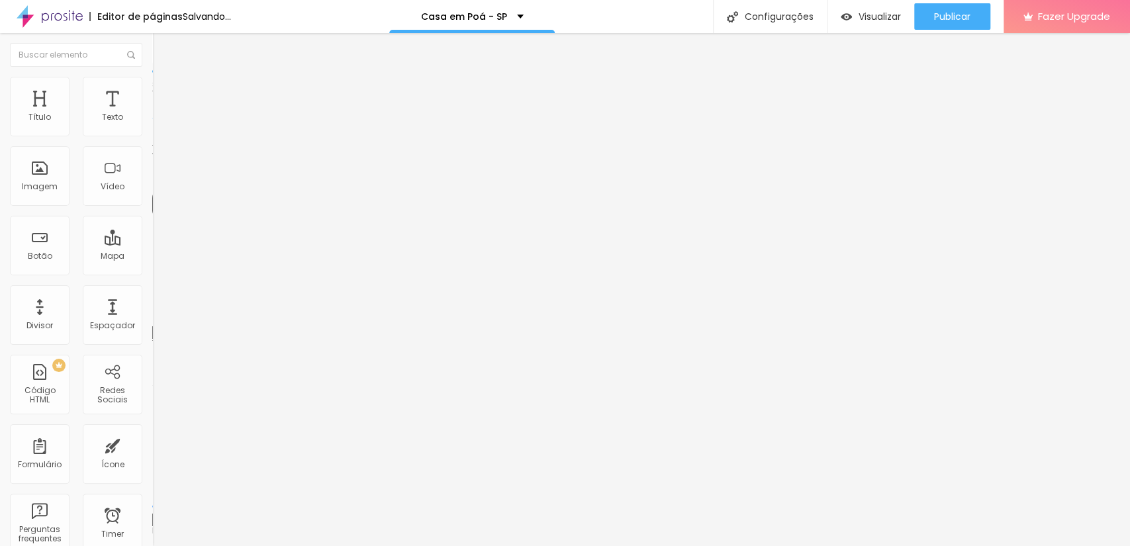
type input "0.8"
drag, startPoint x: 73, startPoint y: 326, endPoint x: 46, endPoint y: 336, distance: 28.3
type input "0.8"
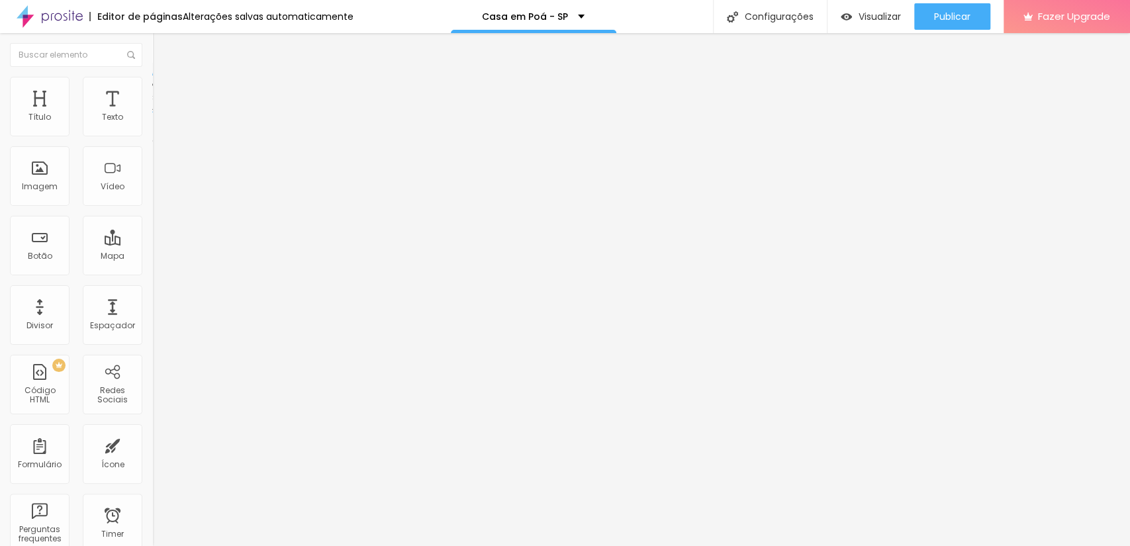
click at [164, 91] on span "Estilo" at bounding box center [174, 85] width 21 height 11
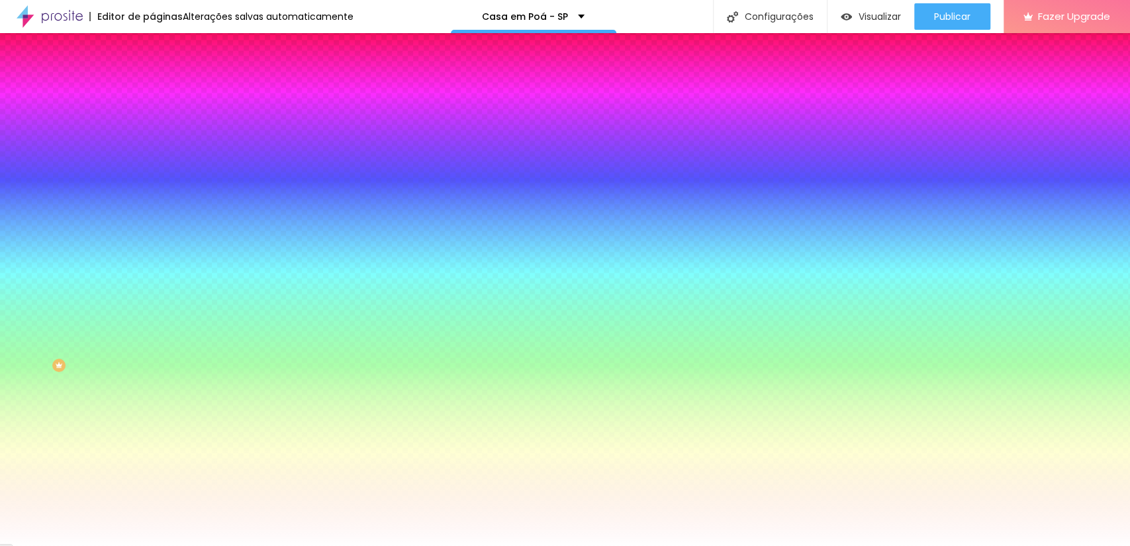
click at [152, 90] on li "Avançado" at bounding box center [228, 96] width 152 height 13
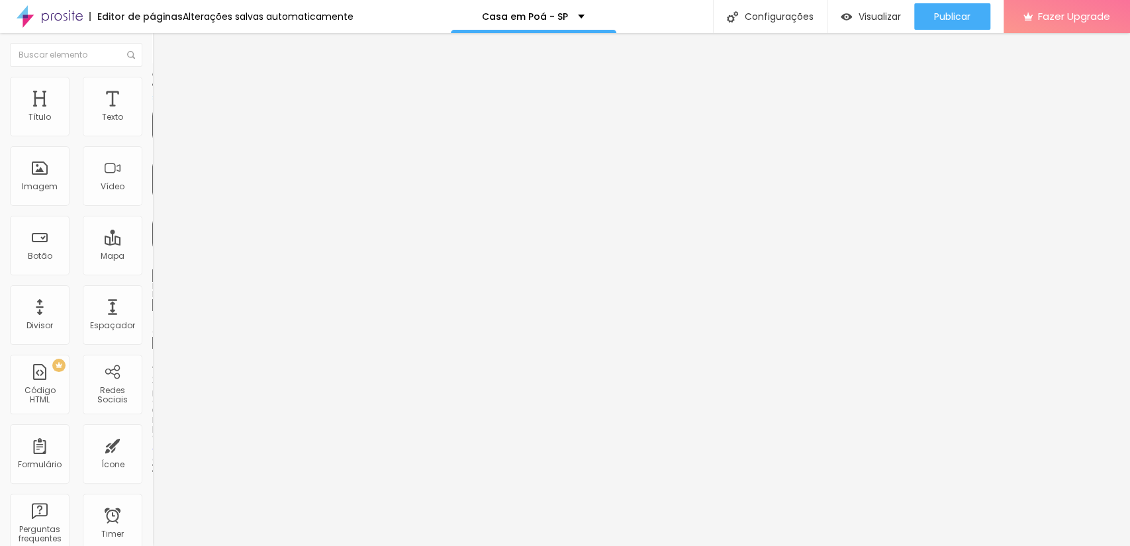
type input "15"
drag, startPoint x: 54, startPoint y: 126, endPoint x: 46, endPoint y: 126, distance: 7.9
type input "15"
click at [152, 257] on input "range" at bounding box center [194, 262] width 85 height 11
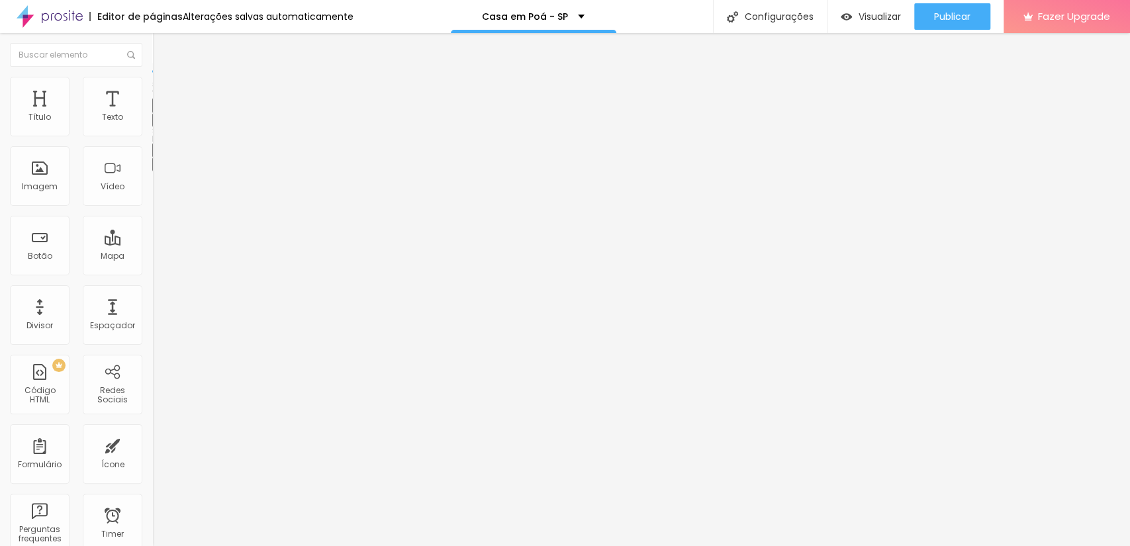
click at [152, 127] on button "button" at bounding box center [161, 120] width 19 height 14
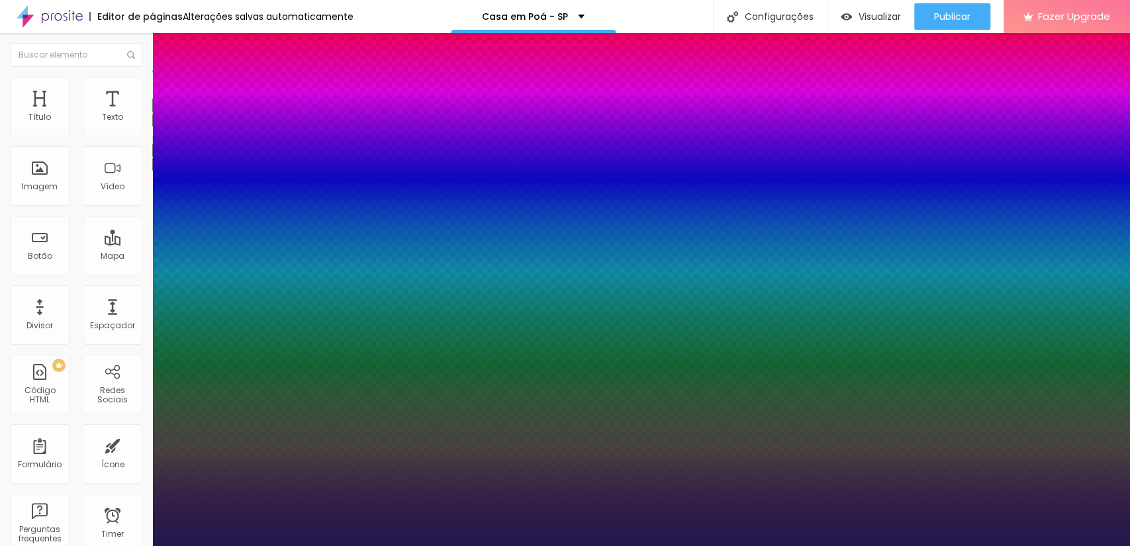
type input "1"
click at [109, 546] on div at bounding box center [565, 546] width 1130 height 0
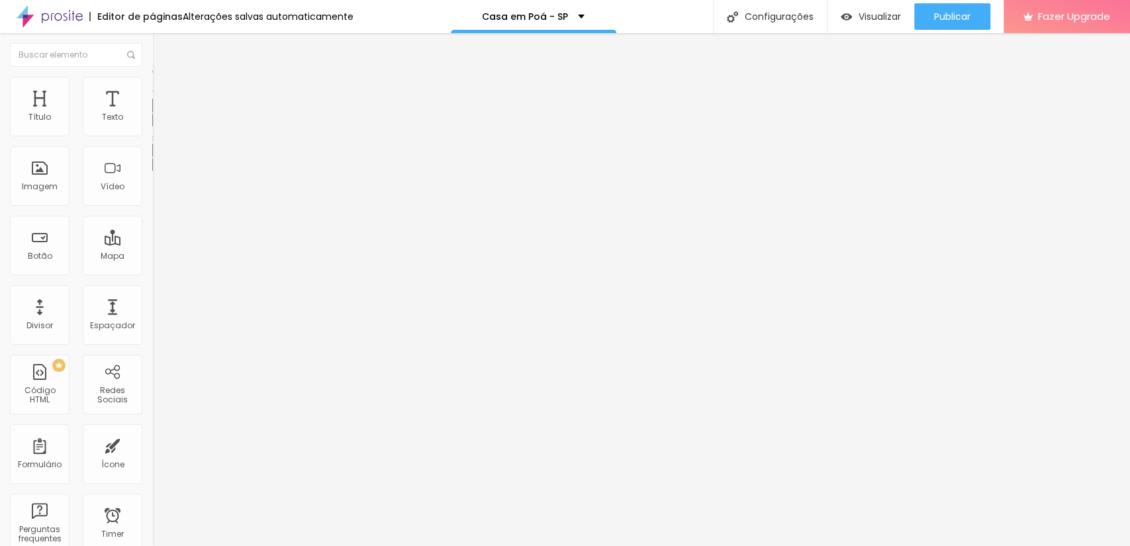
click at [164, 89] on span "Avançado" at bounding box center [186, 85] width 44 height 11
click at [164, 78] on span "Estilo" at bounding box center [174, 72] width 21 height 11
click at [158, 123] on icon "button" at bounding box center [162, 119] width 8 height 8
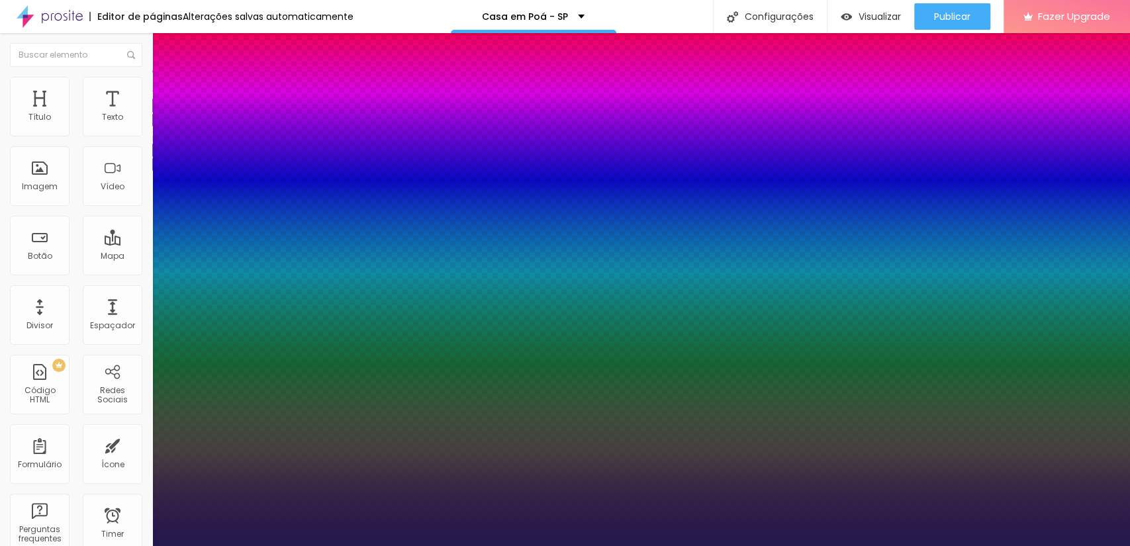
type input "1"
type input "13"
type input "1"
type input "14"
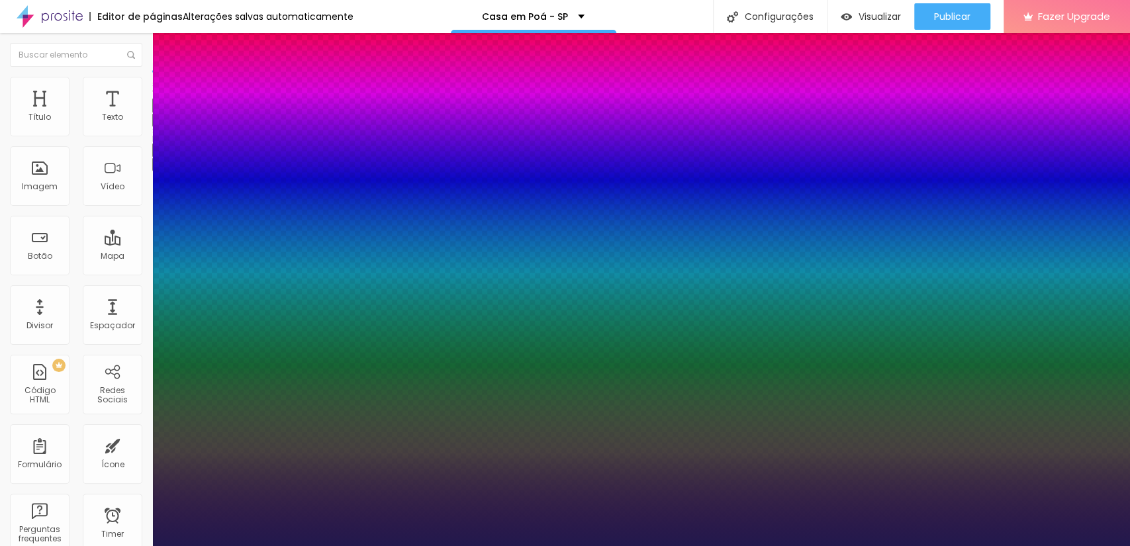
type input "14"
type input "1"
type input "15"
type input "1"
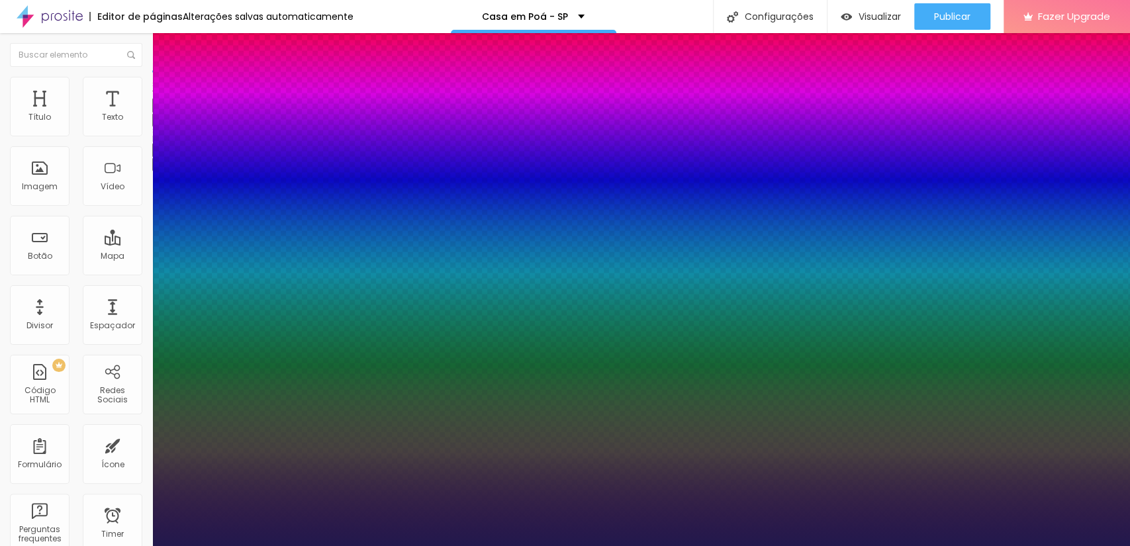
type input "19"
type input "1"
type input "20"
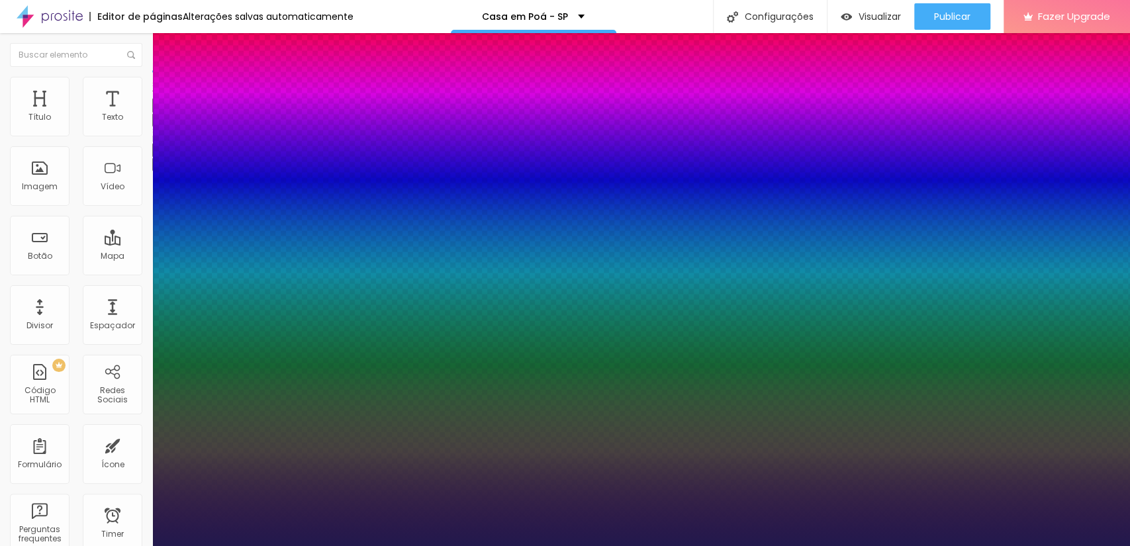
type input "1"
type input "21"
type input "1"
type input "22"
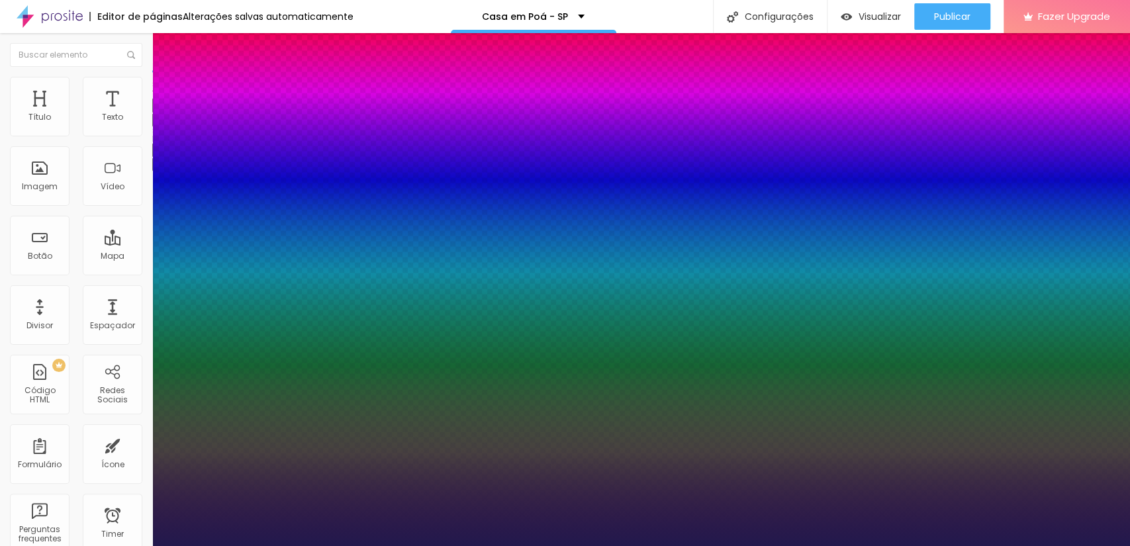
type input "22"
type input "1"
type input "23"
type input "1"
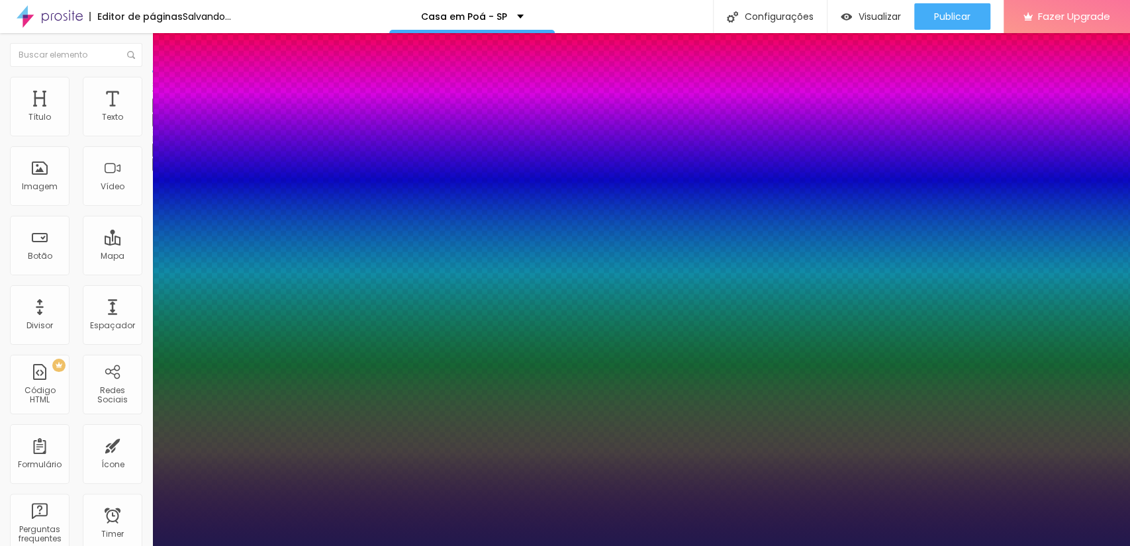
type input "24"
type input "1"
type input "25"
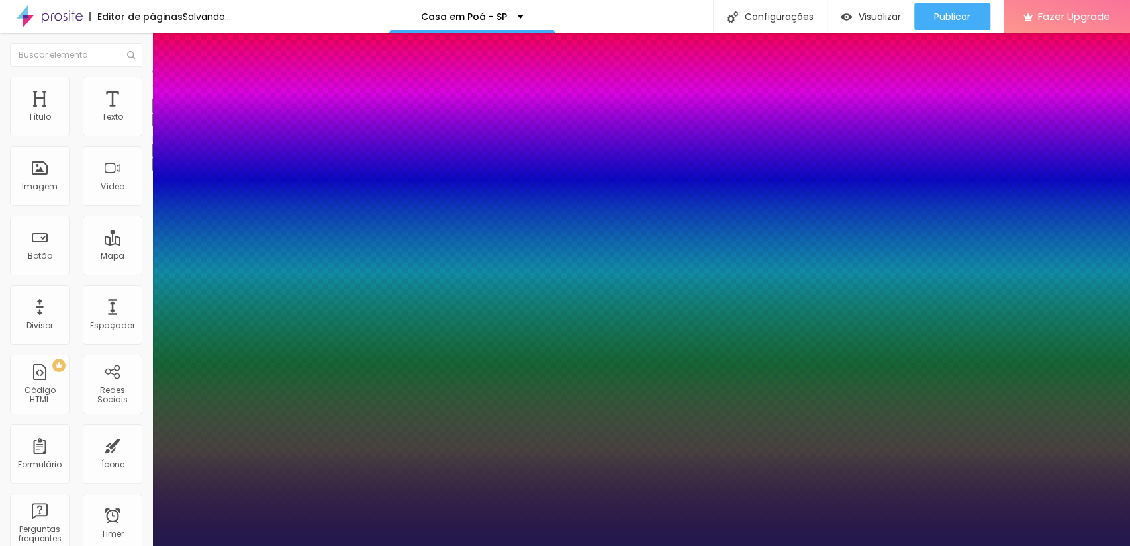
type input "1"
drag, startPoint x: 175, startPoint y: 223, endPoint x: 189, endPoint y: 224, distance: 14.0
type input "25"
type input "1"
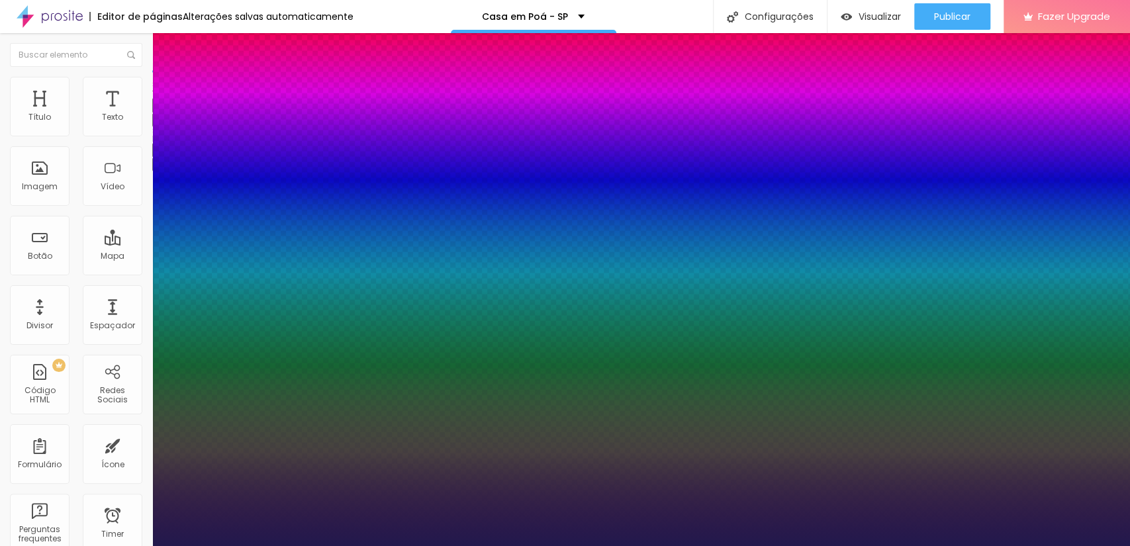
click at [514, 546] on div at bounding box center [565, 546] width 1130 height 0
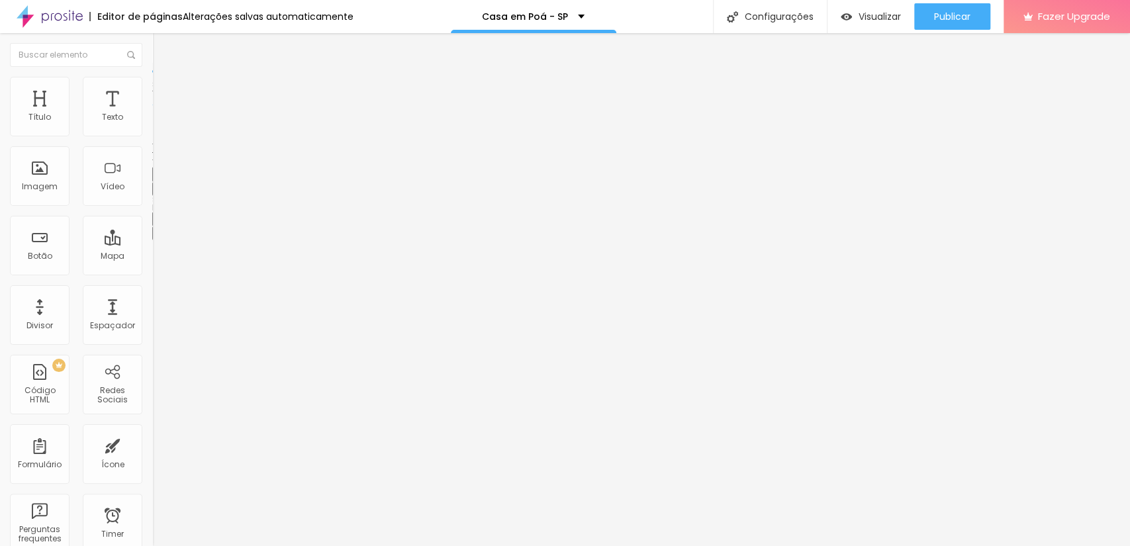
click at [164, 114] on span "Titulo 1" at bounding box center [185, 104] width 43 height 19
click at [152, 196] on button "button" at bounding box center [161, 189] width 19 height 14
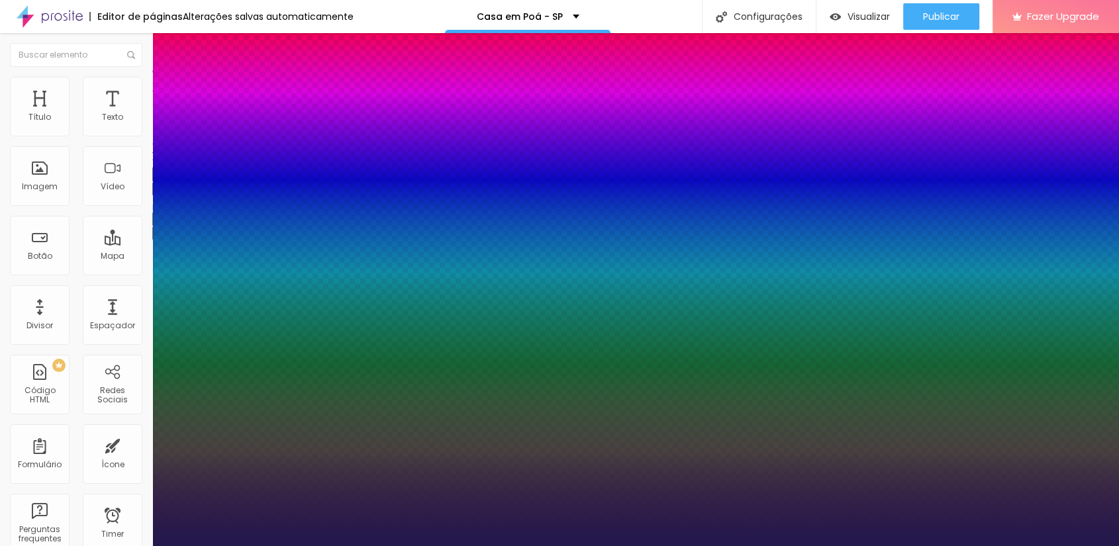
type input "1"
drag, startPoint x: 176, startPoint y: 371, endPoint x: 192, endPoint y: 370, distance: 15.9
click at [182, 546] on div at bounding box center [559, 546] width 1119 height 0
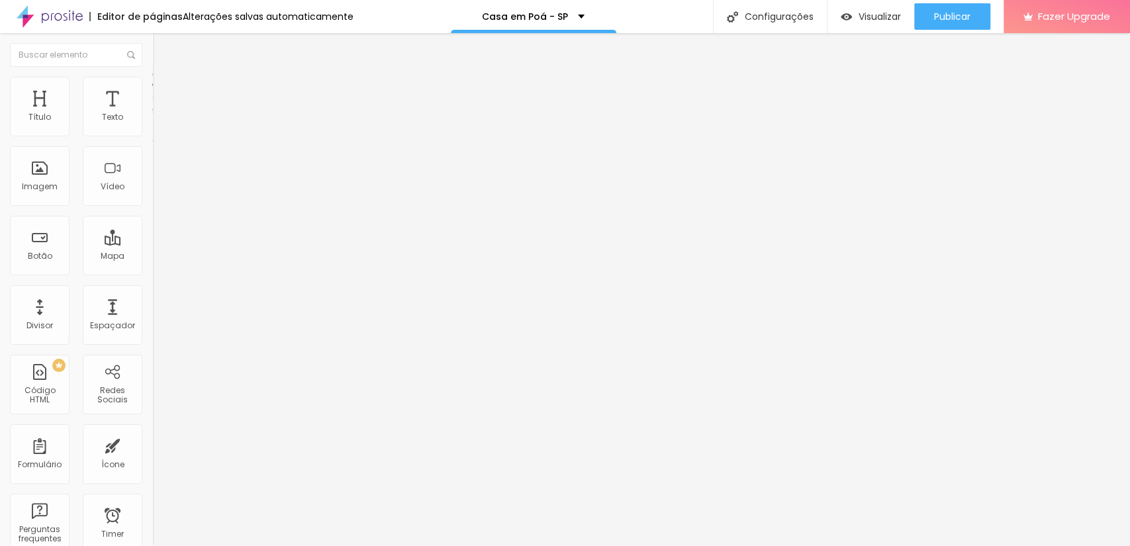
click at [152, 261] on div "Editar Coluna Conteúdo Estilo Avançado Alinhamento" at bounding box center [228, 289] width 152 height 513
click at [162, 50] on div "Editar Coluna" at bounding box center [203, 48] width 82 height 11
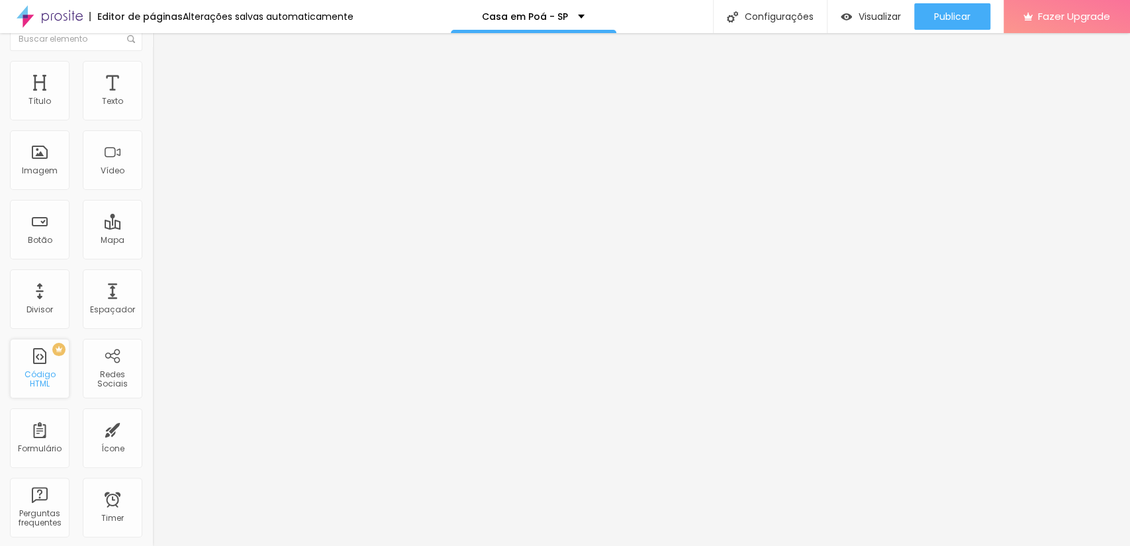
scroll to position [0, 0]
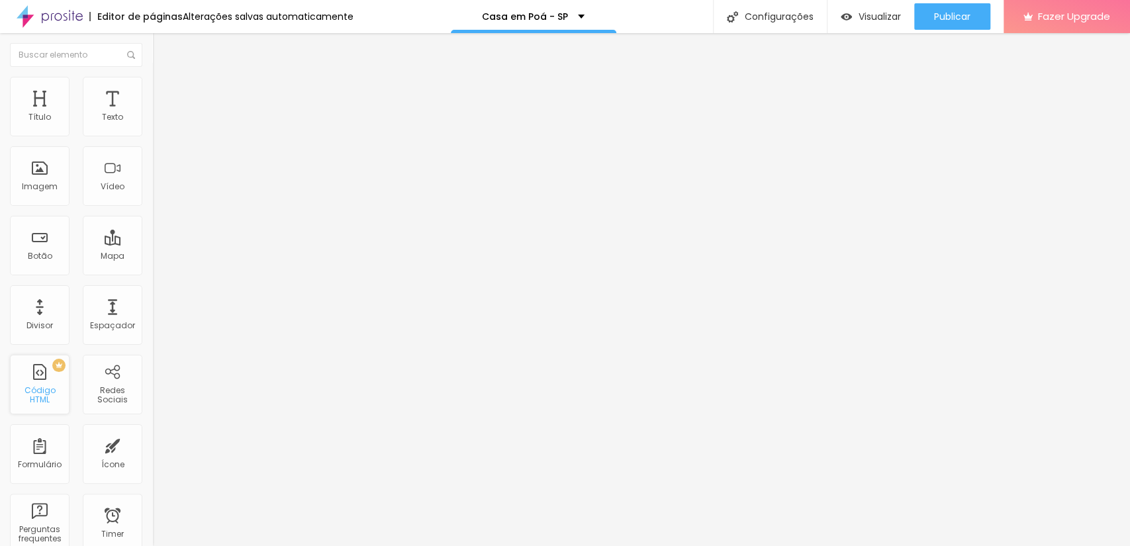
click at [38, 385] on div "PREMIUM Código HTML" at bounding box center [40, 385] width 60 height 60
click at [152, 134] on div "Imóvel" at bounding box center [228, 122] width 152 height 23
click at [164, 89] on span "Estilo" at bounding box center [174, 85] width 21 height 11
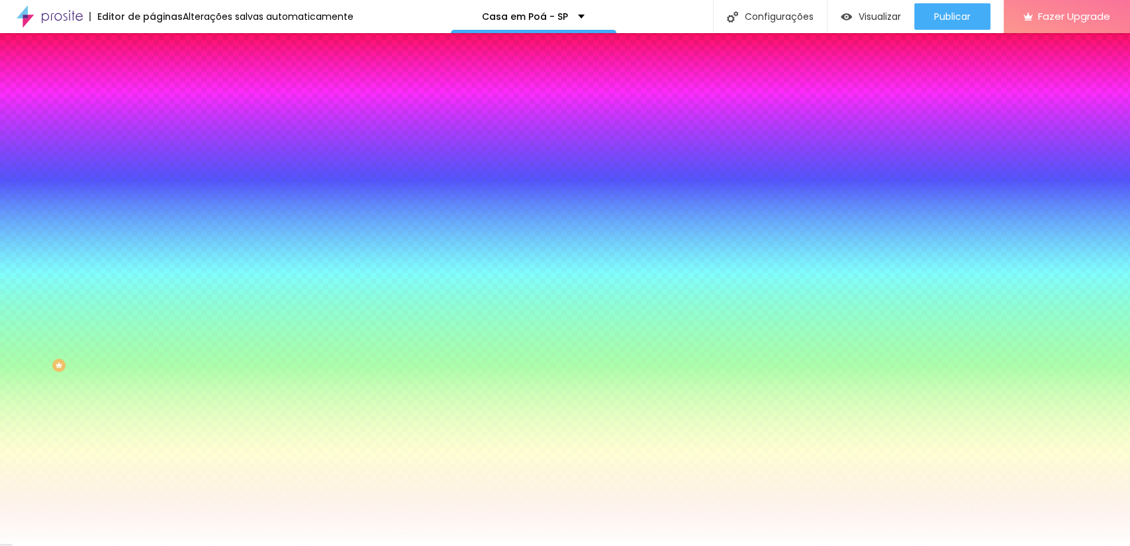
click at [152, 101] on li "Avançado" at bounding box center [228, 96] width 152 height 13
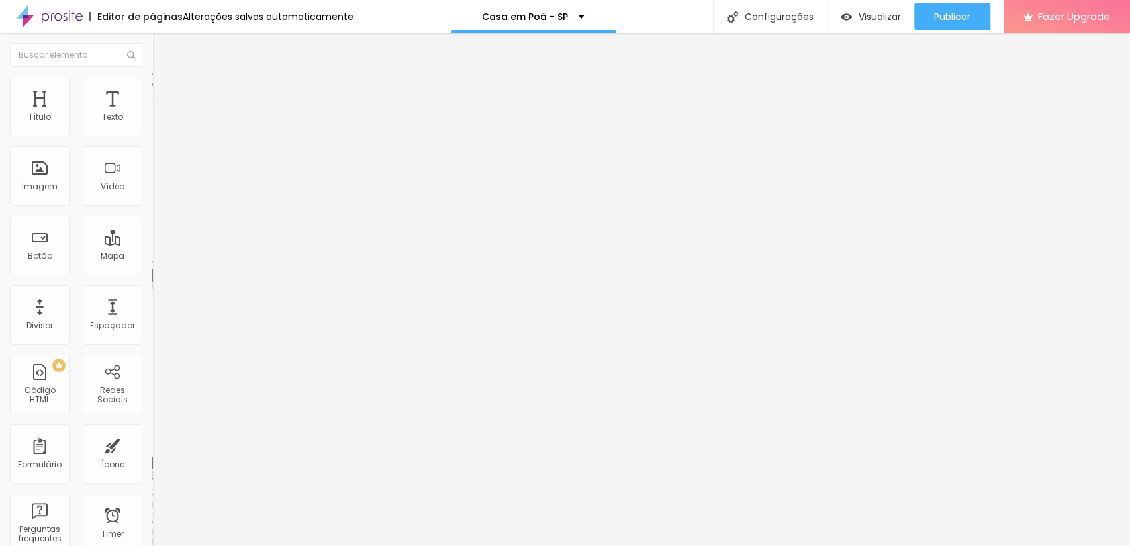
drag, startPoint x: 44, startPoint y: 128, endPoint x: 5, endPoint y: 133, distance: 39.4
click at [152, 257] on input "range" at bounding box center [194, 262] width 85 height 11
drag, startPoint x: 46, startPoint y: 156, endPoint x: 0, endPoint y: 156, distance: 46.4
click at [152, 444] on input "range" at bounding box center [194, 449] width 85 height 11
click at [159, 122] on icon "button" at bounding box center [161, 119] width 5 height 5
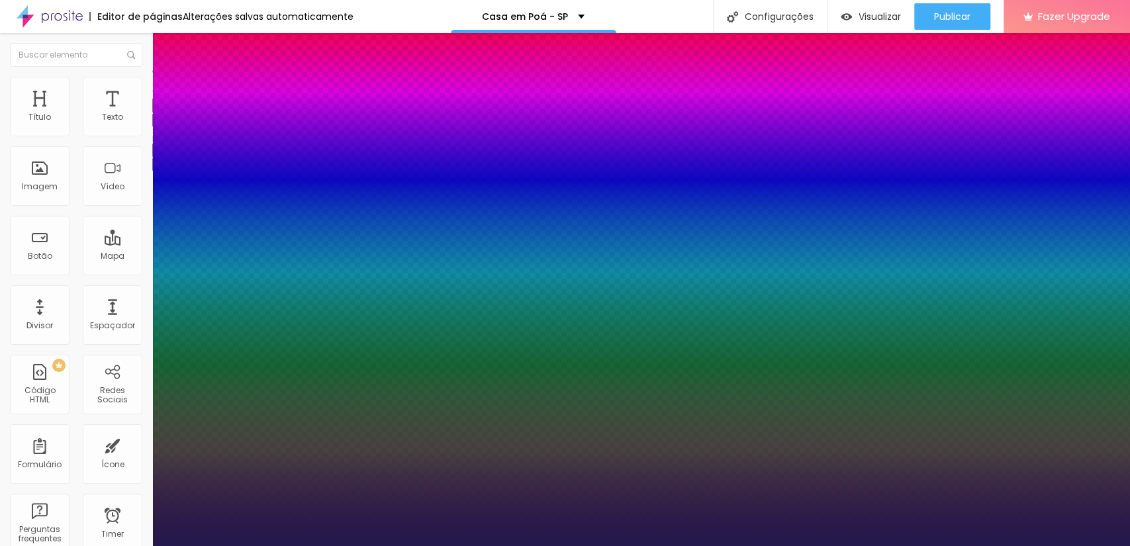
click at [82, 546] on div at bounding box center [565, 546] width 1130 height 0
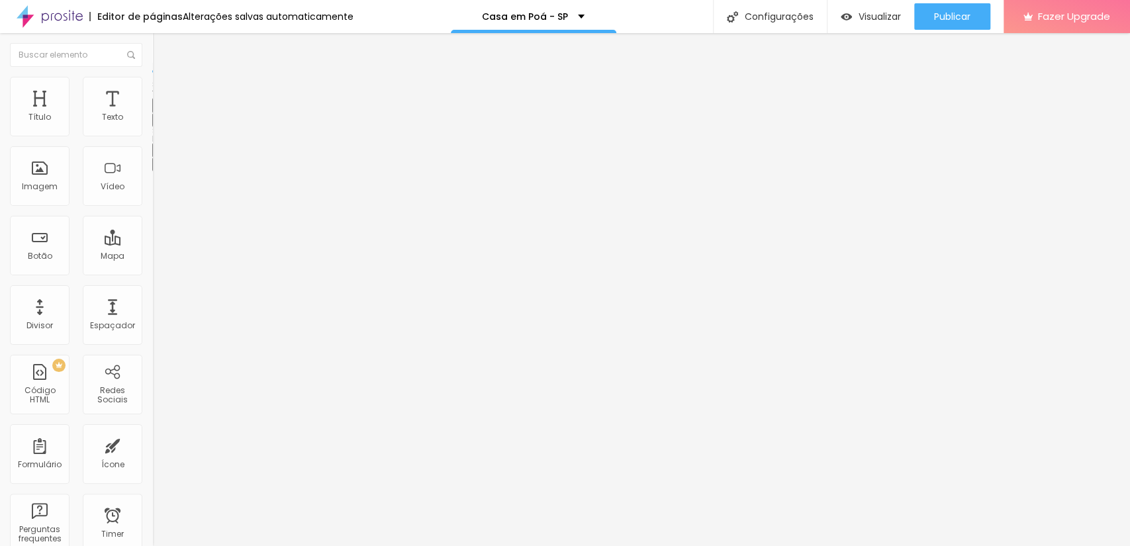
click at [152, 475] on div "Editar Texto Estilo Avançado Tipografia Voltar ao padrão Sombra DESATIVADO Volt…" at bounding box center [228, 289] width 152 height 513
click at [152, 418] on div "Editar Texto Estilo Avançado Tipografia Voltar ao padrão Sombra DESATIVADO Volt…" at bounding box center [228, 289] width 152 height 513
click at [152, 385] on div "Editar Texto Estilo Avançado Tipografia Voltar ao padrão Sombra DESATIVADO Volt…" at bounding box center [228, 289] width 152 height 513
click at [152, 85] on li "Estilo" at bounding box center [228, 83] width 152 height 13
click at [152, 90] on li "Avançado" at bounding box center [228, 96] width 152 height 13
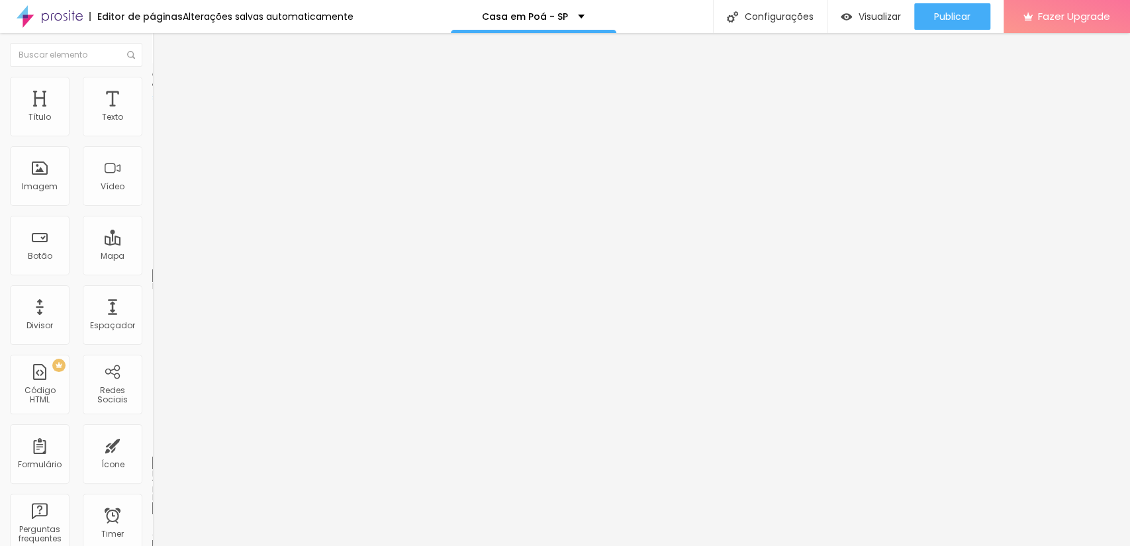
click at [164, 78] on span "Conteúdo" at bounding box center [184, 72] width 41 height 11
drag, startPoint x: 81, startPoint y: 150, endPoint x: 139, endPoint y: 150, distance: 57.6
click at [152, 124] on input "AGENDE AGORA COM 10% DESCONTO" at bounding box center [231, 117] width 159 height 13
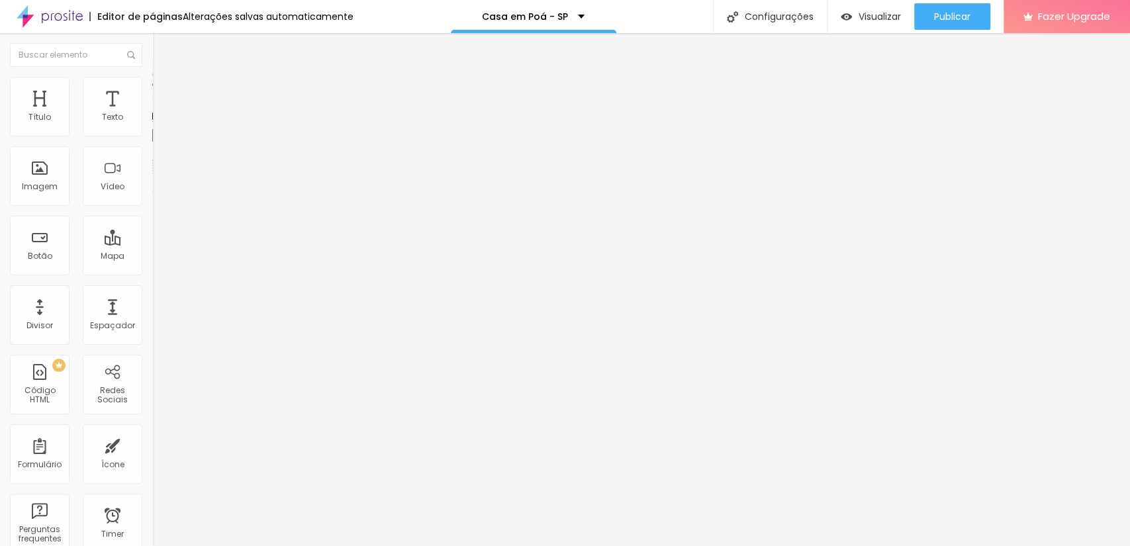
click at [160, 122] on span "Trocar icone" at bounding box center [189, 116] width 59 height 11
drag, startPoint x: 58, startPoint y: 126, endPoint x: 99, endPoint y: 125, distance: 40.4
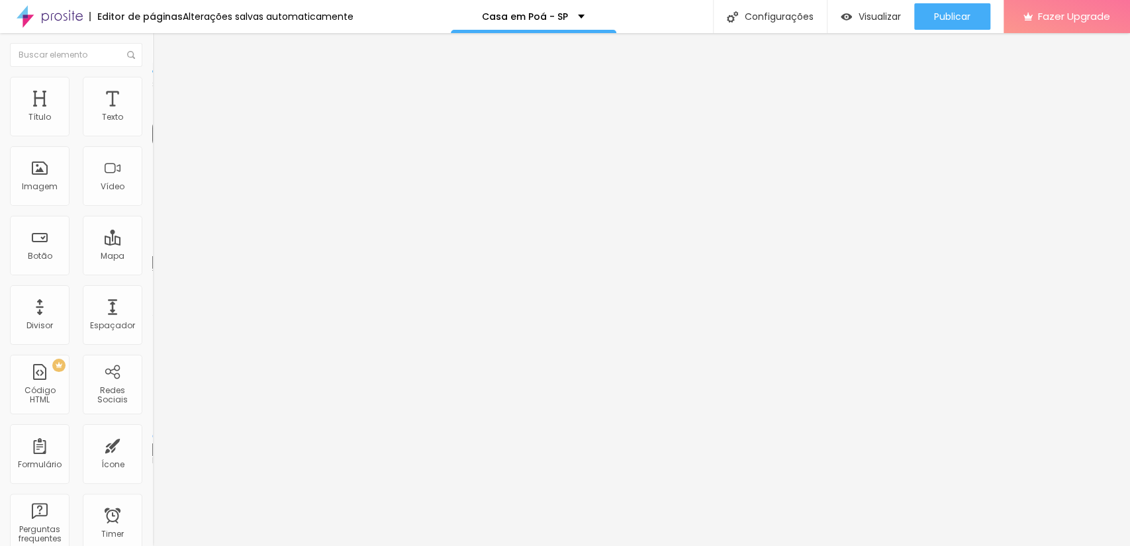
click at [152, 244] on input "range" at bounding box center [194, 249] width 85 height 11
click at [152, 127] on button "button" at bounding box center [161, 120] width 19 height 14
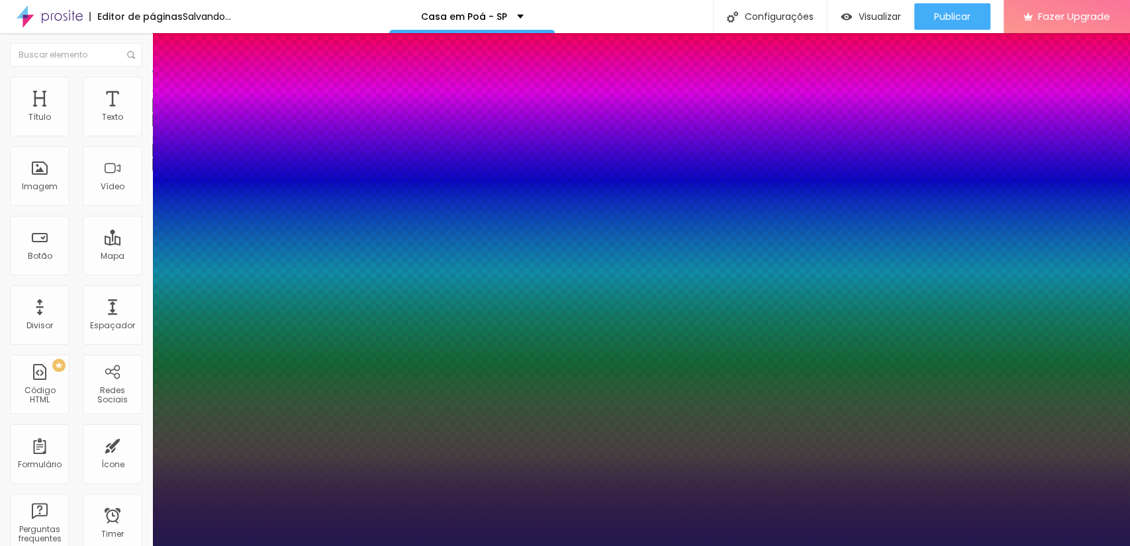
click at [588, 546] on div at bounding box center [565, 546] width 1130 height 0
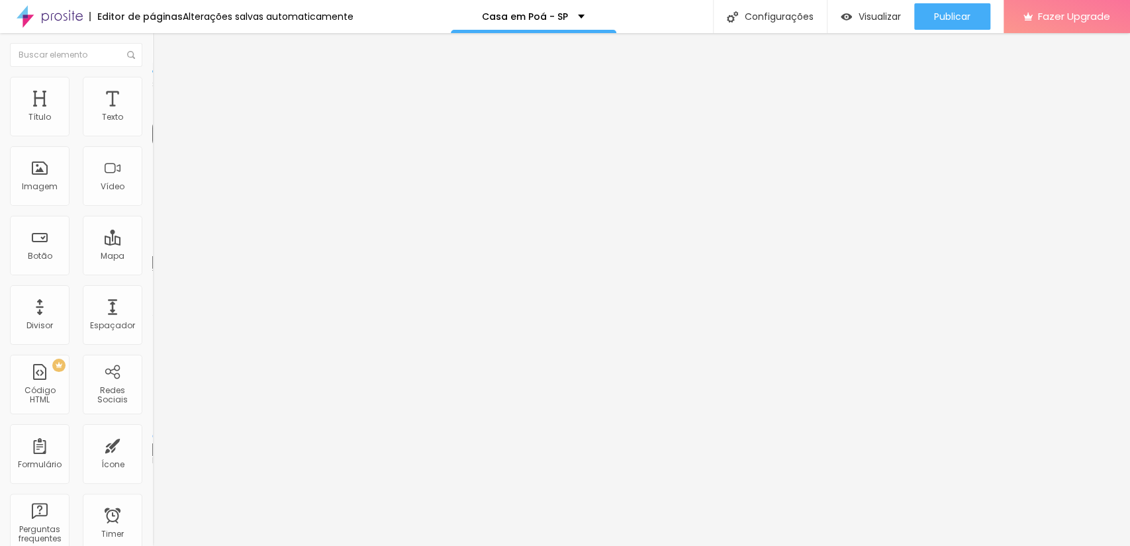
drag, startPoint x: 56, startPoint y: 130, endPoint x: 85, endPoint y: 130, distance: 28.5
click at [152, 244] on input "range" at bounding box center [194, 249] width 85 height 11
click at [164, 91] on span "Estilo" at bounding box center [174, 85] width 21 height 11
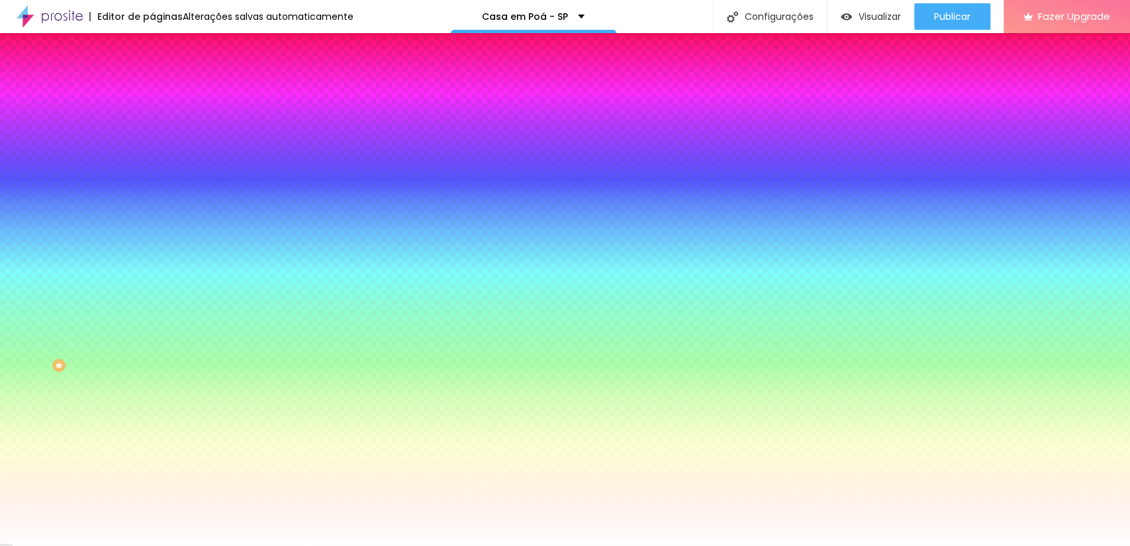
click at [152, 90] on li "Avançado" at bounding box center [228, 96] width 152 height 13
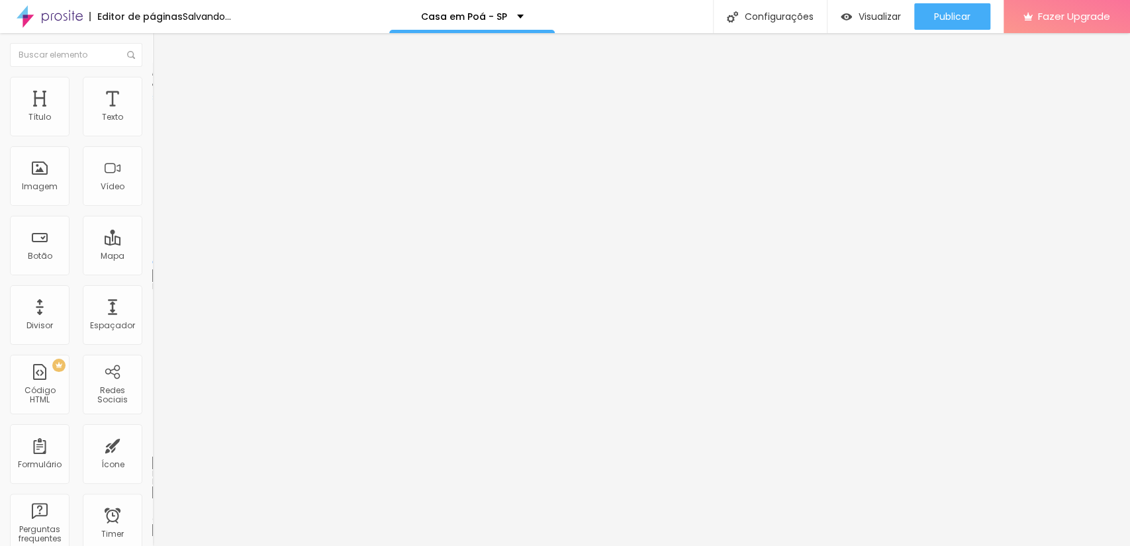
drag, startPoint x: 37, startPoint y: 127, endPoint x: 0, endPoint y: 136, distance: 38.2
click at [152, 257] on input "range" at bounding box center [194, 262] width 85 height 11
drag, startPoint x: 37, startPoint y: 152, endPoint x: 0, endPoint y: 163, distance: 38.6
click at [152, 444] on input "range" at bounding box center [194, 449] width 85 height 11
click at [106, 264] on div "Mapa" at bounding box center [113, 246] width 60 height 60
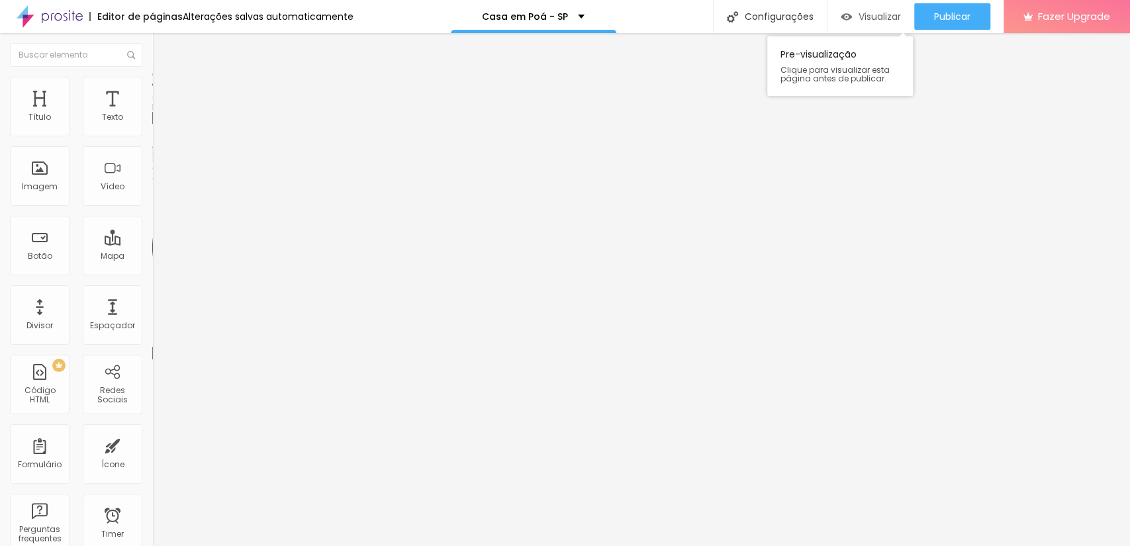
click at [885, 21] on span "Visualizar" at bounding box center [880, 16] width 42 height 11
click at [887, 14] on span "Visualizar" at bounding box center [880, 16] width 42 height 11
click at [152, 124] on input "Alboom Brasil" at bounding box center [231, 117] width 159 height 13
drag, startPoint x: 83, startPoint y: 152, endPoint x: 0, endPoint y: 148, distance: 83.6
click at [152, 148] on div "Endereço Alboom Brasil Alinhamento 15 Zoom" at bounding box center [228, 235] width 152 height 265
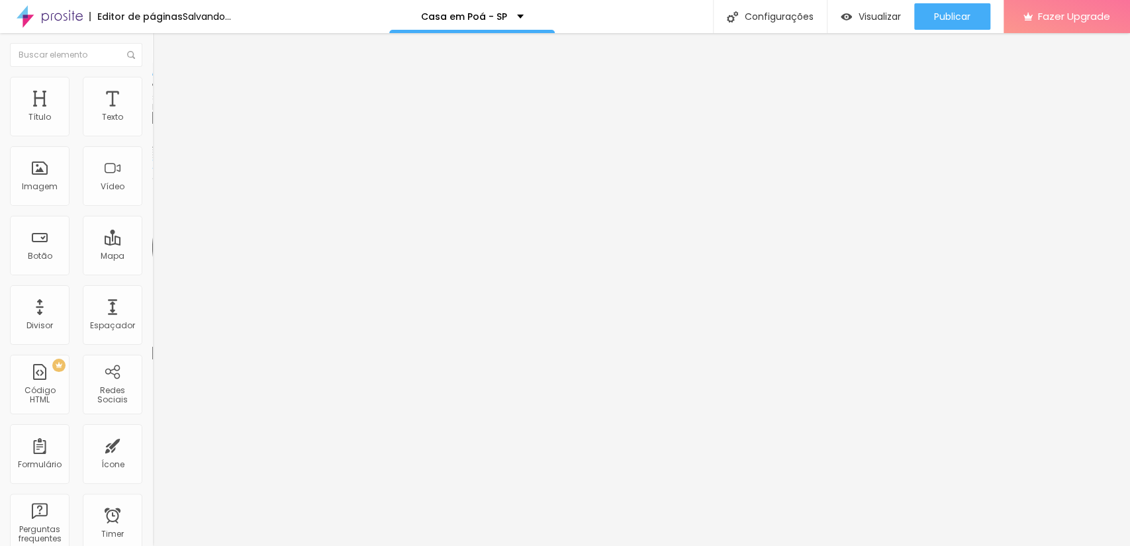
click at [152, 148] on div "Endereço Rua Belo H Alinhamento 15 Zoom" at bounding box center [228, 235] width 152 height 265
click at [152, 277] on div "Editar Mapa Conteúdo Estilo Avançado Endereço Rua Belo Horizonte 131, jardim es…" at bounding box center [228, 289] width 152 height 513
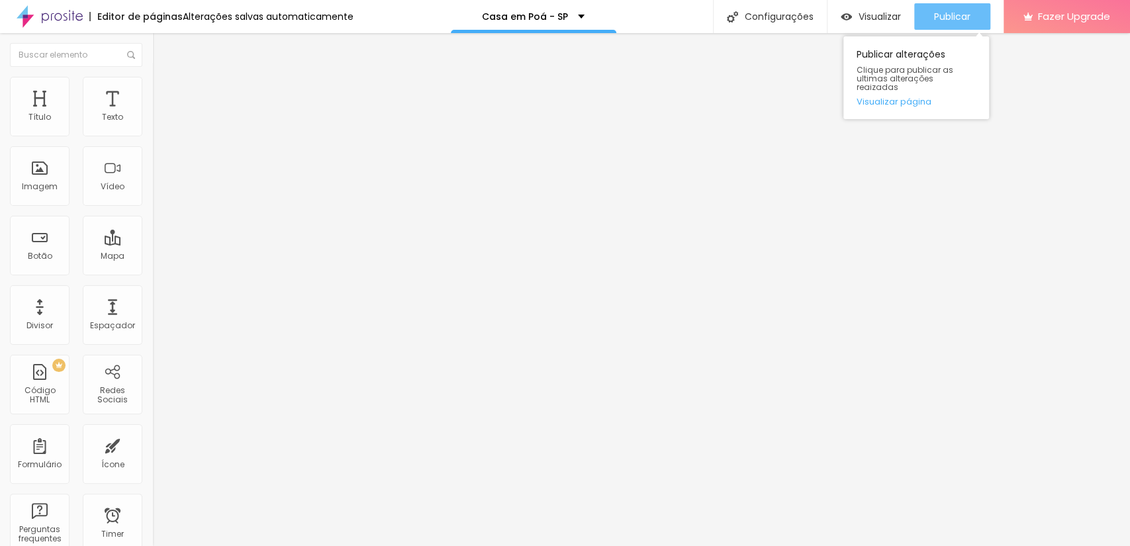
click at [943, 13] on span "Publicar" at bounding box center [952, 16] width 36 height 11
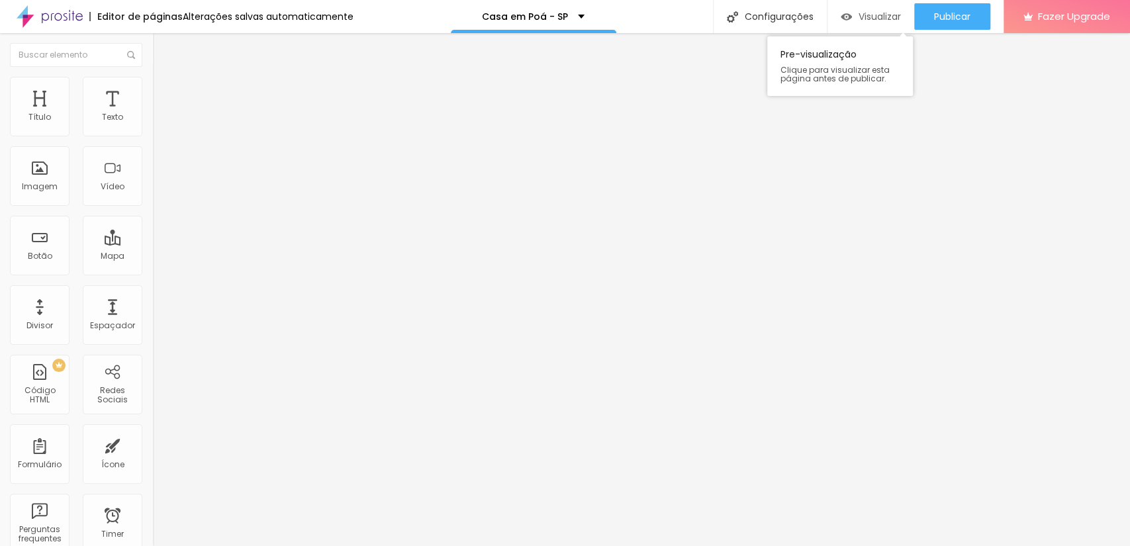
click at [883, 16] on span "Visualizar" at bounding box center [880, 16] width 42 height 11
click at [162, 45] on img "button" at bounding box center [167, 48] width 11 height 11
drag, startPoint x: 30, startPoint y: 131, endPoint x: 122, endPoint y: 135, distance: 92.1
click at [152, 244] on input "range" at bounding box center [194, 249] width 85 height 11
click at [164, 89] on span "Estilo" at bounding box center [174, 85] width 21 height 11
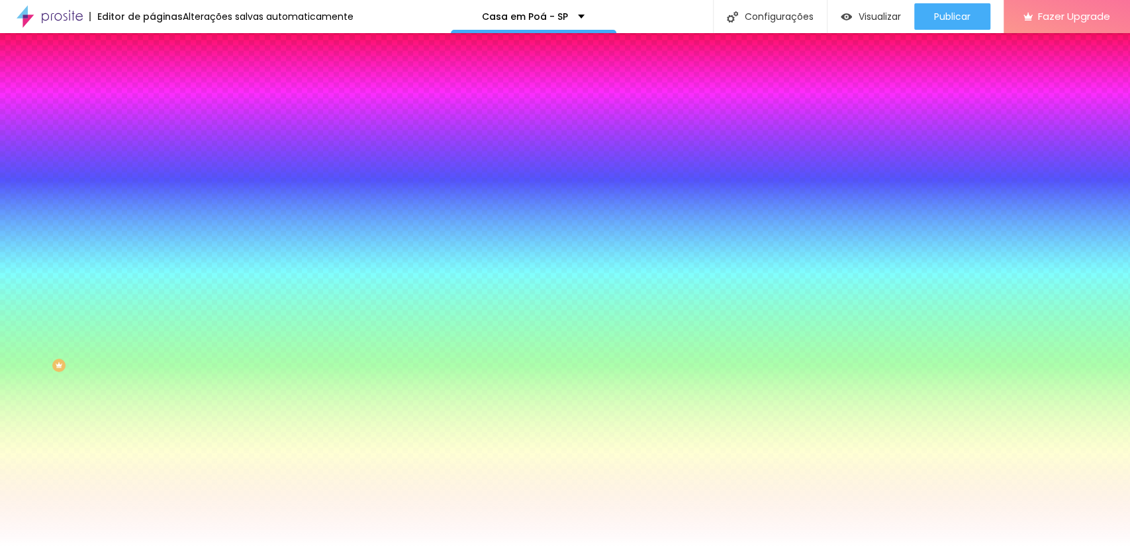
click at [164, 93] on span "Avançado" at bounding box center [186, 98] width 44 height 11
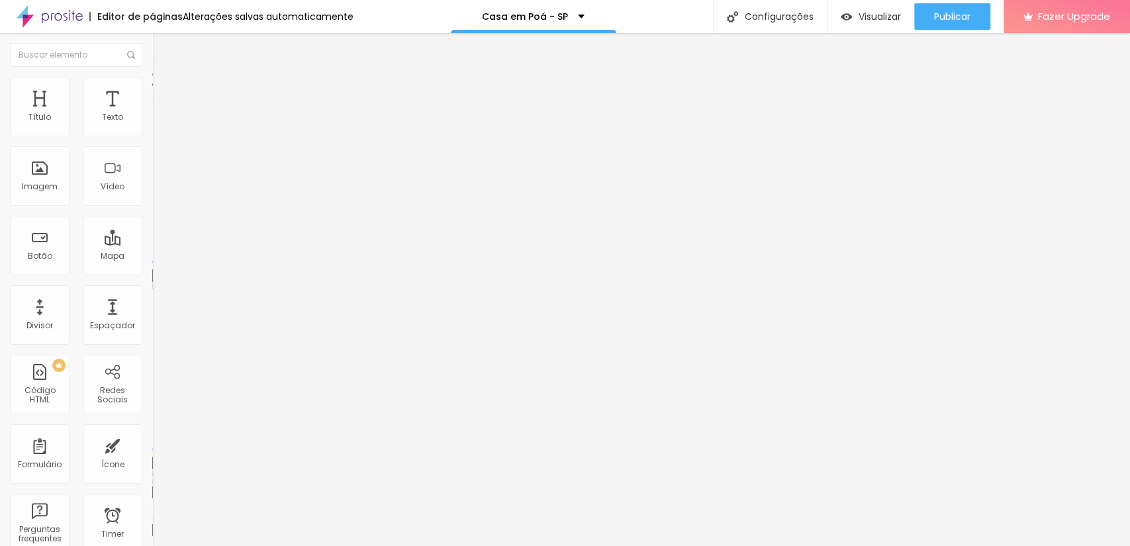
drag, startPoint x: 48, startPoint y: 154, endPoint x: 0, endPoint y: 154, distance: 48.3
click at [152, 444] on input "range" at bounding box center [194, 449] width 85 height 11
click at [152, 257] on input "range" at bounding box center [194, 262] width 85 height 11
drag, startPoint x: 93, startPoint y: 131, endPoint x: 66, endPoint y: 139, distance: 28.9
click at [152, 244] on input "range" at bounding box center [194, 249] width 85 height 11
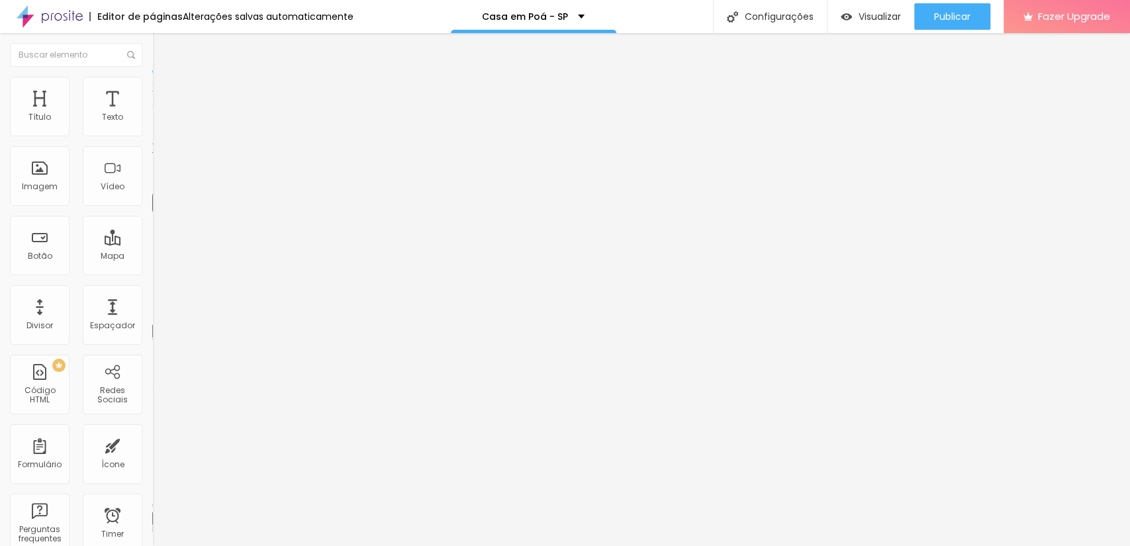
click at [164, 89] on span "Avançado" at bounding box center [186, 85] width 44 height 11
drag, startPoint x: 29, startPoint y: 130, endPoint x: 39, endPoint y: 130, distance: 9.9
click at [152, 244] on input "range" at bounding box center [194, 249] width 85 height 11
drag, startPoint x: 30, startPoint y: 158, endPoint x: 101, endPoint y: 230, distance: 101.1
click at [152, 431] on input "range" at bounding box center [194, 436] width 85 height 11
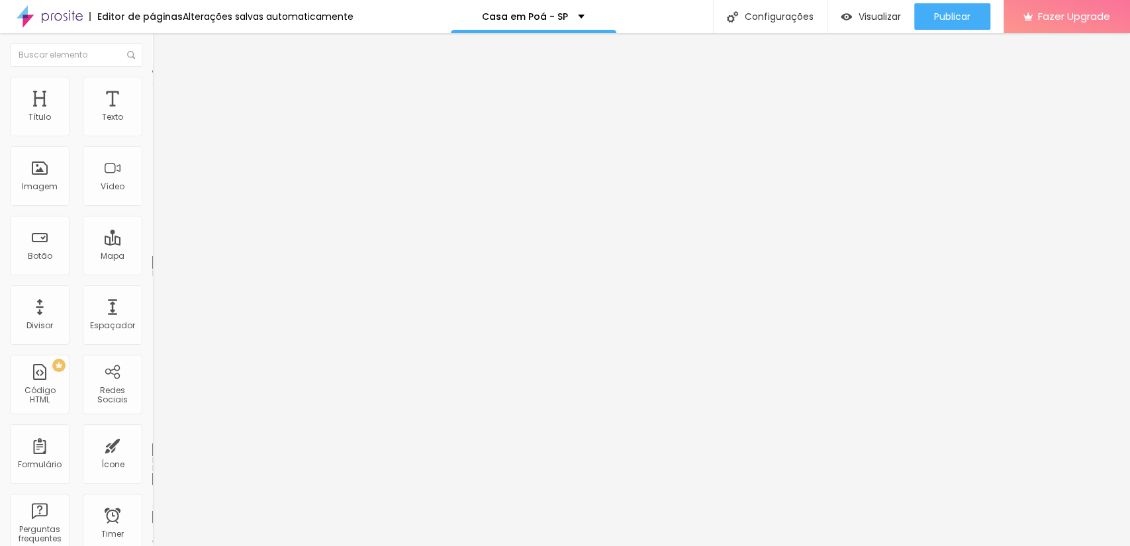
drag, startPoint x: 100, startPoint y: 152, endPoint x: 141, endPoint y: 169, distance: 44.3
click at [152, 431] on input "range" at bounding box center [194, 436] width 85 height 11
drag, startPoint x: 36, startPoint y: 126, endPoint x: 7, endPoint y: 134, distance: 29.4
click at [152, 244] on input "range" at bounding box center [194, 249] width 85 height 11
click at [152, 124] on input "Falar com Proprietario" at bounding box center [231, 117] width 159 height 13
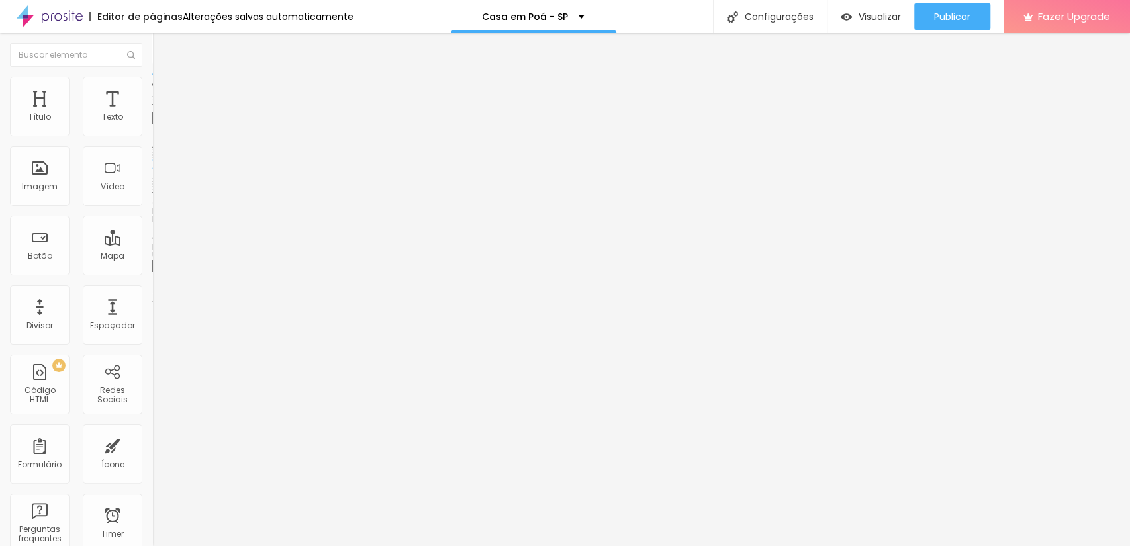
drag, startPoint x: 37, startPoint y: 150, endPoint x: 0, endPoint y: 146, distance: 37.3
click at [152, 146] on div "Texto Falar com Proprietario Alinhamento Tamanho Grande Pequeno Normal Grande L…" at bounding box center [228, 203] width 152 height 201
click at [152, 273] on input "https://api.whatsapp.com/send?phone=5511999545349&text=Ola%20Paulo%20quero%20fa…" at bounding box center [231, 266] width 159 height 13
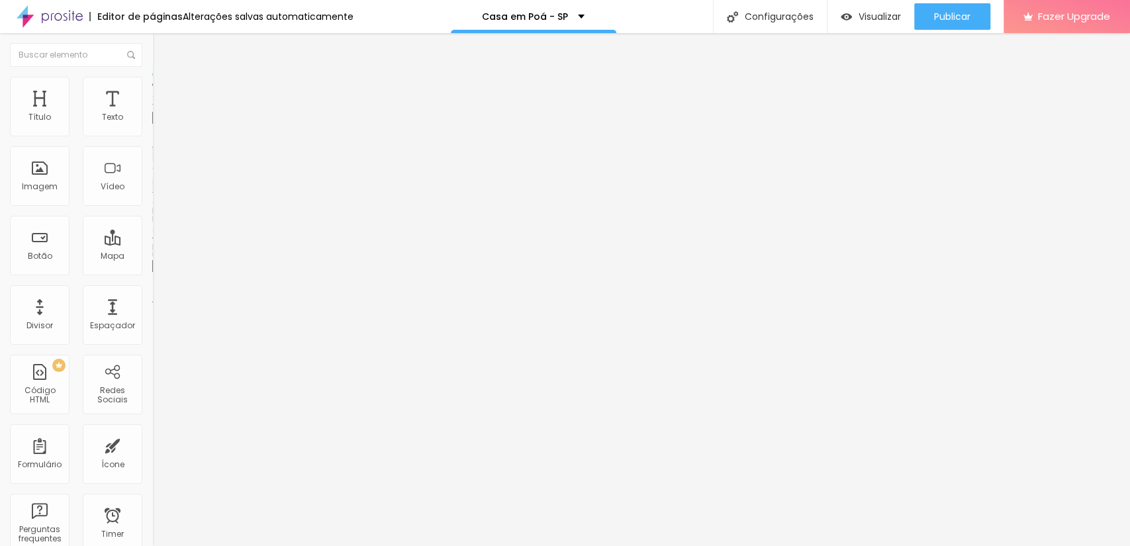
scroll to position [0, 0]
drag, startPoint x: 136, startPoint y: 275, endPoint x: 0, endPoint y: 263, distance: 136.3
click at [152, 263] on div "Texto Fale com Proprietario Alinhamento Tamanho Grande Pequeno Normal Grande Li…" at bounding box center [228, 203] width 152 height 201
paste input "api.whatsapp.com/send?phone=5511999545349&text=Ola%20Paulo%20quero%20fazer%20as…"
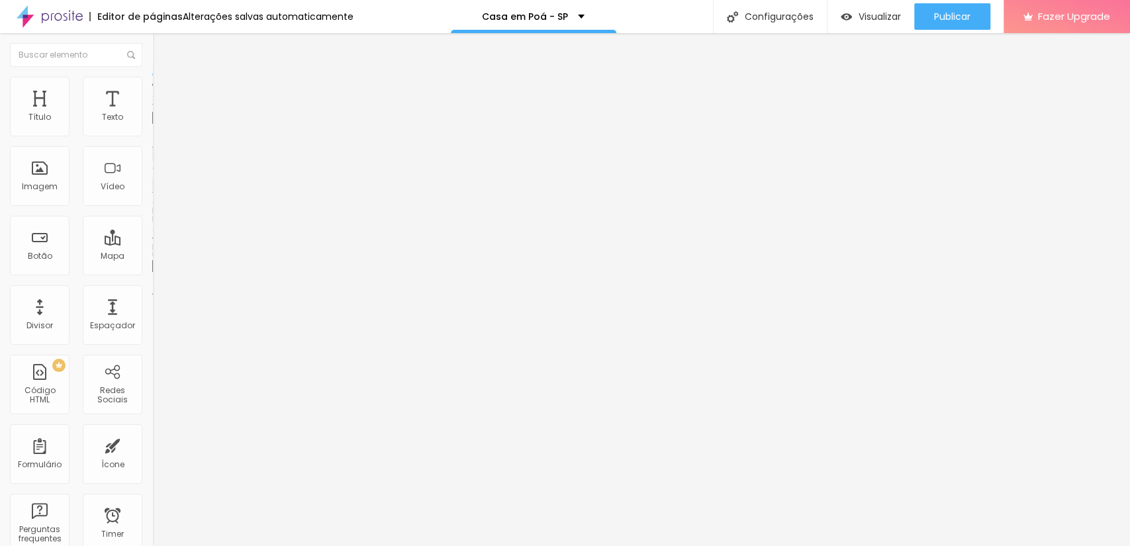
scroll to position [0, 363]
click at [152, 363] on div "Editar Botão Conteúdo Estilo Avançado Texto Super desconto a Vista Alinhamento …" at bounding box center [228, 289] width 152 height 513
click at [883, 11] on span "Visualizar" at bounding box center [880, 16] width 42 height 11
click at [879, 11] on span "Visualizar" at bounding box center [880, 16] width 42 height 11
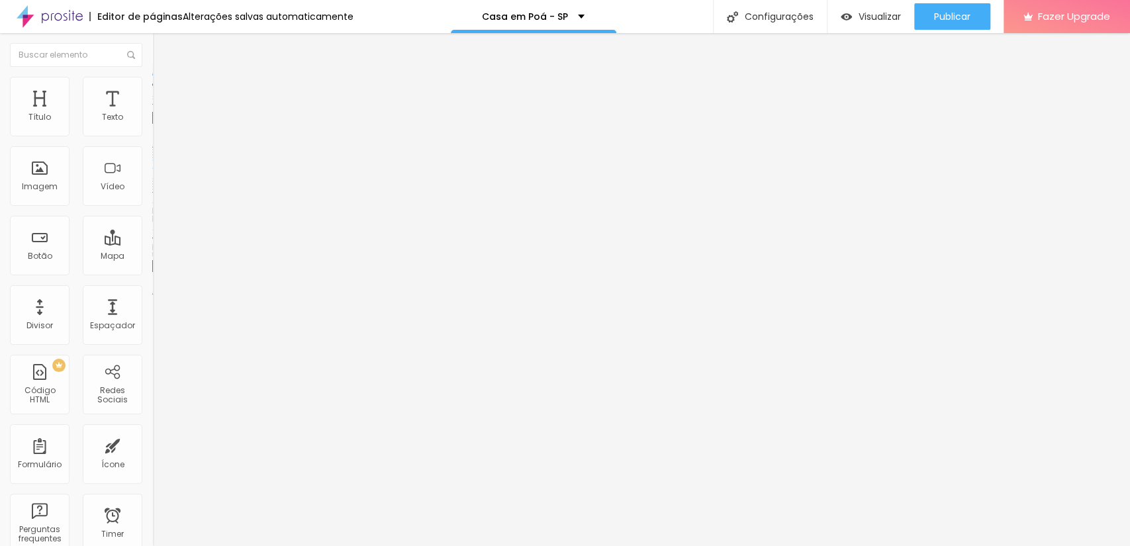
scroll to position [0, 105]
paste input "api.whatsapp.com/send?phone=5511999545349&text=Ola%20Paulo%20quero%20fazer%20as…"
drag, startPoint x: 95, startPoint y: 273, endPoint x: 115, endPoint y: 274, distance: 19.9
click at [152, 273] on input "https://api.whatsapp.com/send?phone=5511999545349&text=Ola%20Paulo%20quero%20fa…" at bounding box center [231, 266] width 159 height 13
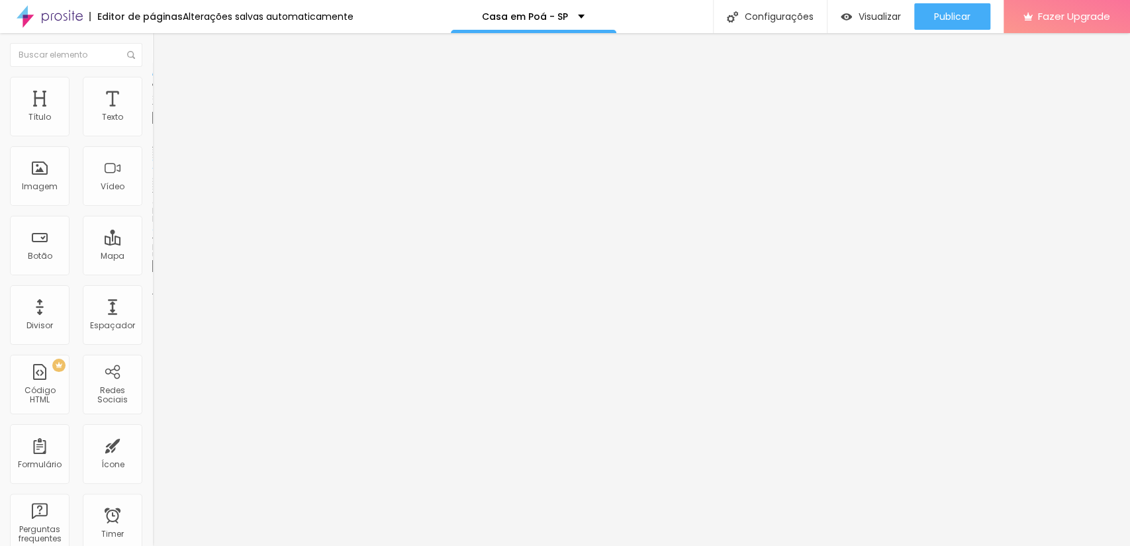
scroll to position [0, 332]
click at [152, 273] on input "https://api.whatsapp.com/send?phone=5511999545349&text=Ola%20Paulo%20quero%20ag…" at bounding box center [231, 266] width 159 height 13
drag, startPoint x: 89, startPoint y: 273, endPoint x: 99, endPoint y: 273, distance: 9.9
click at [152, 273] on input "https://api.whatsapp.com/send?phone=5511999545349&text=Ola%20Paulo%20quero%20ag…" at bounding box center [231, 266] width 159 height 13
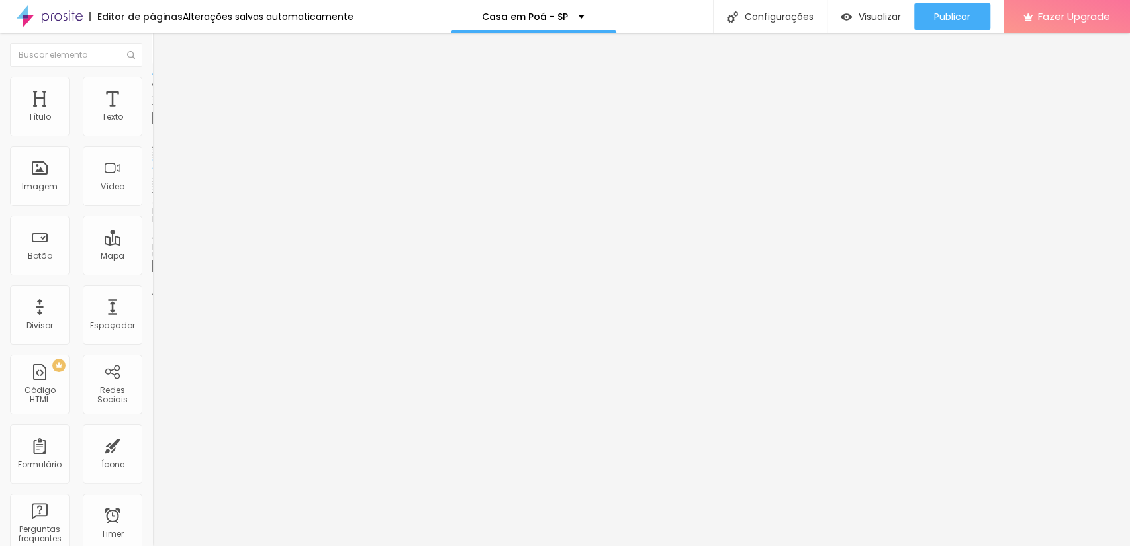
drag, startPoint x: 90, startPoint y: 276, endPoint x: 119, endPoint y: 276, distance: 28.5
click at [152, 273] on input "https://api.whatsapp.com/send?phone=5511999545349&text=Ola%20Paulo%20quero%20ag…" at bounding box center [231, 266] width 159 height 13
drag, startPoint x: 114, startPoint y: 274, endPoint x: 134, endPoint y: 285, distance: 22.8
click at [152, 284] on div "URL https://api.whatsapp.com/send?phone=5511999545349&text=Ola%20Paulo%20quero%…" at bounding box center [228, 268] width 152 height 32
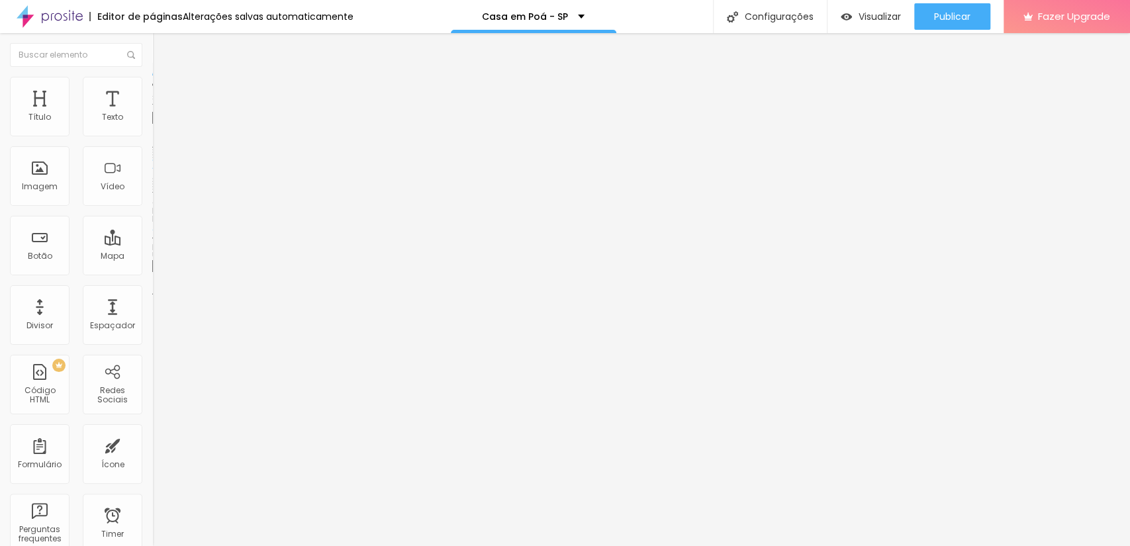
scroll to position [0, 0]
click at [890, 13] on span "Visualizar" at bounding box center [880, 16] width 42 height 11
paste input "agendar%20uma%20visita%20sabado"
drag, startPoint x: 69, startPoint y: 278, endPoint x: 150, endPoint y: 281, distance: 81.5
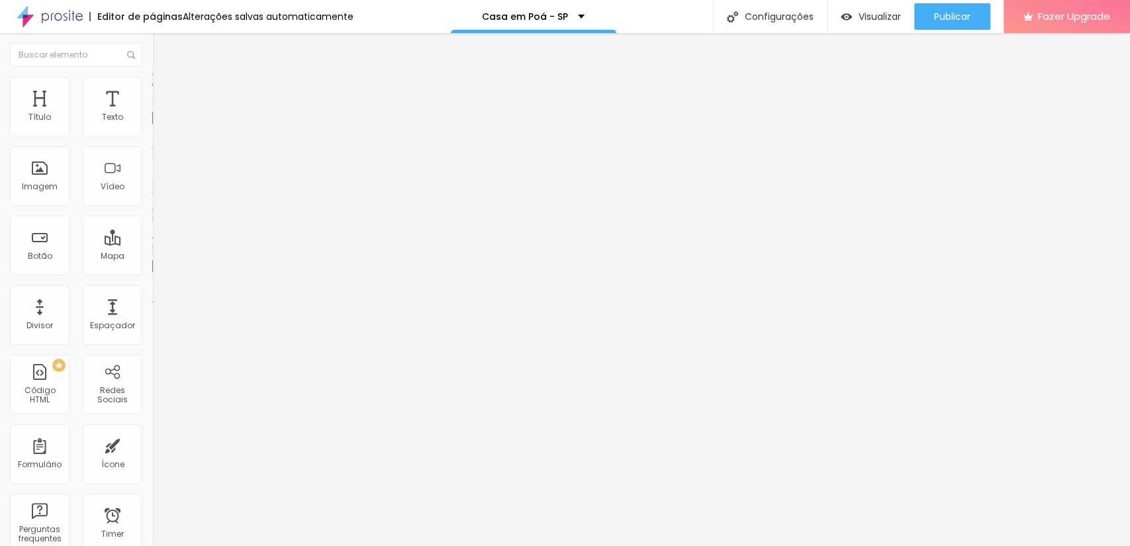
click at [152, 281] on div "Texto Fale com Proprietario Alinhamento Tamanho Grande Pequeno Normal Grande Li…" at bounding box center [228, 203] width 152 height 201
click at [152, 271] on input "https://api.whatsapp.com/send?phone=5511999545349&text=Ola%20Paulo%20quero%20fa…" at bounding box center [231, 266] width 159 height 13
drag, startPoint x: 84, startPoint y: 274, endPoint x: 92, endPoint y: 275, distance: 8.0
click at [152, 273] on input "https://api.whatsapp.com/send?phone=5511999545349&text=Ola%20Paulo%20quero%20sa…" at bounding box center [231, 266] width 159 height 13
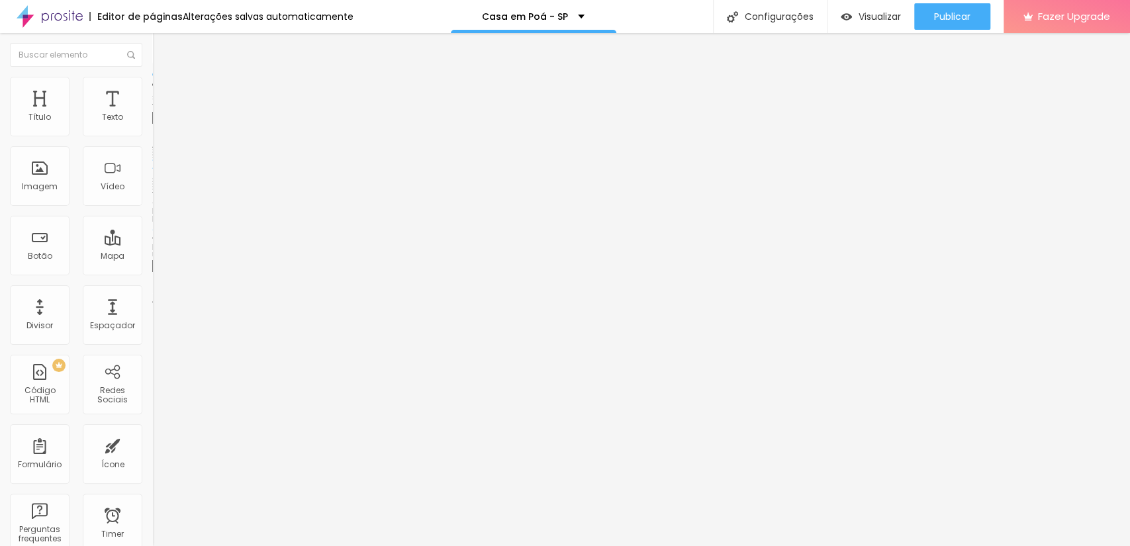
click at [152, 273] on input "https://api.whatsapp.com/send?phone=5511999545349&text=Ola%20Paulo%20quero%20sa…" at bounding box center [231, 266] width 159 height 13
drag, startPoint x: 68, startPoint y: 273, endPoint x: 100, endPoint y: 277, distance: 32.0
click at [152, 273] on input "https://api.whatsapp.com/send?phone=5511999545349&text=Ola%20Paulo%20quero%20sa…" at bounding box center [231, 266] width 159 height 13
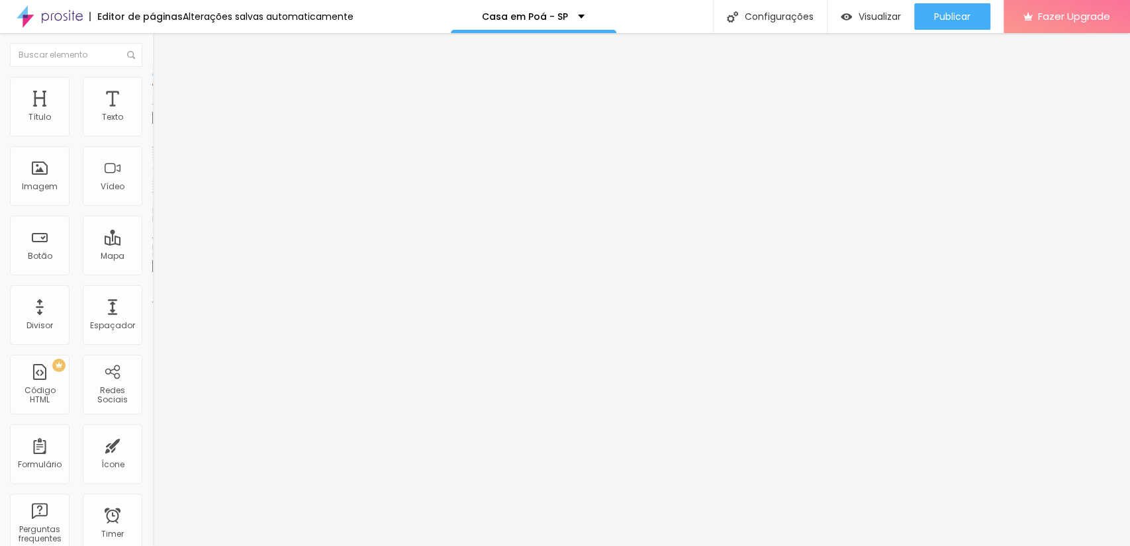
drag, startPoint x: 114, startPoint y: 273, endPoint x: 132, endPoint y: 279, distance: 19.7
click at [152, 273] on input "https://api.whatsapp.com/send?phone=5511999545349&text=Ola%20Paulo%20quero%20sa…" at bounding box center [231, 266] width 159 height 13
drag, startPoint x: 113, startPoint y: 274, endPoint x: 132, endPoint y: 278, distance: 20.3
click at [152, 273] on input "https://api.whatsapp.com/send?phone=5511999545349&text=Ola%20Paulo%20quero%20sa…" at bounding box center [231, 266] width 159 height 13
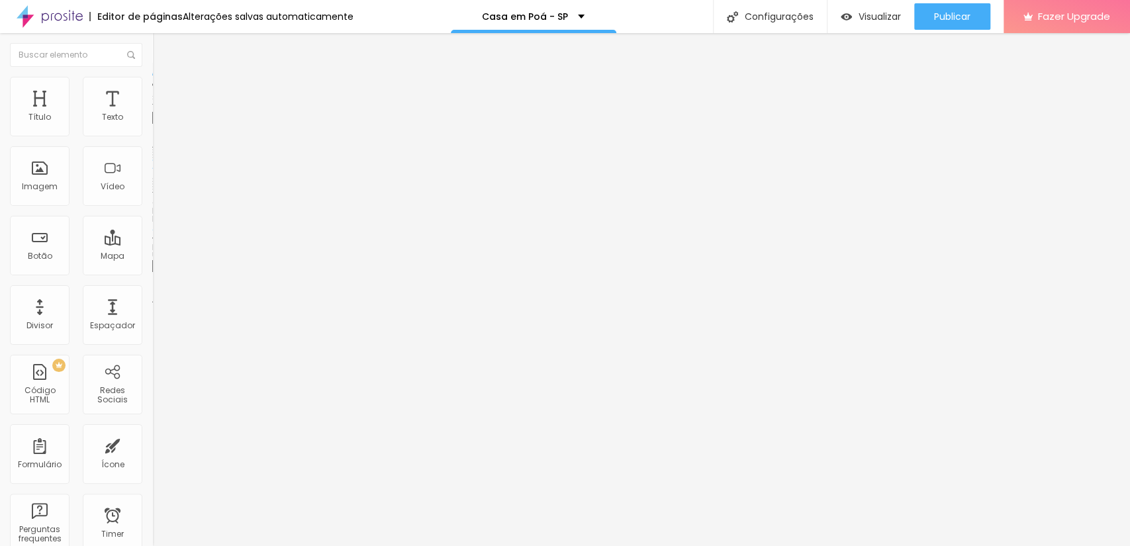
click at [152, 273] on input "https://api.whatsapp.com/send?phone=5511999545349&text=Ola%20Paulo%20quero%20sa…" at bounding box center [231, 266] width 159 height 13
paste input "%20a"
click at [152, 271] on input "https://api.whatsapp.com/send?phone=5511999545349&text=Ola%20Paulo%20quero%20sa…" at bounding box center [231, 266] width 159 height 13
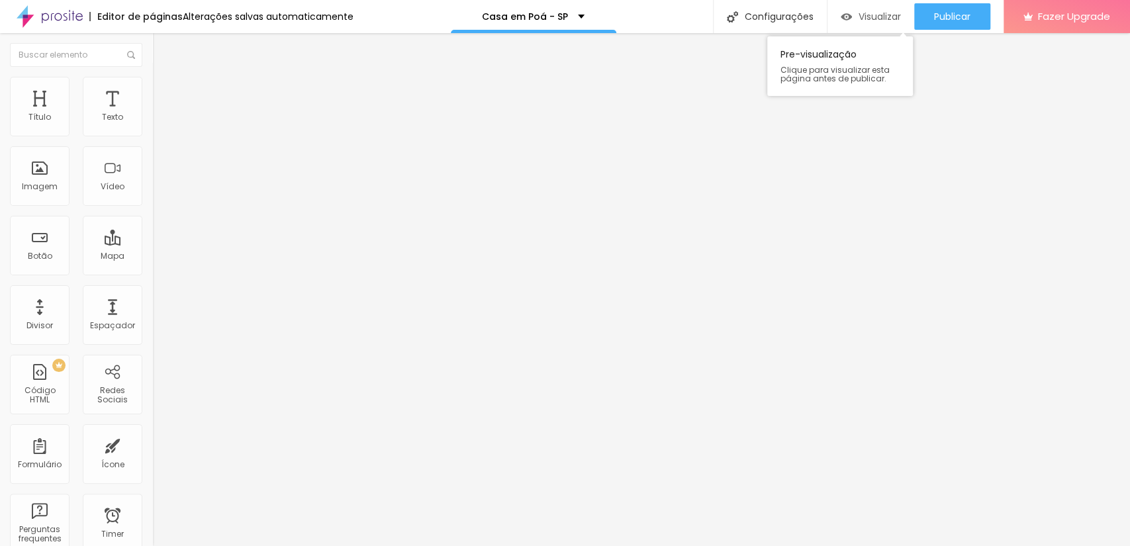
click at [879, 11] on span "Visualizar" at bounding box center [880, 16] width 42 height 11
click at [859, 15] on span "Visualizar" at bounding box center [880, 16] width 42 height 11
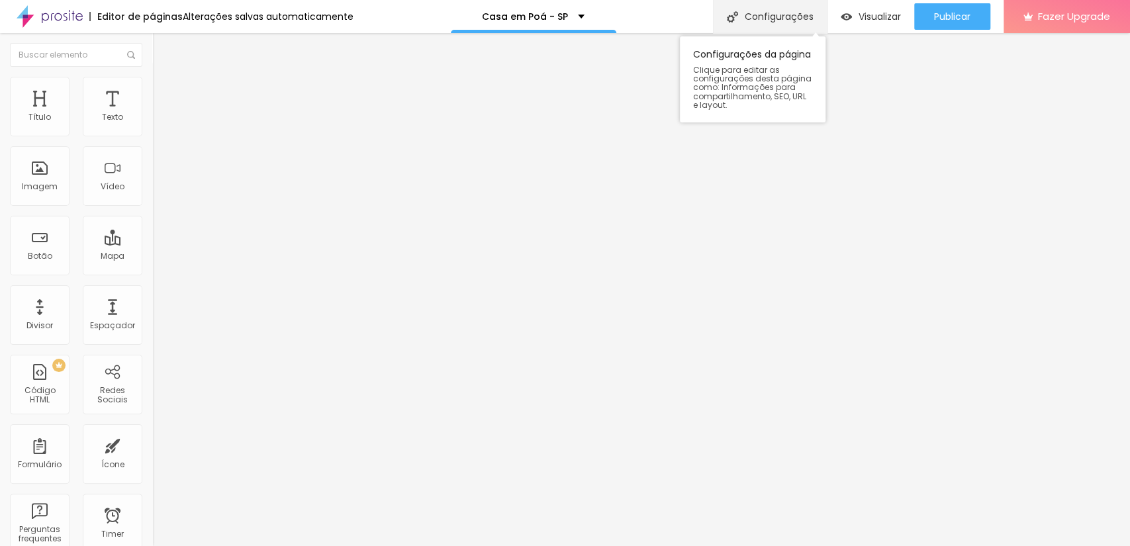
click at [763, 12] on div "Configurações" at bounding box center [770, 16] width 114 height 33
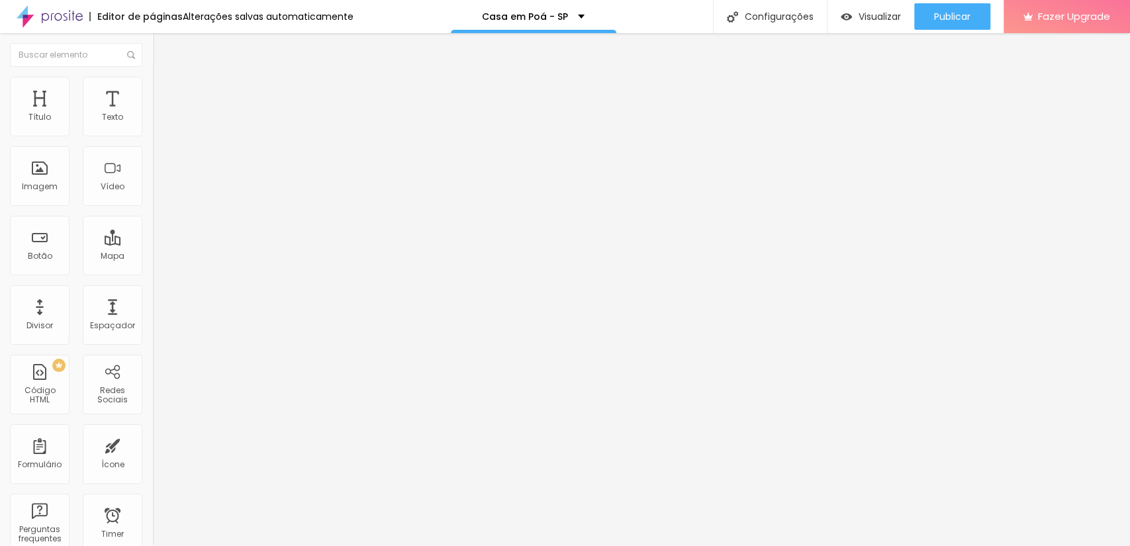
click at [164, 89] on span "Avançado" at bounding box center [186, 85] width 44 height 11
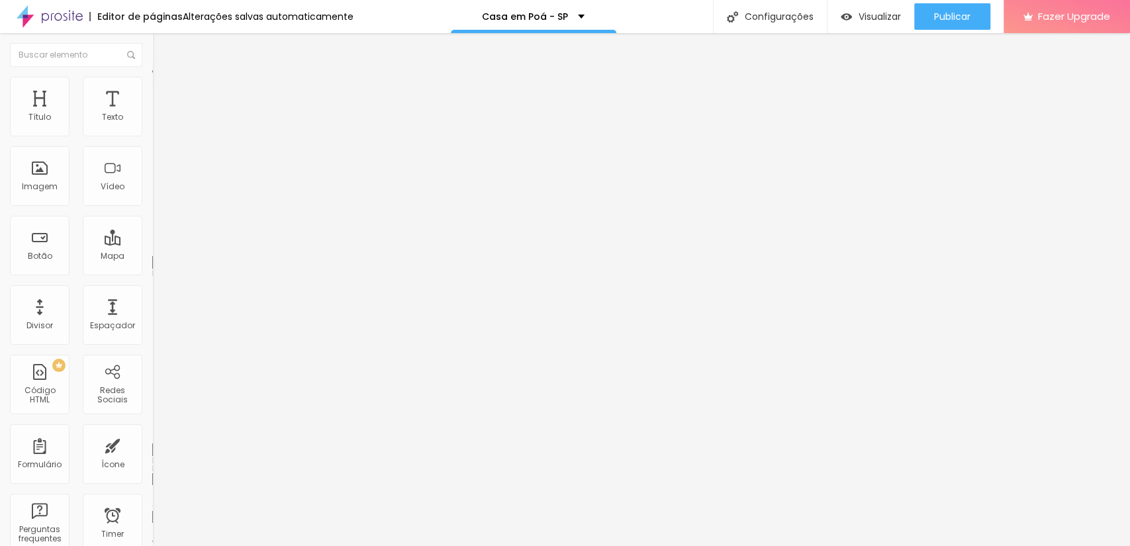
click at [152, 473] on input "text" at bounding box center [231, 479] width 159 height 13
click at [164, 91] on span "Avançado" at bounding box center [186, 85] width 44 height 11
click at [152, 473] on input "text" at bounding box center [231, 479] width 159 height 13
click at [152, 86] on li "Avançado" at bounding box center [228, 83] width 152 height 13
click at [152, 473] on input "text" at bounding box center [231, 479] width 159 height 13
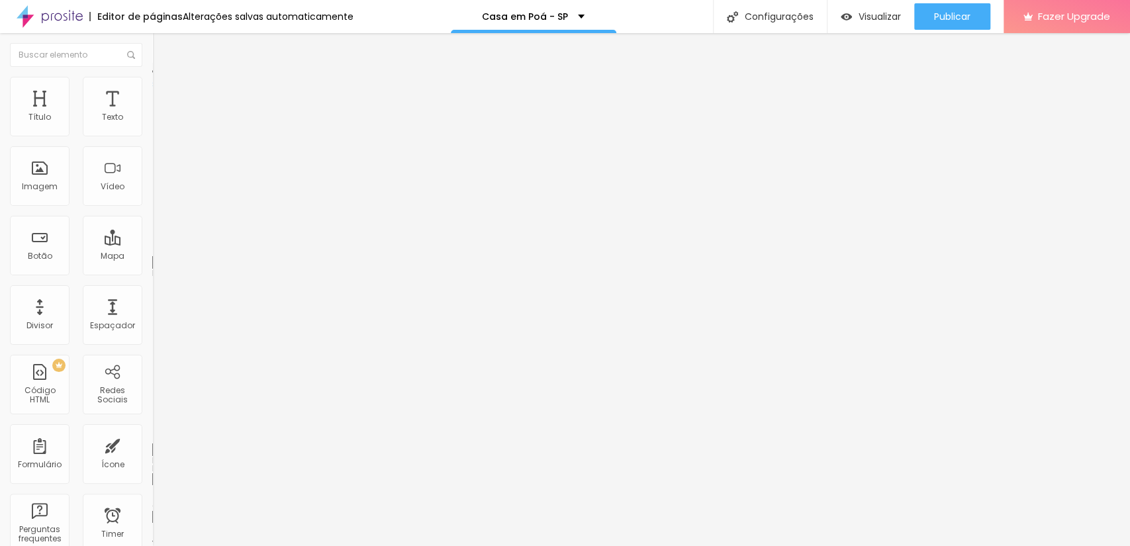
paste input "vantagens"
click at [164, 91] on span "Avançado" at bounding box center [186, 85] width 44 height 11
click at [152, 473] on input "text" at bounding box center [231, 479] width 159 height 13
paste input "pagamento"
click at [164, 91] on span "Avançado" at bounding box center [186, 85] width 44 height 11
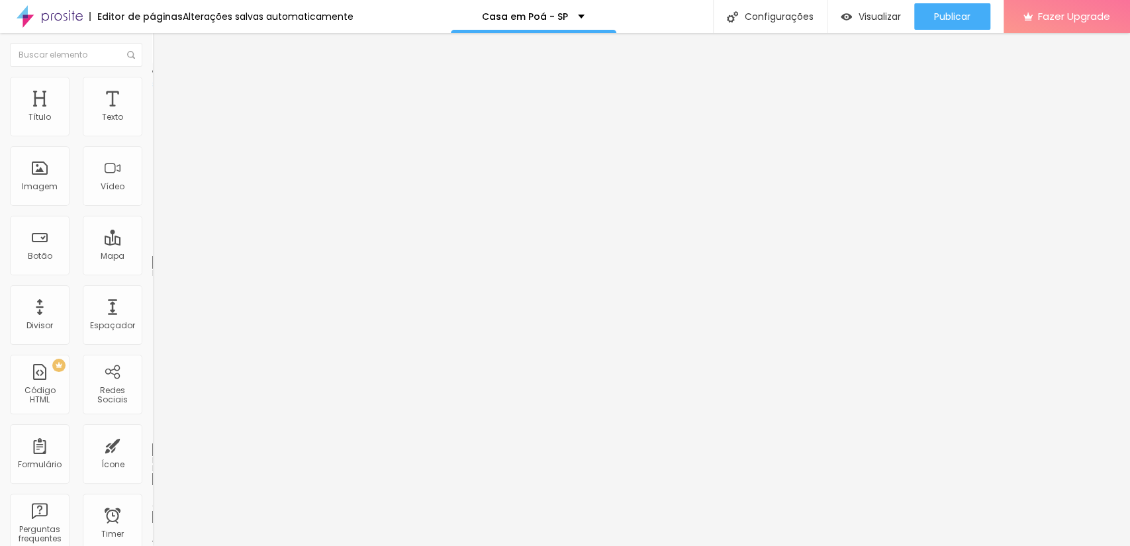
drag, startPoint x: 76, startPoint y: 199, endPoint x: 0, endPoint y: 185, distance: 77.4
click at [152, 185] on div "10 Espaço de cima 10 Espaço de baixo ID Html vantagens Classes Html Visível nos…" at bounding box center [228, 368] width 152 height 557
click at [152, 86] on li "Avançado" at bounding box center [228, 83] width 152 height 13
drag, startPoint x: 92, startPoint y: 206, endPoint x: 0, endPoint y: 193, distance: 93.0
click at [152, 193] on div "10 Espaço de cima 10 Espaço de baixo ID Html Morar em Poá Classes Html Visível …" at bounding box center [228, 368] width 152 height 557
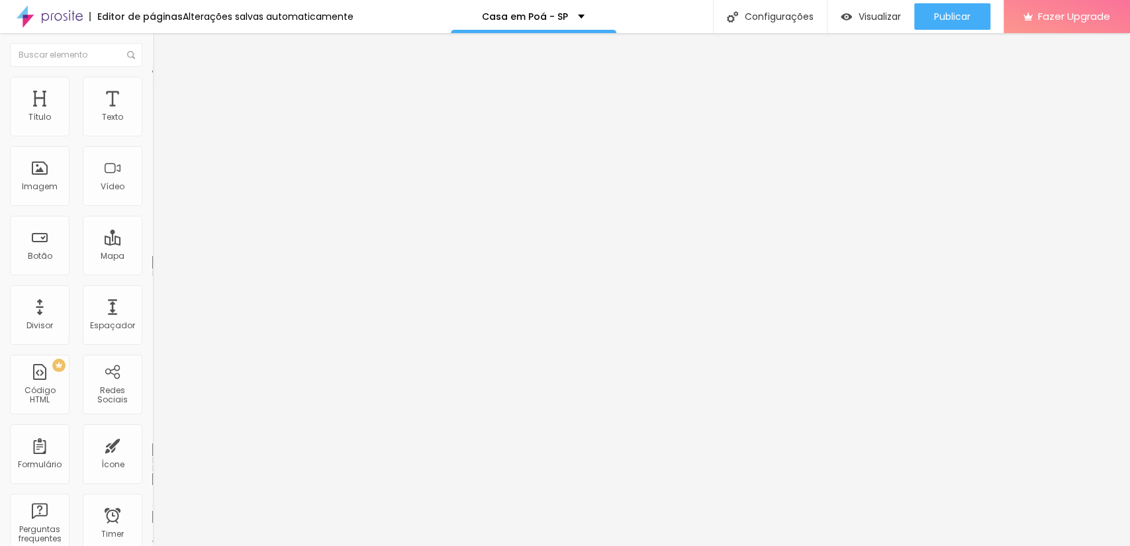
paste input "vantagens"
click at [152, 88] on li "Avançado" at bounding box center [228, 83] width 152 height 13
click at [152, 473] on input "text" at bounding box center [231, 479] width 159 height 13
click at [152, 90] on ul "Estilo Avançado" at bounding box center [228, 77] width 152 height 26
click at [164, 89] on span "Avançado" at bounding box center [186, 85] width 44 height 11
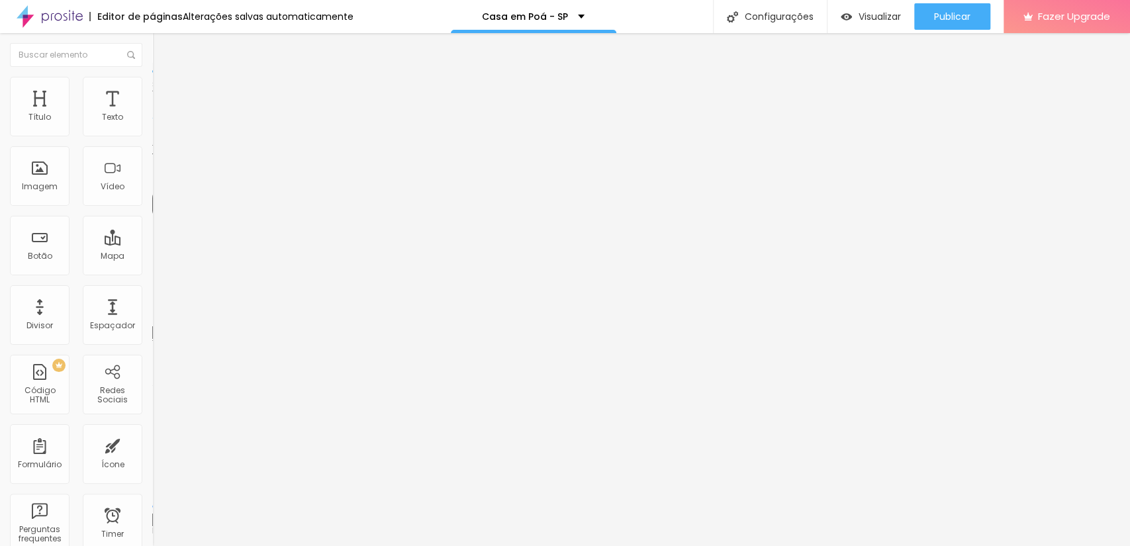
click at [152, 77] on li "Avançado" at bounding box center [228, 83] width 152 height 13
click at [152, 473] on input "text" at bounding box center [231, 479] width 159 height 13
click at [152, 83] on li "Avançado" at bounding box center [228, 83] width 152 height 13
click at [152, 77] on li "Avançado" at bounding box center [228, 83] width 152 height 13
click at [152, 473] on input "text" at bounding box center [231, 479] width 159 height 13
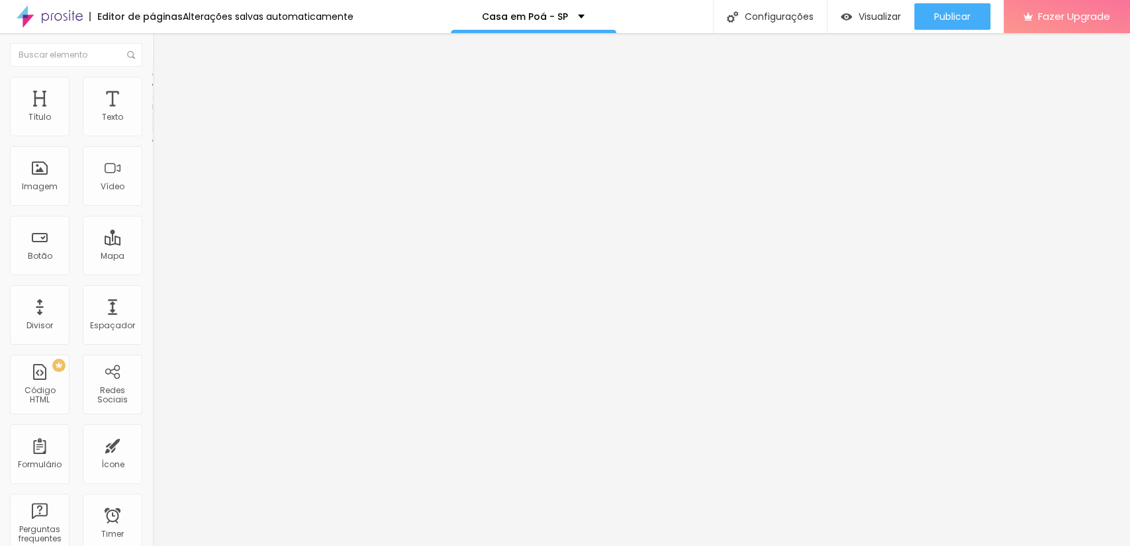
click at [152, 134] on img at bounding box center [156, 138] width 8 height 8
drag, startPoint x: 362, startPoint y: 231, endPoint x: 586, endPoint y: 212, distance: 224.6
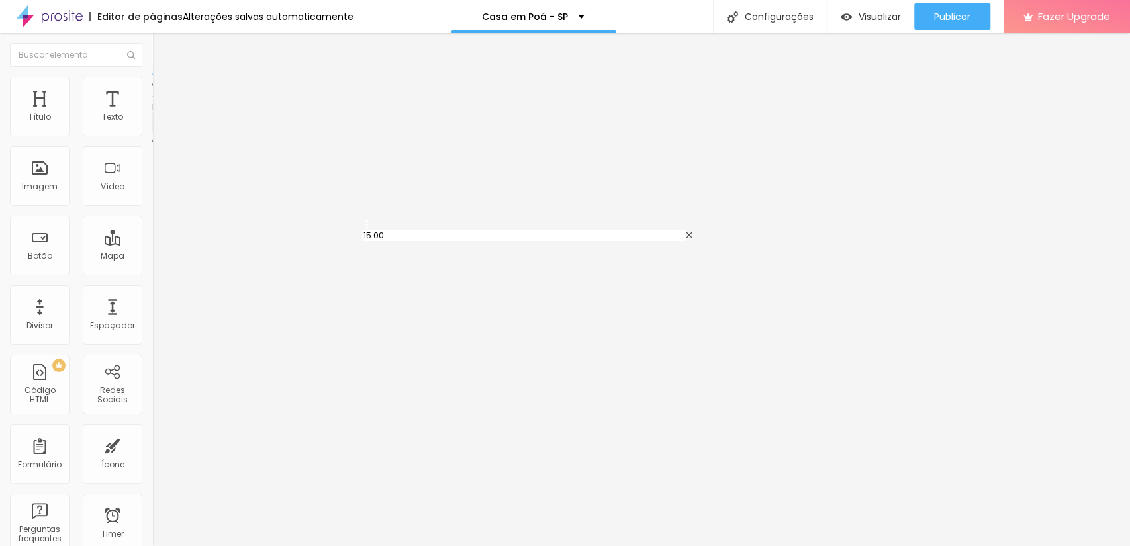
drag, startPoint x: 362, startPoint y: 196, endPoint x: 362, endPoint y: 228, distance: 31.8
click at [164, 93] on span "Avançado" at bounding box center [186, 98] width 44 height 11
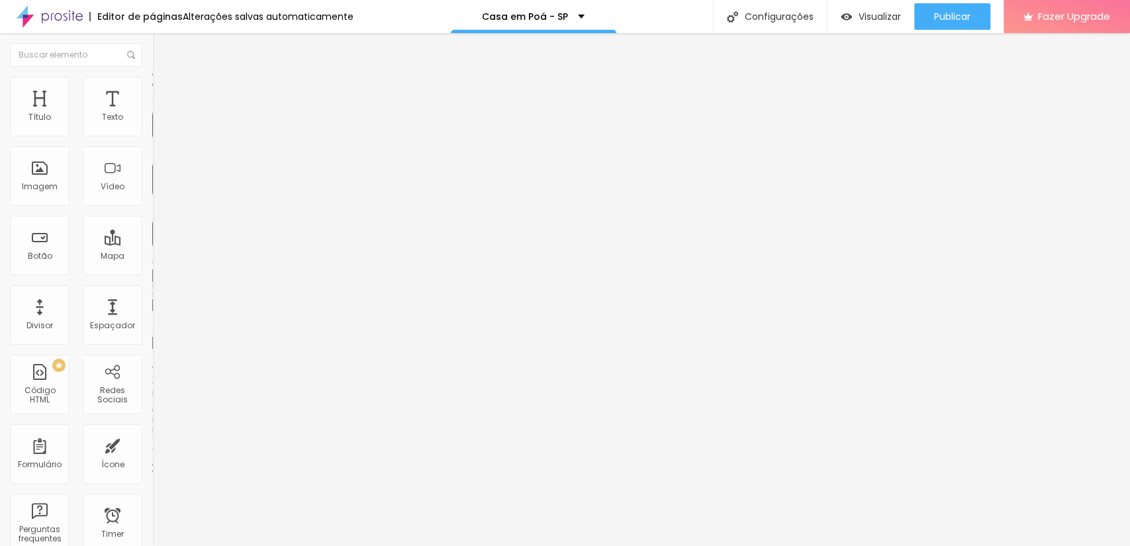
click at [152, 299] on input "text" at bounding box center [231, 305] width 159 height 13
click at [942, 8] on div "Publicar" at bounding box center [952, 16] width 36 height 26
click at [875, 26] on div "Visualizar" at bounding box center [871, 16] width 60 height 26
click at [152, 270] on input "https://api.whatsapp.com/send?phone=5511999545349&text=Ola%20Paulo%20quero%20ag…" at bounding box center [231, 266] width 159 height 13
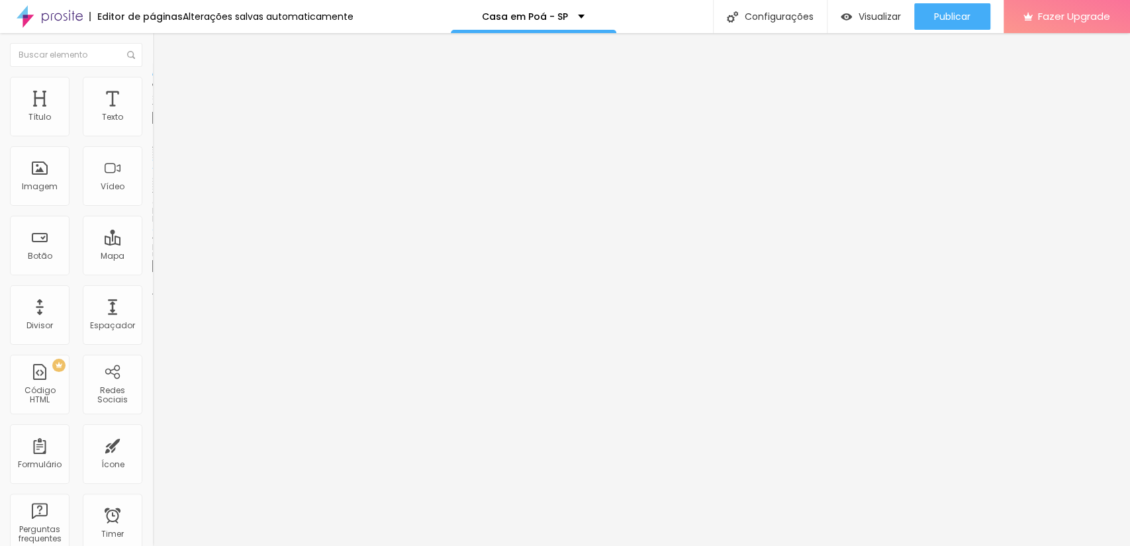
click at [152, 273] on input "https://api.whatsapp.com/send?phone=5511999545349&text=Ola%20Paulo%20quero%20ag…" at bounding box center [231, 266] width 159 height 13
drag, startPoint x: 103, startPoint y: 275, endPoint x: 134, endPoint y: 289, distance: 34.4
click at [152, 284] on div "URL https://api.whatsapp.com/send?phone=5511999545349&text=Ola%20Paulo%20quero%…" at bounding box center [228, 268] width 152 height 32
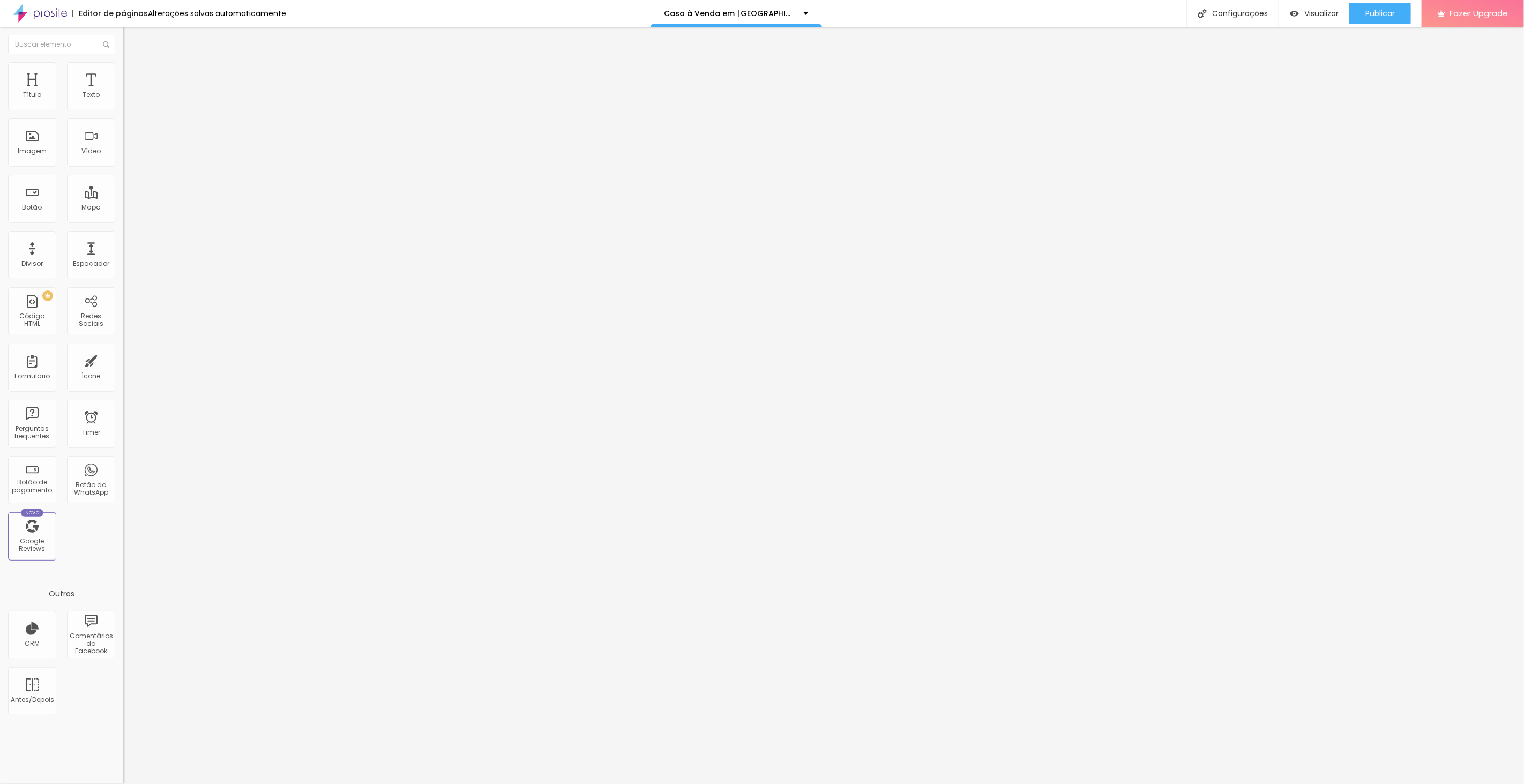
click at [123, 92] on span "Trocar imagem" at bounding box center [152, 87] width 58 height 9
click at [1424, 783] on div at bounding box center [762, 795] width 1524 height 10
click at [123, 92] on span "Trocar imagem" at bounding box center [152, 87] width 58 height 9
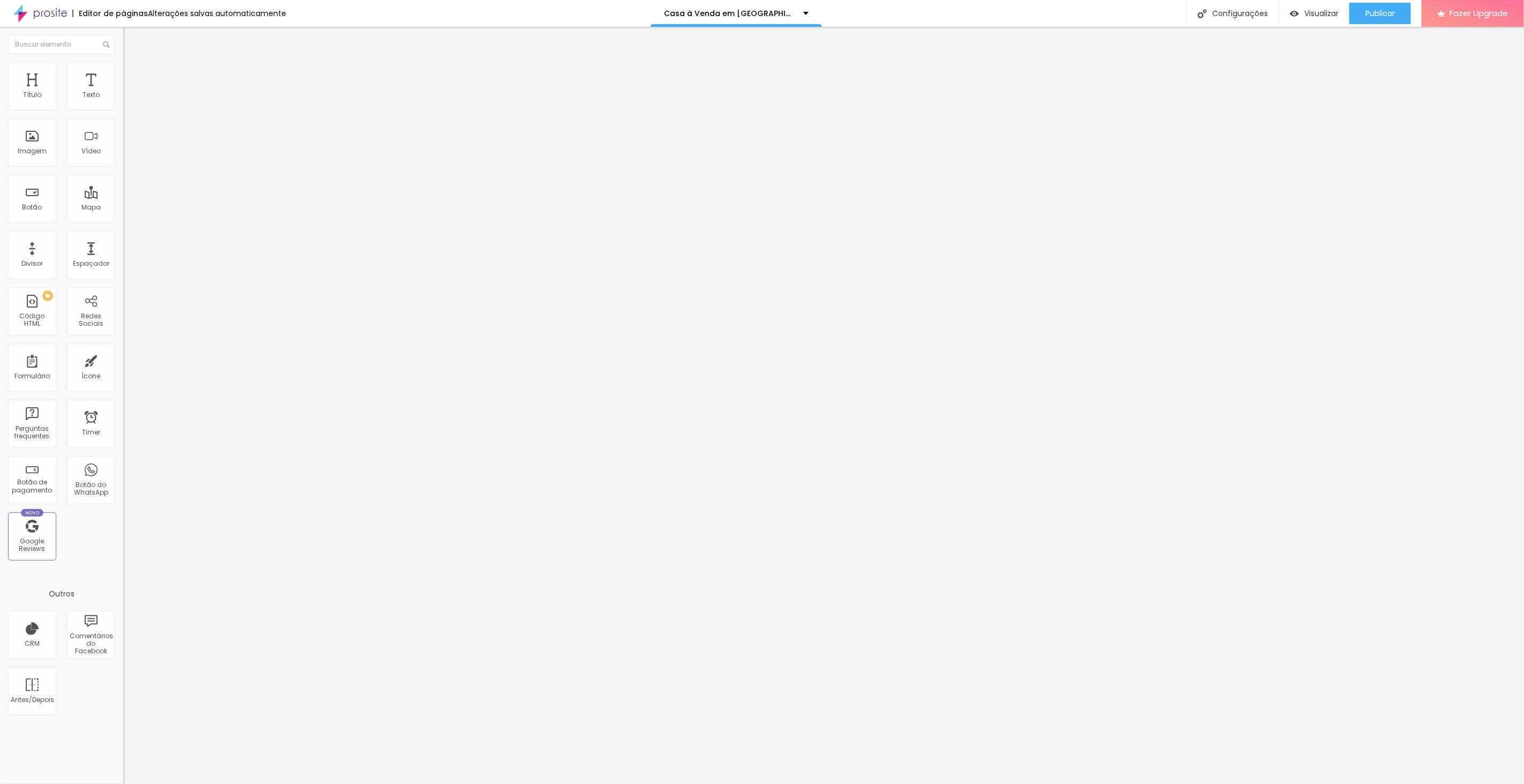
drag, startPoint x: 1025, startPoint y: 180, endPoint x: 1434, endPoint y: 413, distance: 470.7
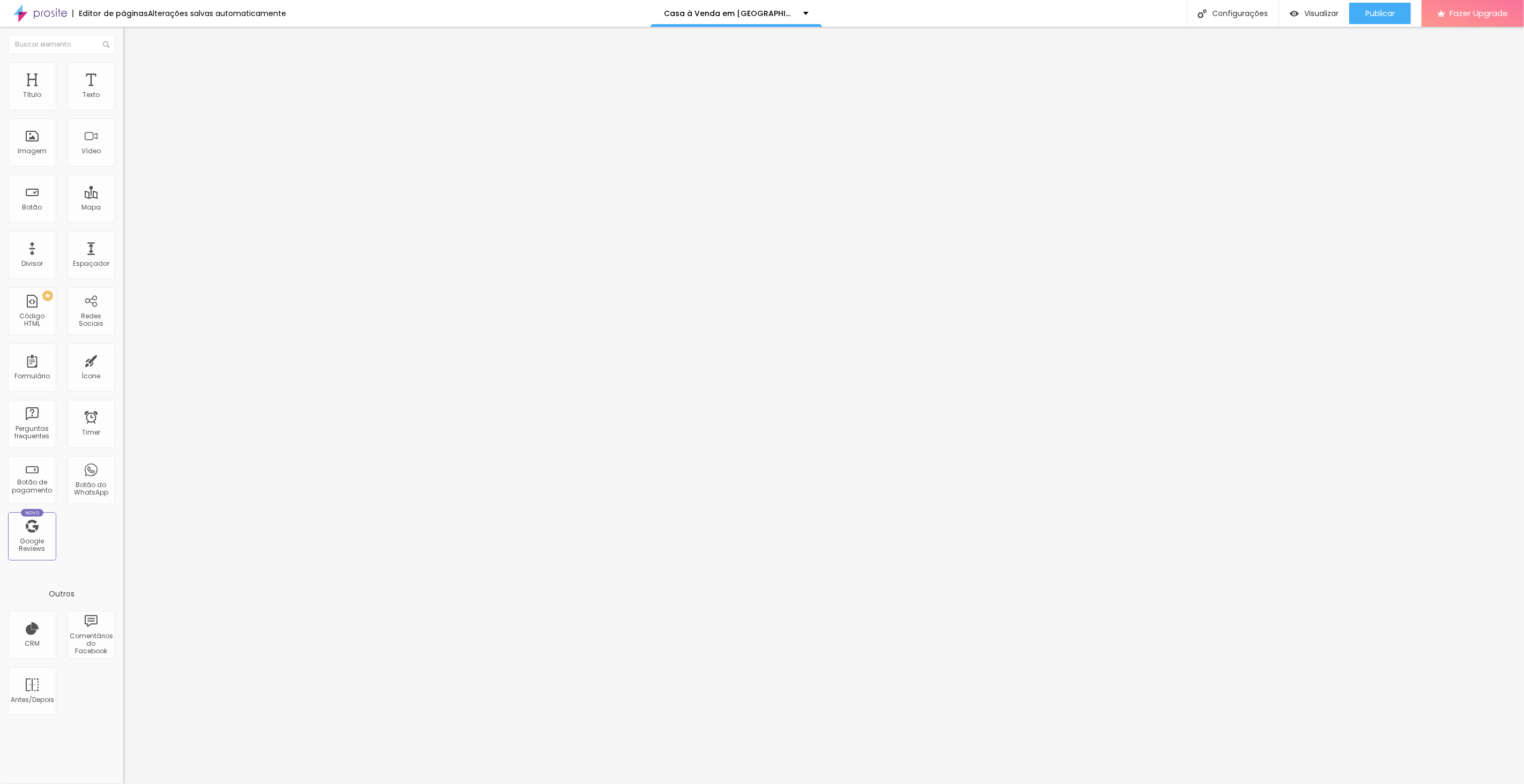
click at [1430, 783] on div at bounding box center [762, 795] width 1524 height 10
click at [1365, 17] on span "Publicar" at bounding box center [1380, 13] width 29 height 9
click at [133, 74] on span "Avançado" at bounding box center [151, 69] width 36 height 9
click at [133, 75] on span "Avançado" at bounding box center [151, 79] width 36 height 9
click at [133, 78] on span "Avançado" at bounding box center [151, 79] width 36 height 9
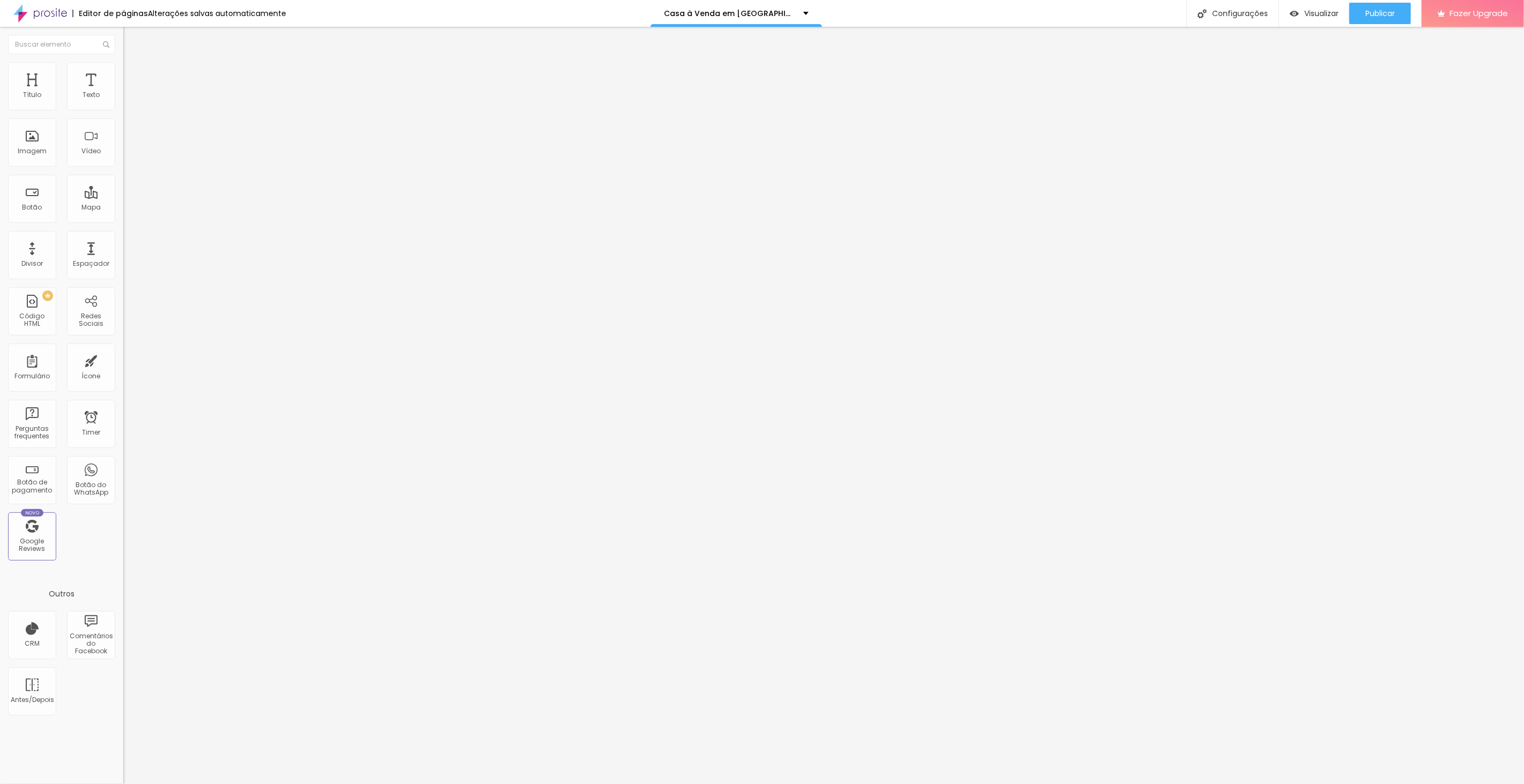
click at [123, 70] on li "Avançado" at bounding box center [185, 67] width 123 height 11
drag, startPoint x: 55, startPoint y: 163, endPoint x: -23, endPoint y: 156, distance: 78.3
click at [0, 156] on html "Editor de páginas Alterações salvas automaticamente Casa à Venda em Poá – SP Co…" at bounding box center [762, 392] width 1524 height 784
click at [133, 73] on span "Avançado" at bounding box center [151, 69] width 36 height 9
drag, startPoint x: 79, startPoint y: 159, endPoint x: 0, endPoint y: 158, distance: 79.0
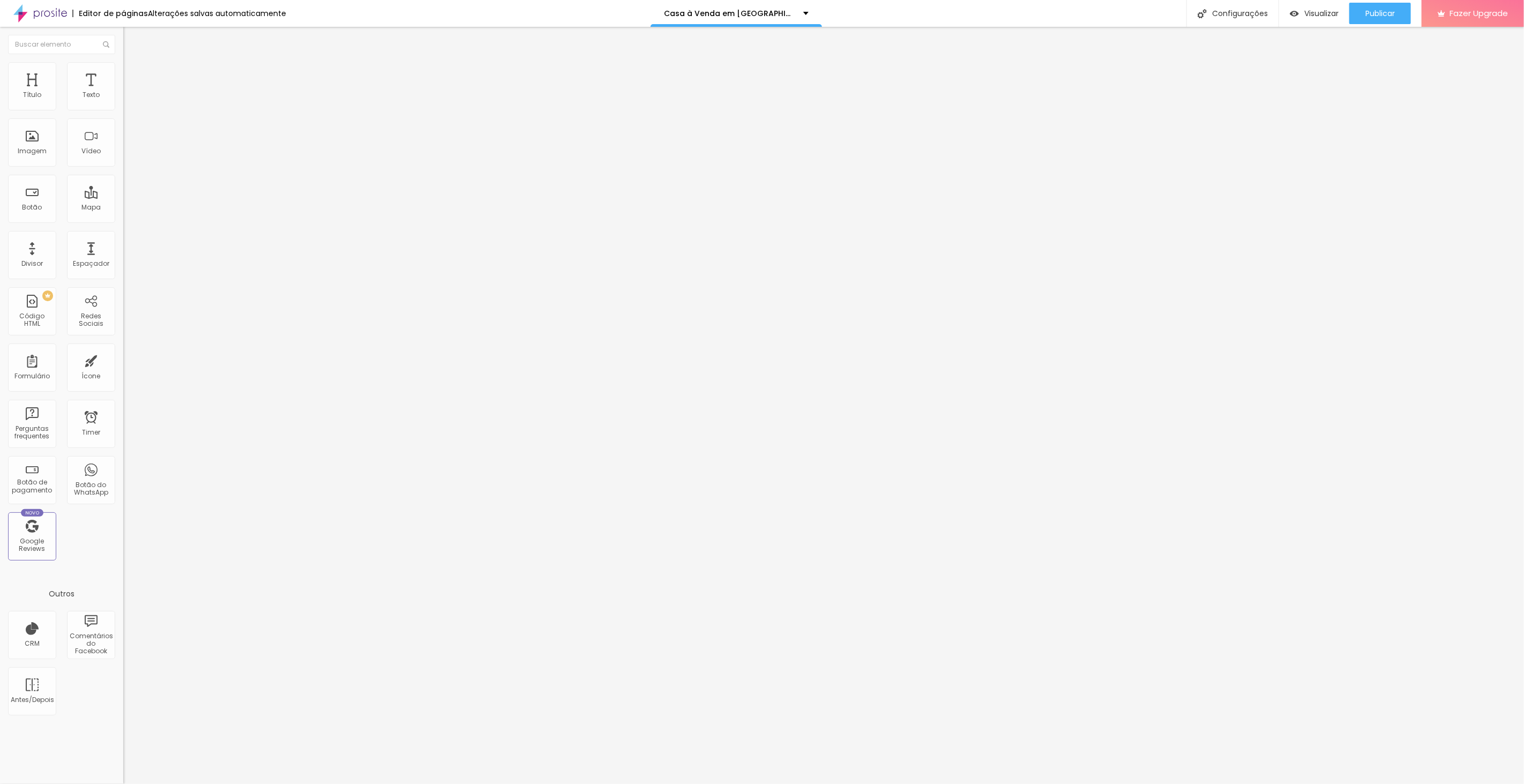
click at [123, 158] on div "10 Espaço de cima 10 Espaço de baixo ID Html pagamento Classes Html Visível nos…" at bounding box center [185, 298] width 123 height 451
click at [123, 73] on li "Avançado" at bounding box center [185, 78] width 123 height 11
click at [133, 75] on span "Avançado" at bounding box center [151, 79] width 36 height 9
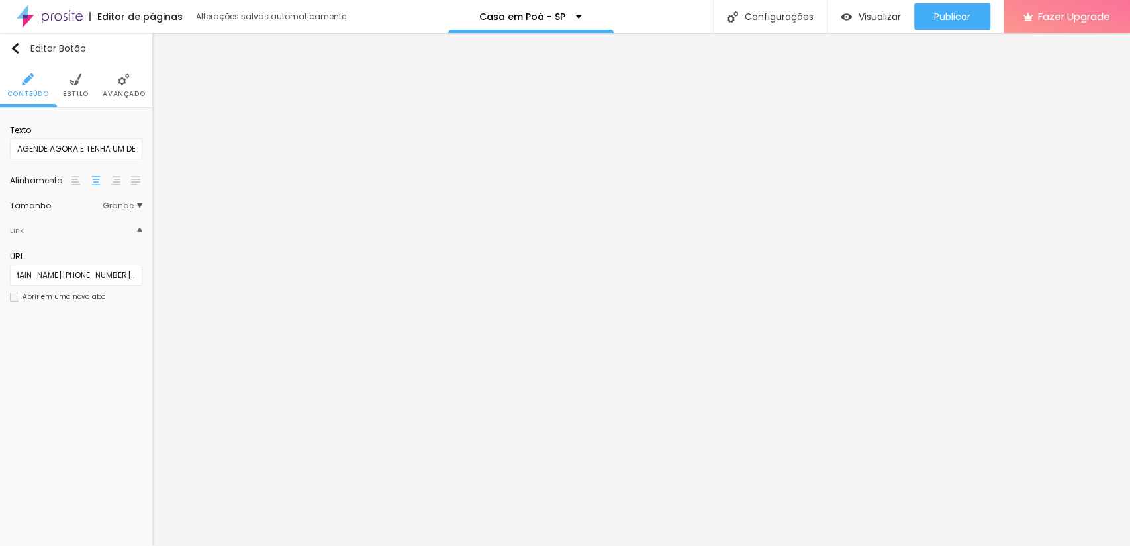
scroll to position [0, 489]
type input "[URL][DOMAIN_NAME][PHONE_NUMBER].."
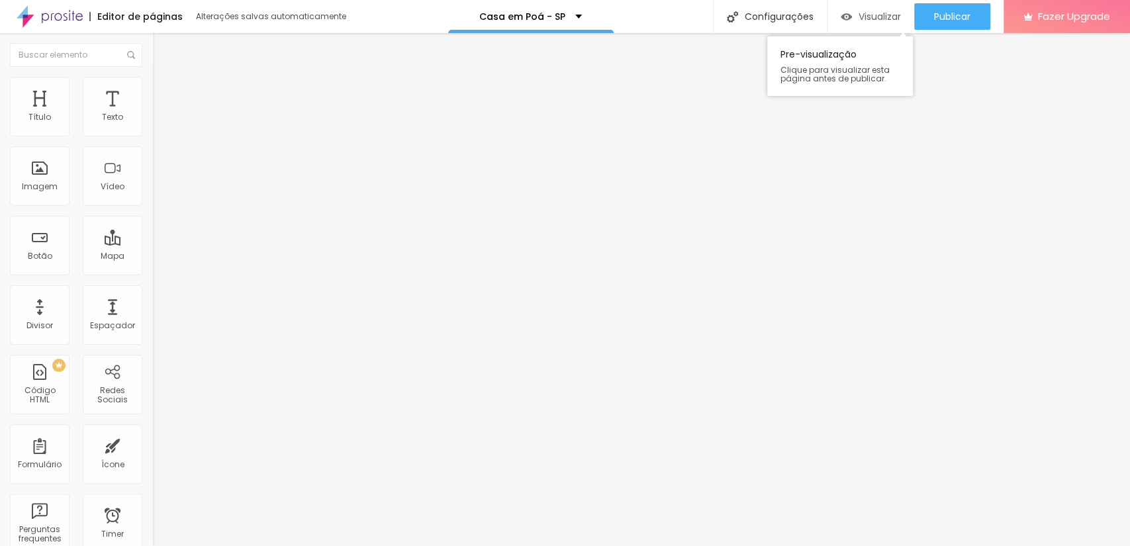
click at [877, 11] on span "Visualizar" at bounding box center [880, 16] width 42 height 11
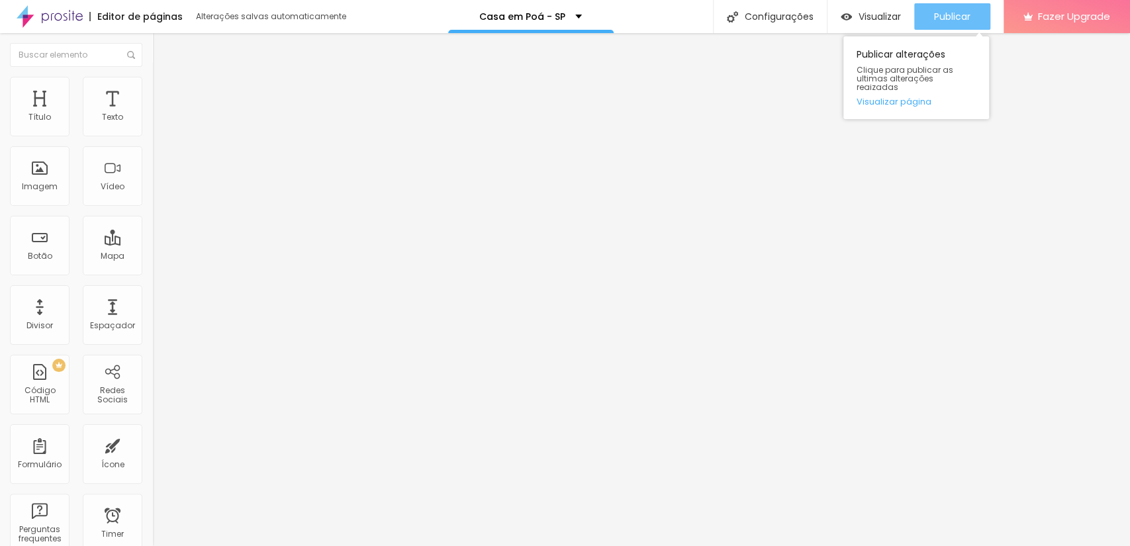
click at [942, 17] on span "Publicar" at bounding box center [952, 16] width 36 height 11
